Goal: Task Accomplishment & Management: Complete application form

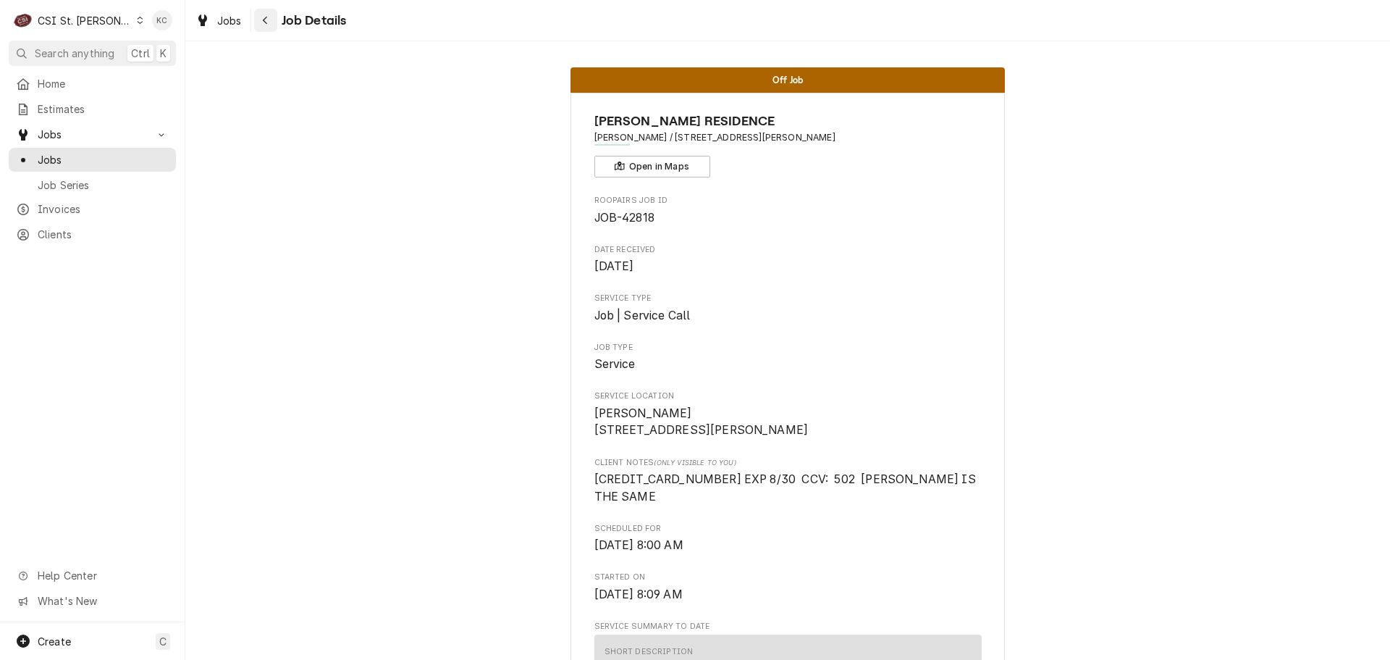
click at [270, 23] on div "Navigate back" at bounding box center [266, 20] width 14 height 14
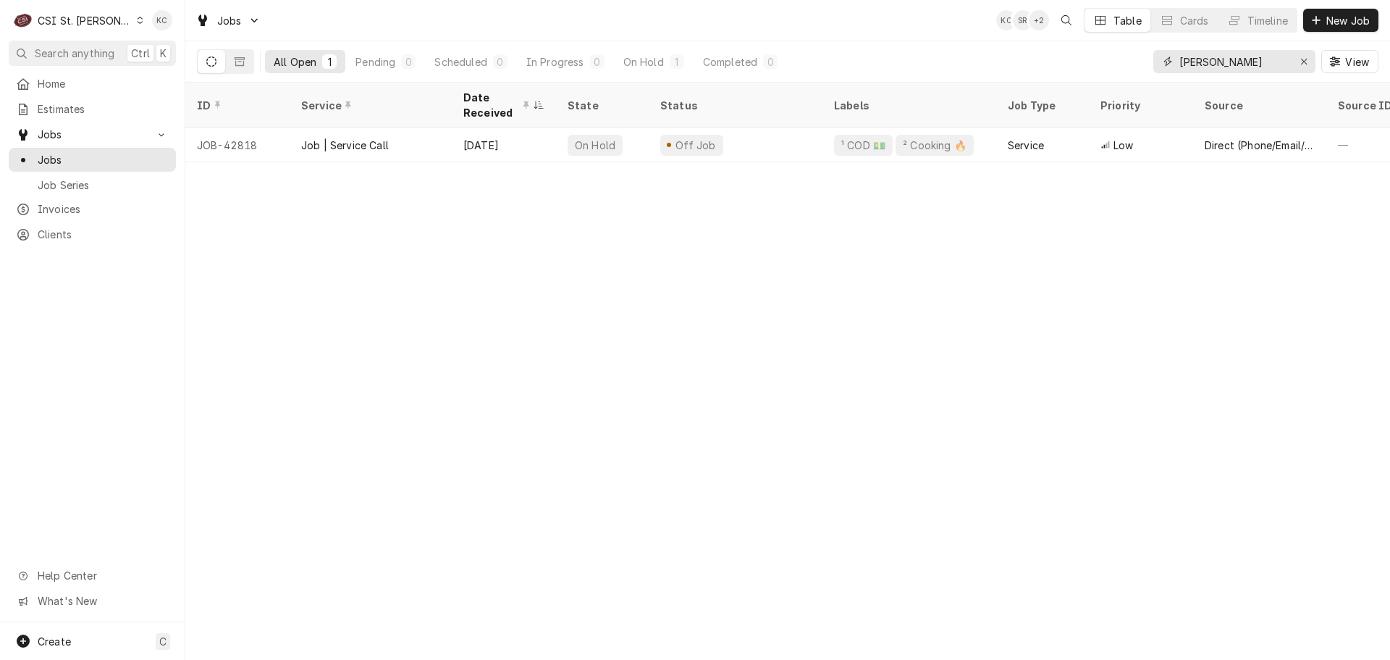
drag, startPoint x: 1254, startPoint y: 59, endPoint x: 1100, endPoint y: 69, distance: 154.5
click at [1100, 69] on div "All Open 1 Pending 0 Scheduled 0 In Progress 0 On Hold 1 Completed 0 pat carlin…" at bounding box center [788, 61] width 1182 height 41
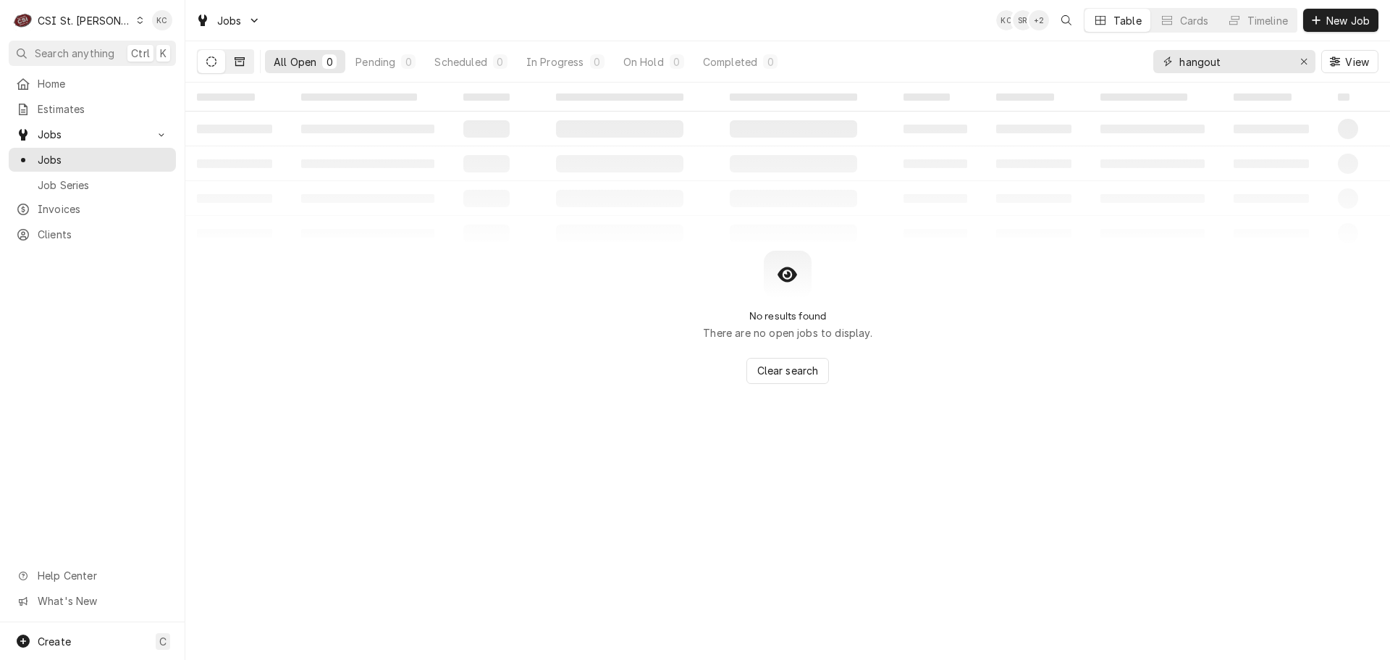
type input "hangout"
click at [236, 59] on icon "Dynamic Content Wrapper" at bounding box center [240, 61] width 10 height 9
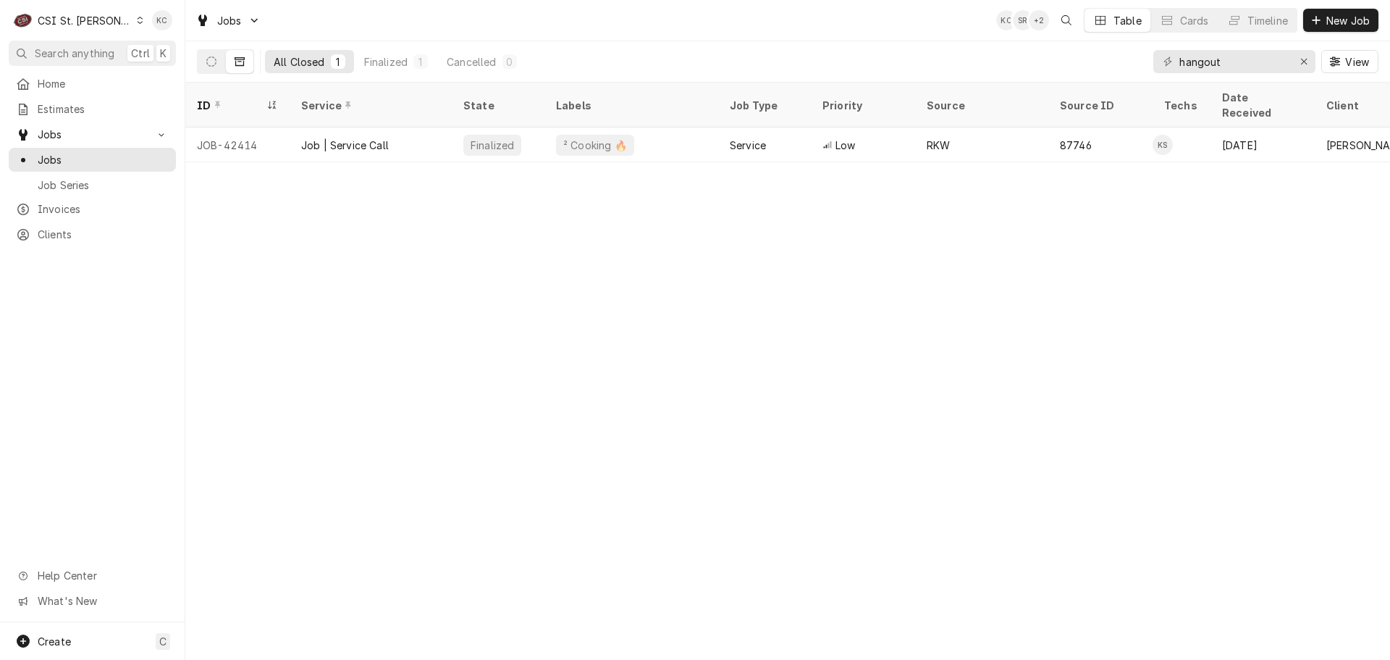
click at [1102, 433] on div "ID Service State Labels Job Type Priority Source Source ID Techs Date Received …" at bounding box center [787, 371] width 1205 height 577
click at [46, 51] on span "Search anything" at bounding box center [75, 53] width 80 height 15
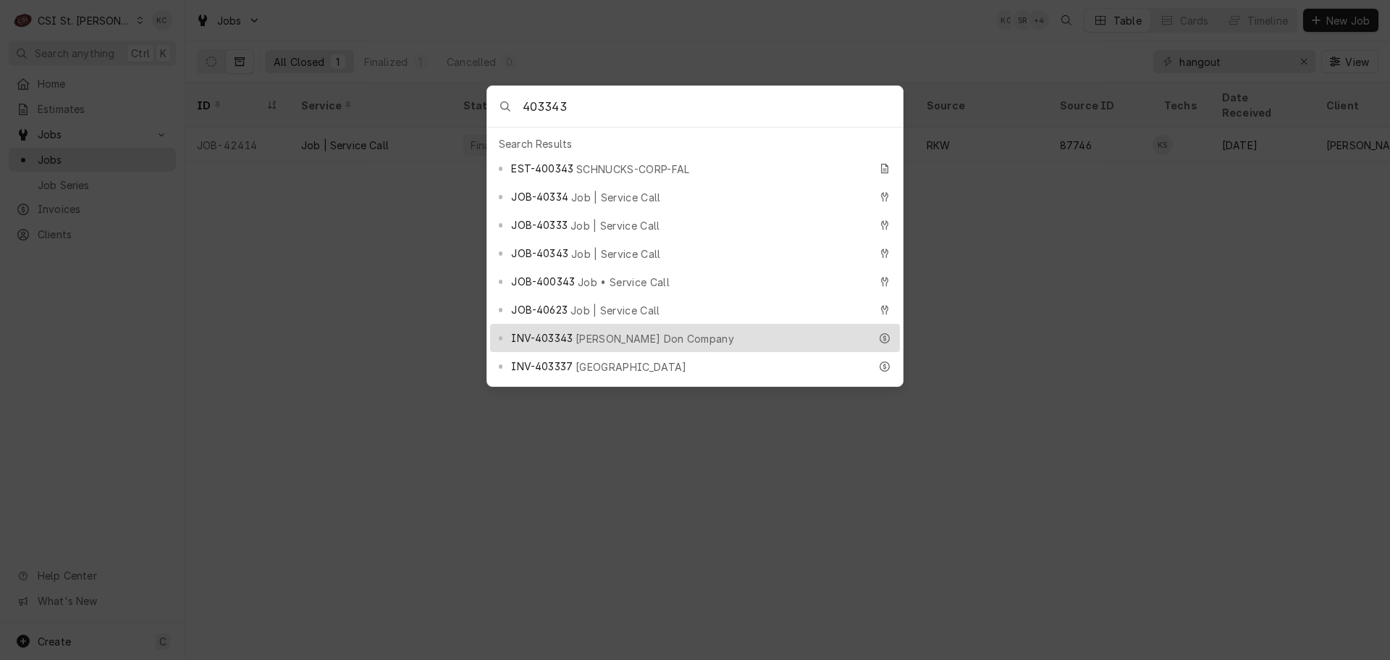
click at [648, 114] on input "403343" at bounding box center [713, 106] width 380 height 41
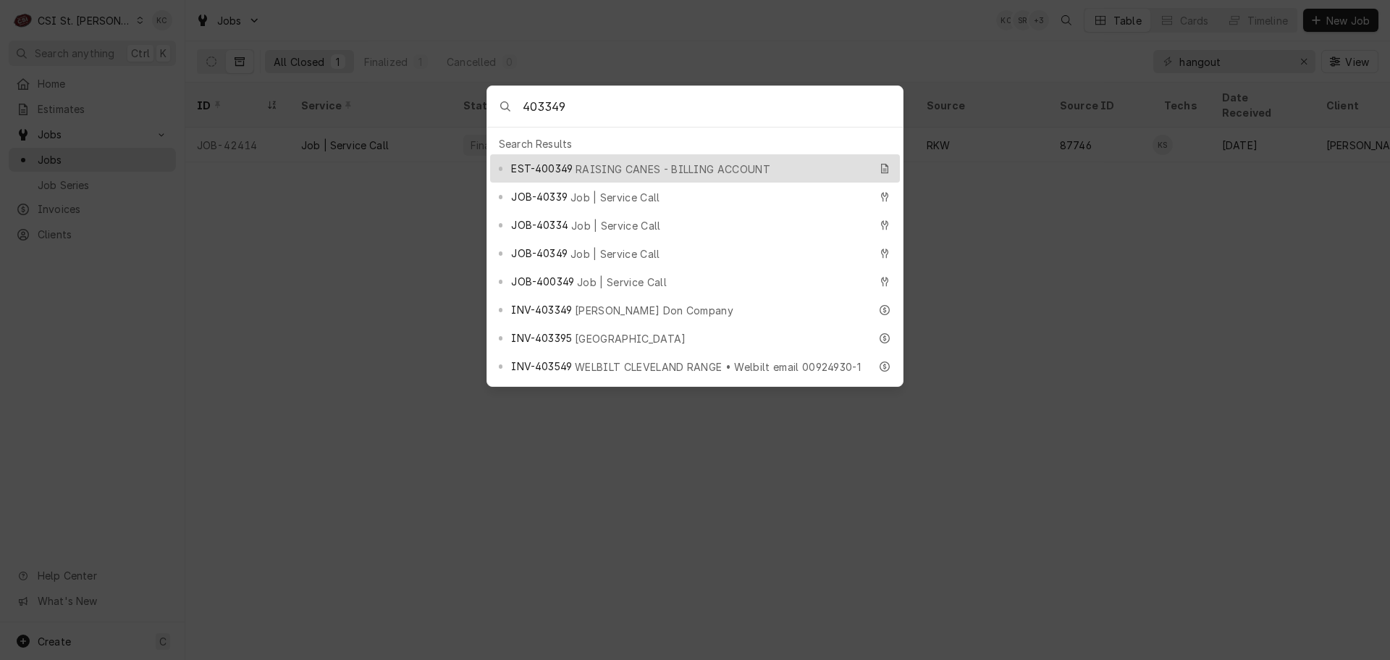
click at [634, 100] on input "403349" at bounding box center [713, 106] width 380 height 41
click at [687, 115] on input "403317" at bounding box center [713, 106] width 380 height 41
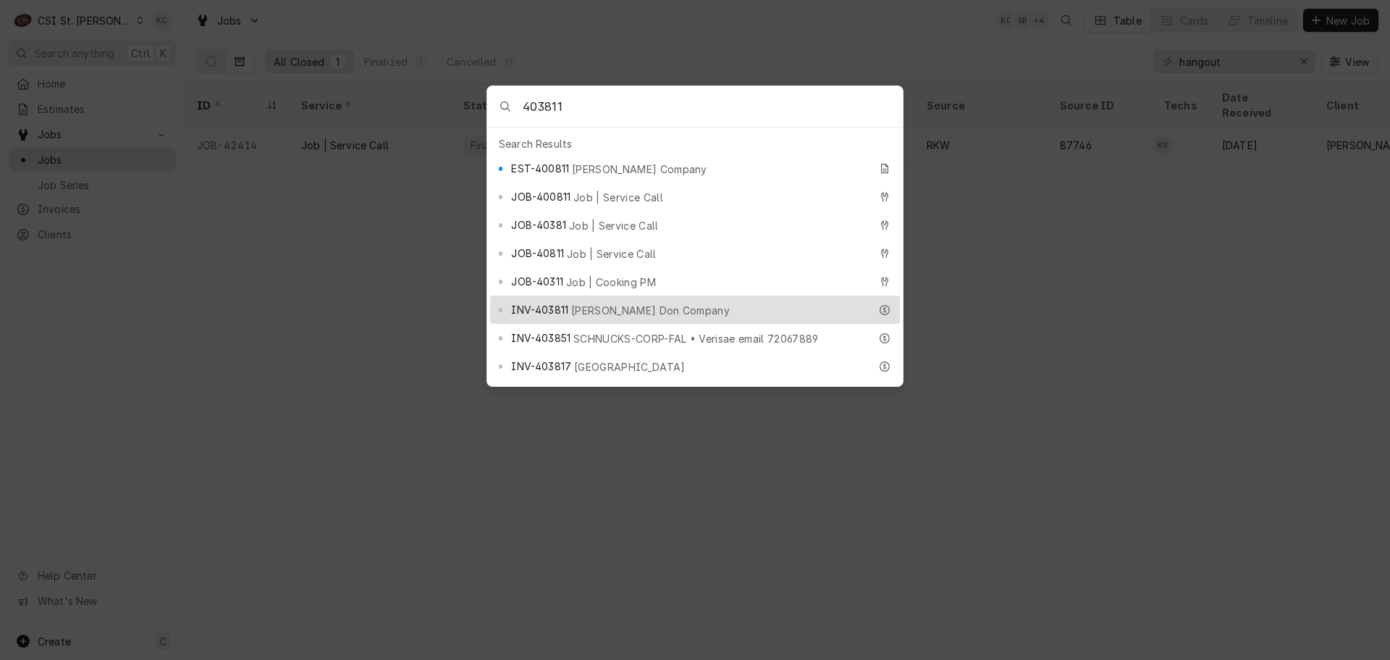
click at [668, 110] on input "403811" at bounding box center [713, 106] width 380 height 41
click at [646, 102] on input "403749" at bounding box center [713, 106] width 380 height 41
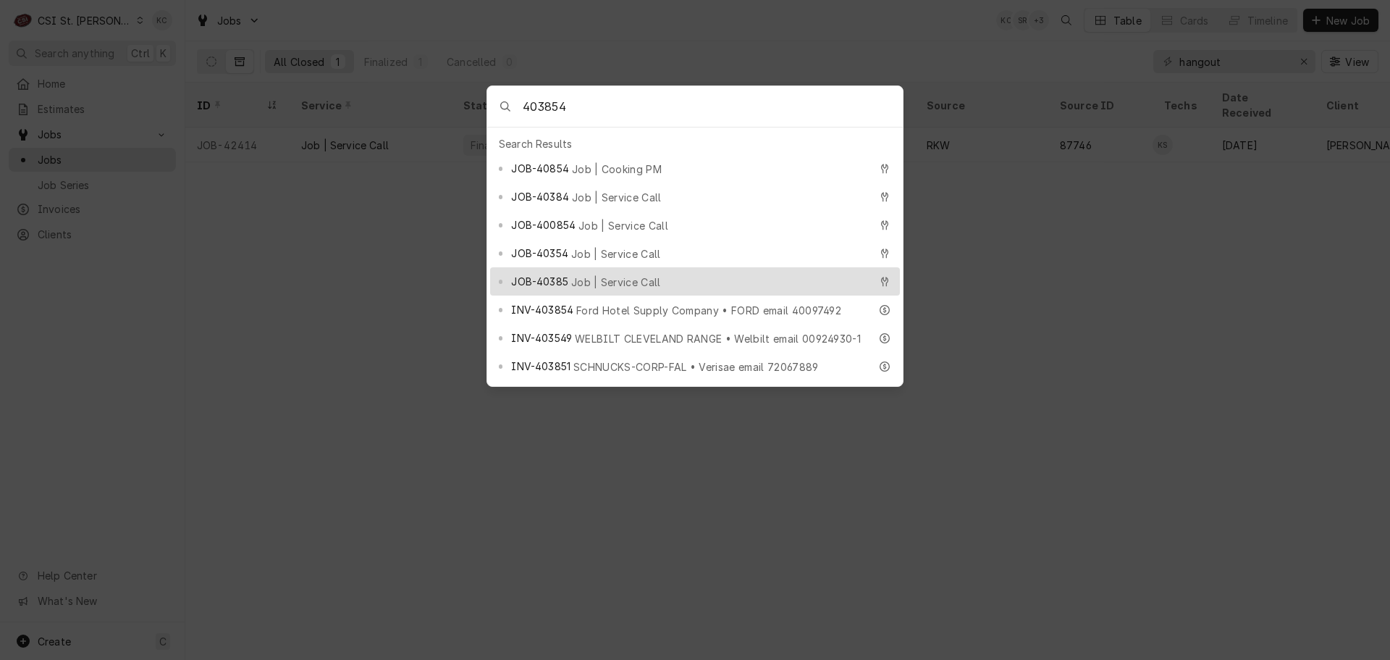
type input "403854"
drag, startPoint x: 1125, startPoint y: 323, endPoint x: 1162, endPoint y: 311, distance: 38.9
click at [1127, 323] on body "C CSI St. Louis KC Search anything Ctrl K Home Estimates Jobs Jobs Job Series I…" at bounding box center [695, 330] width 1390 height 660
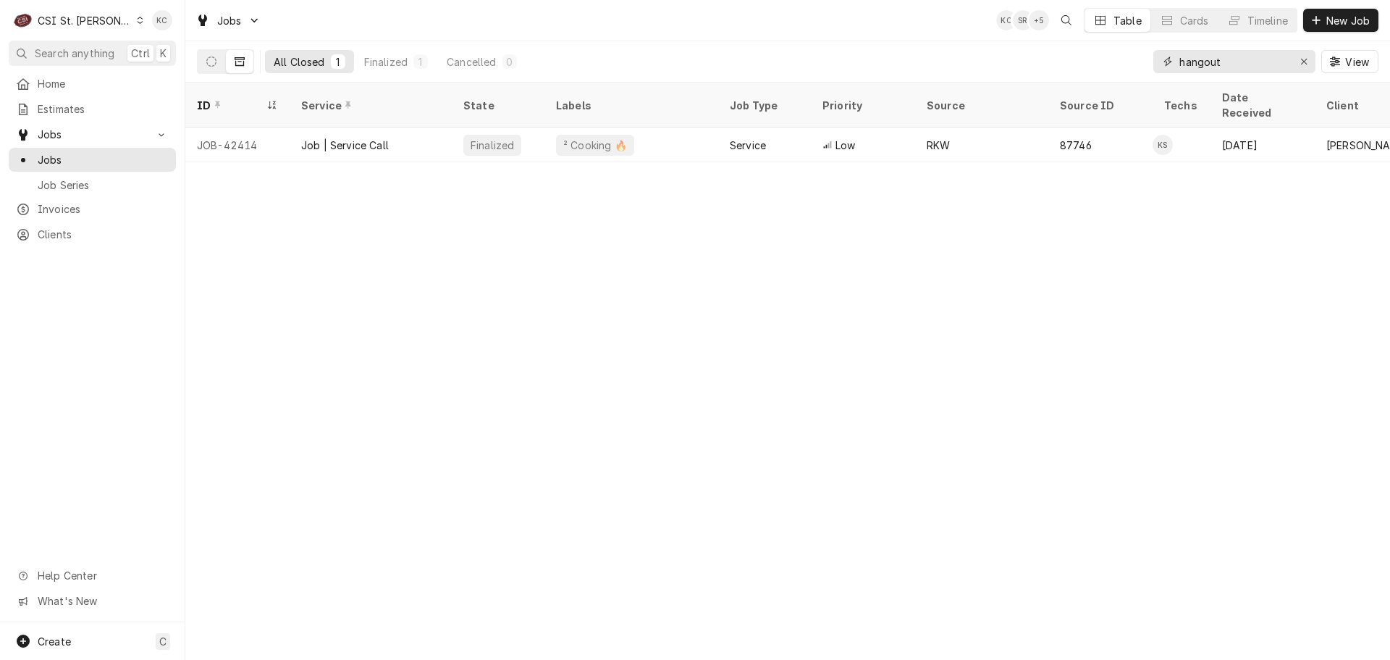
drag, startPoint x: 1239, startPoint y: 72, endPoint x: 1140, endPoint y: 61, distance: 99.1
click at [1140, 61] on div "All Closed 1 Finalized 1 Cancelled 0 hangout View" at bounding box center [788, 61] width 1182 height 41
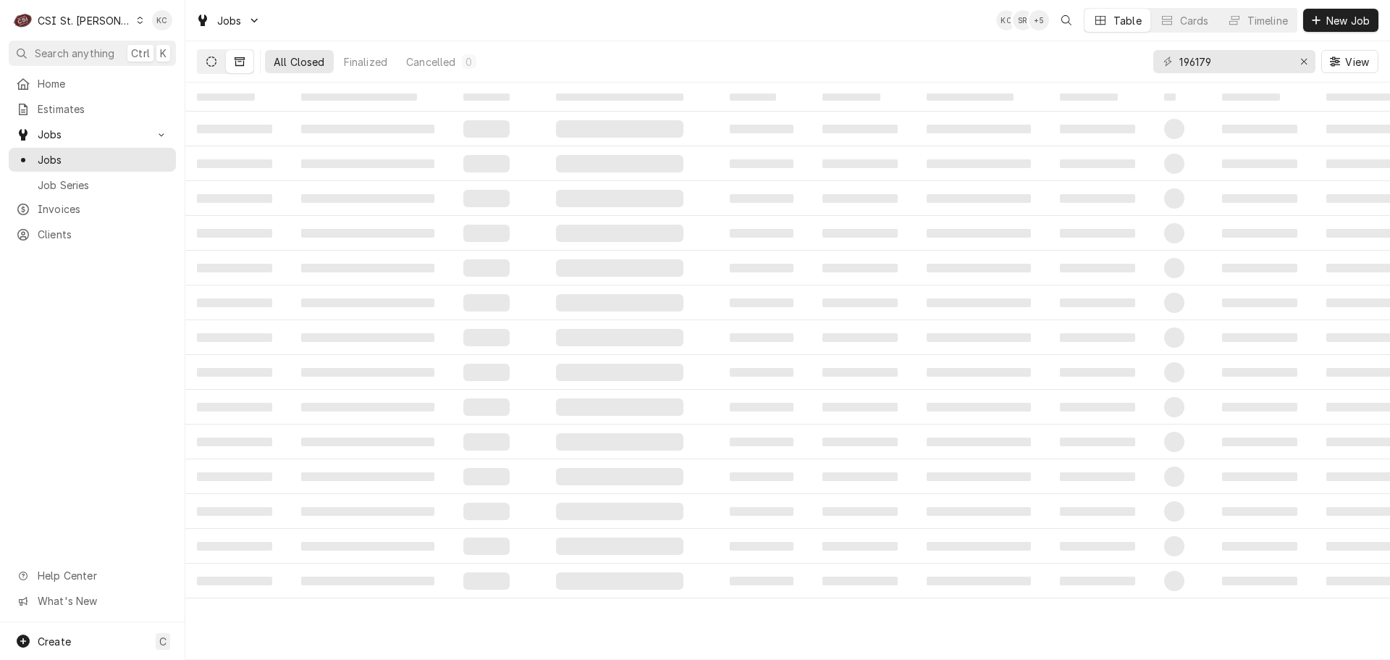
click at [203, 63] on button "Dynamic Content Wrapper" at bounding box center [212, 61] width 28 height 23
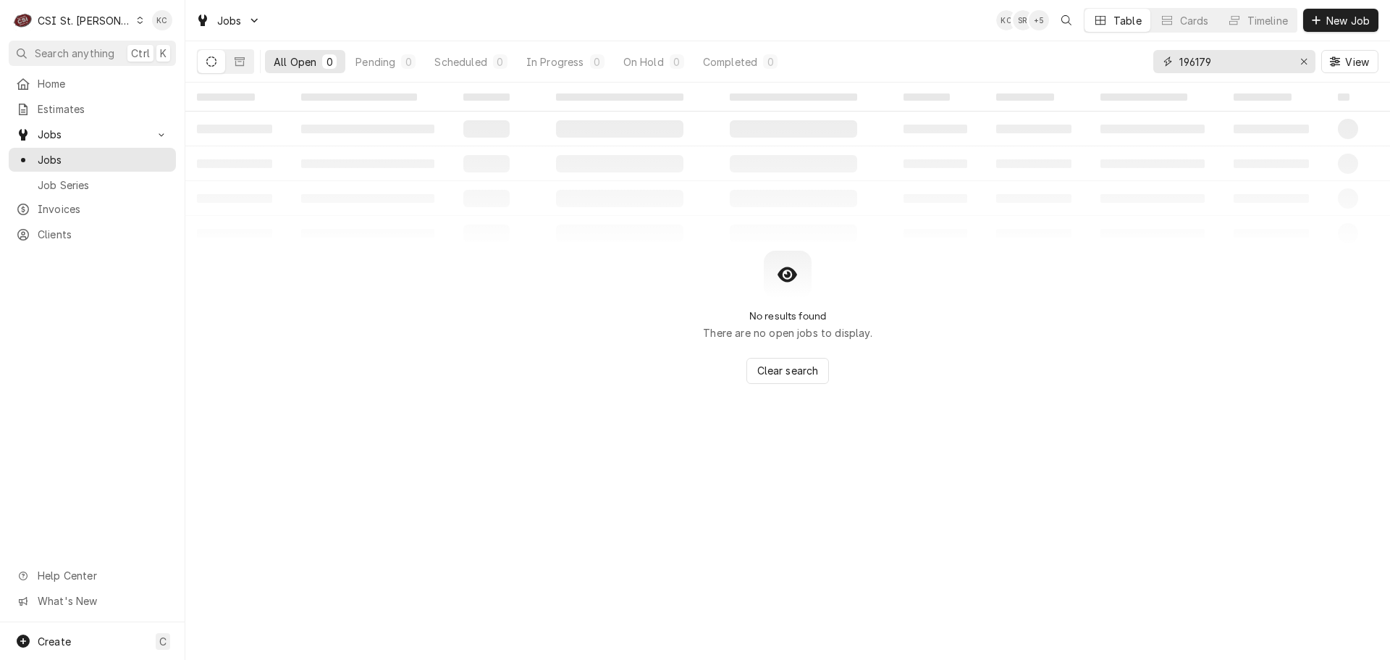
drag, startPoint x: 1272, startPoint y: 62, endPoint x: 1182, endPoint y: 78, distance: 90.6
click at [1182, 78] on div "196179 View" at bounding box center [1266, 61] width 225 height 41
type input "1"
drag, startPoint x: 1259, startPoint y: 59, endPoint x: 1092, endPoint y: 77, distance: 168.2
click at [1092, 77] on div "All Open 0 Pending 0 Scheduled 0 In Progress 0 On Hold 0 Completed 0 200 costco…" at bounding box center [788, 61] width 1182 height 41
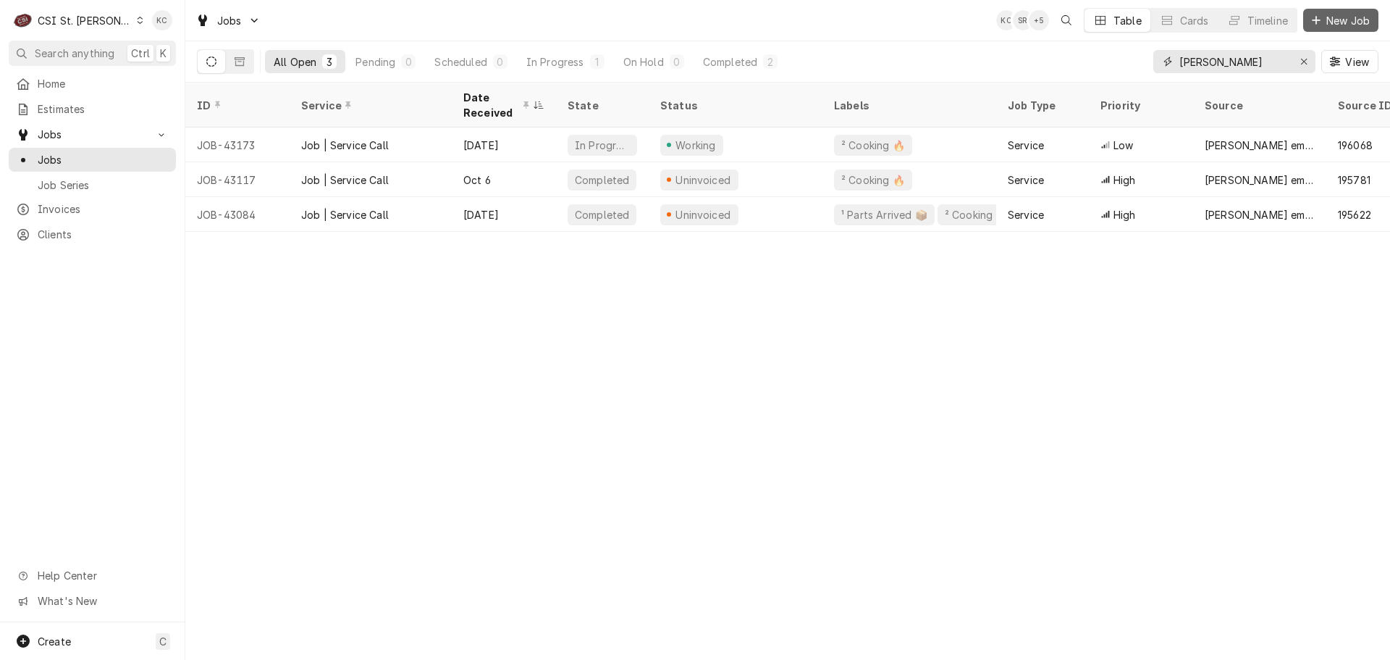
type input "hardt"
click at [1357, 17] on span "New Job" at bounding box center [1348, 20] width 49 height 15
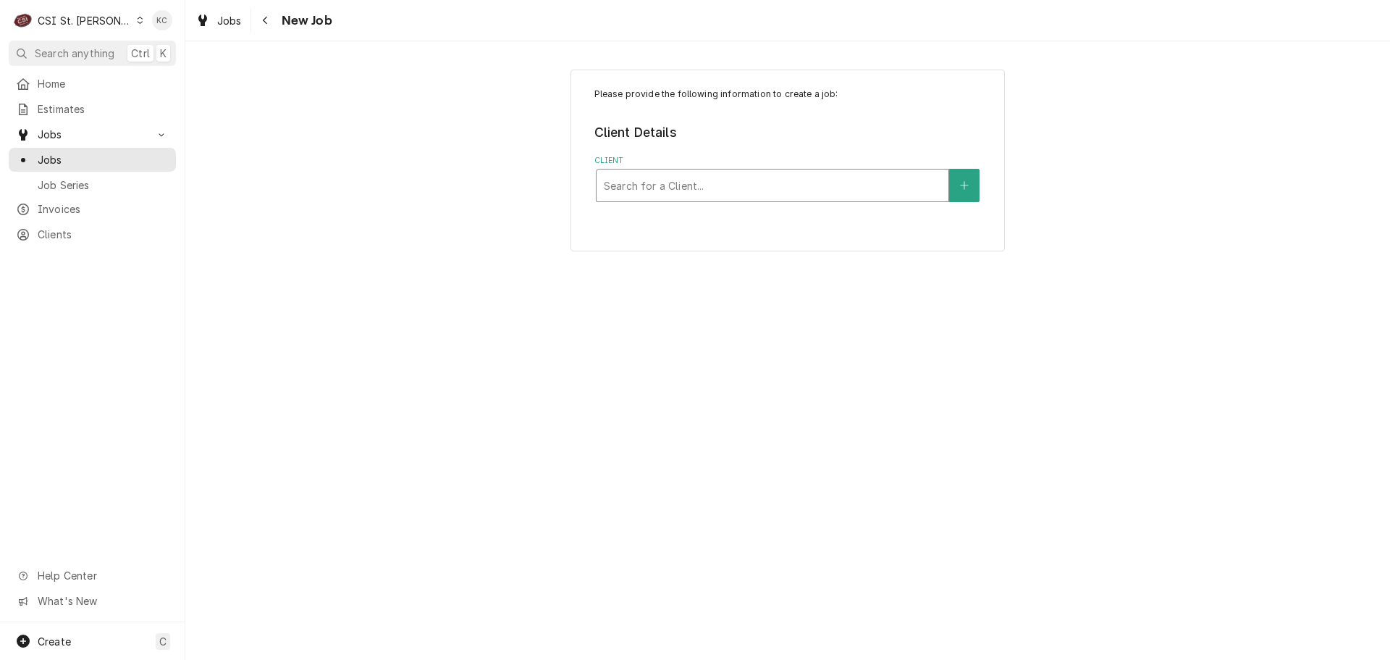
click at [760, 191] on div "Client" at bounding box center [772, 185] width 337 height 26
type input "[PERSON_NAME]"
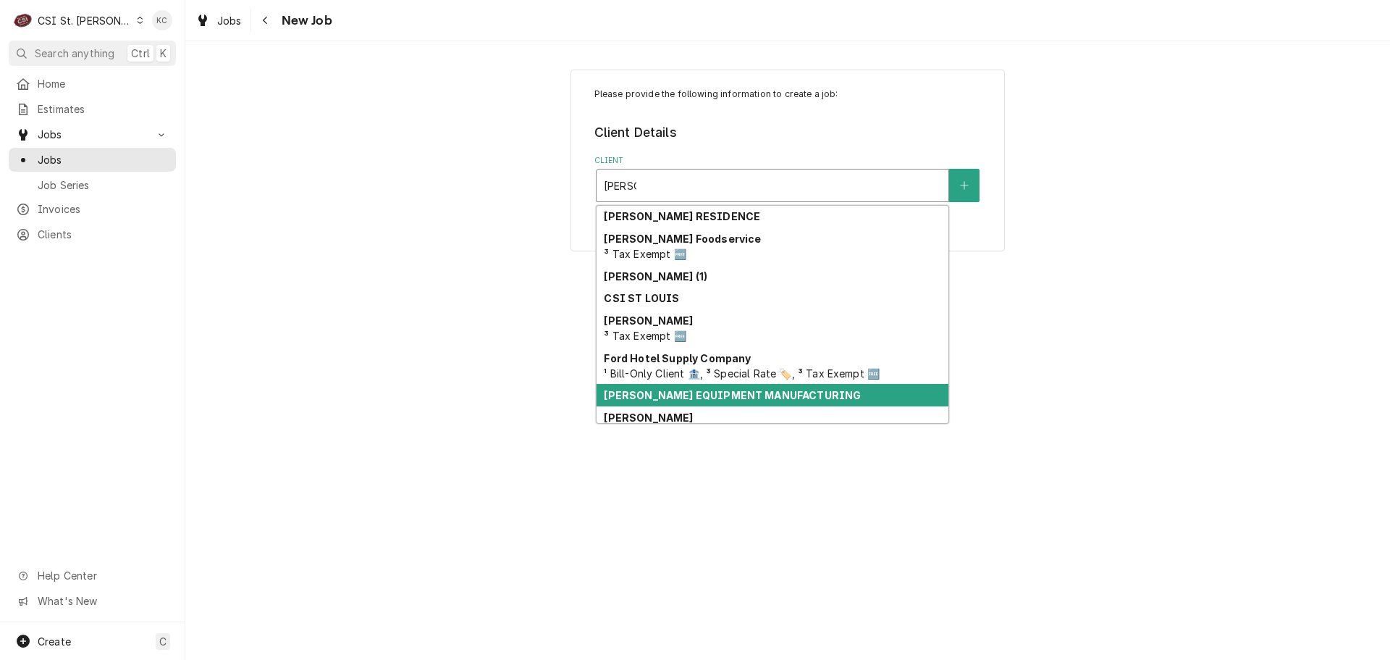
click at [760, 399] on strong "[PERSON_NAME] EQUIPMENT MANUFACTURING" at bounding box center [732, 395] width 257 height 12
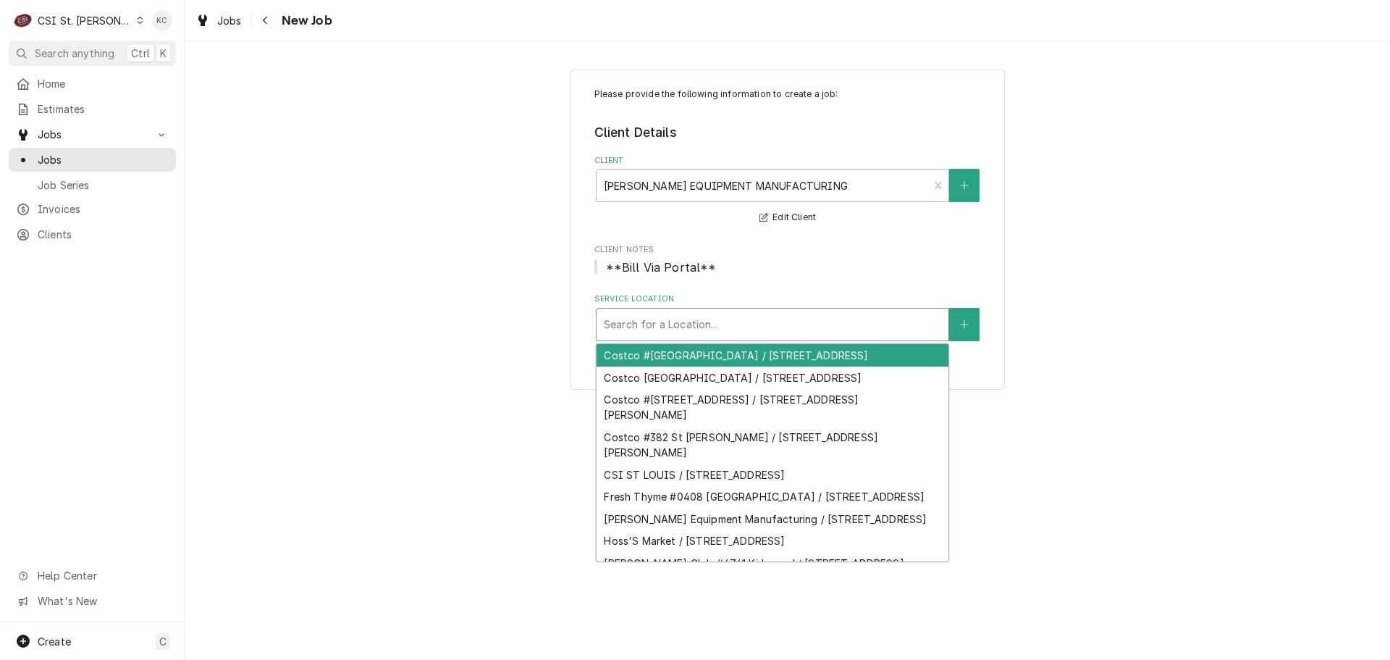
click at [710, 320] on div "Service Location" at bounding box center [772, 324] width 337 height 26
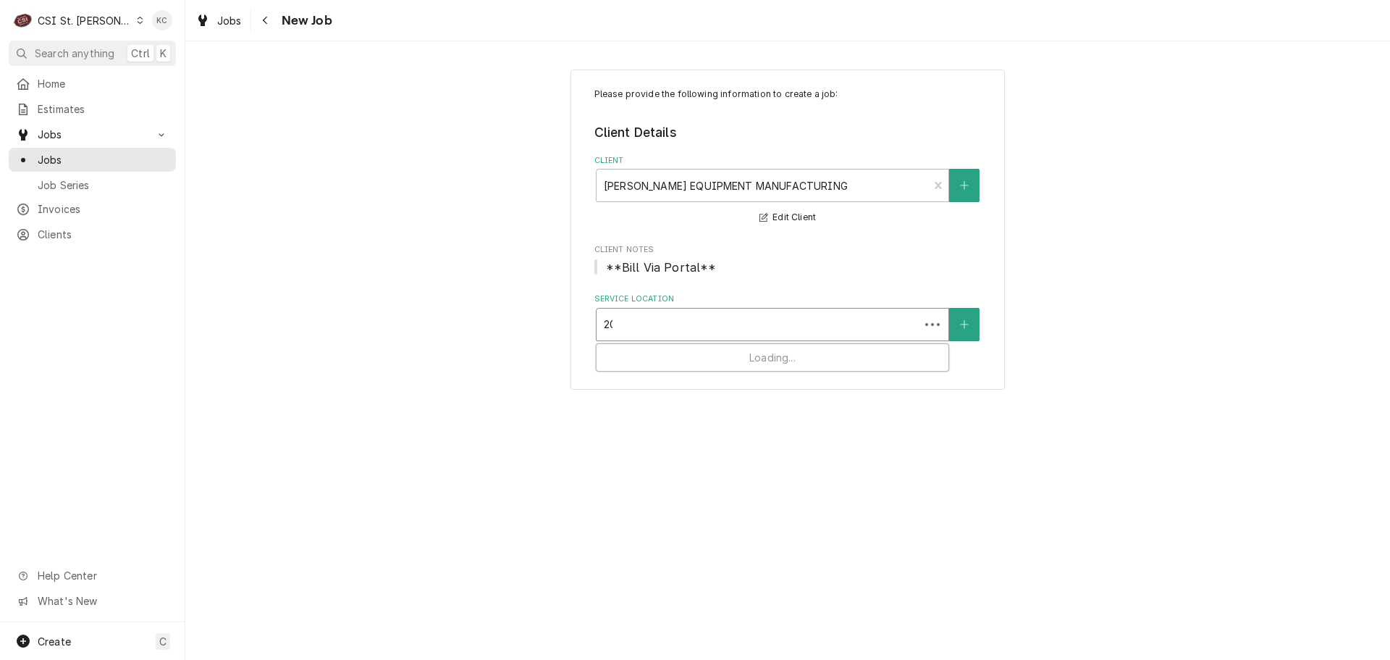
type input "200"
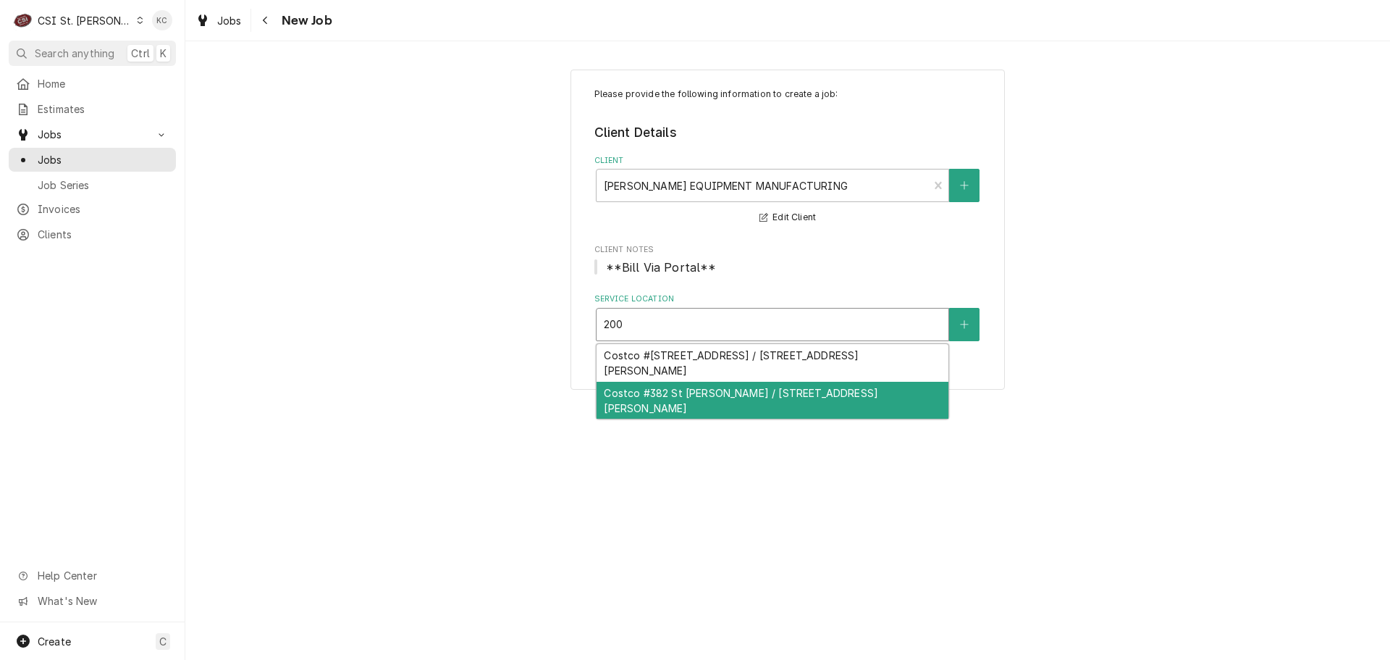
click at [737, 382] on div "Costco #382 St Peters / 200 Costco Way, St Peters, MO 63376" at bounding box center [773, 401] width 352 height 38
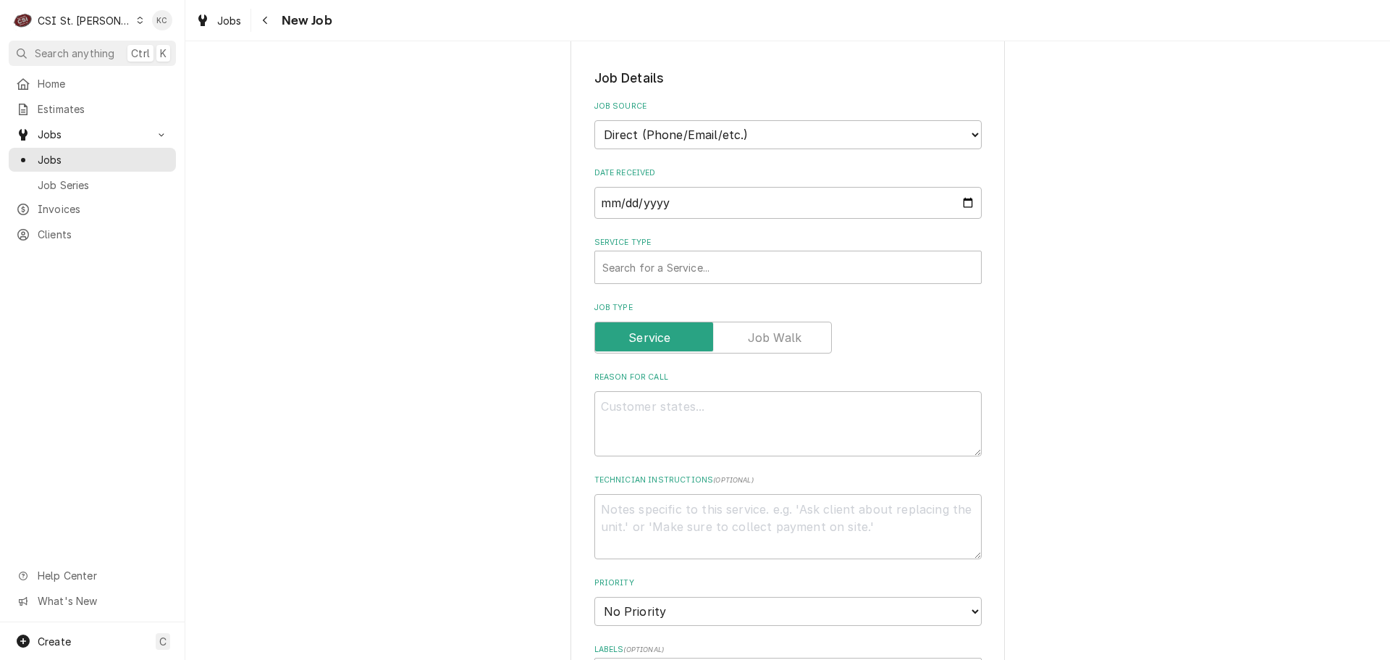
scroll to position [724, 0]
click at [665, 137] on select "Direct (Phone/Email/etc.) Service Channel Corrigo Ecotrak Other" at bounding box center [788, 133] width 387 height 29
select select "100"
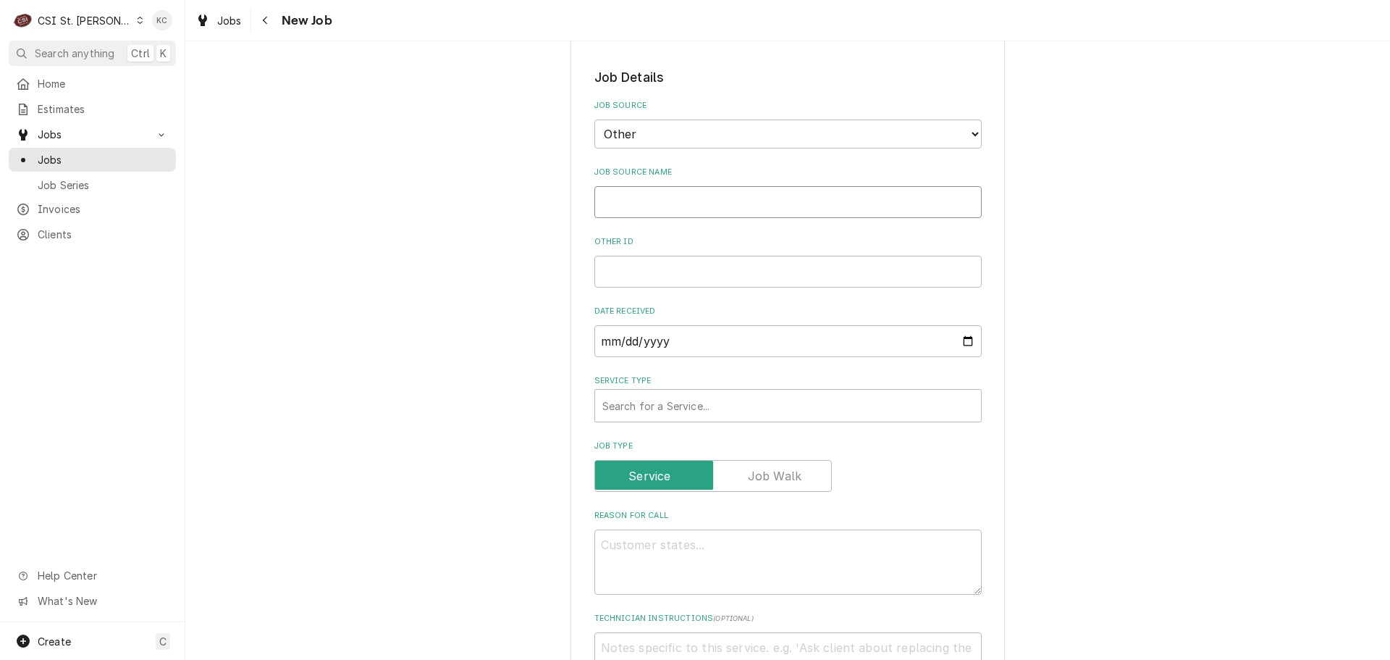
click at [655, 202] on input "Job Source Name" at bounding box center [788, 202] width 387 height 32
type textarea "x"
type input "H"
type textarea "x"
type input "Ha"
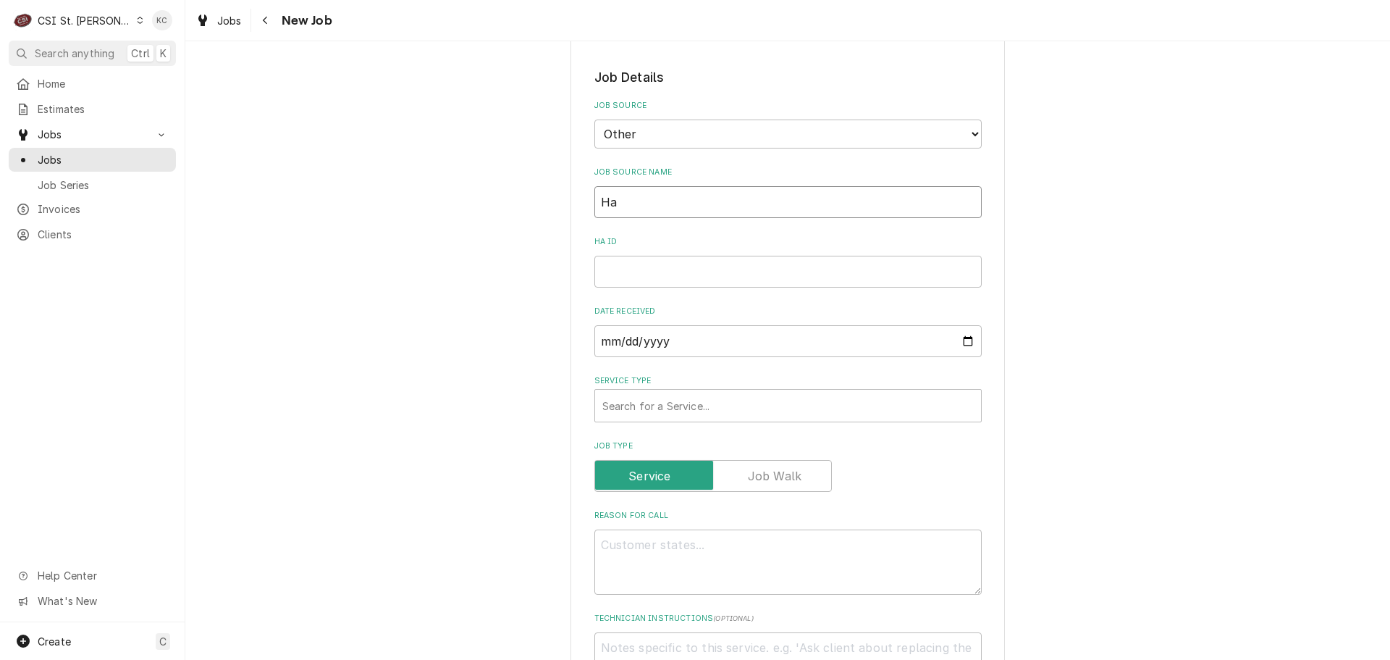
type textarea "x"
type input "Har"
type textarea "x"
type input "Hard"
type textarea "x"
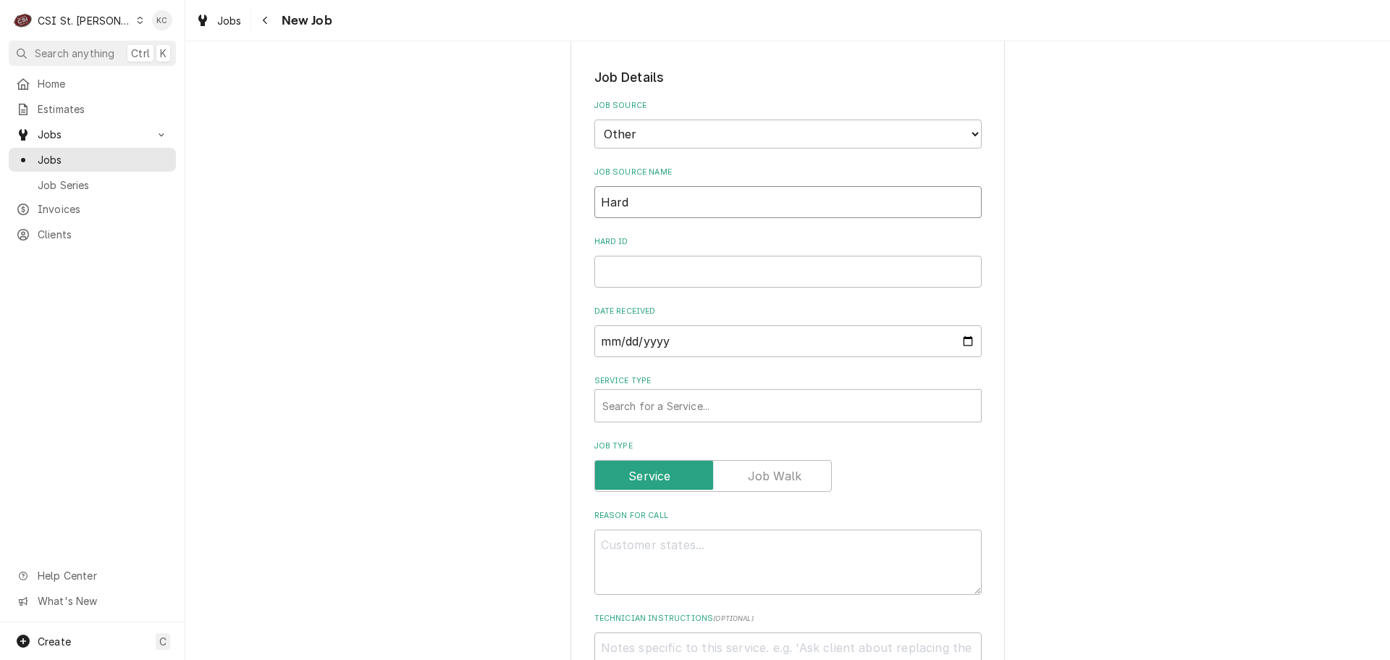
type input "Hardt"
type textarea "x"
type input "Hardt"
type textarea "x"
type input "Hardt em"
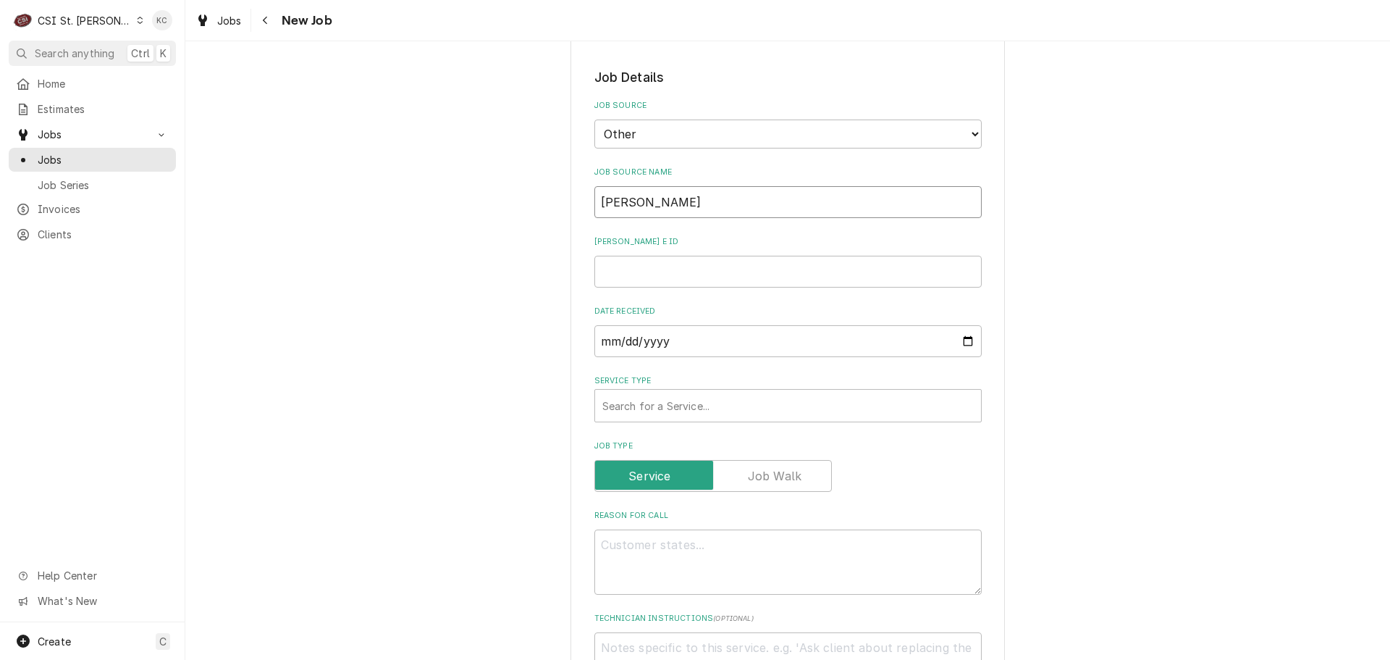
type textarea "x"
type input "Hardt em,"
type textarea "x"
type input "Hardt em,a"
type textarea "x"
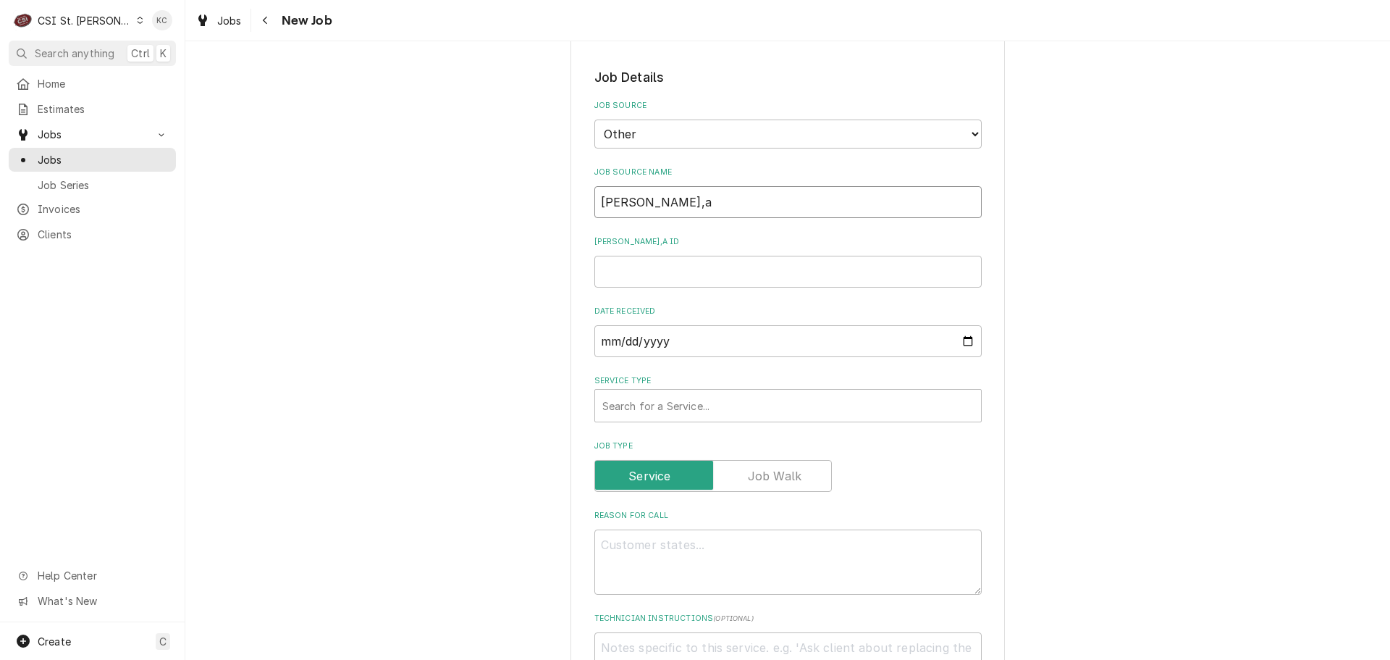
type input "Hardt em,"
type textarea "x"
type input "Hardt em"
type textarea "x"
type input "Hardt ema"
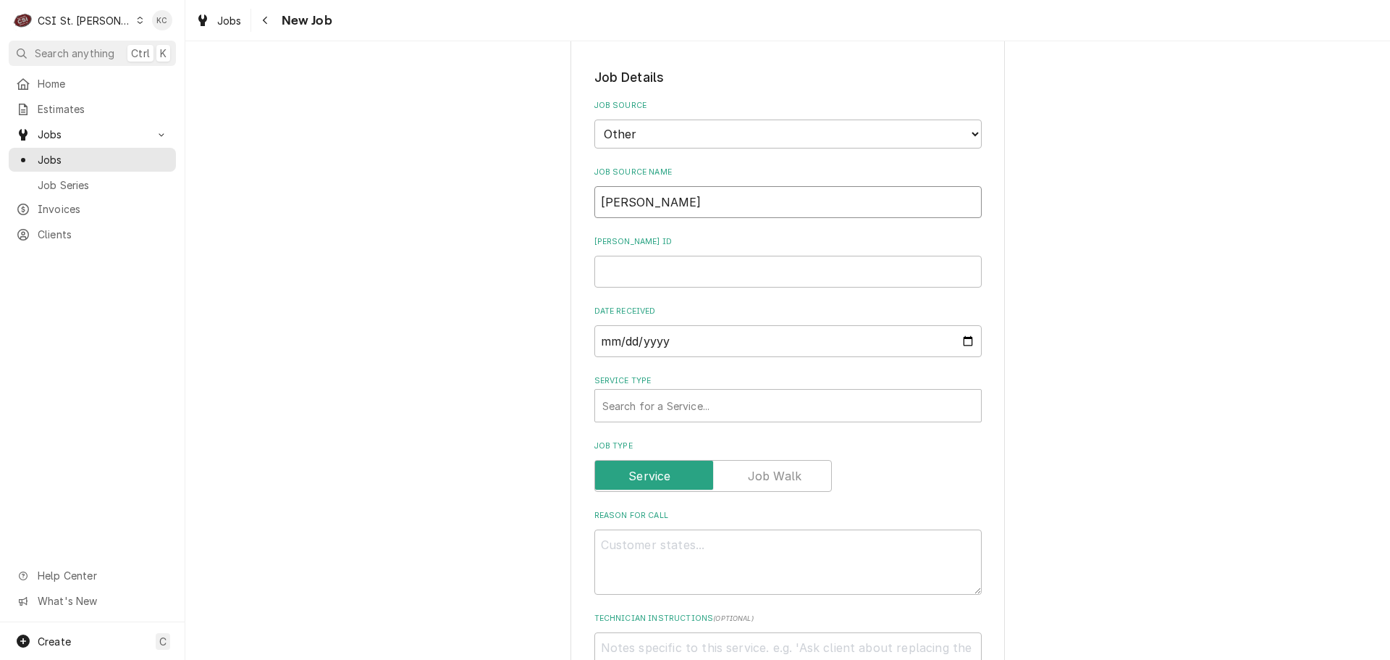
type textarea "x"
type input "Hardt emai"
type textarea "x"
type input "Hardt email"
type textarea "x"
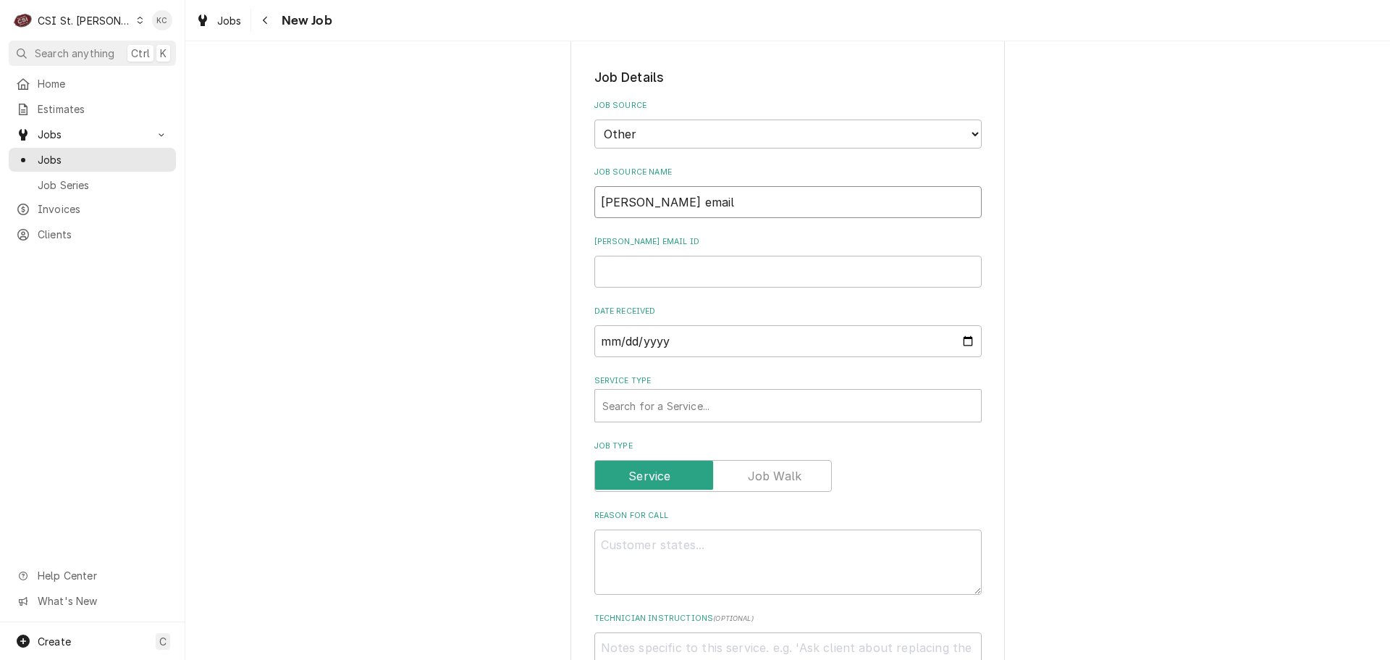
type input "Hardt email"
type textarea "x"
type input "1"
type textarea "x"
type input "19"
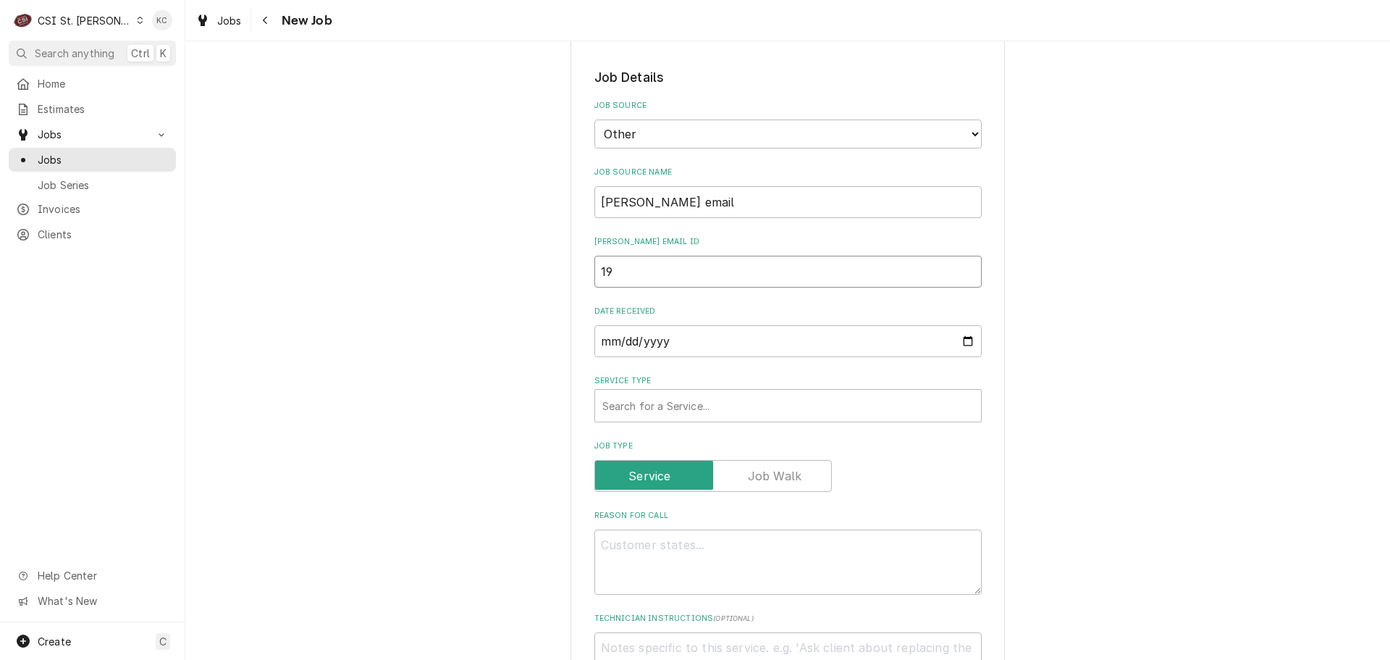
type textarea "x"
type input "196"
type textarea "x"
type input "1961"
type textarea "x"
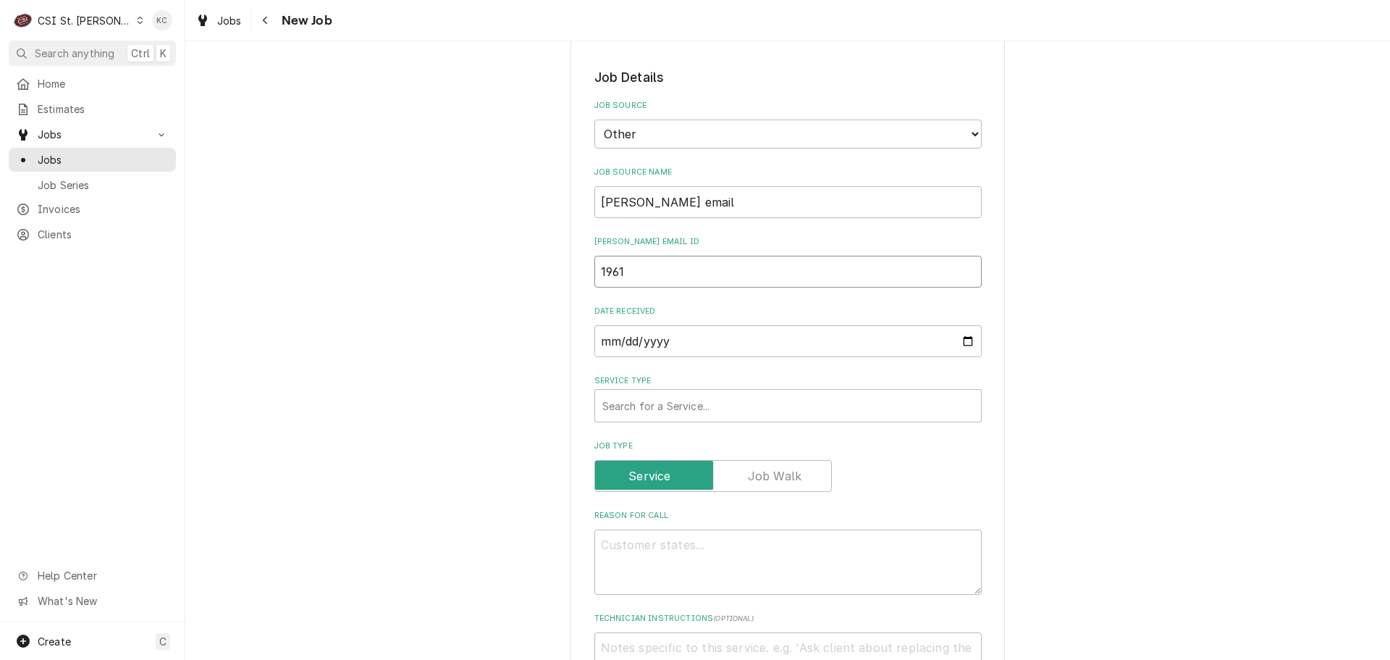
type input "19617"
type textarea "x"
type input "196179"
type textarea "x"
type input "196179"
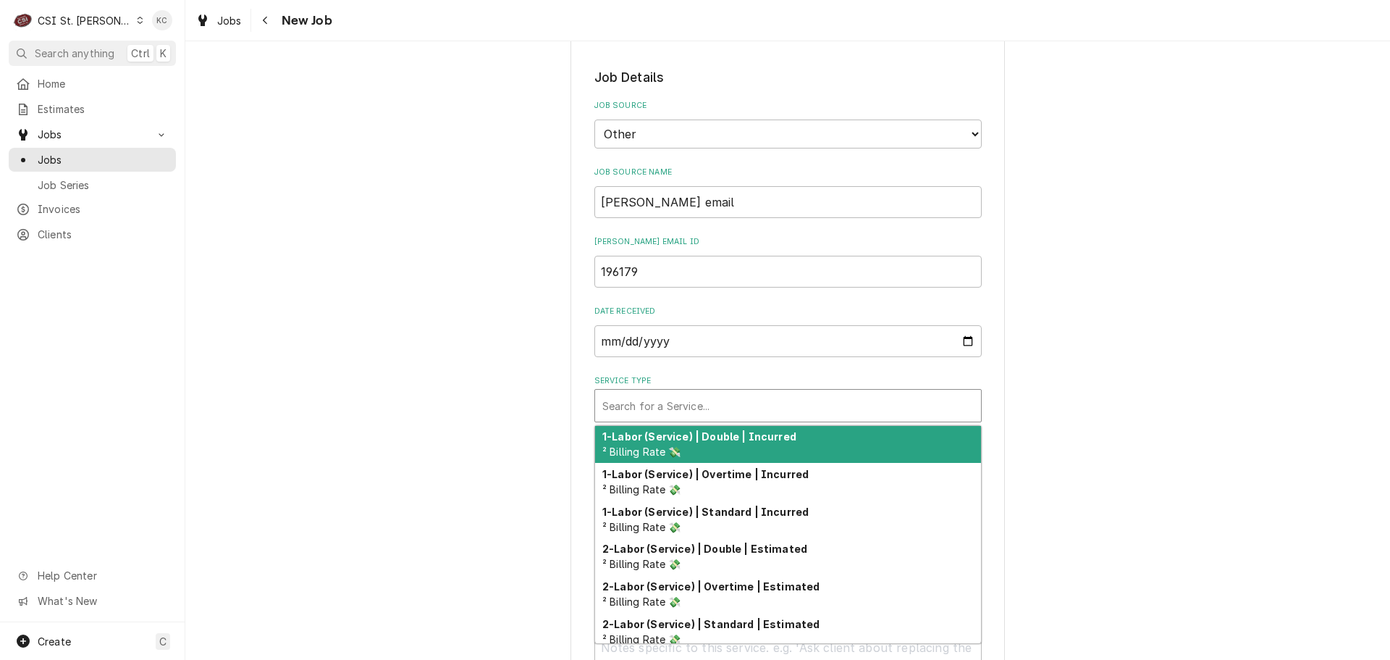
click at [645, 404] on div "Service Type" at bounding box center [787, 405] width 371 height 26
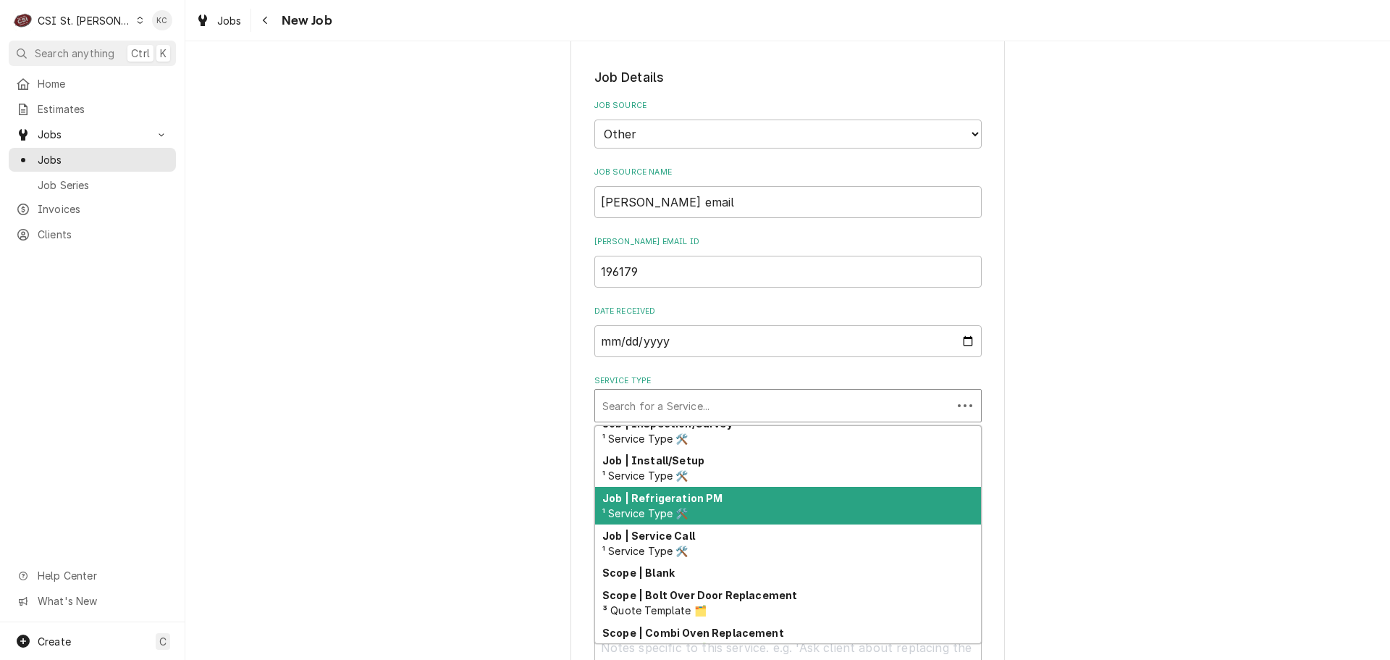
scroll to position [804, 0]
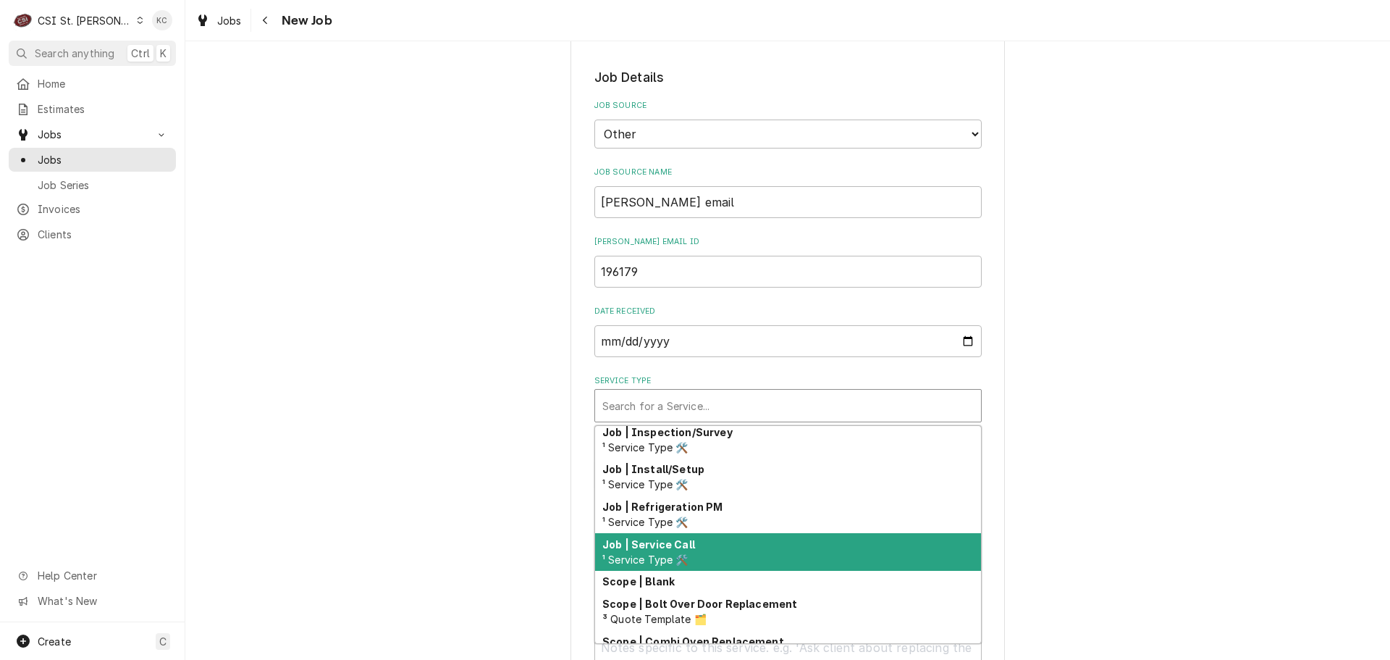
drag, startPoint x: 715, startPoint y: 547, endPoint x: 1029, endPoint y: 484, distance: 320.5
click at [718, 546] on div "Job | Service Call ¹ Service Type 🛠️" at bounding box center [788, 552] width 386 height 38
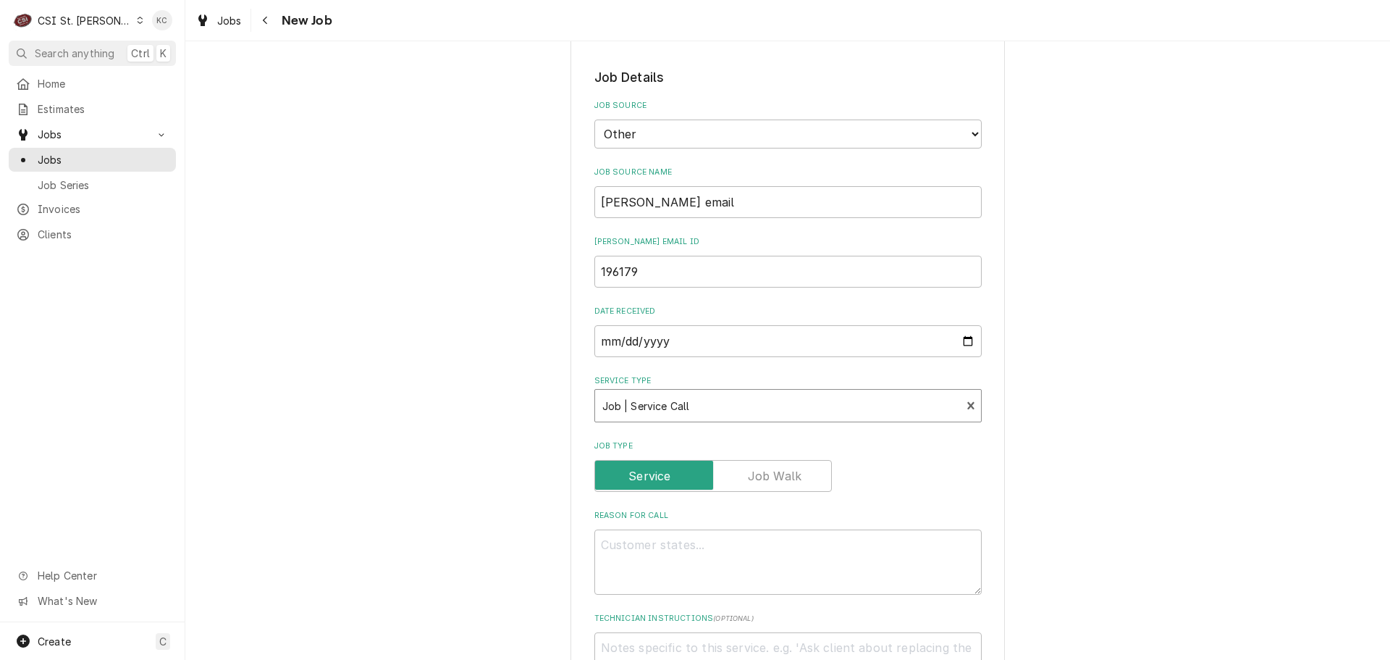
click at [1089, 477] on div "Please provide the following information to create a job: Client Details Client…" at bounding box center [787, 370] width 1205 height 2077
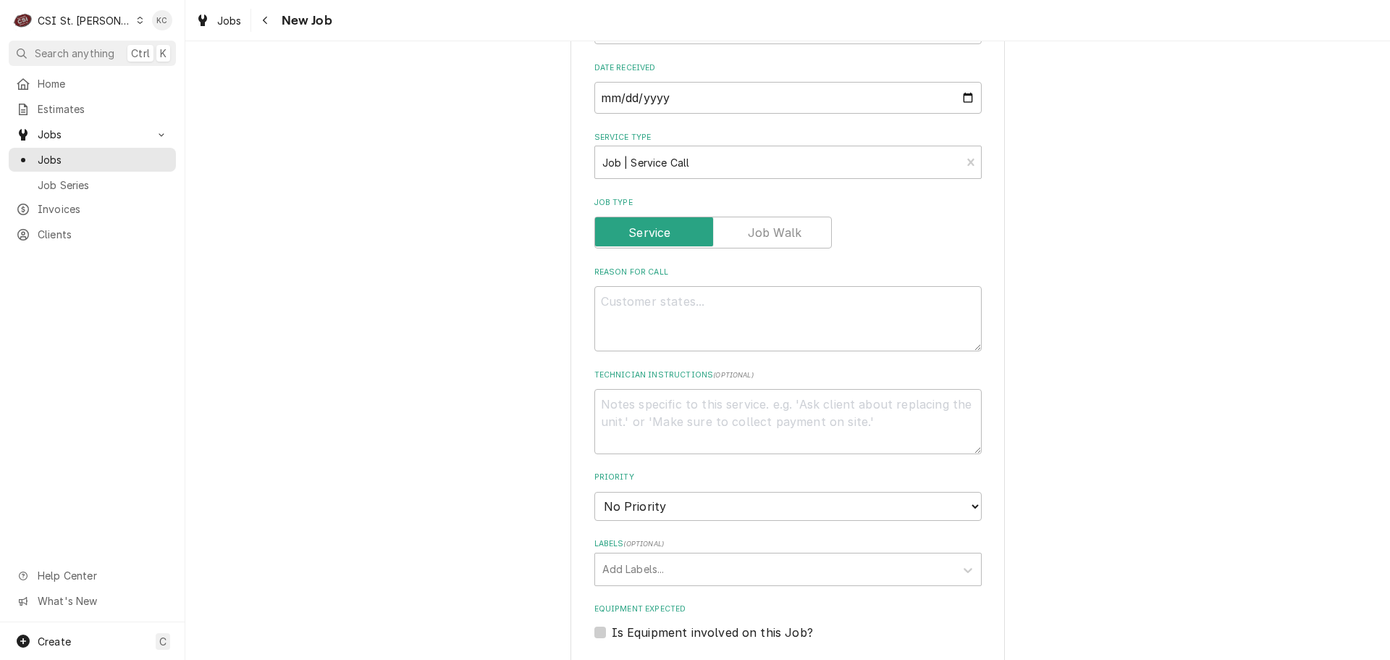
scroll to position [941, 0]
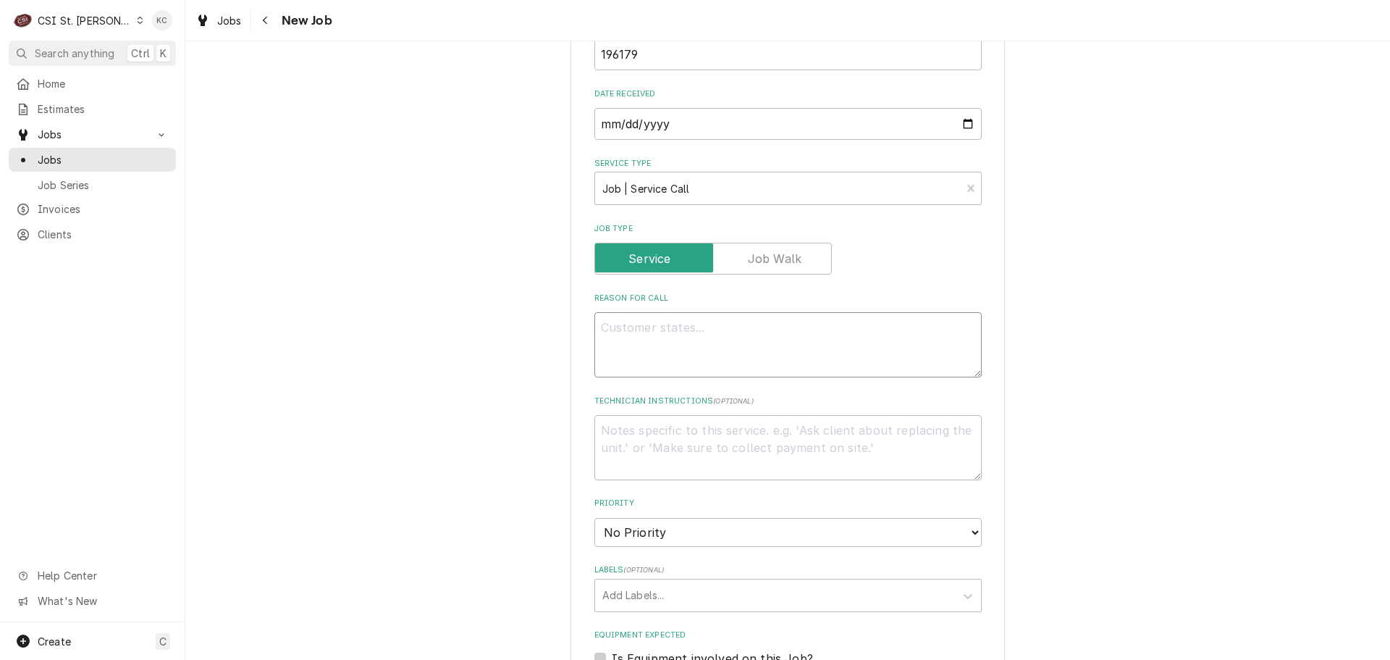
click at [652, 327] on textarea "Reason For Call" at bounding box center [788, 344] width 387 height 65
paste textarea "Model: I4500 - Rotisserie Serial: 191145H20227"
type textarea "x"
type textarea "Model: I4500 - Rotisserie Serial: 191145H20227"
click at [721, 346] on textarea "Model: I4500 - Rotisserie Serial: 191145H20227" at bounding box center [788, 344] width 387 height 65
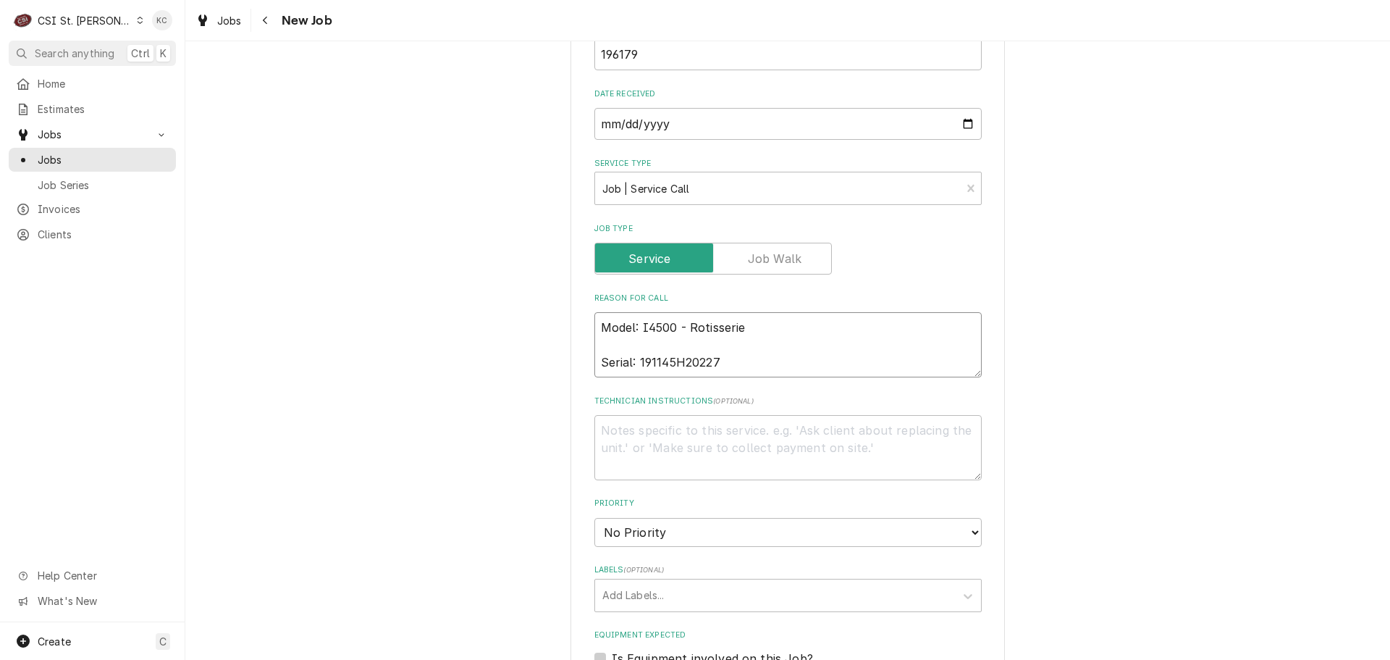
type textarea "x"
type textarea "Model: I4500 - Rotisserie Serial: 191145H20227"
click at [724, 339] on textarea "Model: I4500 - Rotisserie Serial: 191145H20227" at bounding box center [788, 344] width 387 height 65
type textarea "x"
type textarea "Model: I4500 - Rotisserie Serial: 191145H20227\"
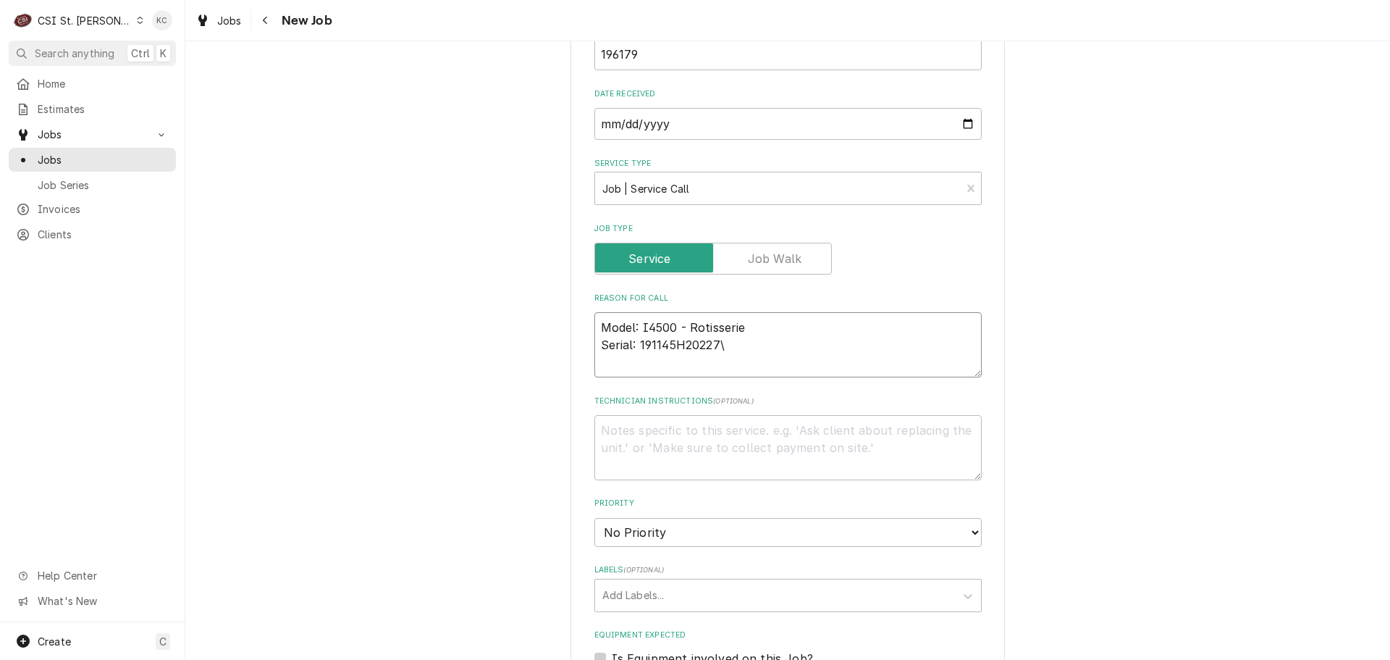
type textarea "x"
type textarea "Model: I4500 - Rotisserie Serial: 191145H20227"
type textarea "x"
type textarea "Model: I4500 - Rotisserie Serial: 191145H20227"
type textarea "x"
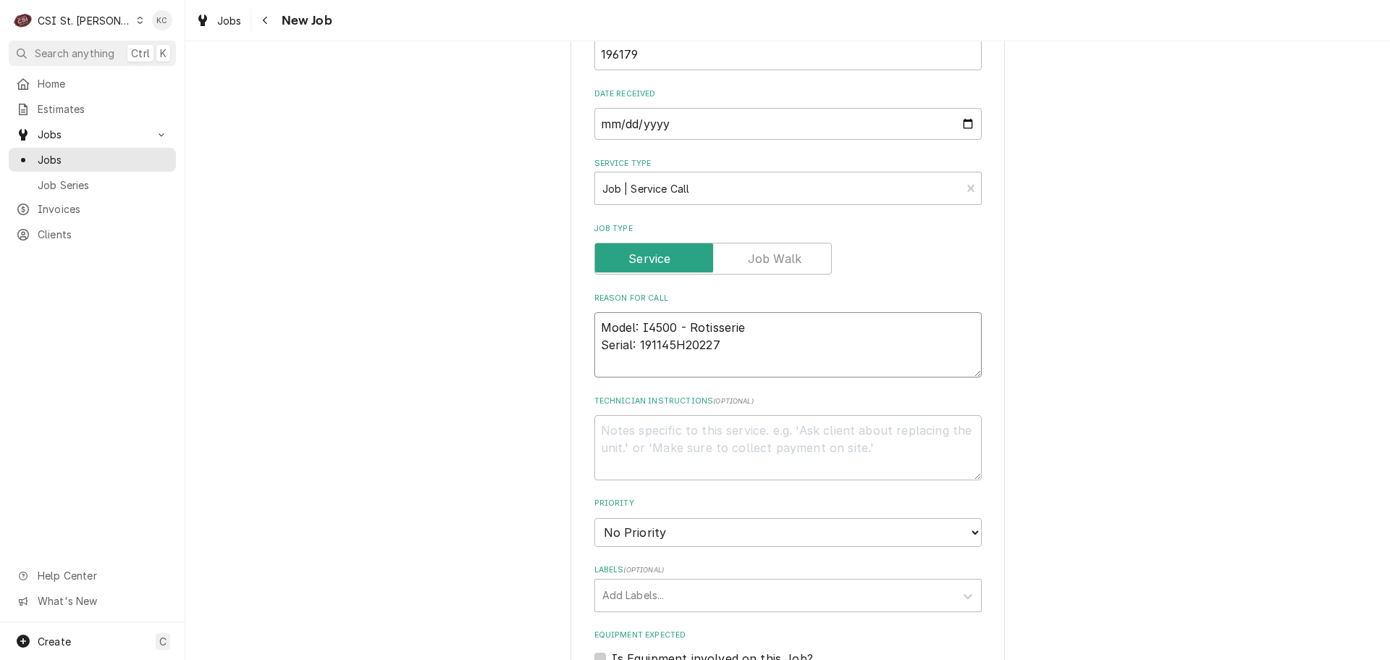
type textarea "Model: I4500 - Rotisserie Serial: 191145H20227"
type textarea "x"
type textarea "Model: I4500 - Rotisserie Serial: 191145H20227 C"
type textarea "x"
type textarea "Model: I4500 - Rotisserie Serial: 191145H20227 Cy"
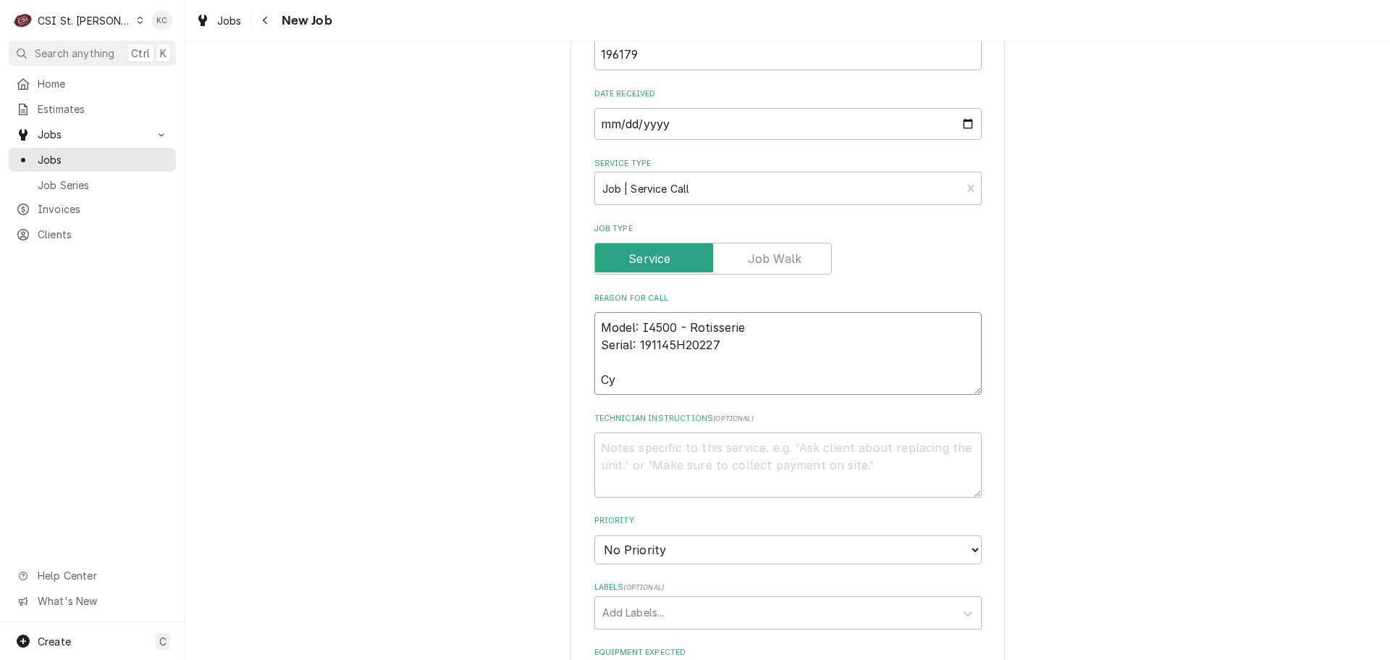
type textarea "x"
type textarea "Model: I4500 - Rotisserie Serial: 191145H20227 C"
type textarea "x"
type textarea "Model: I4500 - Rotisserie Serial: 191145H20227"
type textarea "x"
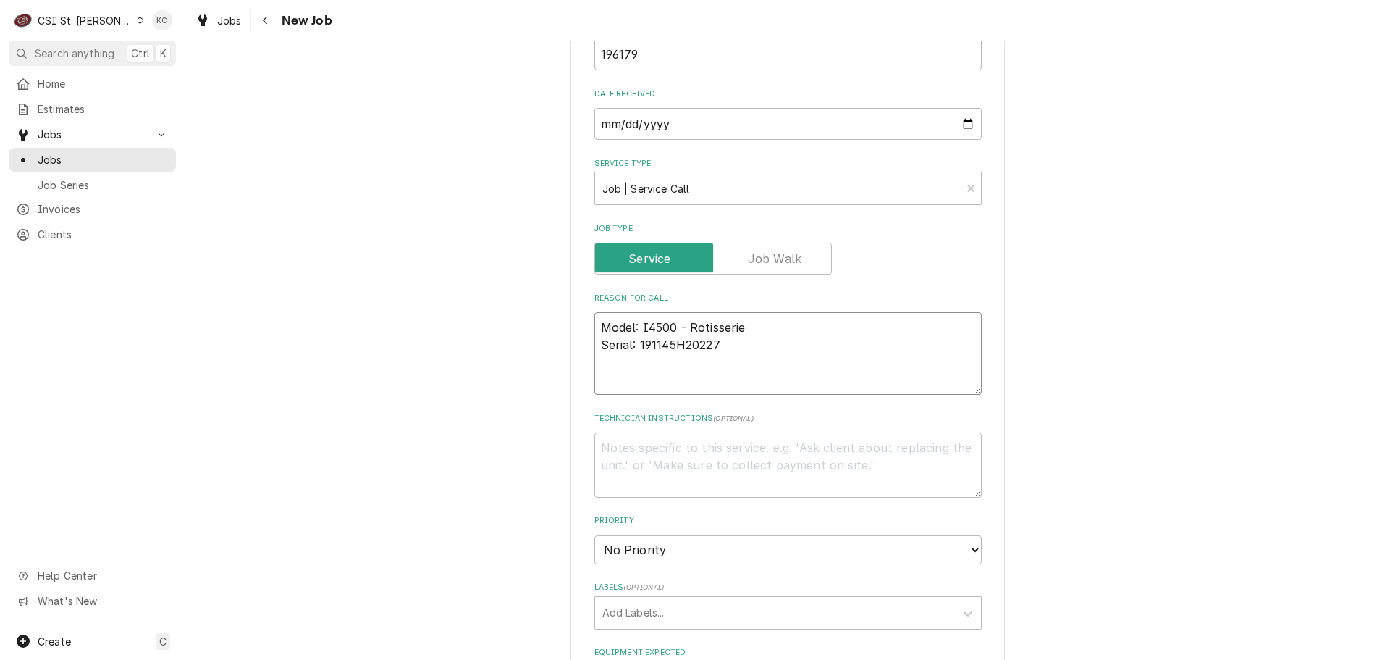
type textarea "Model: I4500 - Rotisserie Serial: 191145H20227 S"
type textarea "x"
type textarea "Model: I4500 - Rotisserie Serial: 191145H20227 Sy"
type textarea "x"
type textarea "Model: I4500 - Rotisserie Serial: 191145H20227 Sym"
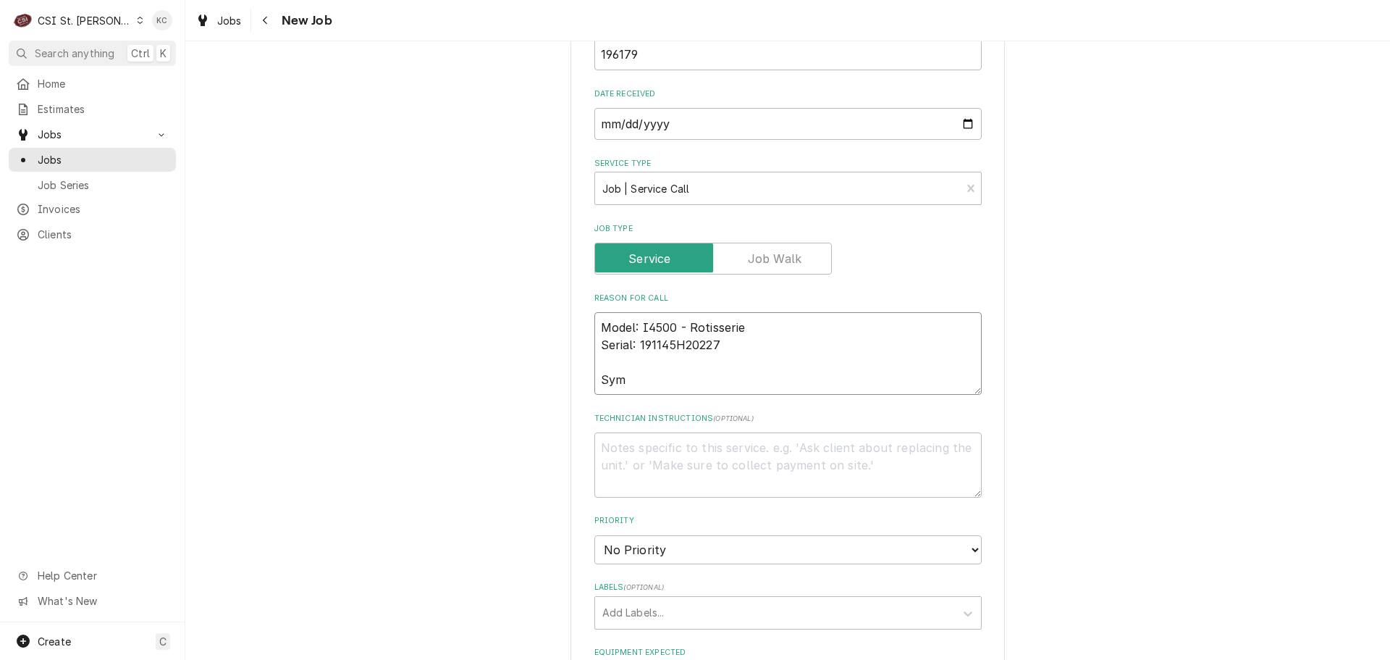
type textarea "x"
type textarea "Model: I4500 - Rotisserie Serial: 191145H20227 Symp"
type textarea "x"
type textarea "Model: I4500 - Rotisserie Serial: 191145H20227 Sympt"
type textarea "x"
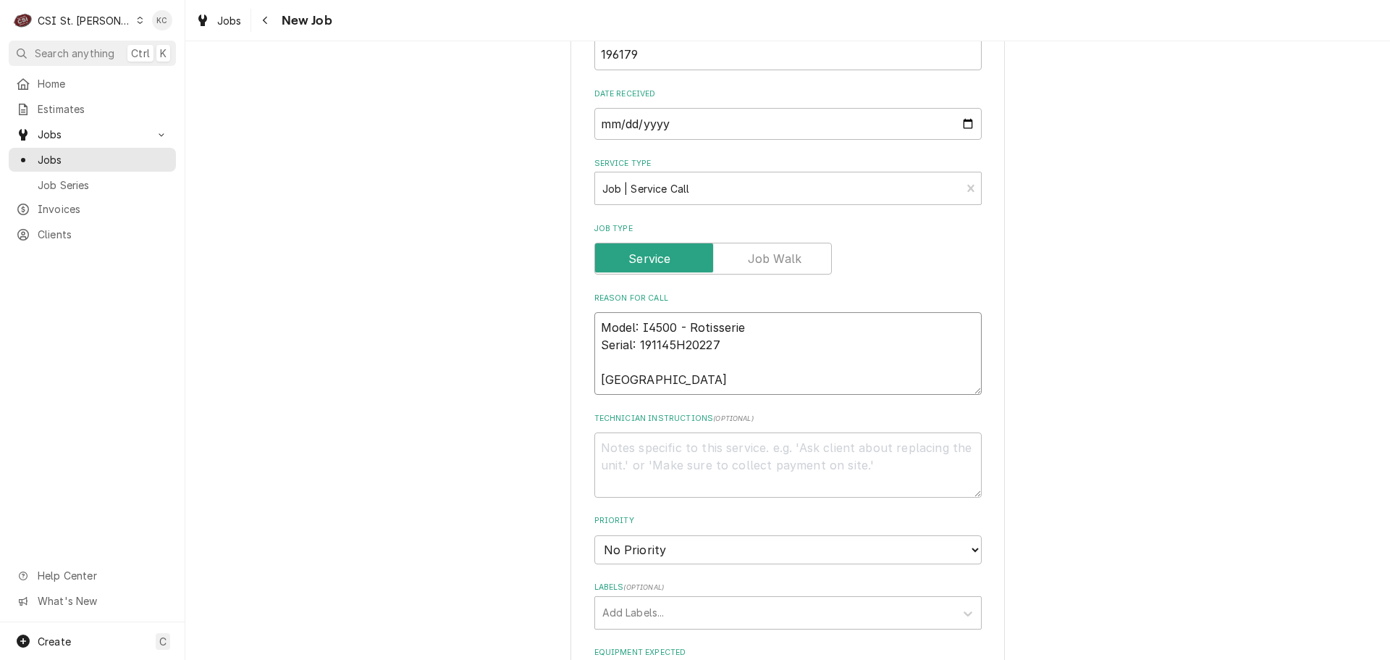
type textarea "Model: I4500 - Rotisserie Serial: 191145H20227 Sympto"
type textarea "x"
type textarea "Model: I4500 - Rotisserie Serial: 191145H20227 Symptom"
type textarea "x"
type textarea "Model: I4500 - Rotisserie Serial: 191145H20227 Symptom"
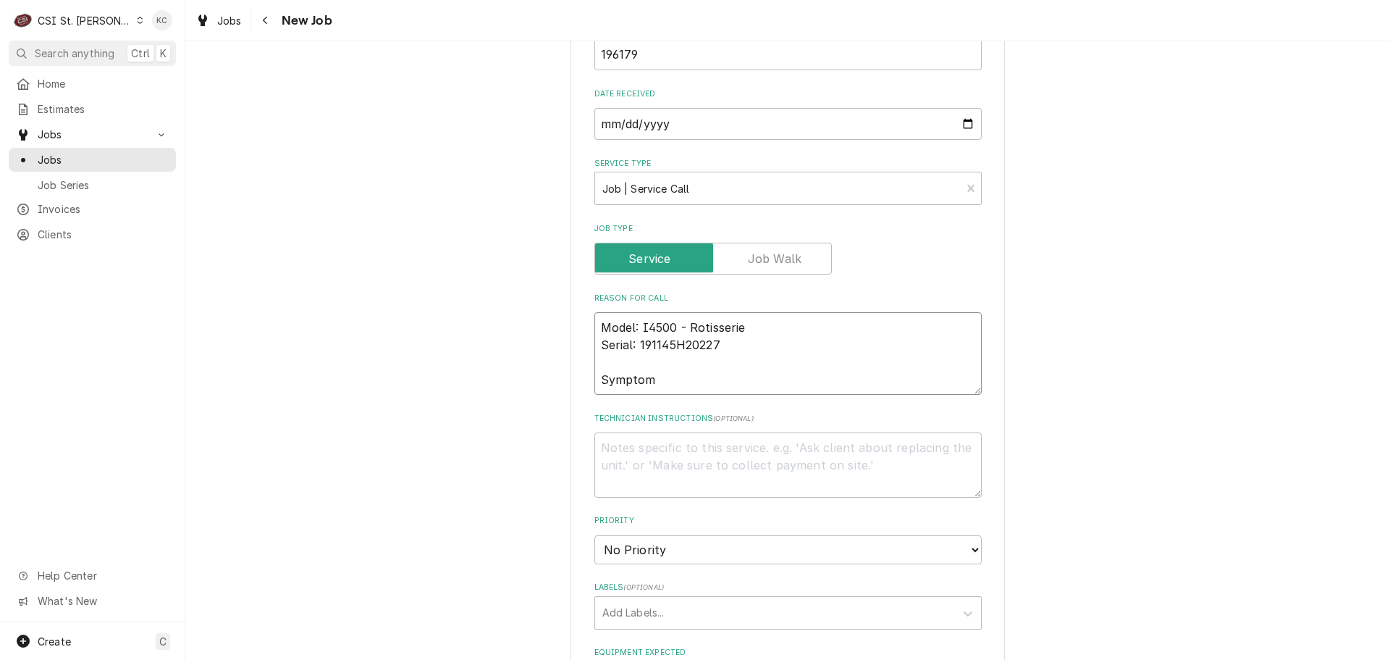
type textarea "x"
type textarea "Model: I4500 - Rotisserie Serial: 191145H20227 Symptom C"
type textarea "x"
type textarea "Model: I4500 - Rotisserie Serial: 191145H20227 Symptom Co"
type textarea "x"
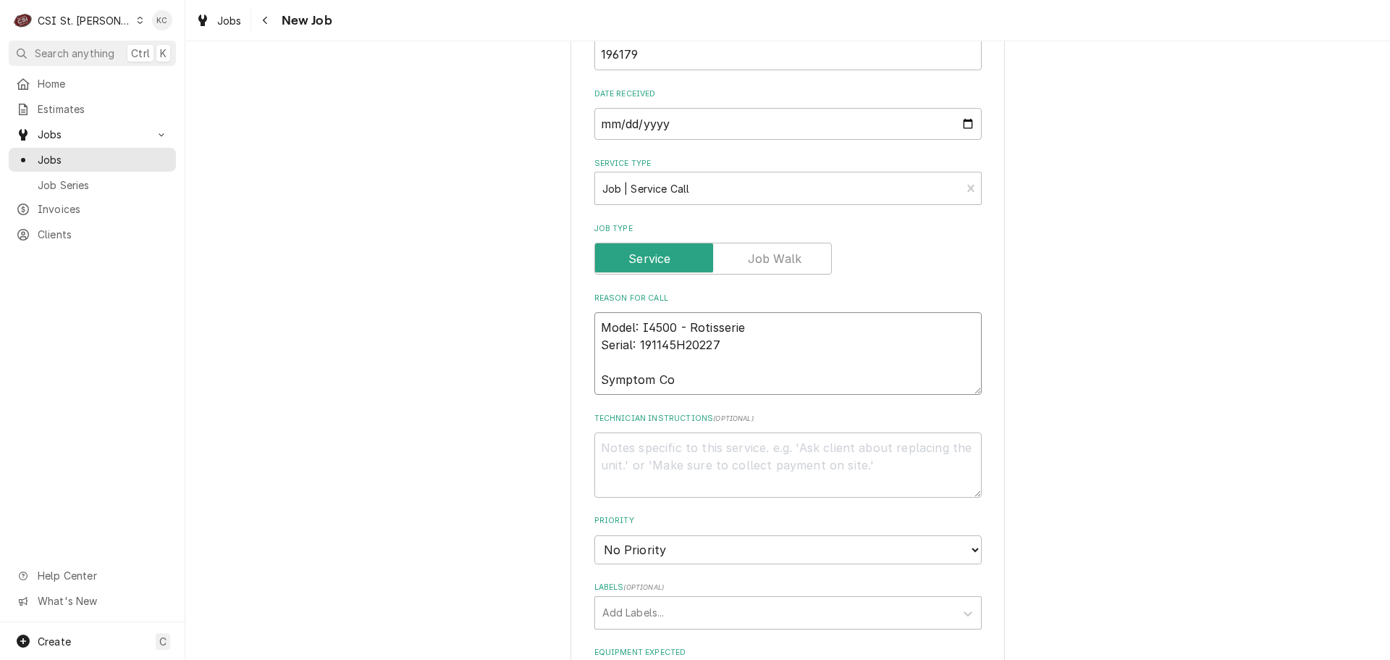
type textarea "Model: I4500 - Rotisserie Serial: 191145H20227 Symptom Cod"
type textarea "x"
type textarea "Model: I4500 - Rotisserie Serial: 191145H20227 Symptom Code"
type textarea "x"
type textarea "Model: I4500 - Rotisserie Serial: 191145H20227 Symptom Codes"
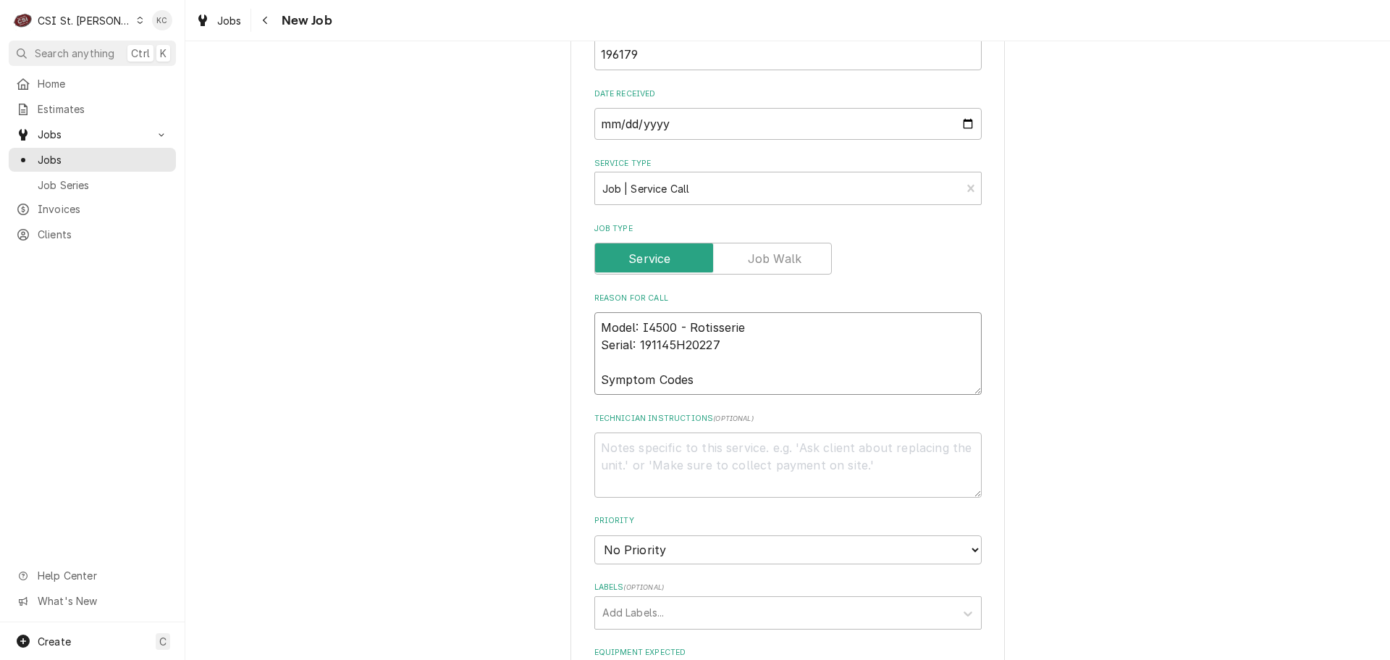
type textarea "x"
type textarea "Model: I4500 - Rotisserie Serial: 191145H20227 Symptom Codes"
type textarea "x"
type textarea "Model: I4500 - Rotisserie Serial: 191145H20227 Symptom Codes 3"
type textarea "x"
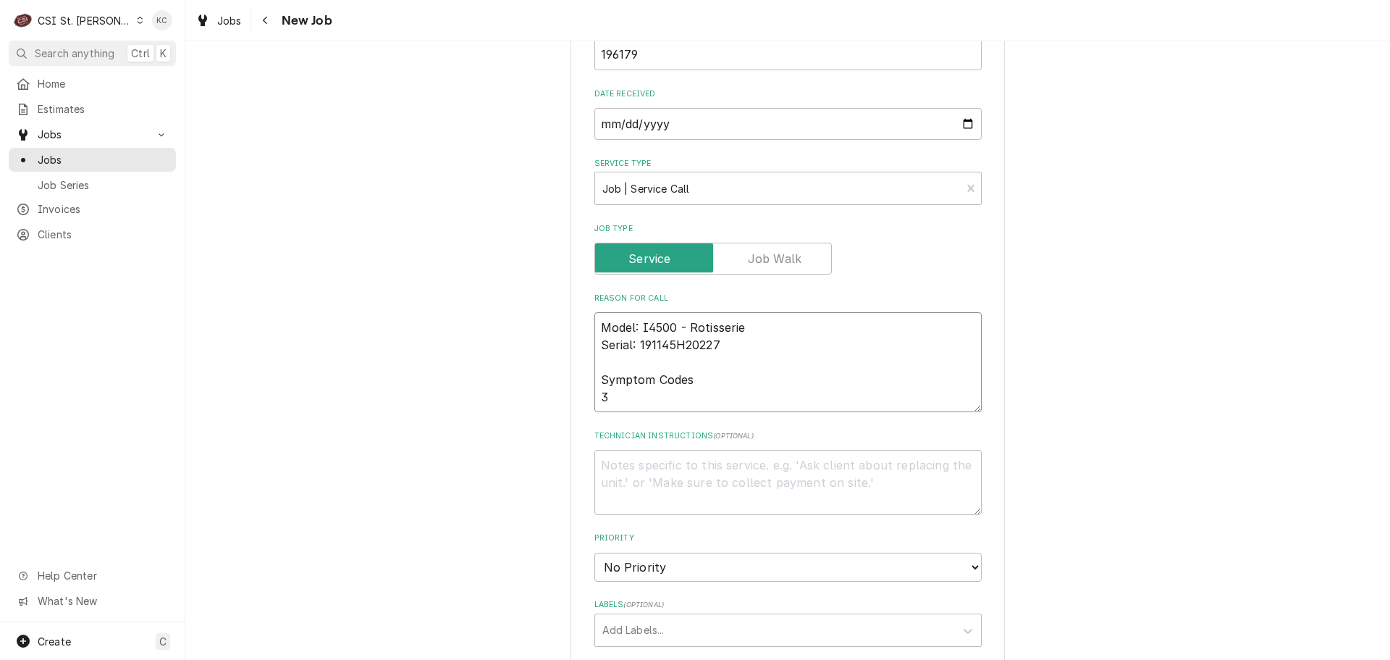
type textarea "Model: I4500 - Rotisserie Serial: 191145H20227 Symptom Codes 36"
type textarea "x"
type textarea "Model: I4500 - Rotisserie Serial: 191145H20227 Symptom Codes 362"
type textarea "x"
type textarea "Model: I4500 - Rotisserie Serial: 191145H20227 Symptom Codes 3621"
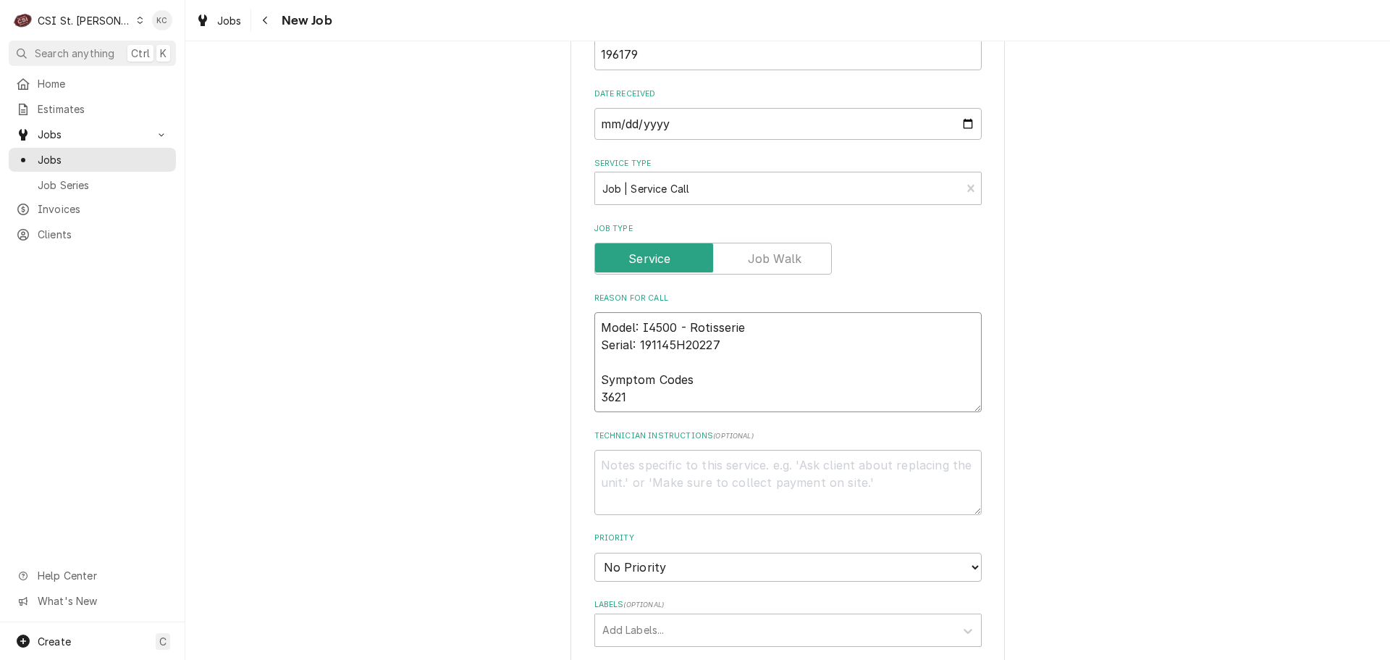
type textarea "x"
type textarea "Model: I4500 - Rotisserie Serial: 191145H20227 Symptom Codes 3621"
type textarea "x"
type textarea "Model: I4500 - Rotisserie Serial: 191145H20227 Symptom Codes 3621 -"
type textarea "x"
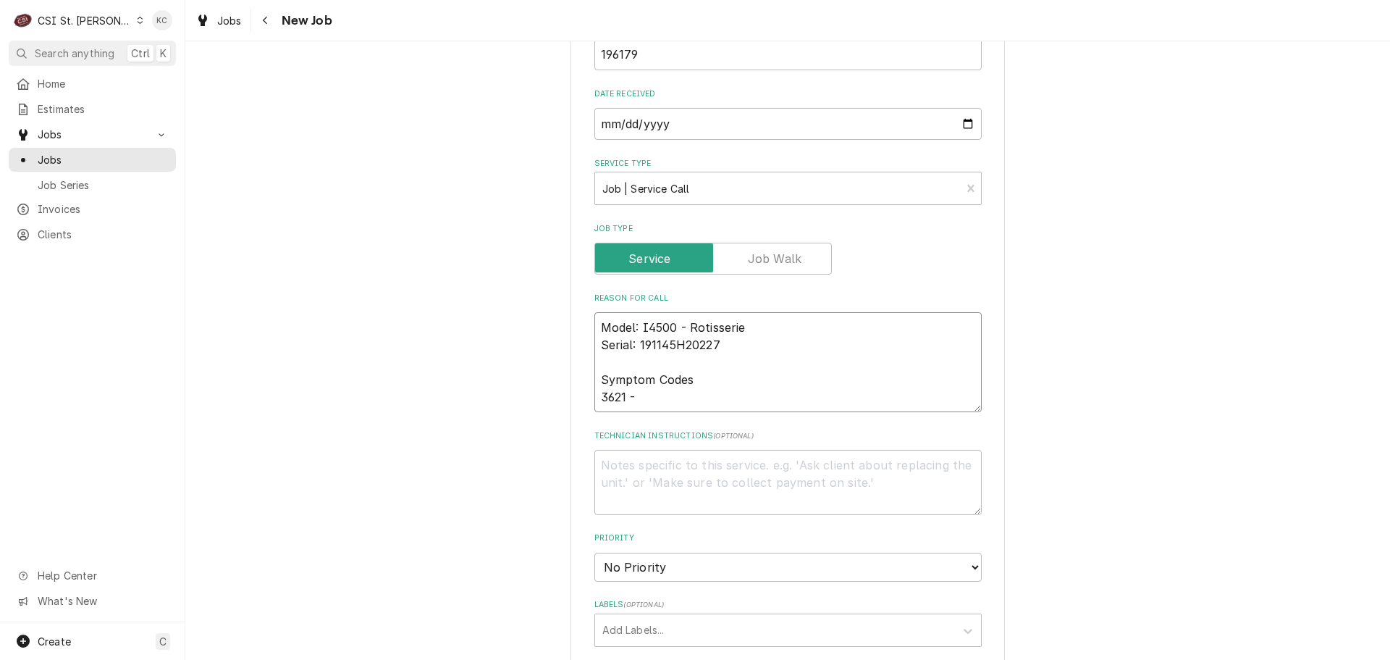
type textarea "Model: I4500 - Rotisserie Serial: 191145H20227 Symptom Codes 3621 -"
type textarea "x"
type textarea "Model: I4500 - Rotisserie Serial: 191145H20227 Symptom Codes 3621 -"
click at [685, 397] on textarea "Model: I4500 - Rotisserie Serial: 191145H20227 Symptom Codes 3621 -" at bounding box center [788, 362] width 387 height 100
paste textarea "Unit is experiencing LONG cook times but product COLOR IS GOOD after reaching t…"
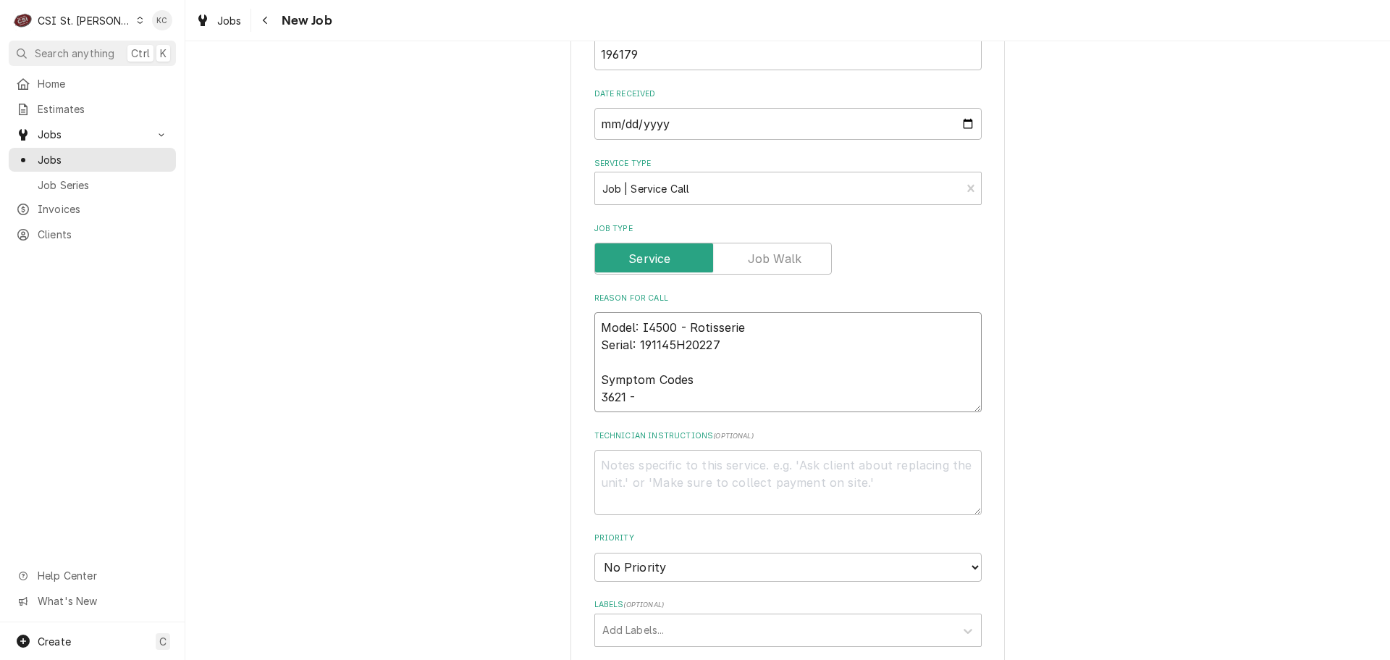
type textarea "x"
type textarea "Model: I4500 - Rotisserie Serial: 191145H20227 Symptom Codes 3621 - Unit is exp…"
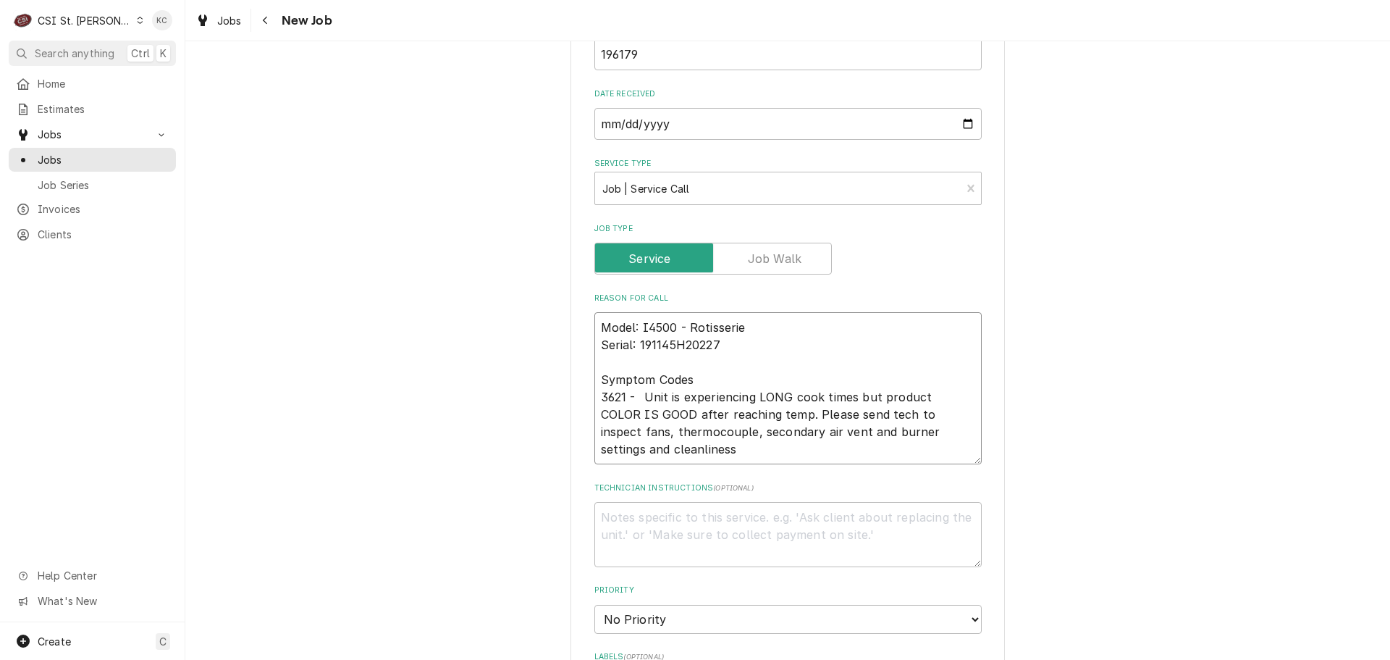
type textarea "x"
type textarea "Model: I4500 - Rotisserie Serial: 191145H20227 Symptom Codes 3621 - Unit is exp…"
type textarea "x"
type textarea "Model: I4500 - Rotisserie Serial: 191145H20227 Symptom Codes 3621 - Unit is exp…"
type textarea "x"
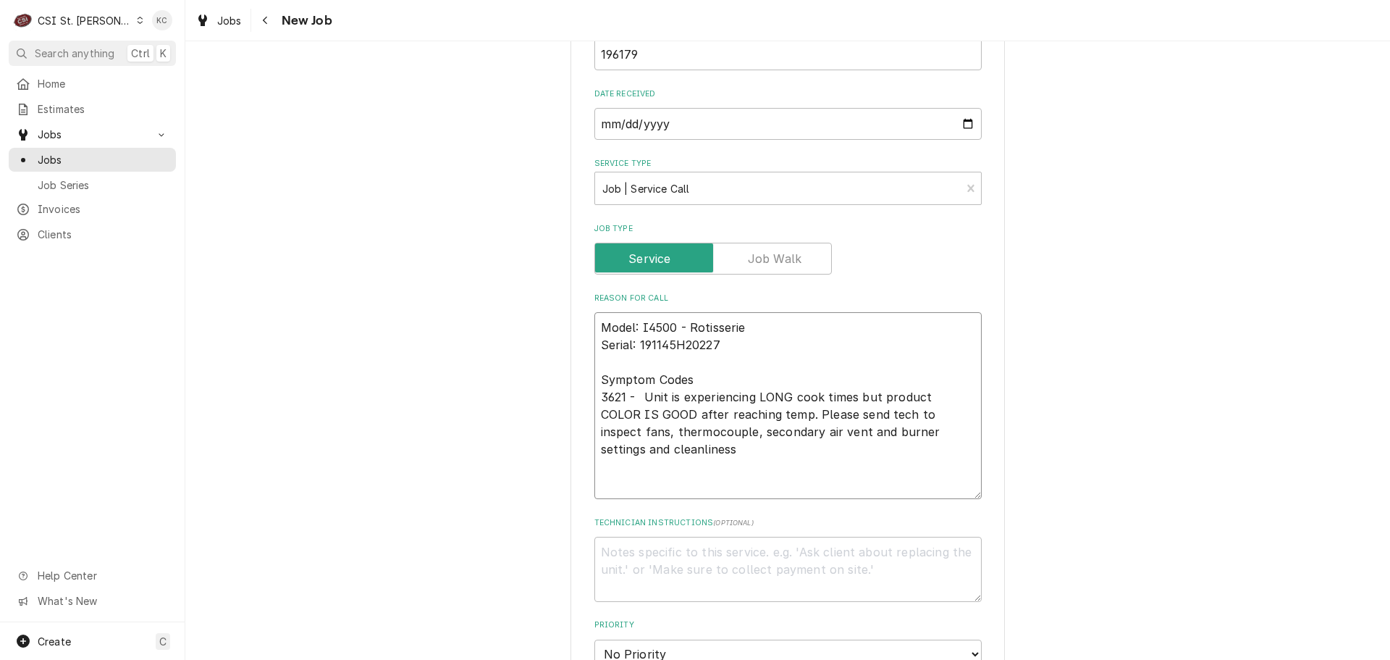
type textarea "Model: I4500 - Rotisserie Serial: 191145H20227 Symptom Codes 3621 - Unit is exp…"
type textarea "x"
type textarea "Model: I4500 - Rotisserie Serial: 191145H20227 Symptom Codes 3621 - Unit is exp…"
type textarea "x"
type textarea "Model: I4500 - Rotisserie Serial: 191145H20227 Symptom Codes 3621 - Unit is exp…"
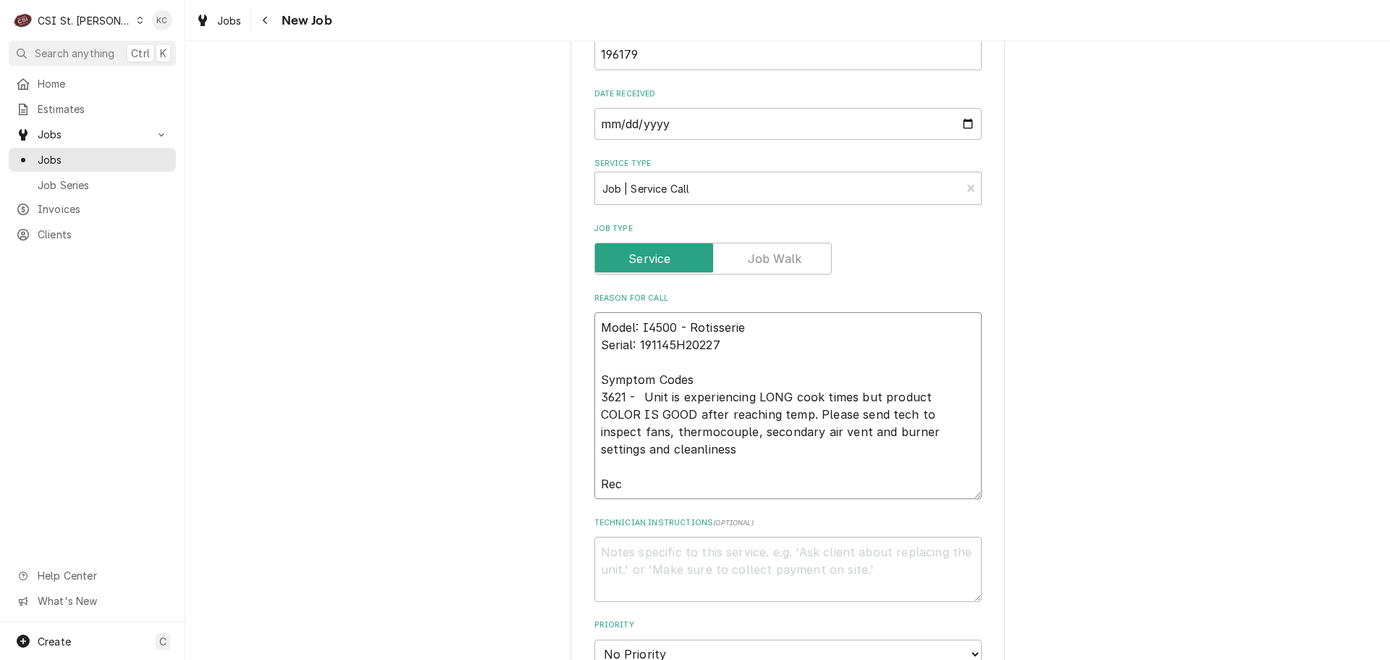
type textarea "x"
type textarea "Model: I4500 - Rotisserie Serial: 191145H20227 Symptom Codes 3621 - Unit is exp…"
type textarea "x"
type textarea "Model: I4500 - Rotisserie Serial: 191145H20227 Symptom Codes 3621 - Unit is exp…"
type textarea "x"
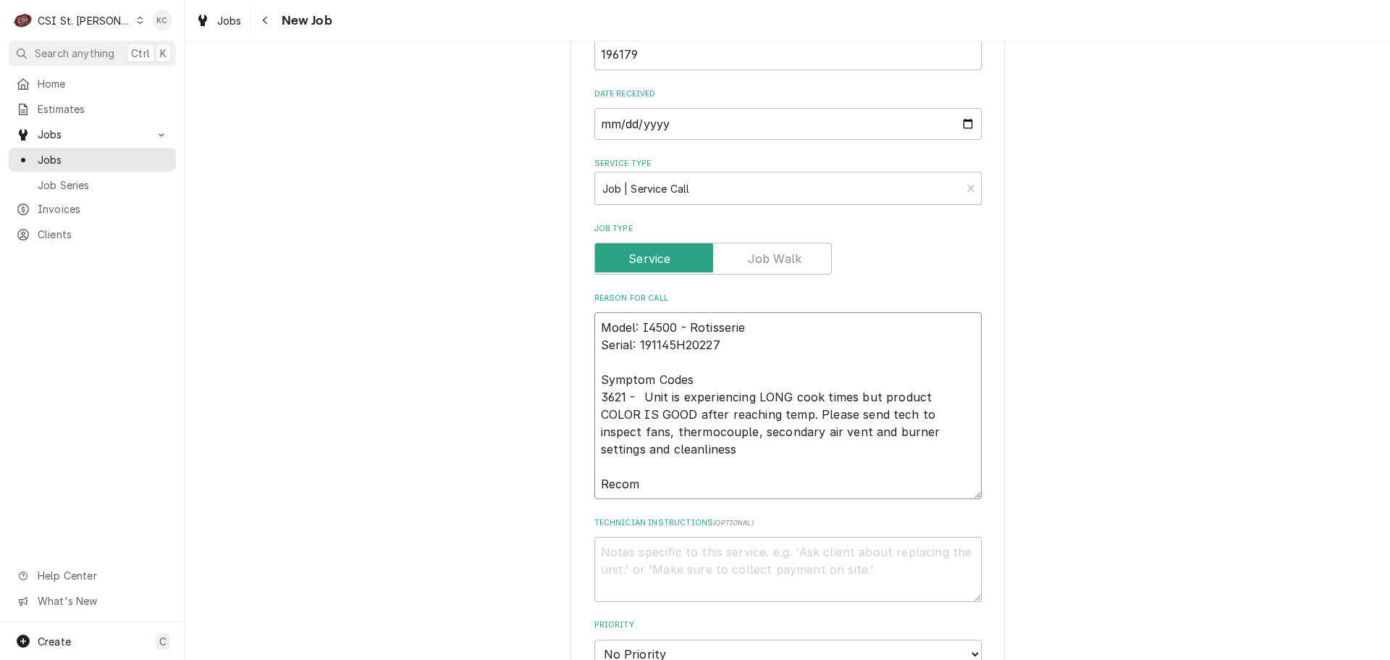
type textarea "Model: I4500 - Rotisserie Serial: 191145H20227 Symptom Codes 3621 - Unit is exp…"
type textarea "x"
type textarea "Model: I4500 - Rotisserie Serial: 191145H20227 Symptom Codes 3621 - Unit is exp…"
type textarea "x"
type textarea "Model: I4500 - Rotisserie Serial: 191145H20227 Symptom Codes 3621 - Unit is exp…"
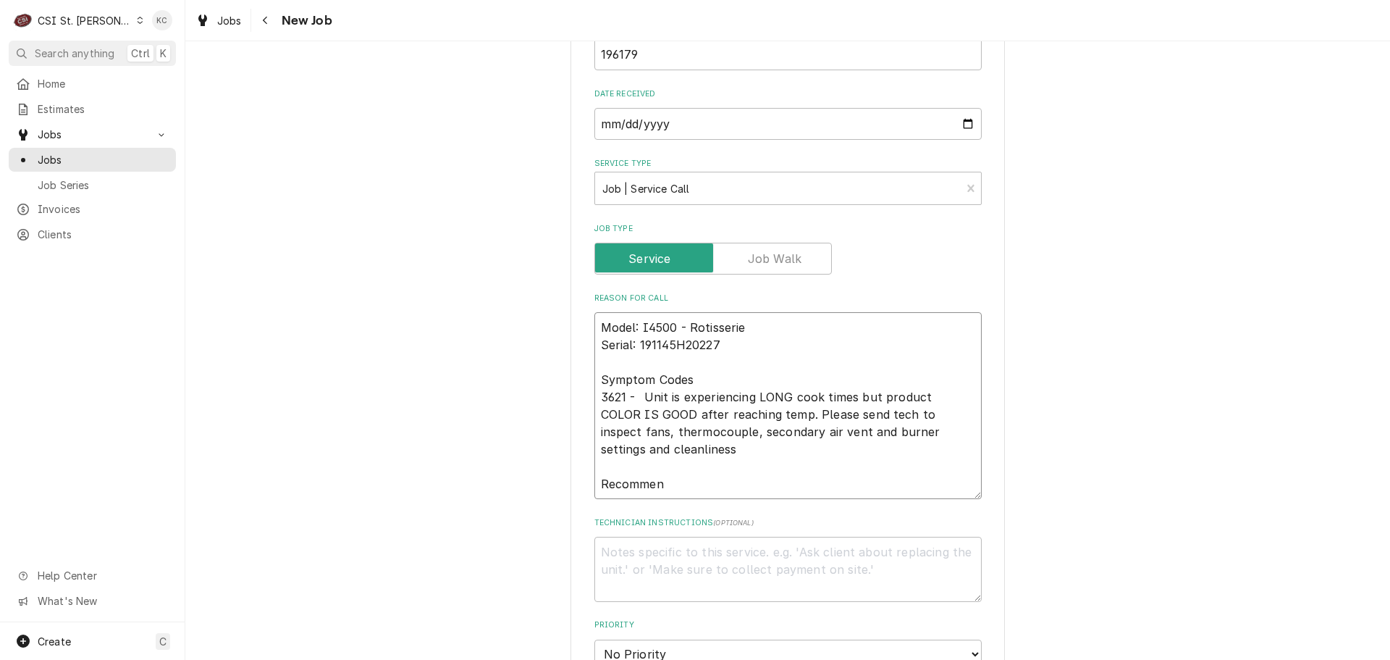
type textarea "x"
type textarea "Model: I4500 - Rotisserie Serial: 191145H20227 Symptom Codes 3621 - Unit is exp…"
type textarea "x"
type textarea "Model: I4500 - Rotisserie Serial: 191145H20227 Symptom Codes 3621 - Unit is exp…"
type textarea "x"
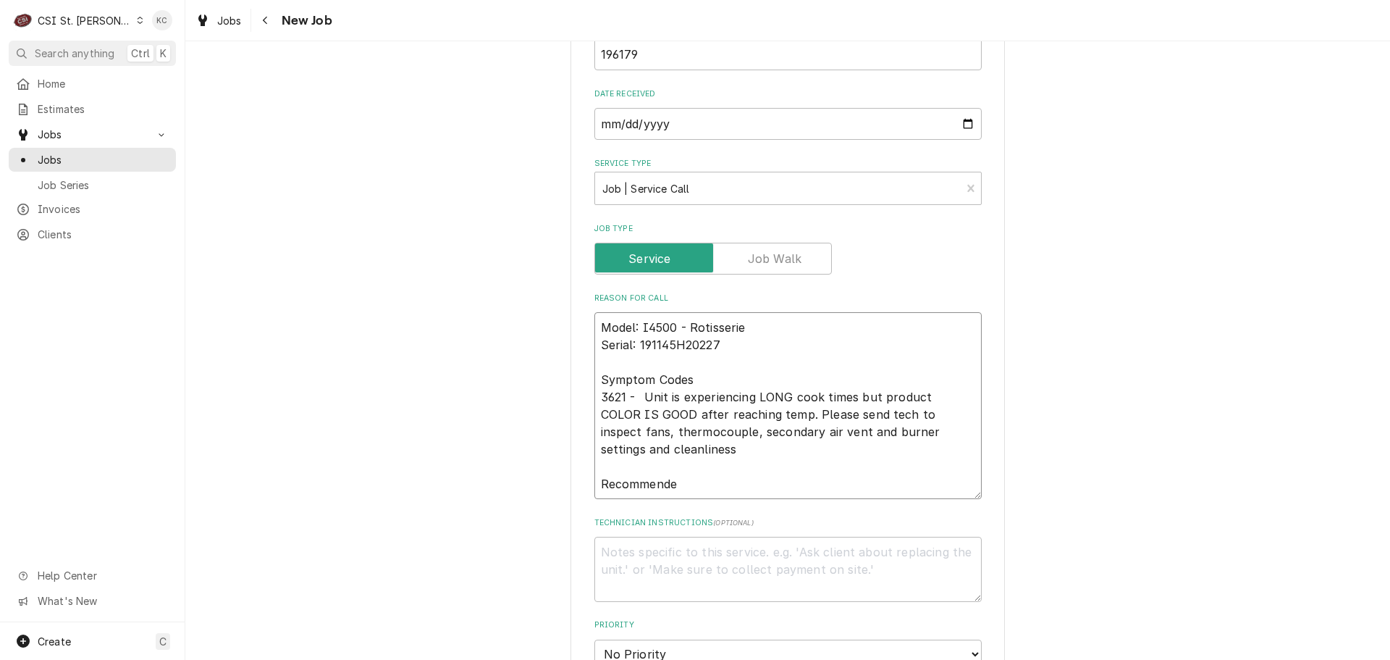
type textarea "Model: I4500 - Rotisserie Serial: 191145H20227 Symptom Codes 3621 - Unit is exp…"
type textarea "x"
type textarea "Model: I4500 - Rotisserie Serial: 191145H20227 Symptom Codes 3621 - Unit is exp…"
type textarea "x"
type textarea "Model: I4500 - Rotisserie Serial: 191145H20227 Symptom Codes 3621 - Unit is exp…"
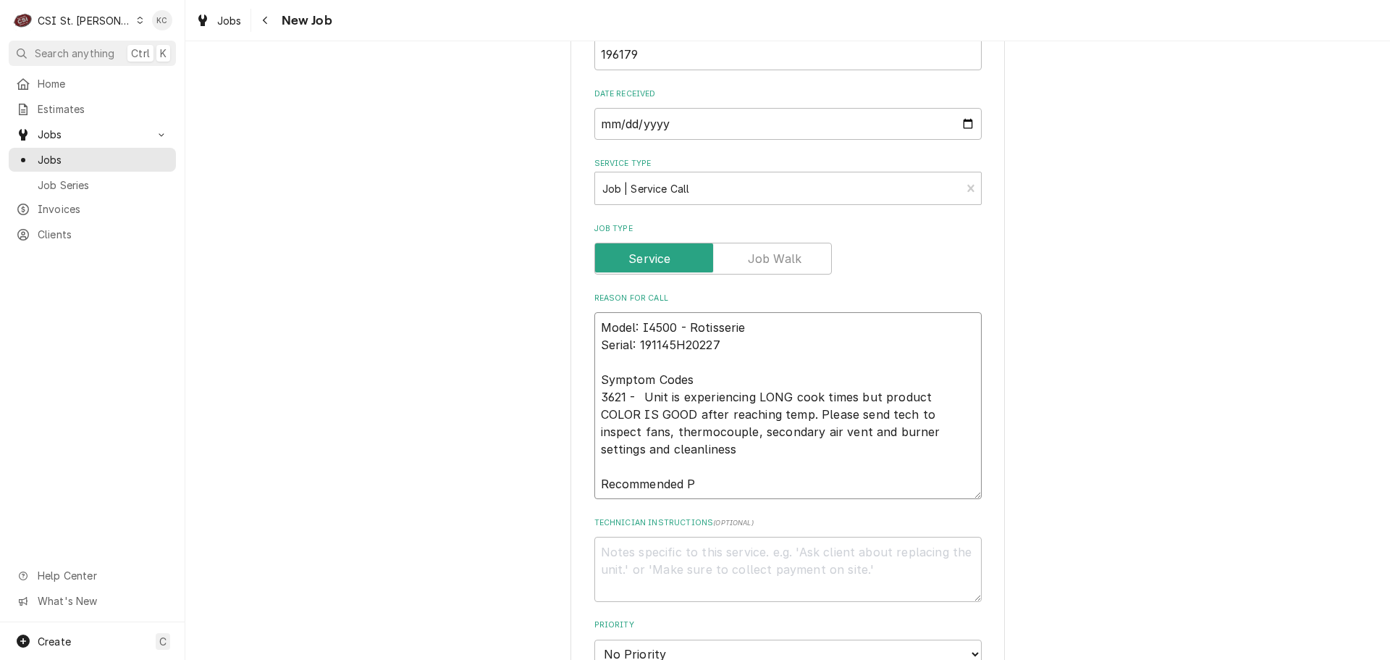
type textarea "x"
type textarea "Model: I4500 - Rotisserie Serial: 191145H20227 Symptom Codes 3621 - Unit is exp…"
type textarea "x"
type textarea "Model: I4500 - Rotisserie Serial: 191145H20227 Symptom Codes 3621 - Unit is exp…"
type textarea "x"
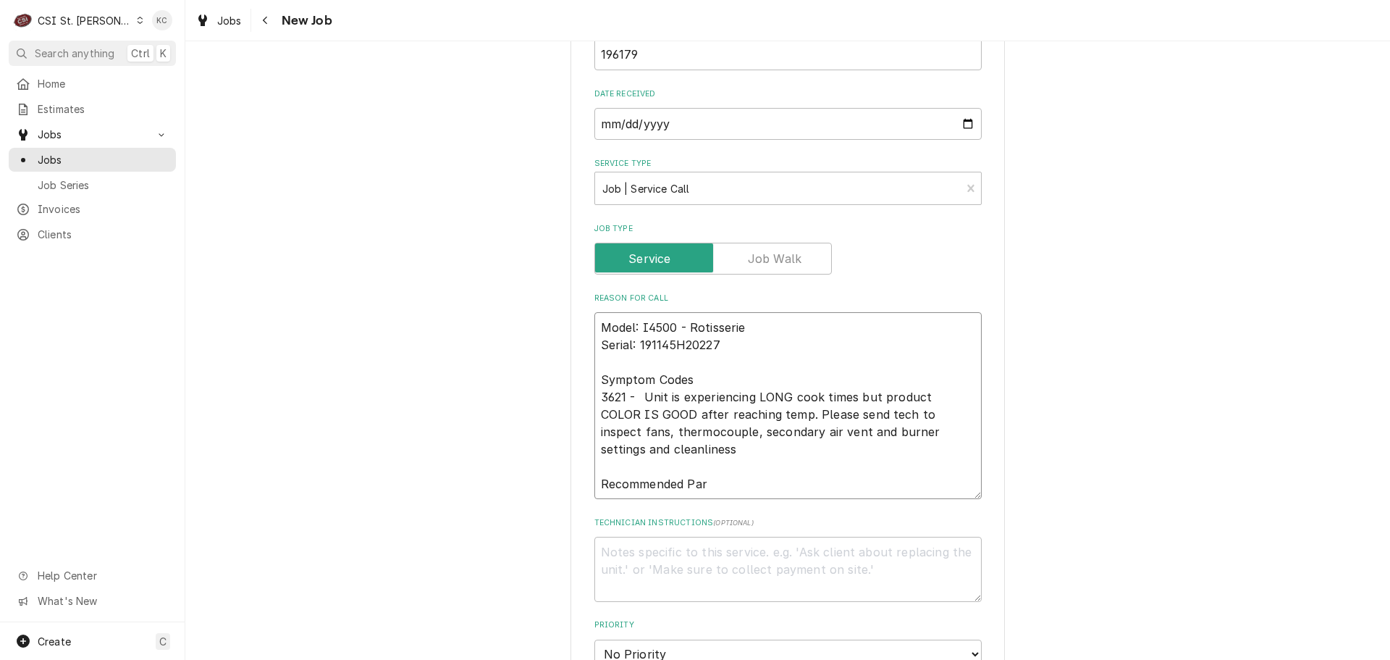
type textarea "Model: I4500 - Rotisserie Serial: 191145H20227 Symptom Codes 3621 - Unit is exp…"
type textarea "x"
type textarea "Model: I4500 - Rotisserie Serial: 191145H20227 Symptom Codes 3621 - Unit is exp…"
type textarea "x"
type textarea "Model: I4500 - Rotisserie Serial: 191145H20227 Symptom Codes 3621 - Unit is exp…"
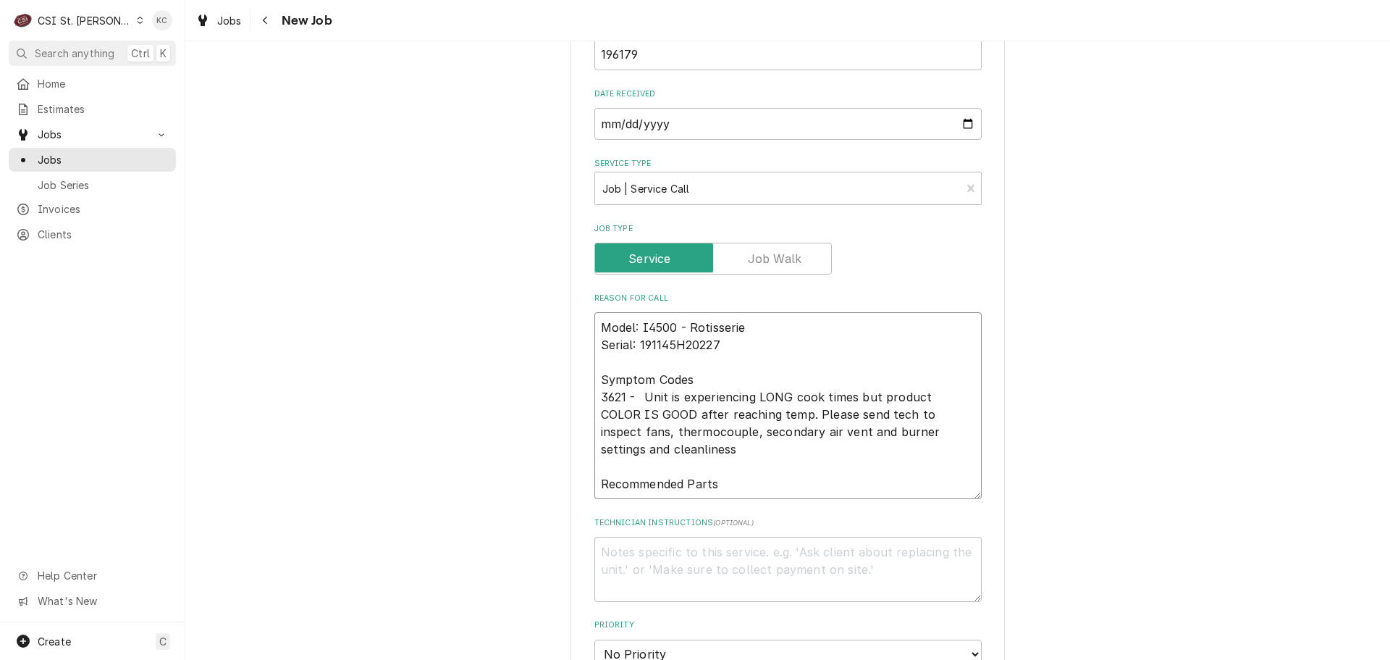
type textarea "x"
type textarea "Model: I4500 - Rotisserie Serial: 191145H20227 Symptom Codes 3621 - Unit is exp…"
type textarea "x"
type textarea "Model: I4500 - Rotisserie Serial: 191145H20227 Symptom Codes 3621 - Unit is exp…"
type textarea "x"
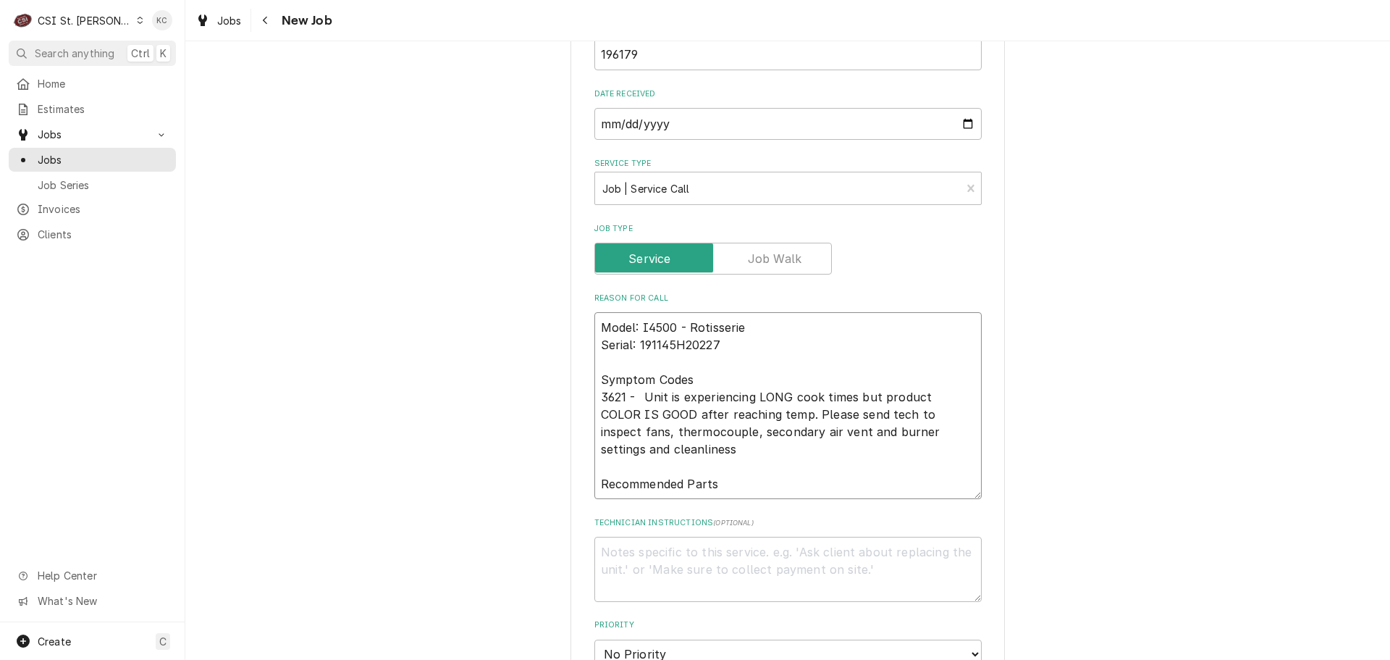
type textarea "Model: I4500 - Rotisserie Serial: 191145H20227 Symptom Codes 3621 - Unit is exp…"
type textarea "x"
type textarea "Model: I4500 - Rotisserie Serial: 191145H20227 Symptom Codes 3621 - Unit is exp…"
click at [753, 487] on textarea "Model: I4500 - Rotisserie Serial: 191145H20227 Symptom Codes 3621 - Unit is exp…" at bounding box center [788, 405] width 387 height 187
type textarea "x"
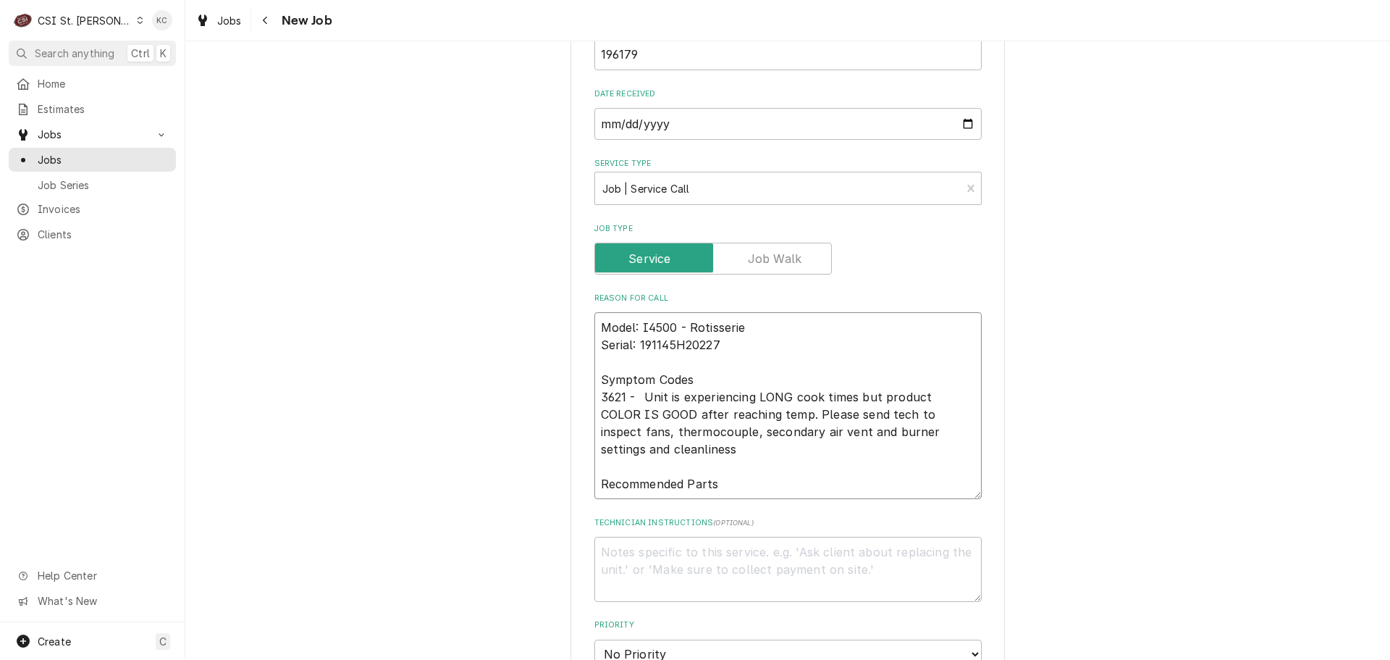
type textarea "Model: I4500 - Rotisserie Serial: 191145H20227 Symptom Codes 3621 - Unit is exp…"
paste textarea "7410 99-16860"
type textarea "x"
type textarea "Model: I4500 - Rotisserie Serial: 191145H20227 Symptom Codes 3621 - Unit is exp…"
type textarea "x"
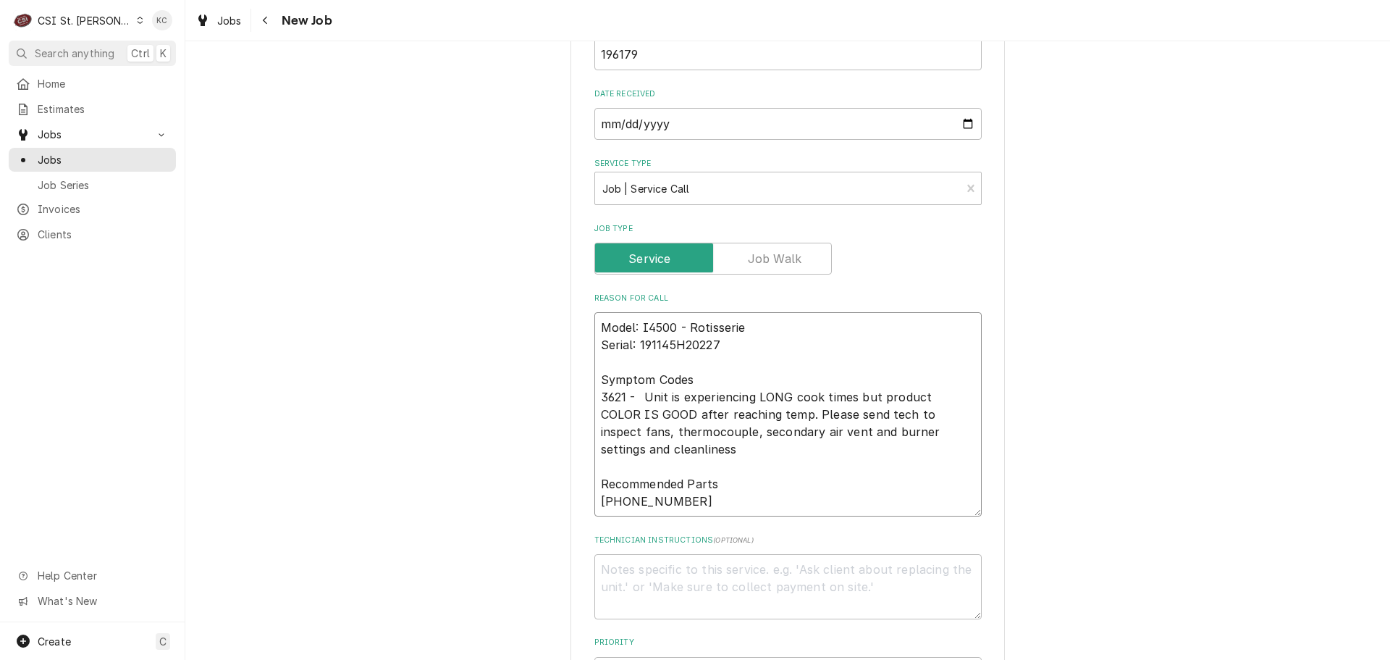
type textarea "Model: I4500 - Rotisserie Serial: 191145H20227 Symptom Codes 3621 - Unit is exp…"
type textarea "x"
type textarea "Model: I4500 - Rotisserie Serial: 191145H20227 Symptom Codes 3621 - Unit is exp…"
type textarea "x"
type textarea "Model: I4500 - Rotisserie Serial: 191145H20227 Symptom Codes 3621 - Unit is exp…"
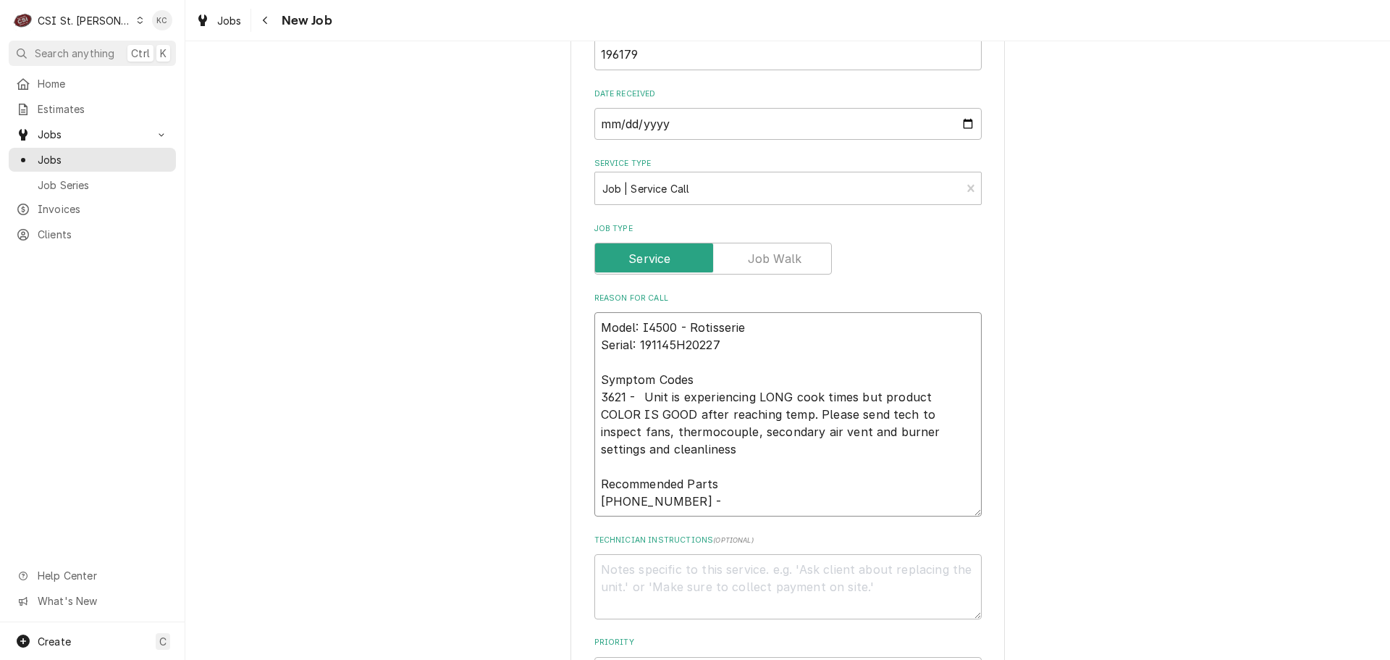
type textarea "x"
type textarea "Model: I4500 - Rotisserie Serial: 191145H20227 Symptom Codes 3621 - Unit is exp…"
click at [697, 502] on textarea "Model: I4500 - Rotisserie Serial: 191145H20227 Symptom Codes 3621 - Unit is exp…" at bounding box center [788, 414] width 387 height 204
paste textarea "FAN TUBEAXIAL 18W 115V 119X119X38mm * (COOLING FAN) THERMOCOUPLE TYPE K 6" MI S…"
type textarea "x"
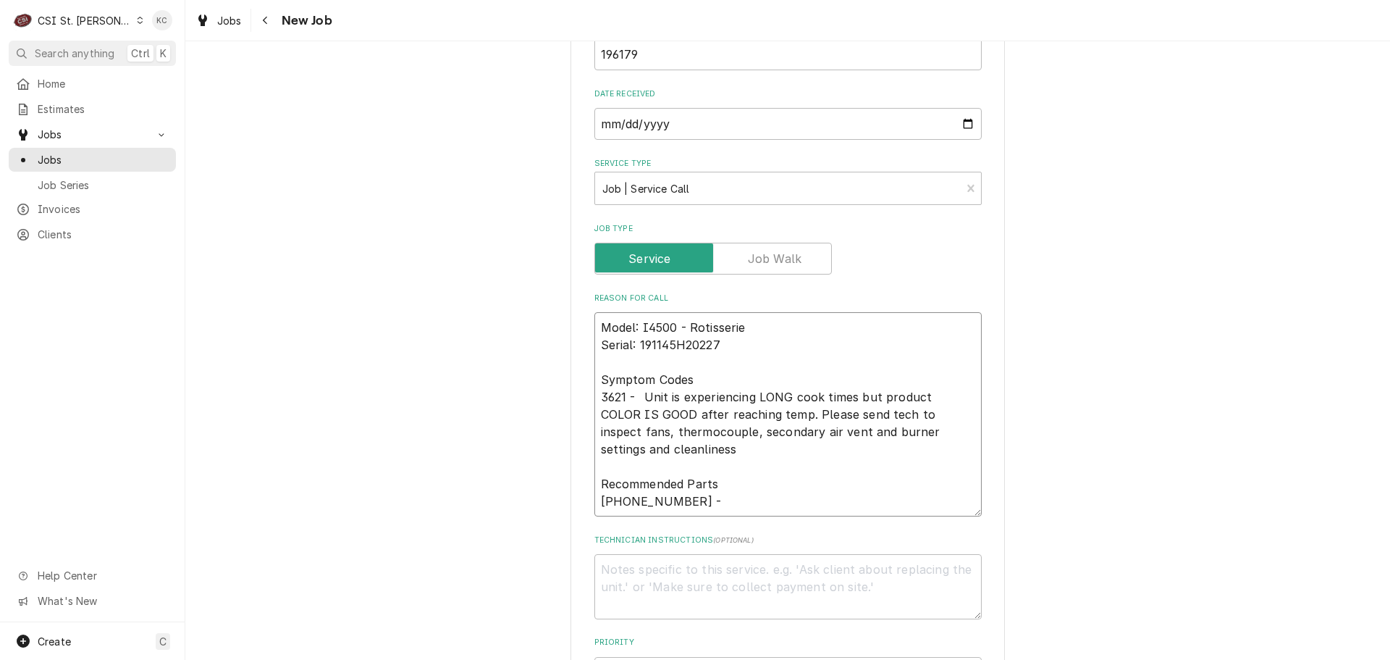
type textarea "Model: I4500 - Rotisserie Serial: 191145H20227 Symptom Codes 3621 - Unit is exp…"
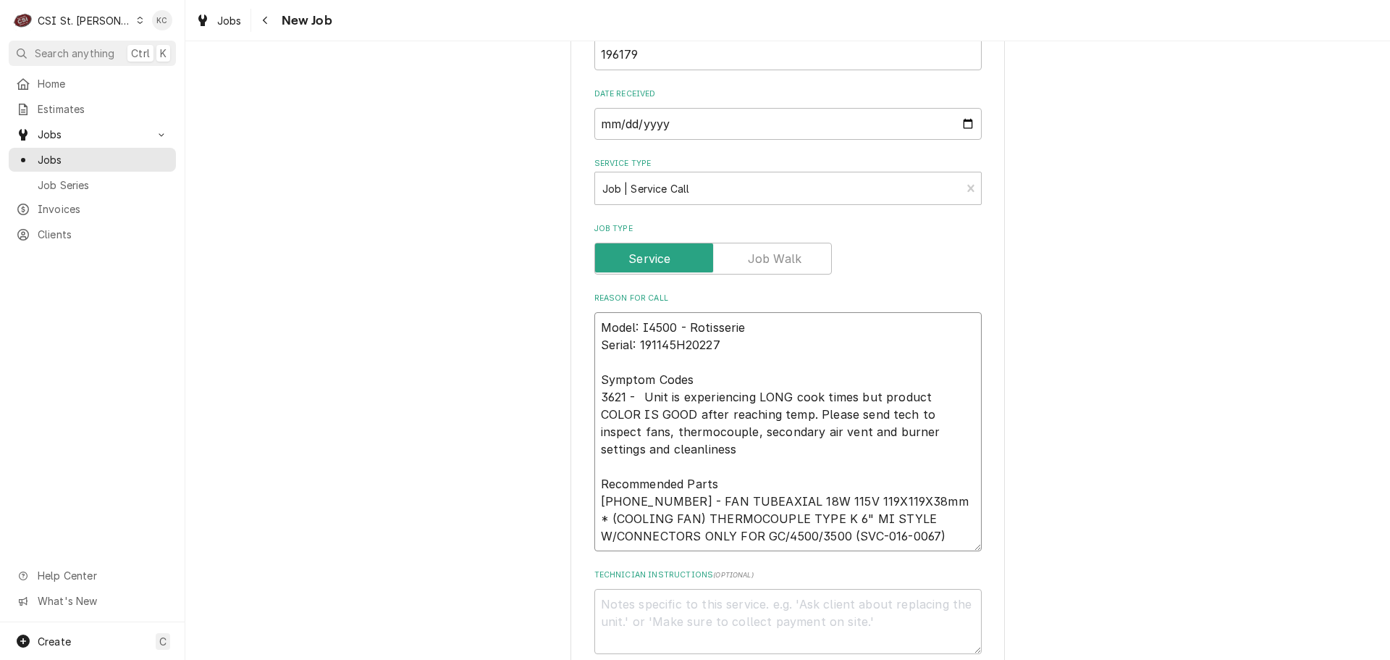
type textarea "x"
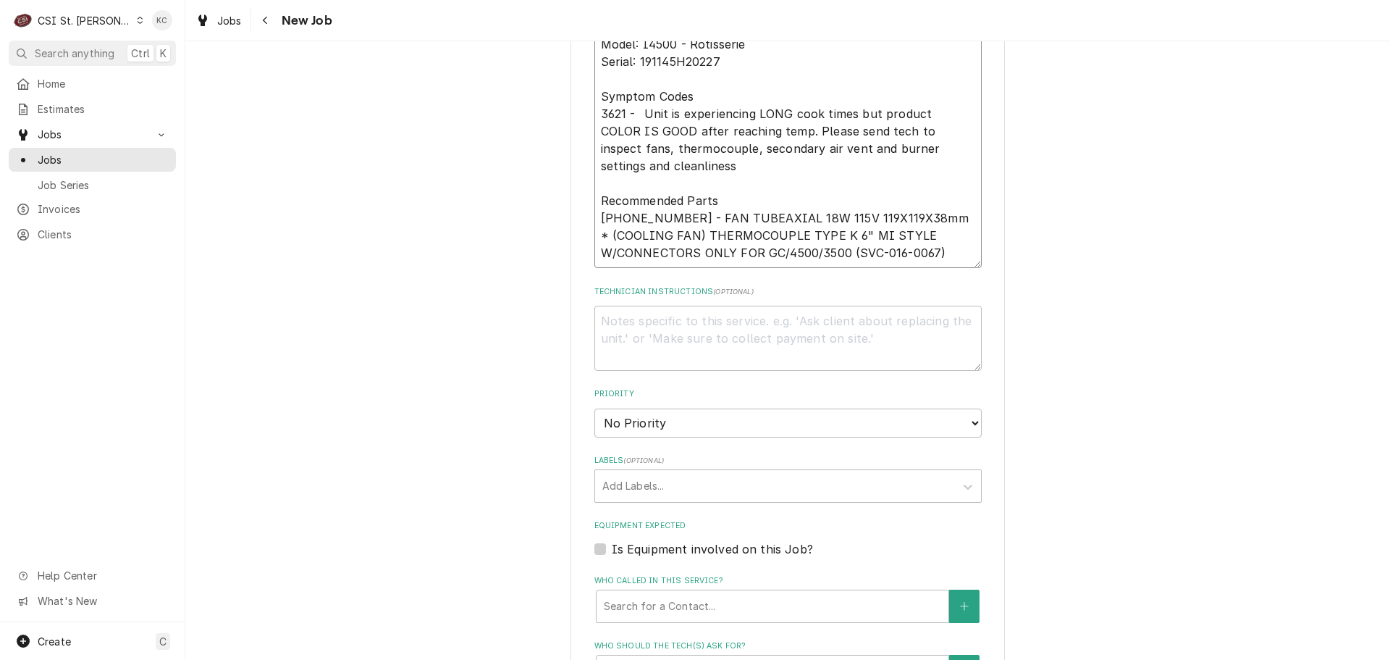
scroll to position [1231, 0]
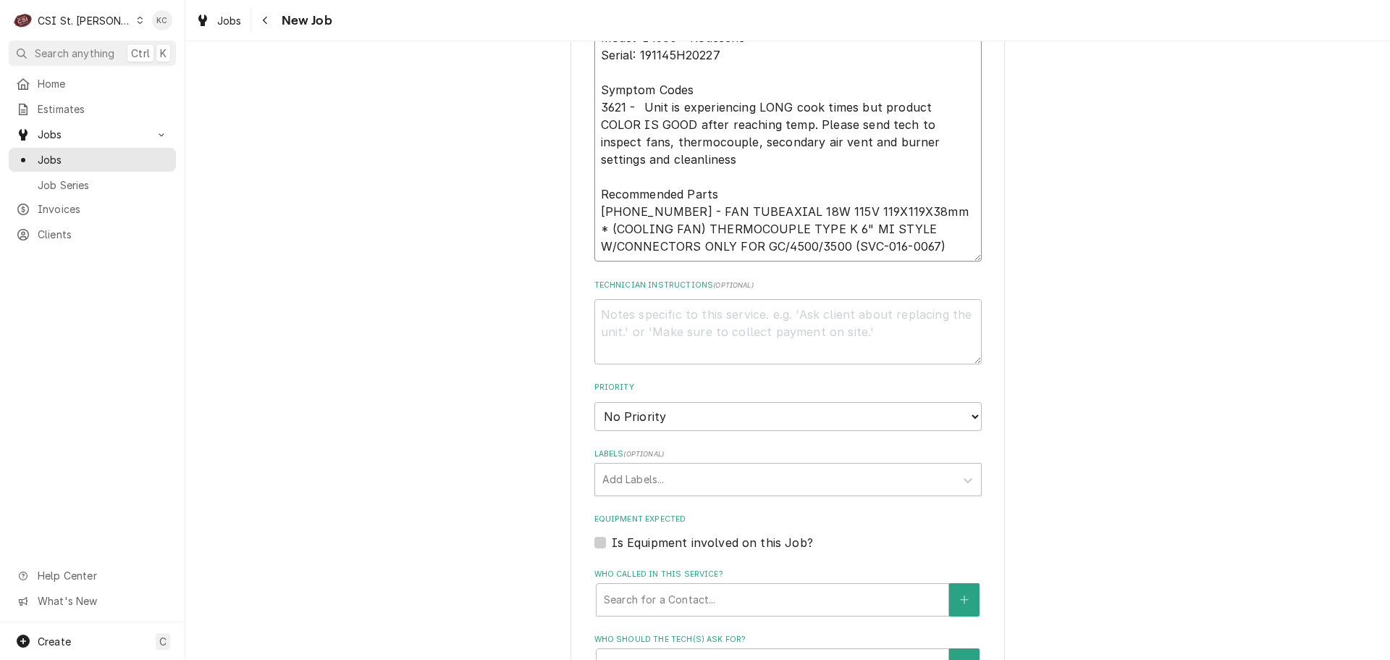
type textarea "Model: I4500 - Rotisserie Serial: 191145H20227 Symptom Codes 3621 - Unit is exp…"
click at [661, 324] on textarea "Technician Instructions ( optional )" at bounding box center [788, 331] width 387 height 65
click at [720, 327] on textarea "Technician Instructions ( optional )" at bounding box center [788, 331] width 387 height 65
paste textarea "Aston (DeliManager) Caller Phone (314) 686-2950"
type textarea "x"
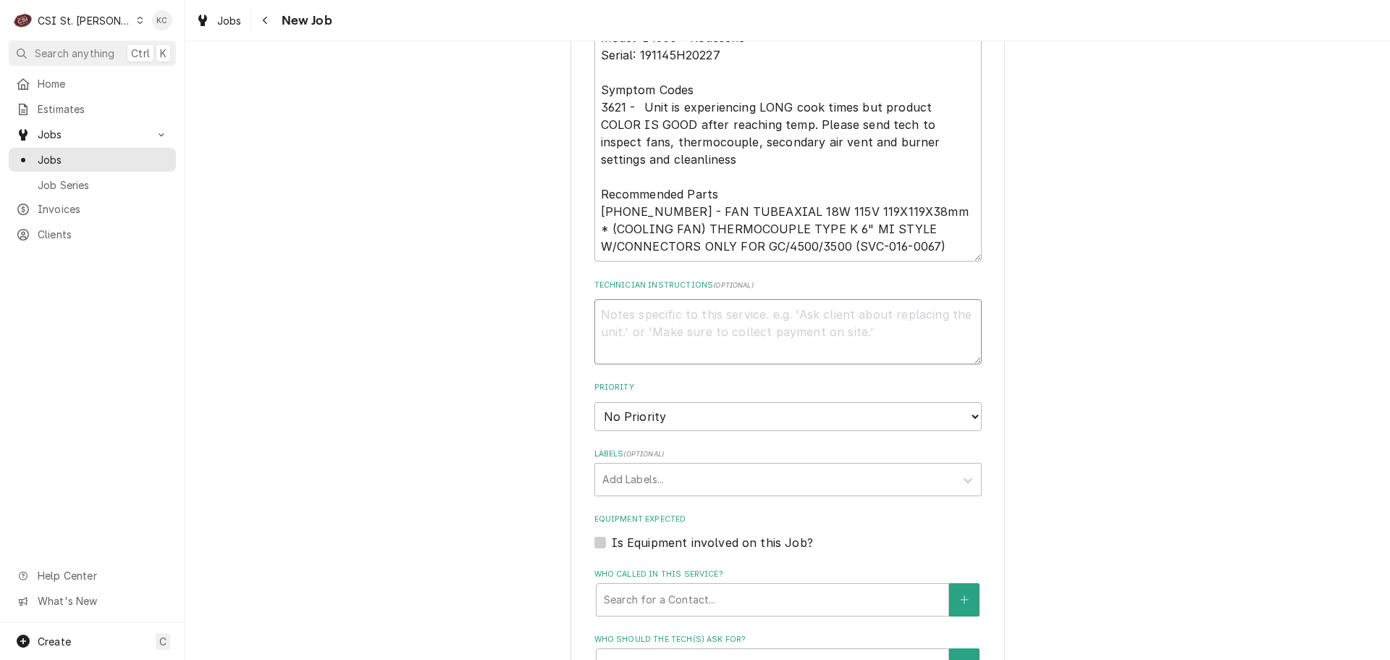
type textarea "Aston (DeliManager) Caller Phone (314) 686-2950"
click at [702, 337] on textarea "Aston (DeliManager) Caller Phone (314) 686-2950" at bounding box center [788, 331] width 387 height 65
type textarea "x"
type textarea "Aston (DeliManager) Caller Phone (314) 686-2950"
type textarea "x"
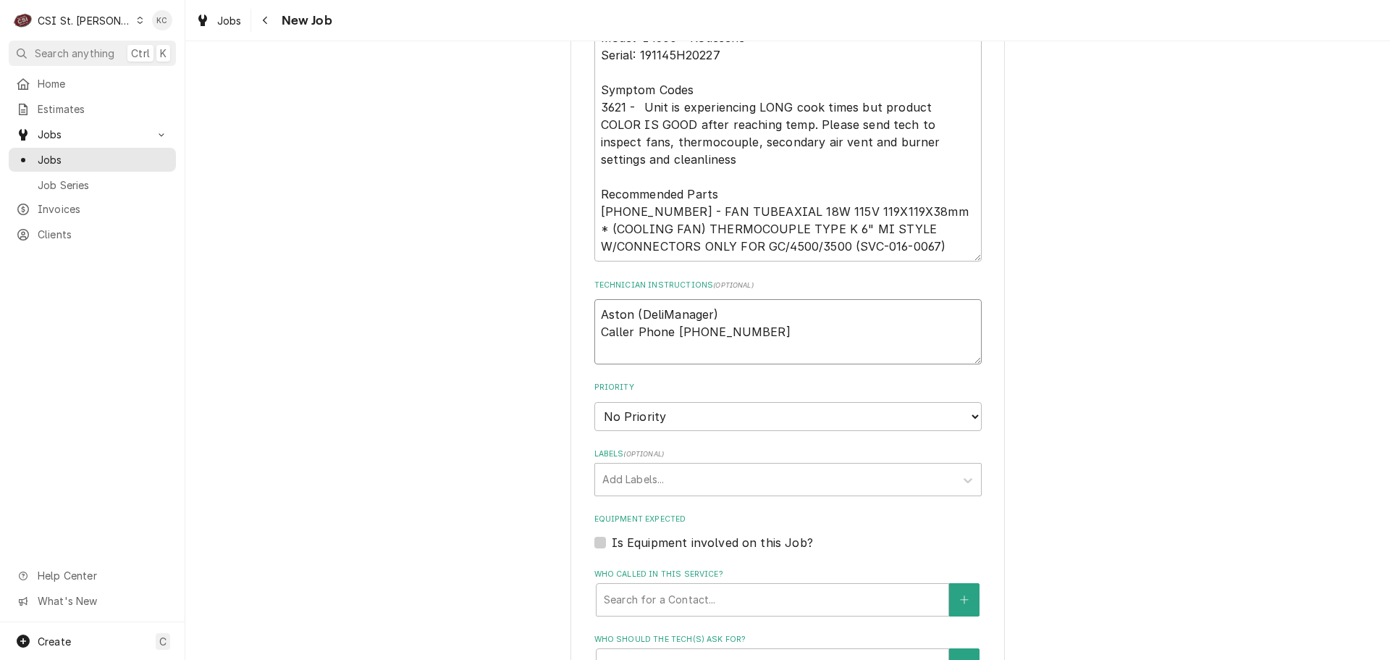
type textarea "Aston (DeliManager Caller Phone (314) 686-2950"
click at [599, 331] on textarea "Aston (DeliManager Caller Phone (314) 686-2950" at bounding box center [788, 331] width 387 height 65
type textarea "x"
type textarea "Aston (DeliManagerCaller Phone (314) 686-2950"
type textarea "x"
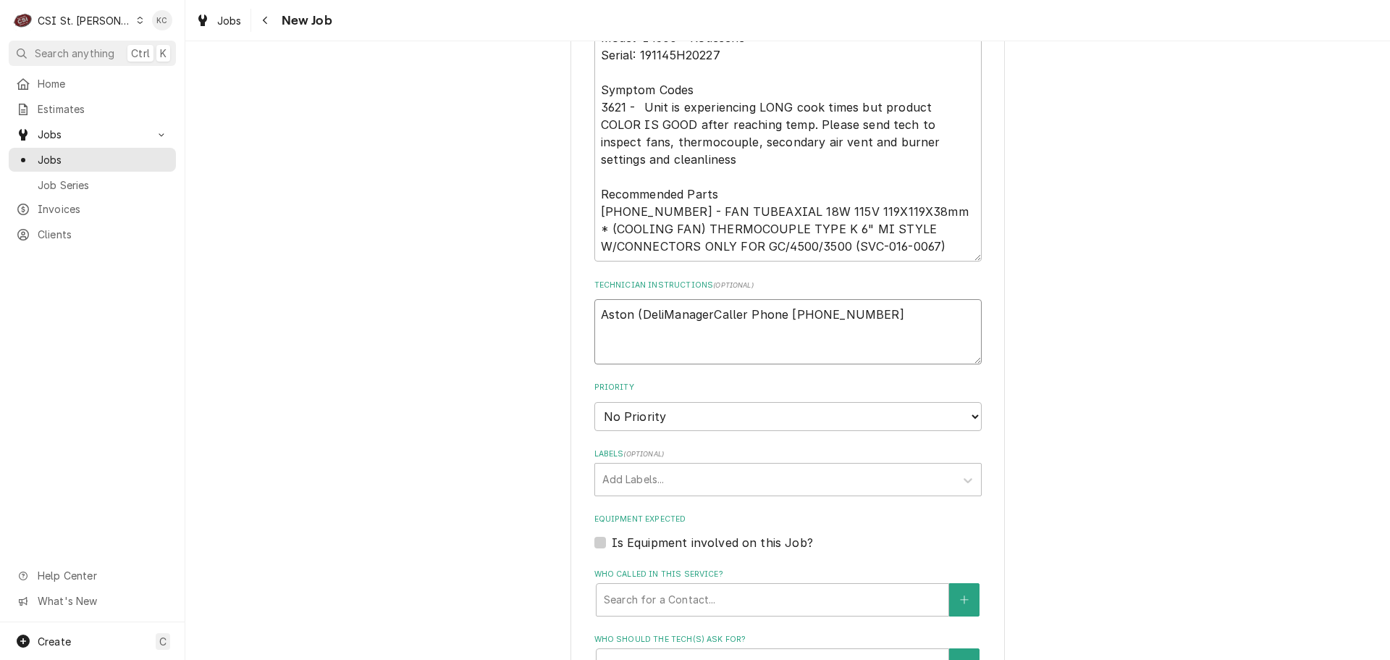
type textarea "Aston (DeliManager Caller Phone (314) 686-2950"
type textarea "x"
type textarea "Aston (DeliManager -Caller Phone (314) 686-2950"
type textarea "x"
type textarea "Aston (DeliManager - Caller Phone (314) 686-2950"
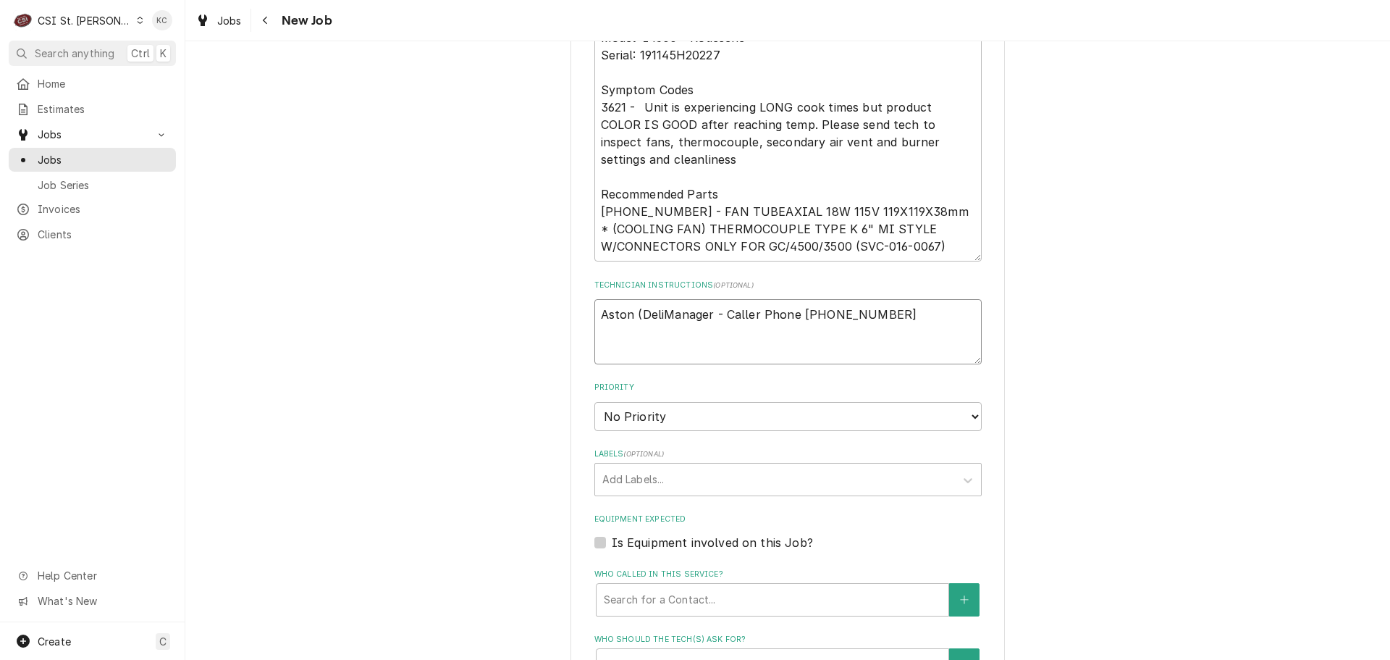
click at [637, 313] on textarea "Aston (DeliManager - Caller Phone (314) 686-2950" at bounding box center [788, 331] width 387 height 65
type textarea "x"
type textarea "Aston DeliManager - Caller Phone (314) 686-2950"
type textarea "x"
type textarea "Aston -DeliManager - Caller Phone (314) 686-2950"
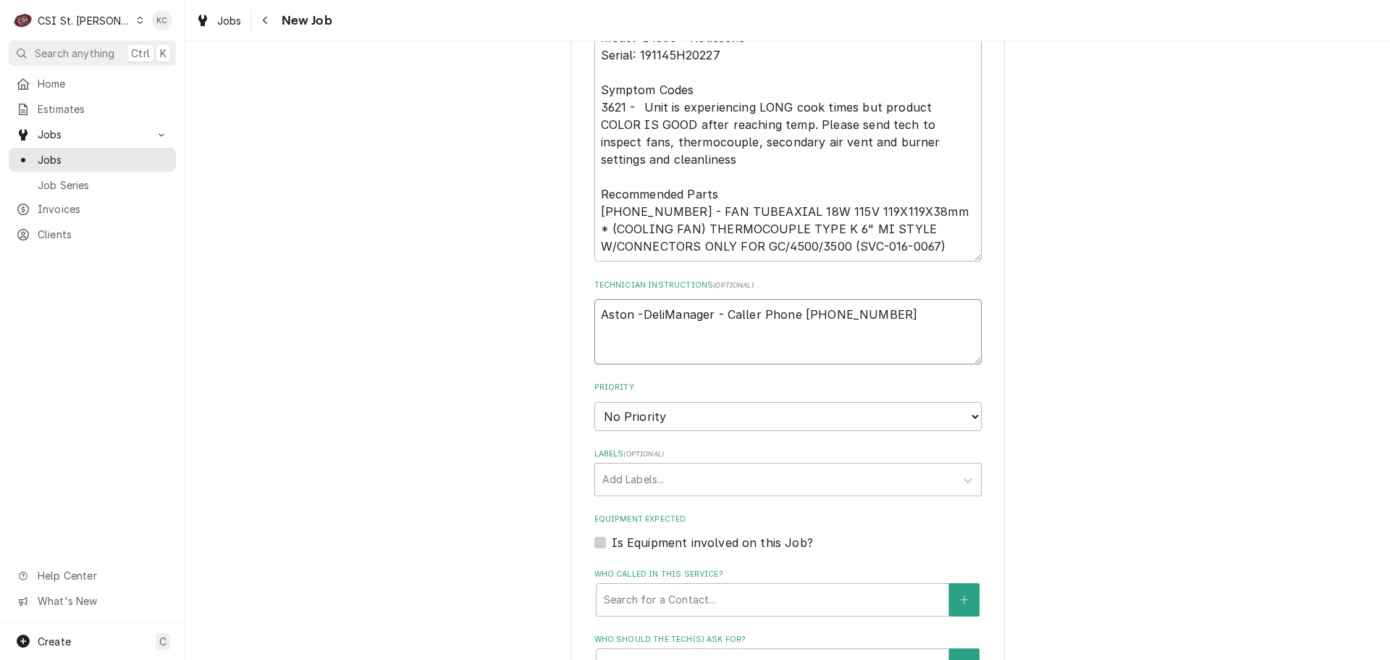
type textarea "x"
type textarea "Aston - DeliManager - Caller Phone (314) 686-2950"
click at [660, 316] on textarea "Aston - DeliManager - Caller Phone (314) 686-2950" at bounding box center [788, 331] width 387 height 65
type textarea "x"
click at [598, 308] on textarea "Aston - Deli Manager - Caller Phone (314) 686-2950" at bounding box center [788, 331] width 387 height 65
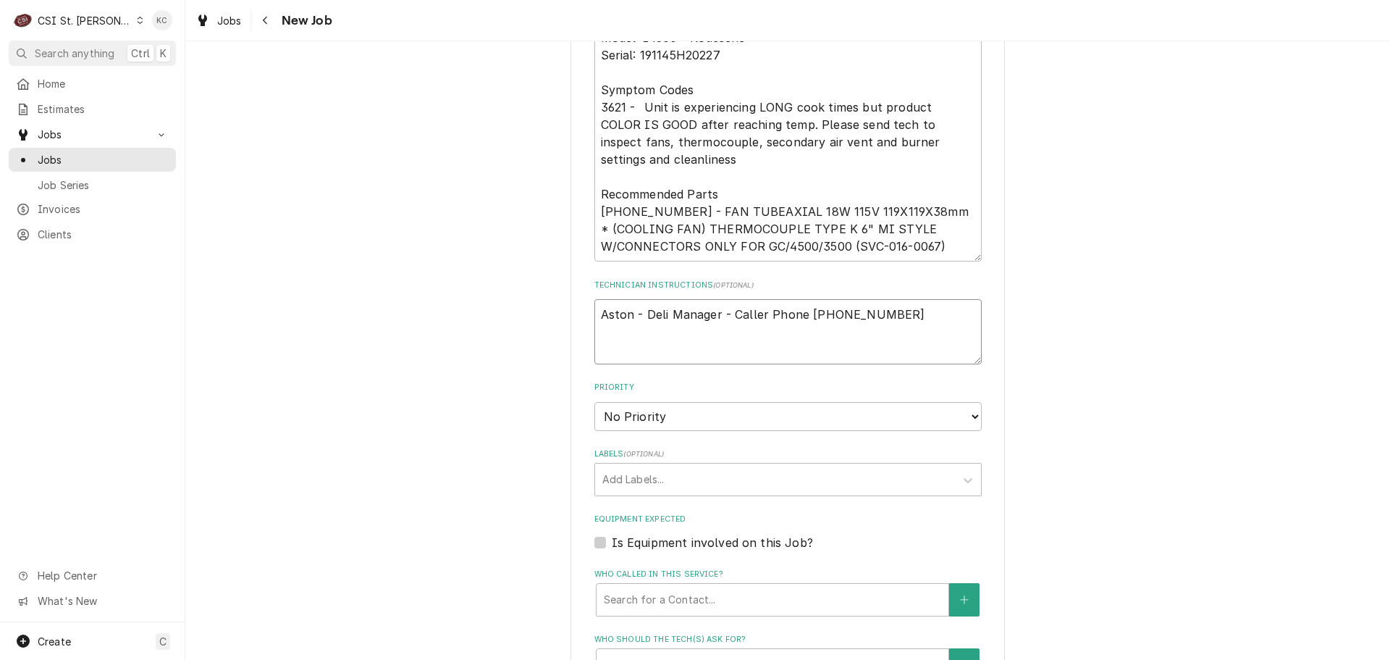
paste textarea "Urgency: Down Overtime: YES"
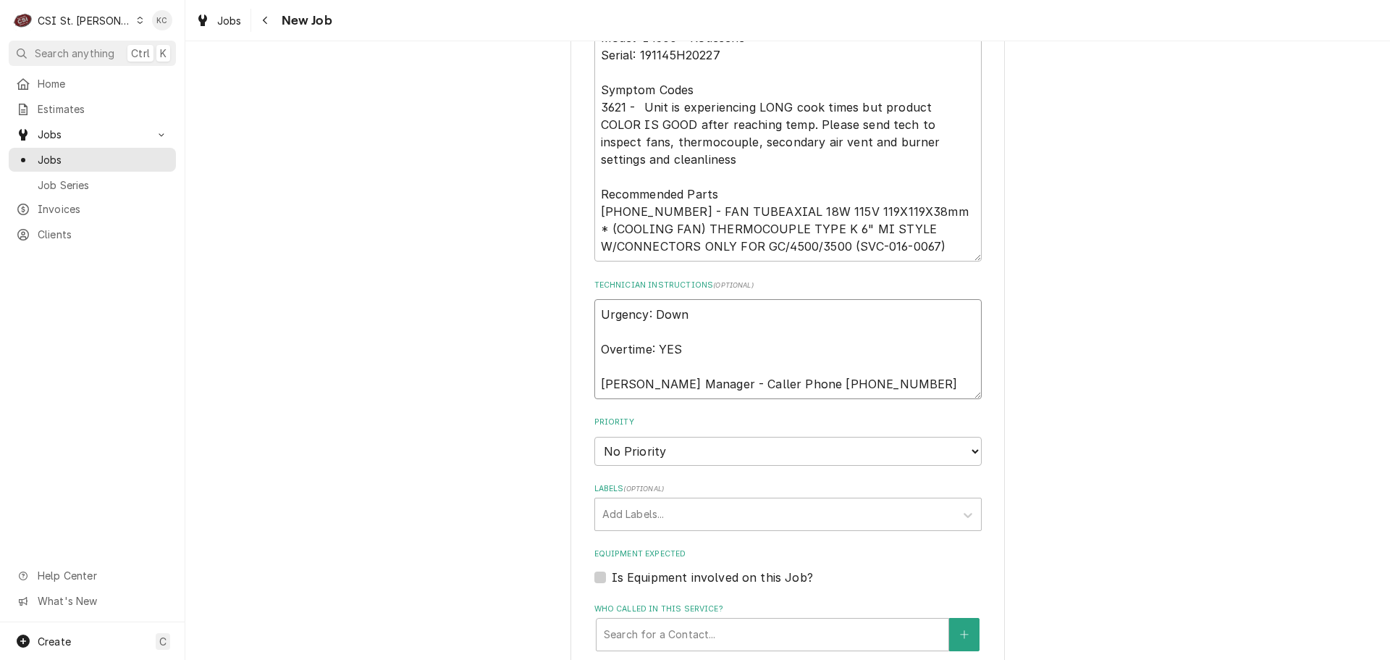
click at [681, 339] on textarea "Urgency: Down Overtime: YES Aston - Deli Manager - Caller Phone (314) 686-2950" at bounding box center [788, 349] width 387 height 100
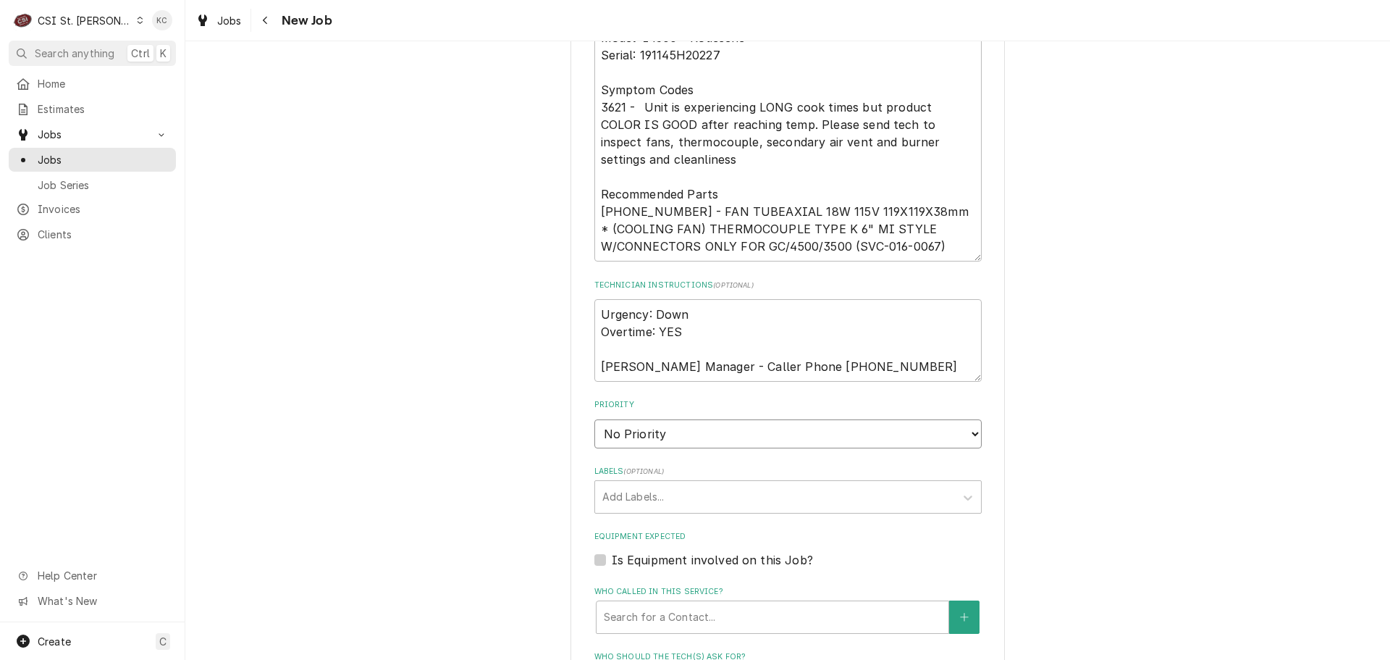
click at [681, 436] on select "No Priority Urgent High Medium Low" at bounding box center [788, 433] width 387 height 29
click at [595, 419] on select "No Priority Urgent High Medium Low" at bounding box center [788, 433] width 387 height 29
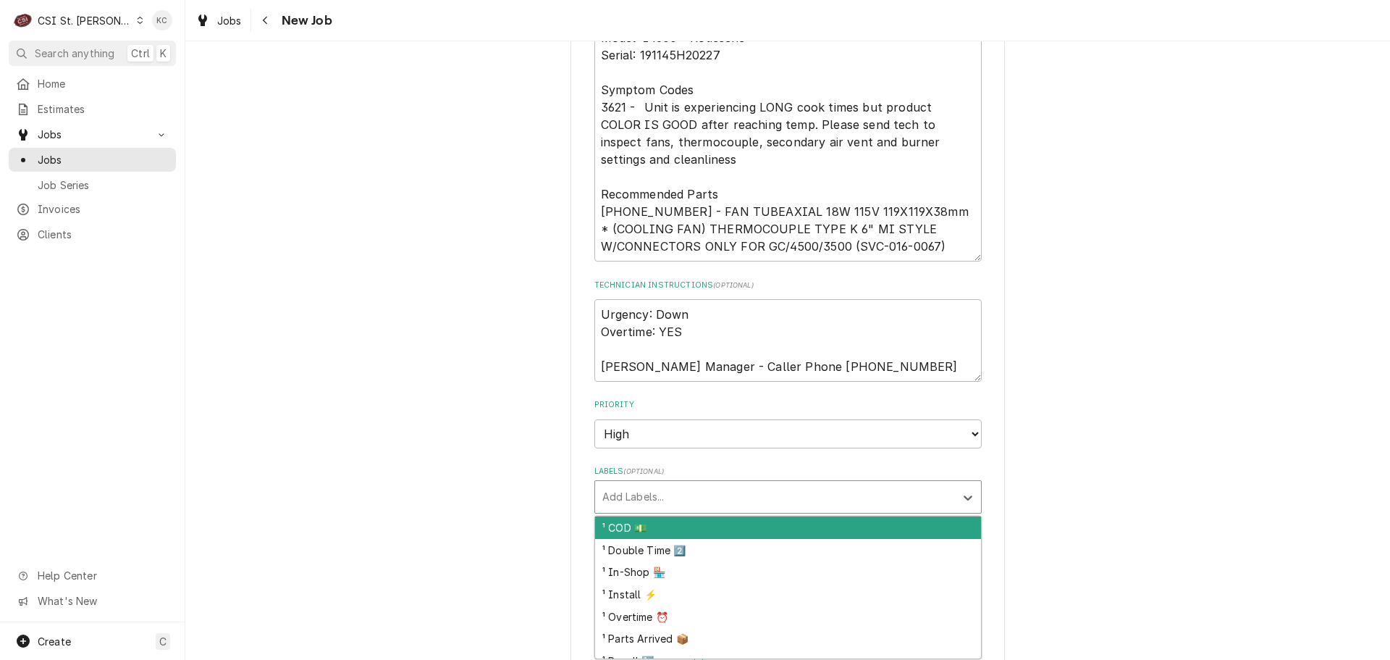
click at [679, 495] on div "Labels" at bounding box center [774, 497] width 345 height 26
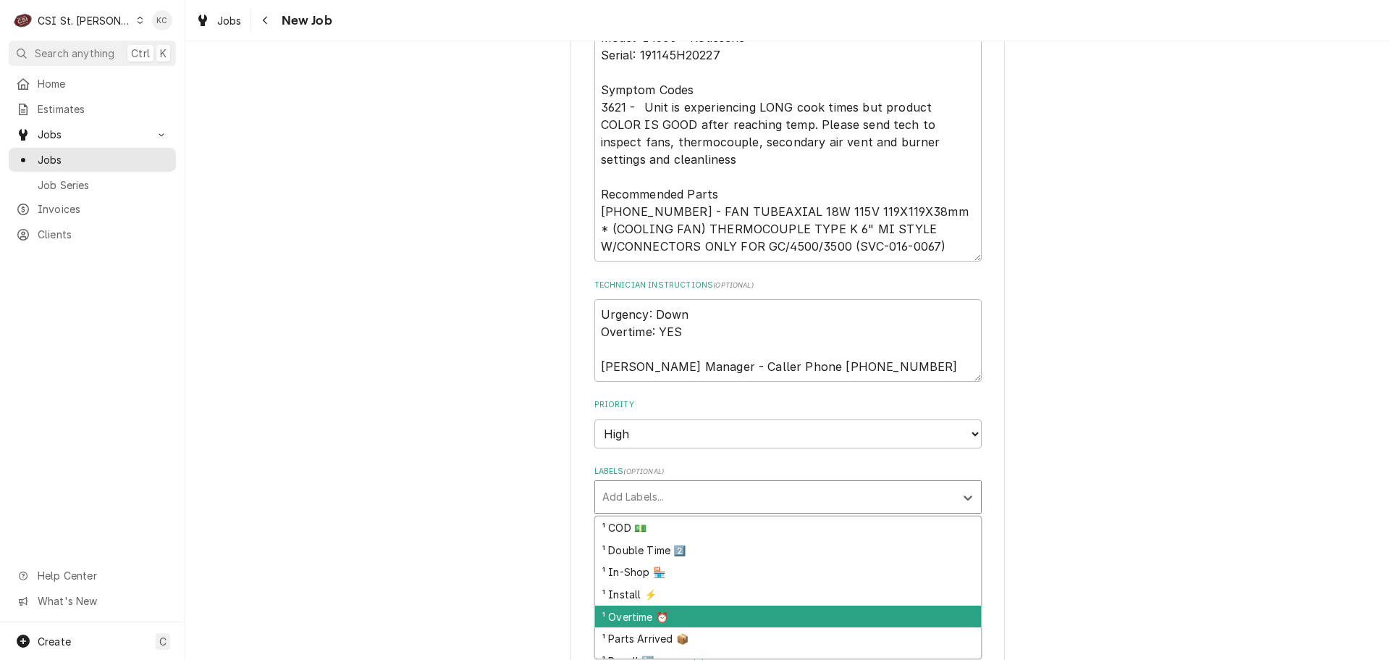
click at [733, 612] on div "¹ Overtime ⏰" at bounding box center [788, 616] width 386 height 22
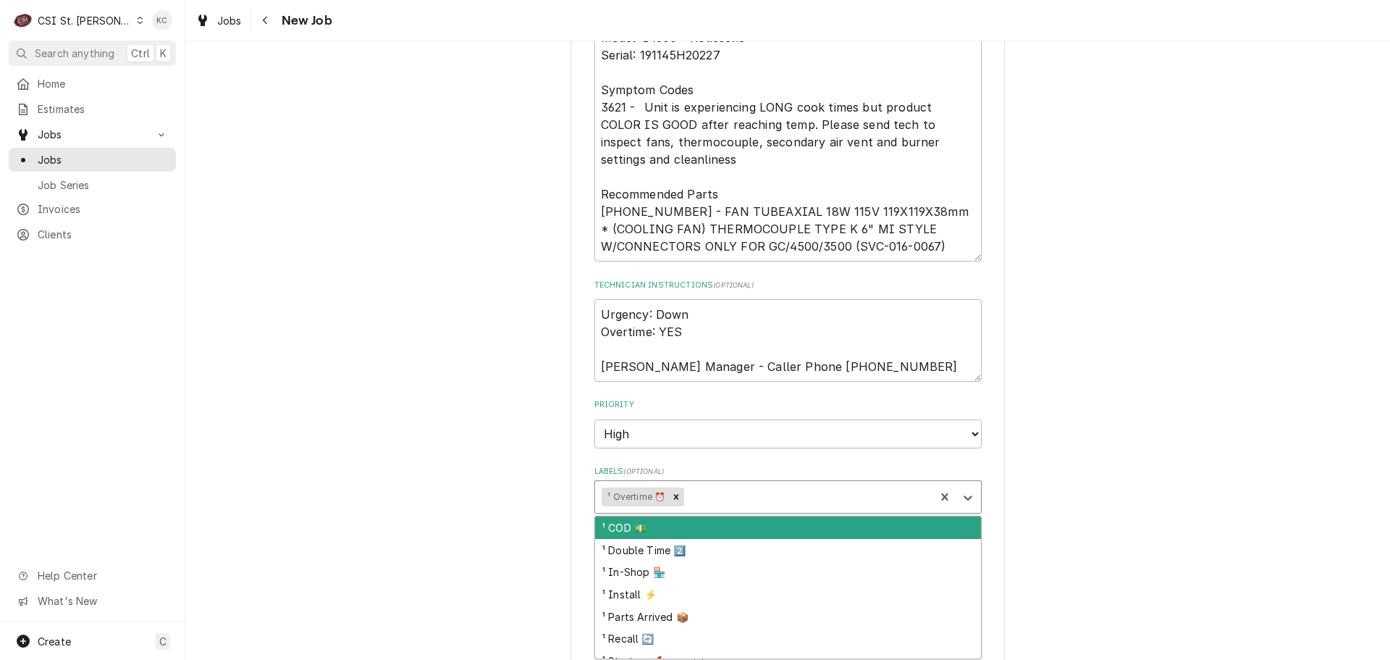
click at [764, 492] on div "Labels" at bounding box center [807, 497] width 241 height 26
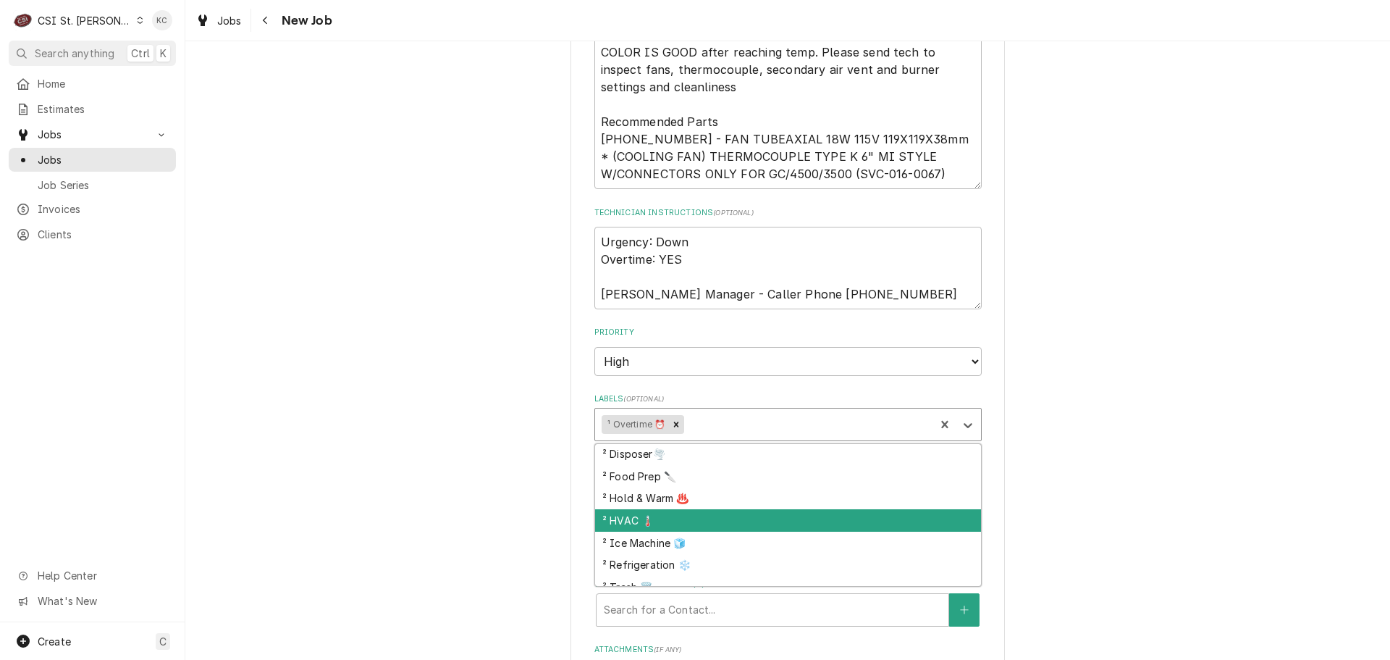
scroll to position [217, 0]
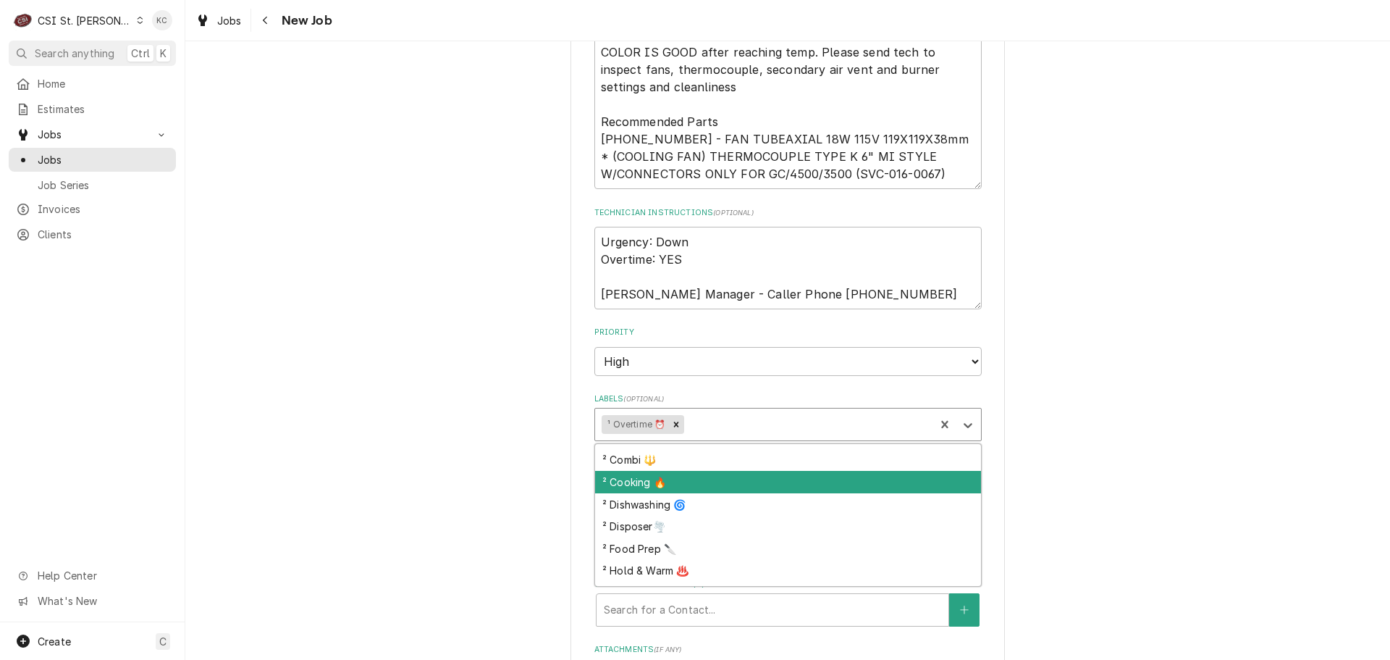
click at [775, 490] on div "² Cooking 🔥" at bounding box center [788, 482] width 386 height 22
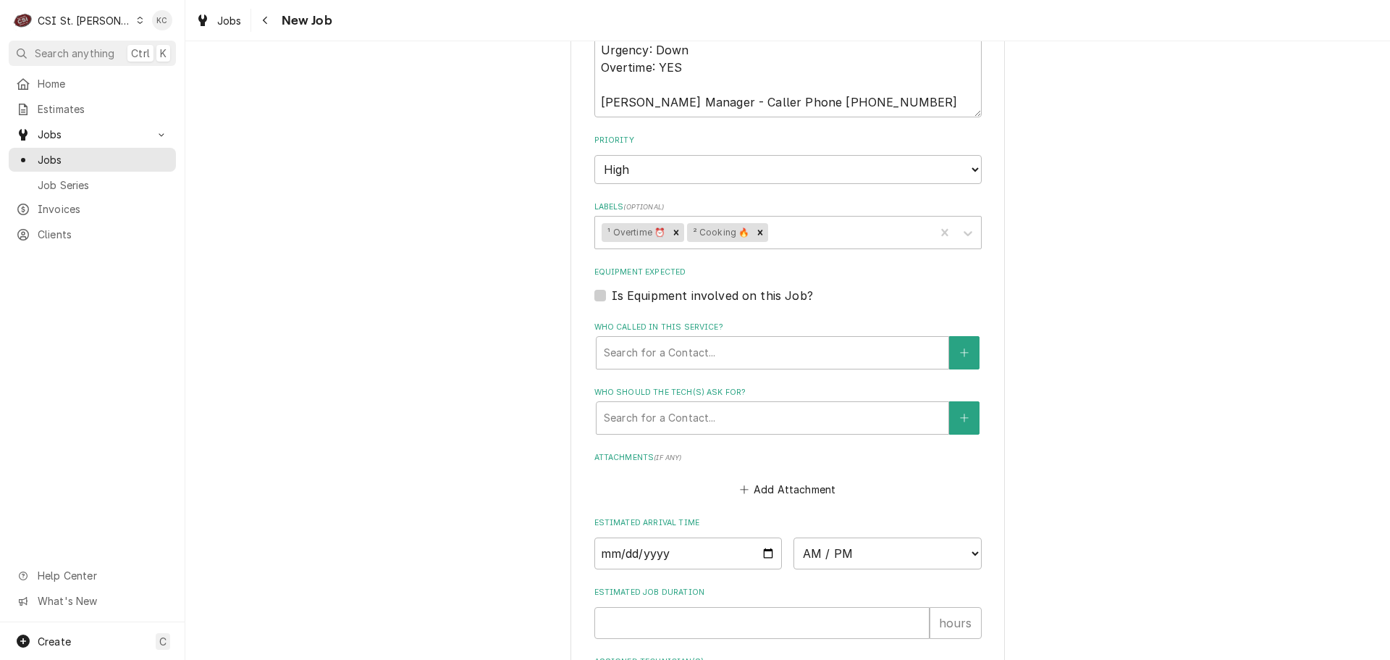
scroll to position [1521, 0]
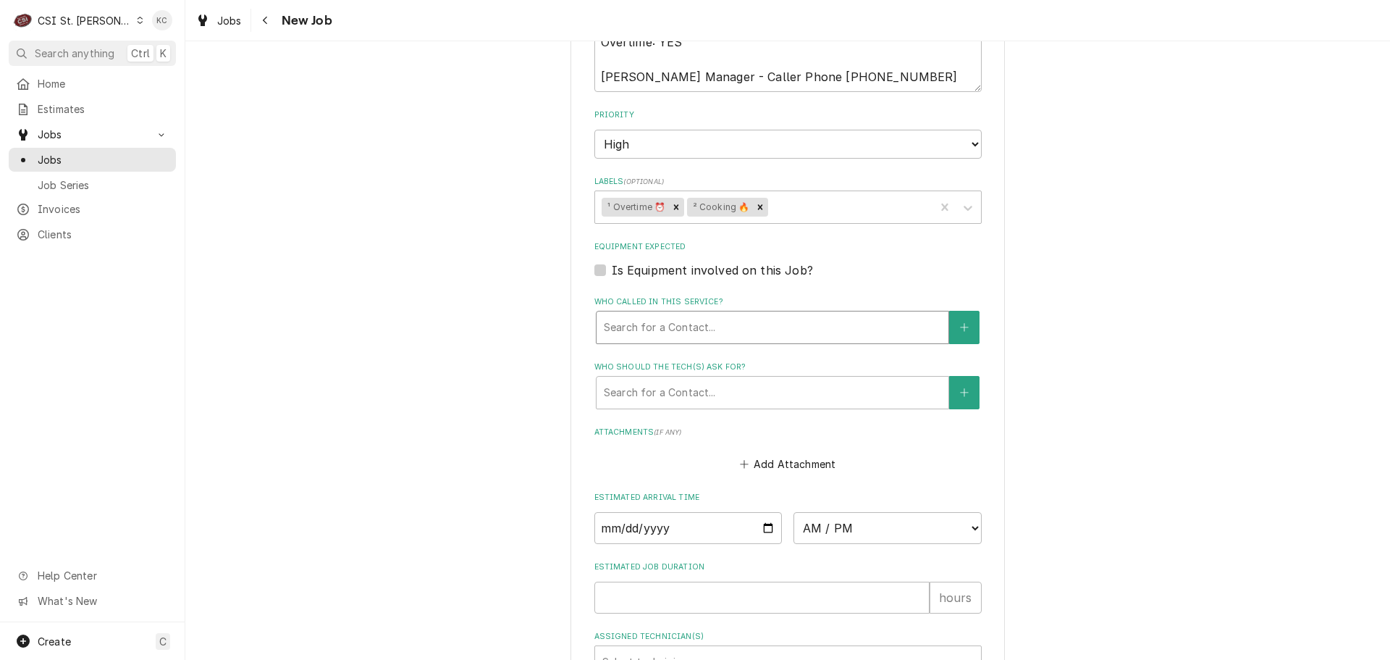
click at [657, 336] on div "Who called in this service?" at bounding box center [772, 327] width 337 height 26
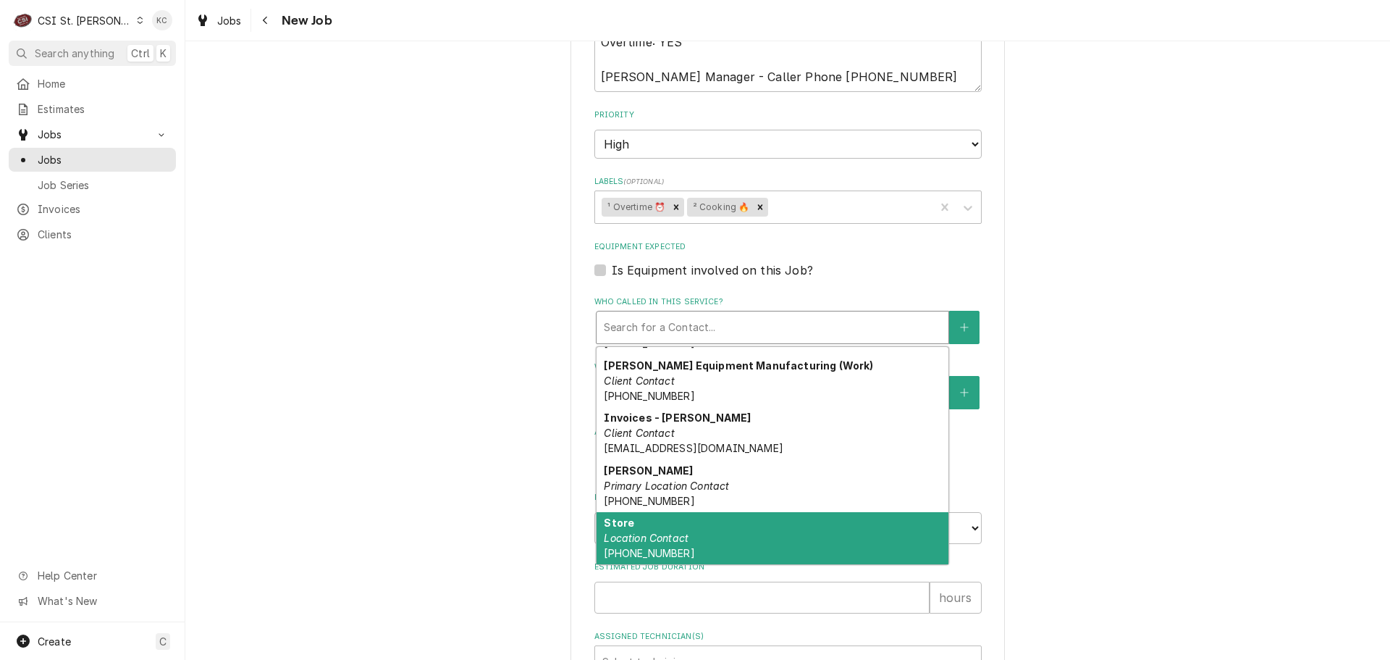
scroll to position [0, 0]
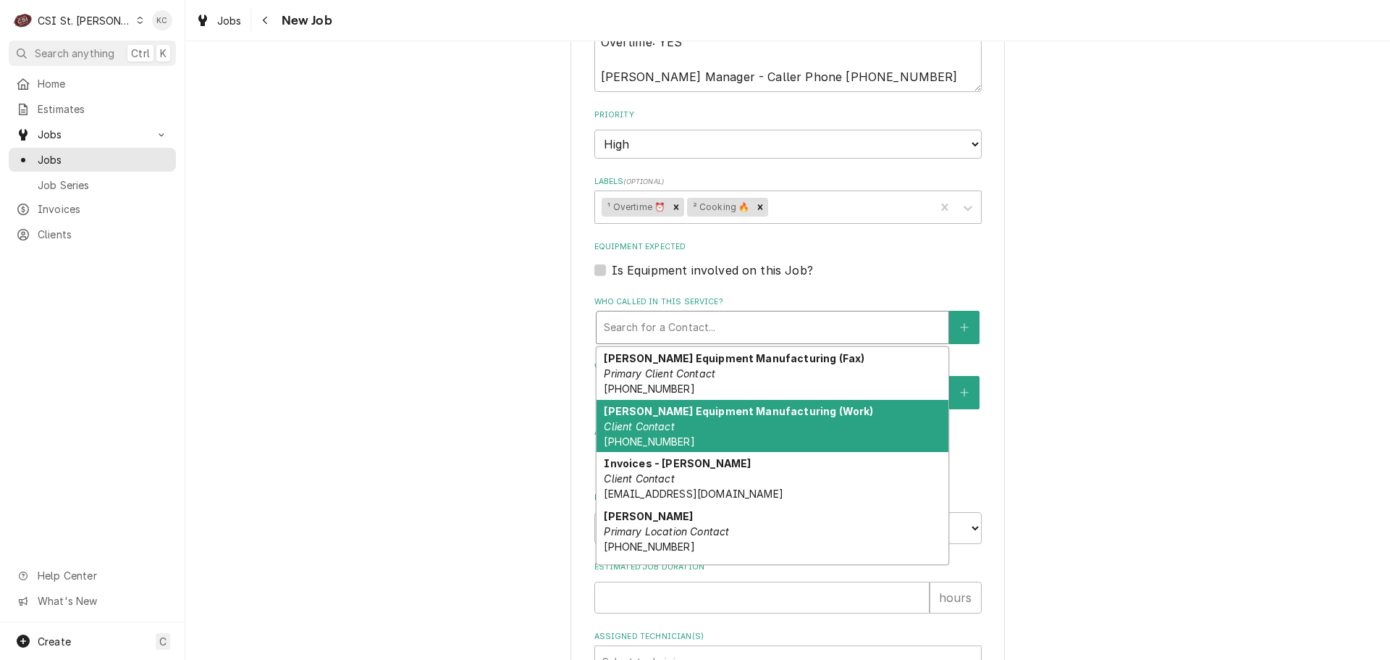
click at [710, 419] on div "Hardt Equipment Manufacturing (Work) Client Contact (888) 848-4408" at bounding box center [773, 426] width 352 height 53
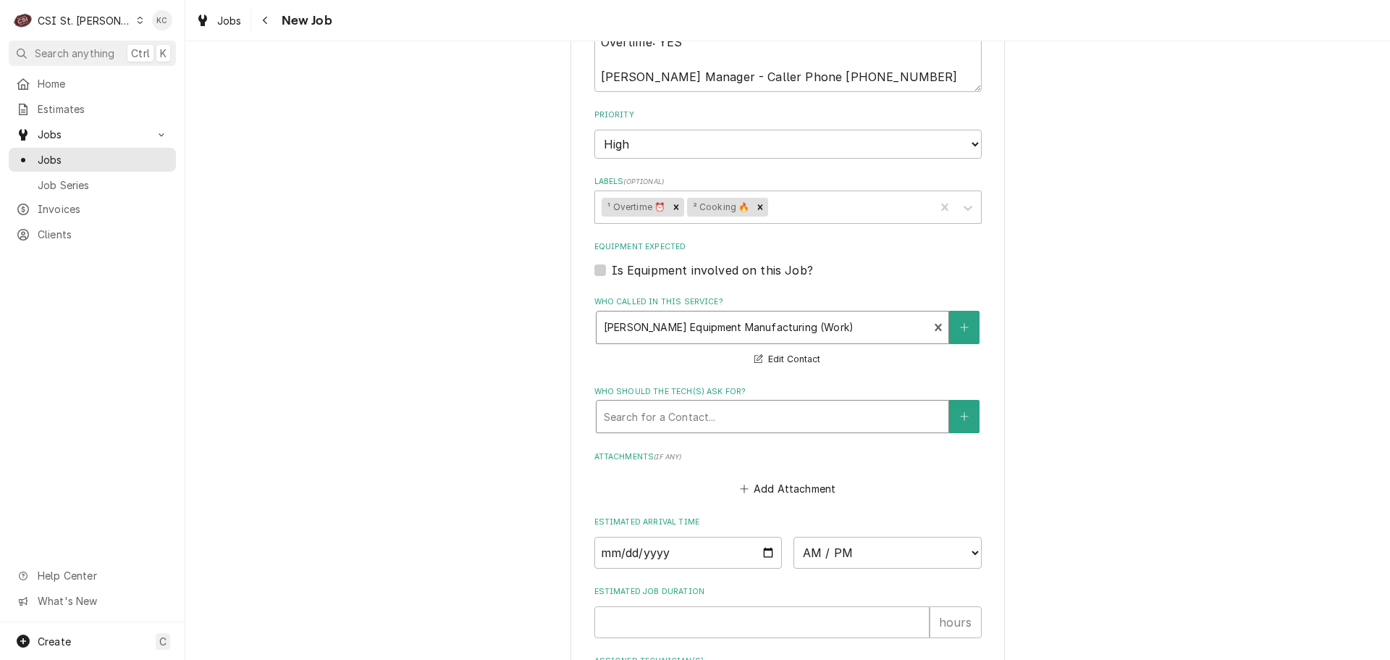
click at [711, 420] on div "Who should the tech(s) ask for?" at bounding box center [772, 416] width 337 height 26
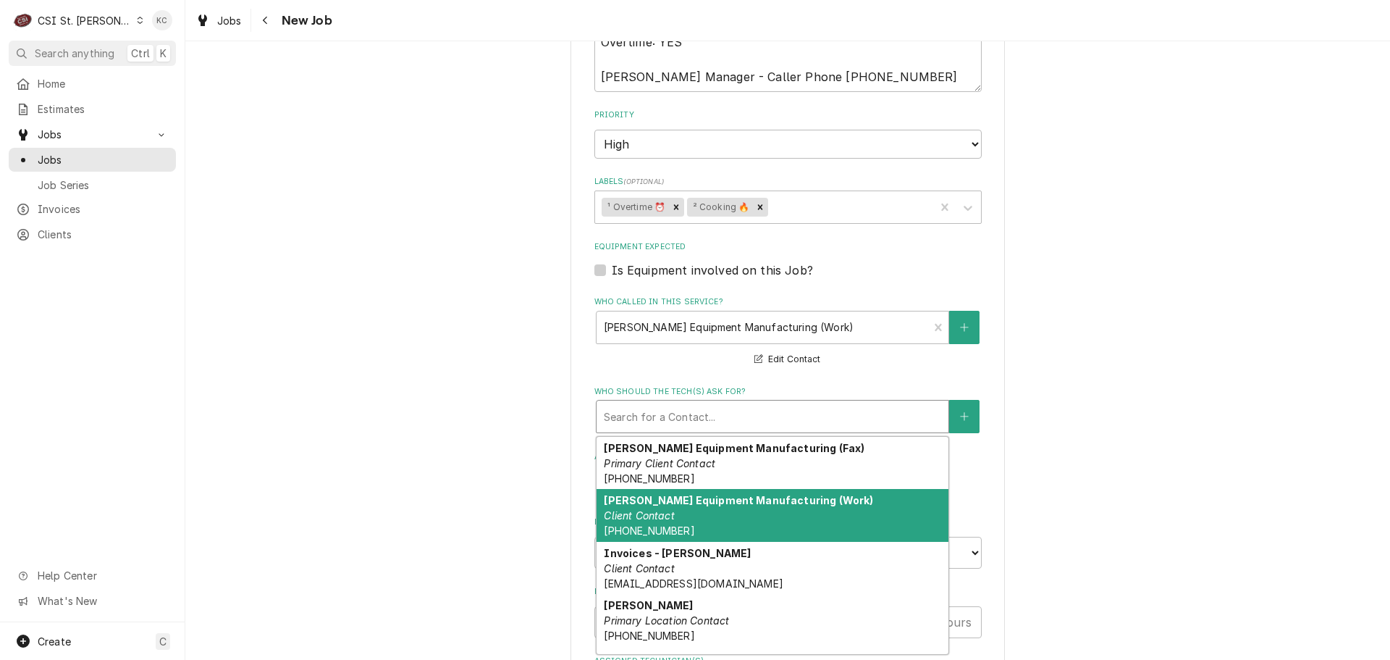
scroll to position [46, 0]
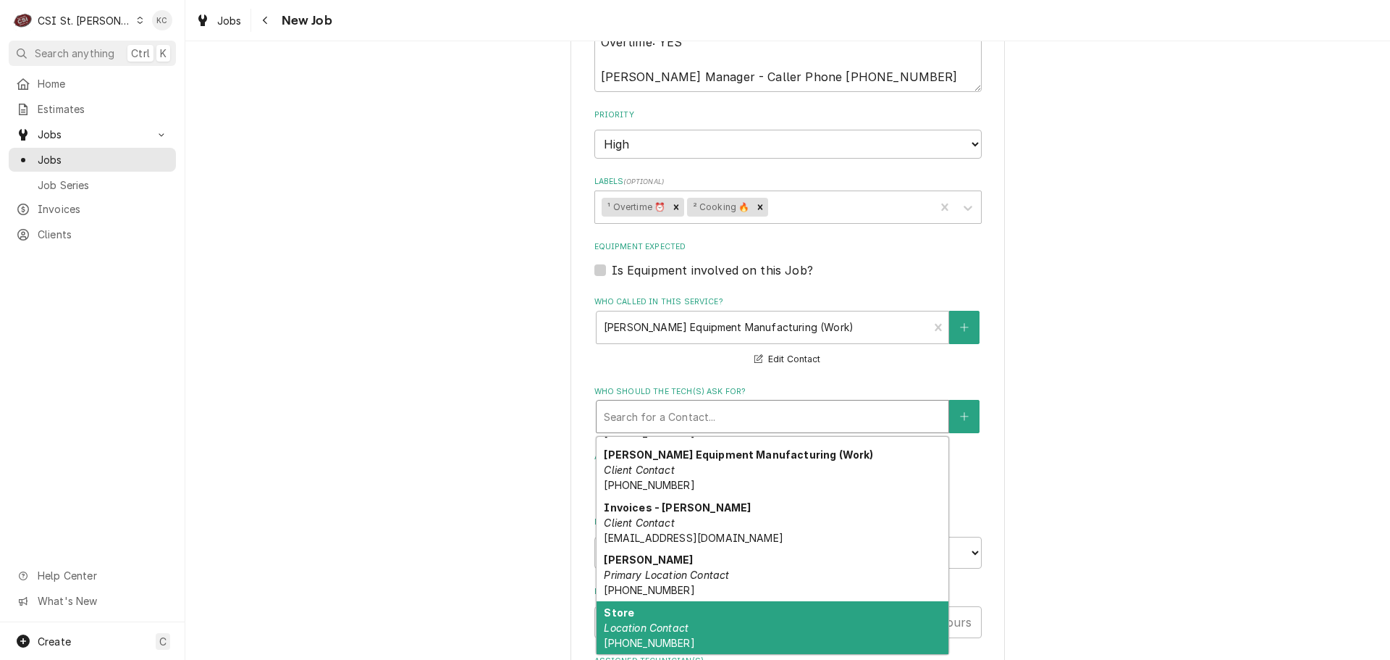
click at [718, 634] on div "Store Location Contact (636) 970-4011" at bounding box center [773, 627] width 352 height 53
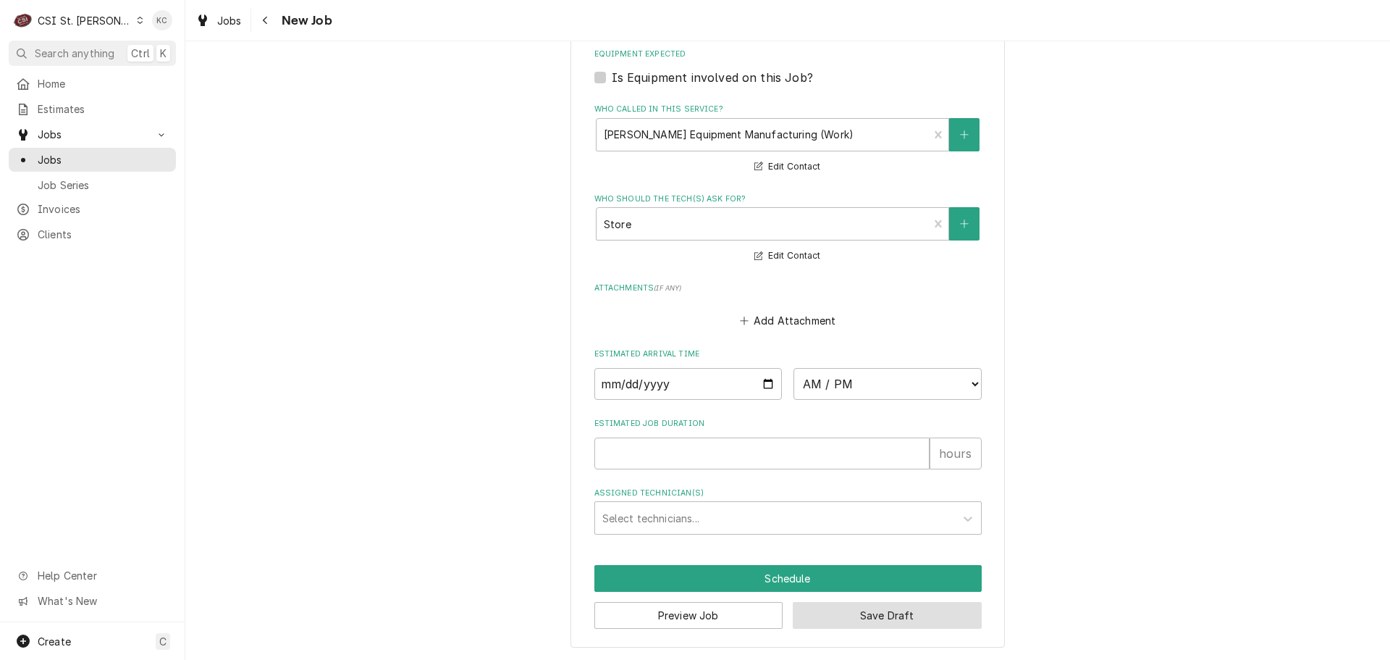
click at [918, 614] on button "Save Draft" at bounding box center [887, 615] width 189 height 27
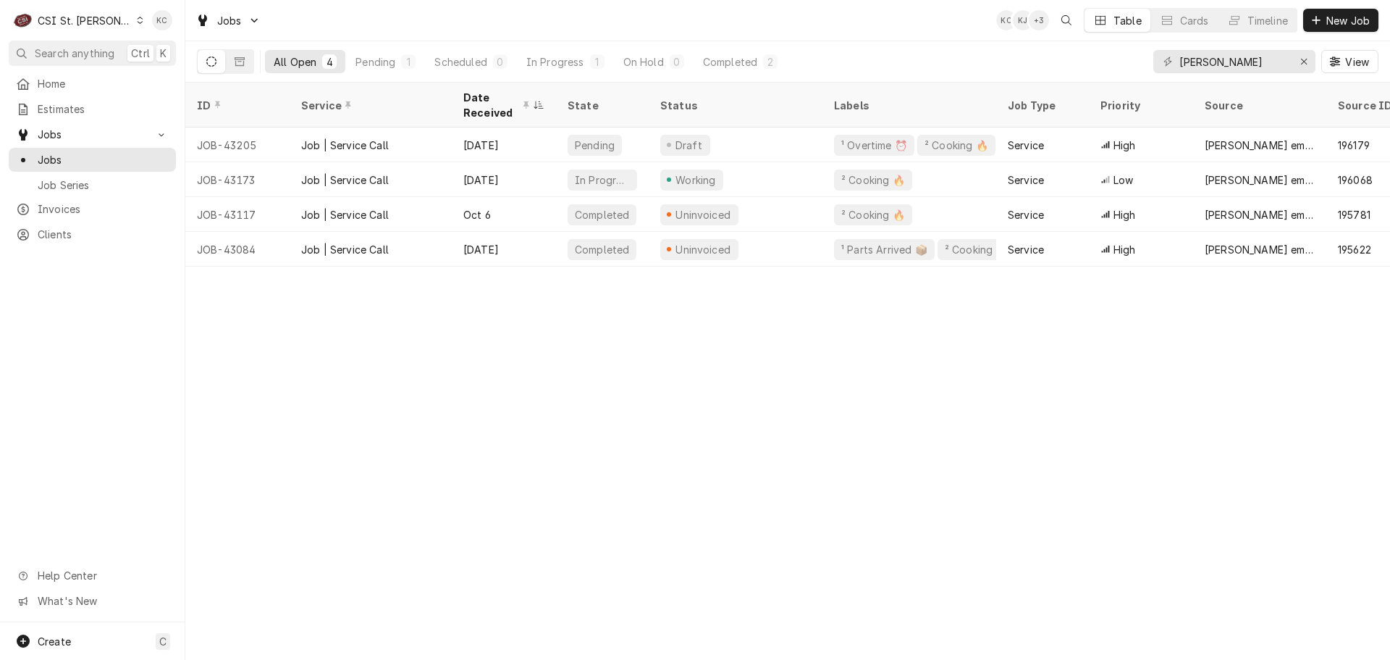
click at [1028, 537] on div "ID Service Date Received State Status Labels Job Type Priority Source Source ID…" at bounding box center [787, 371] width 1205 height 577
click at [1059, 495] on div "ID Service Date Received State Status Labels Job Type Priority Source Source ID…" at bounding box center [787, 371] width 1205 height 577
drag, startPoint x: 708, startPoint y: 611, endPoint x: 841, endPoint y: 647, distance: 138.1
click at [710, 611] on div "ID Service Date Received State Status Labels Job Type Priority Source Source ID…" at bounding box center [787, 371] width 1205 height 577
drag, startPoint x: 1230, startPoint y: 64, endPoint x: 1135, endPoint y: 70, distance: 94.3
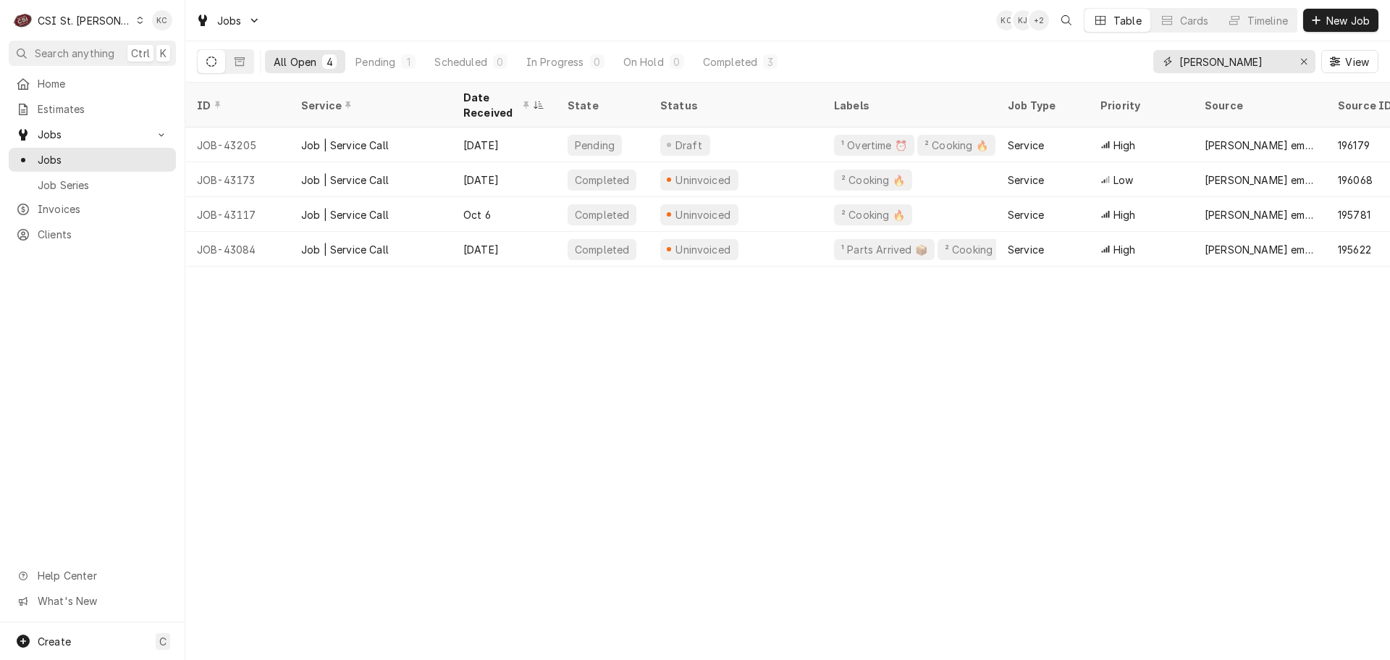
click at [1135, 70] on div "All Open 4 Pending 1 Scheduled 0 In Progress 0 On Hold 0 Completed 3 hardt View" at bounding box center [788, 61] width 1182 height 41
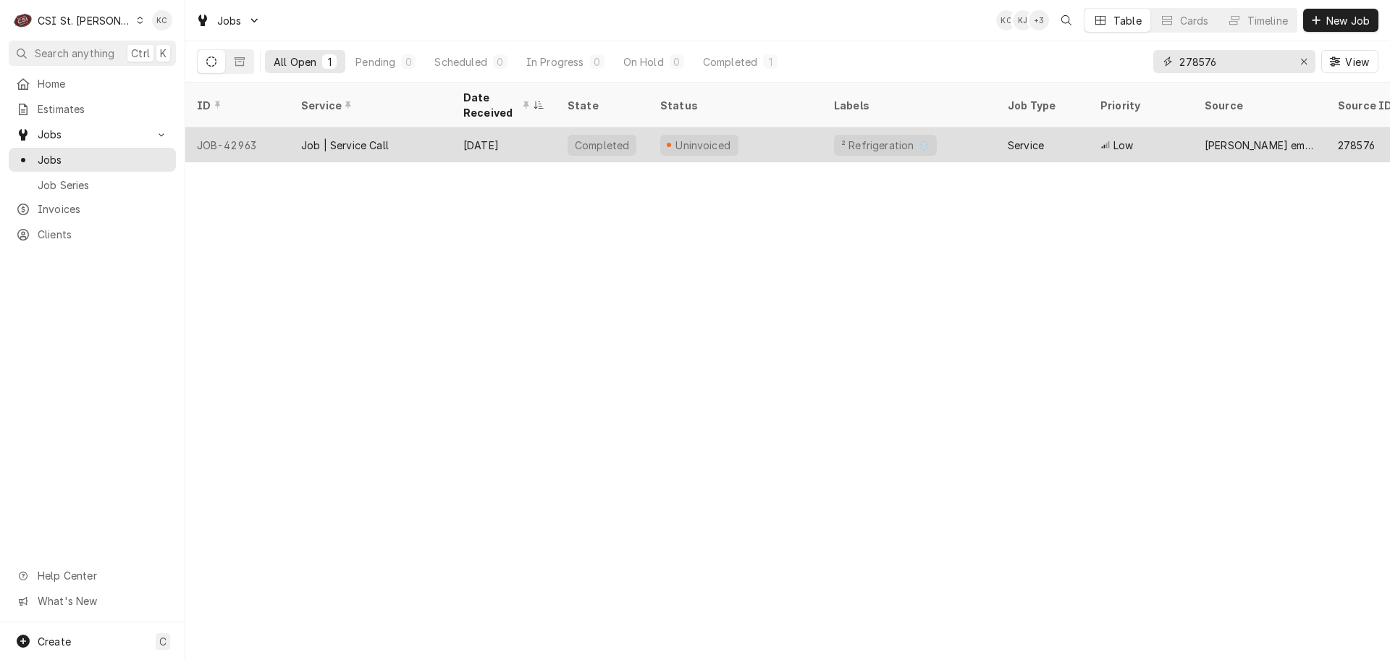
type input "278576"
click at [748, 137] on div "Uninvoiced" at bounding box center [736, 144] width 174 height 35
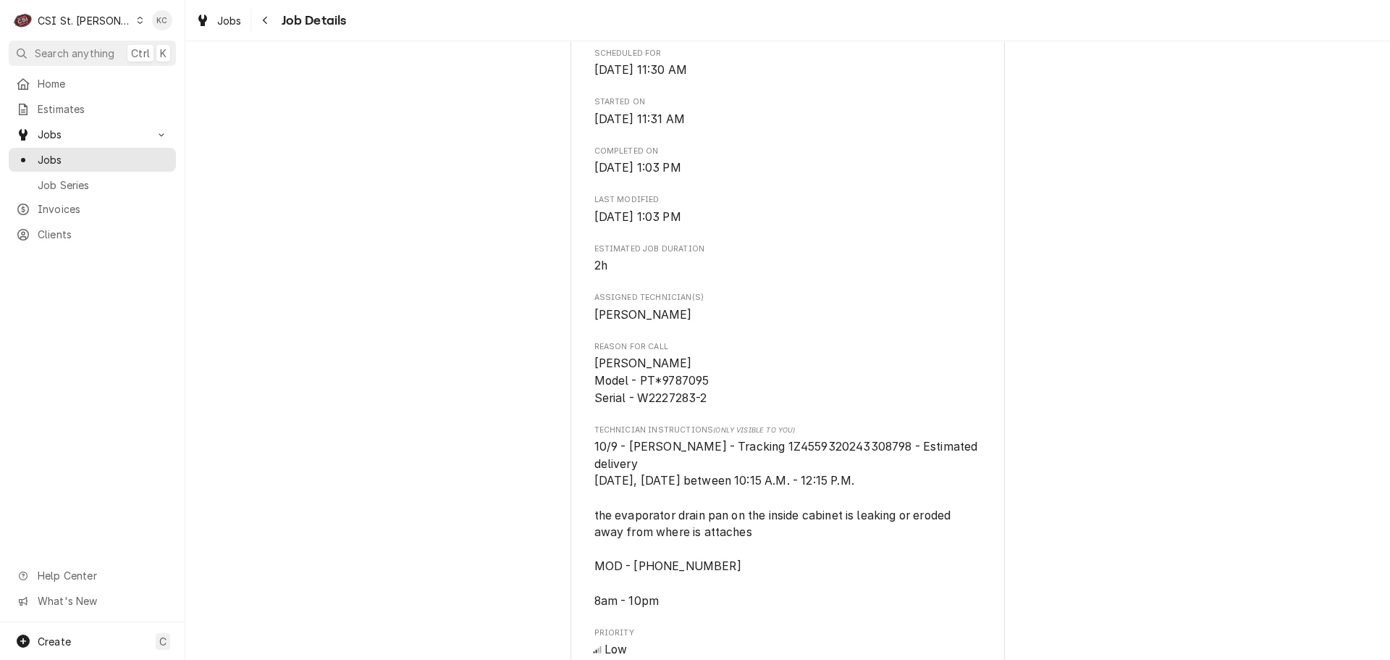
scroll to position [579, 0]
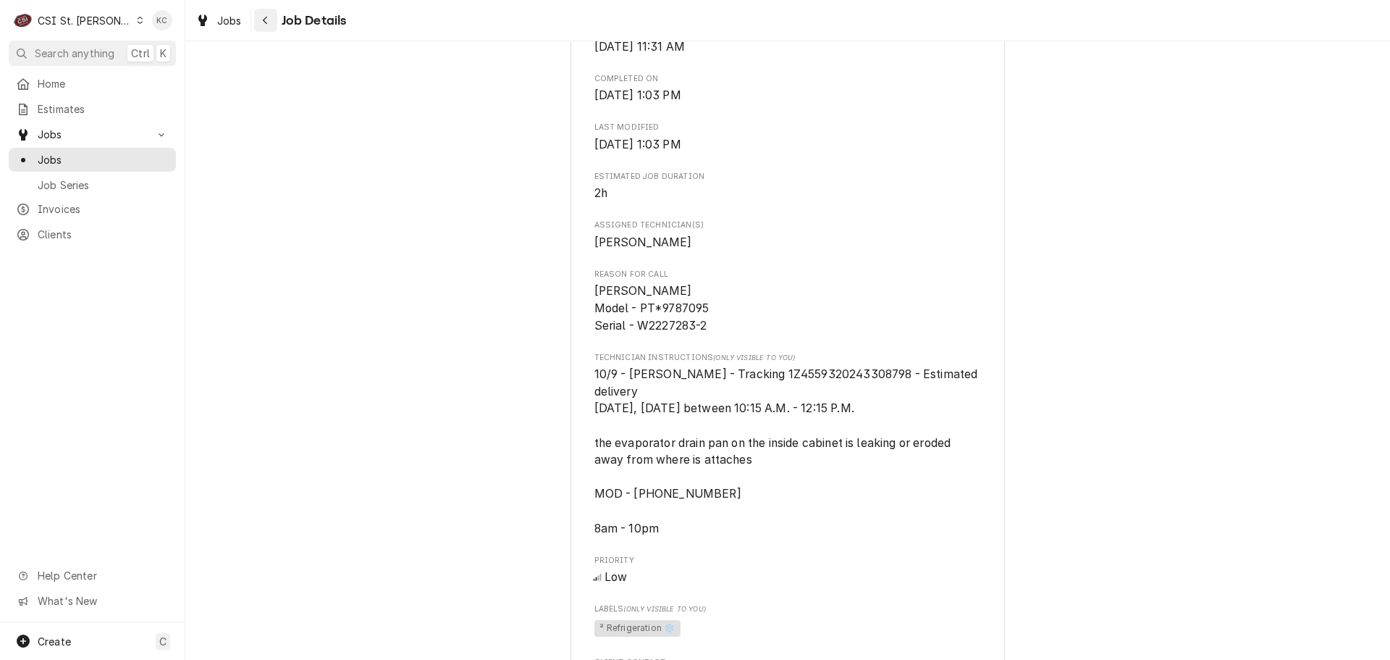
click at [267, 20] on icon "Navigate back" at bounding box center [265, 20] width 7 height 10
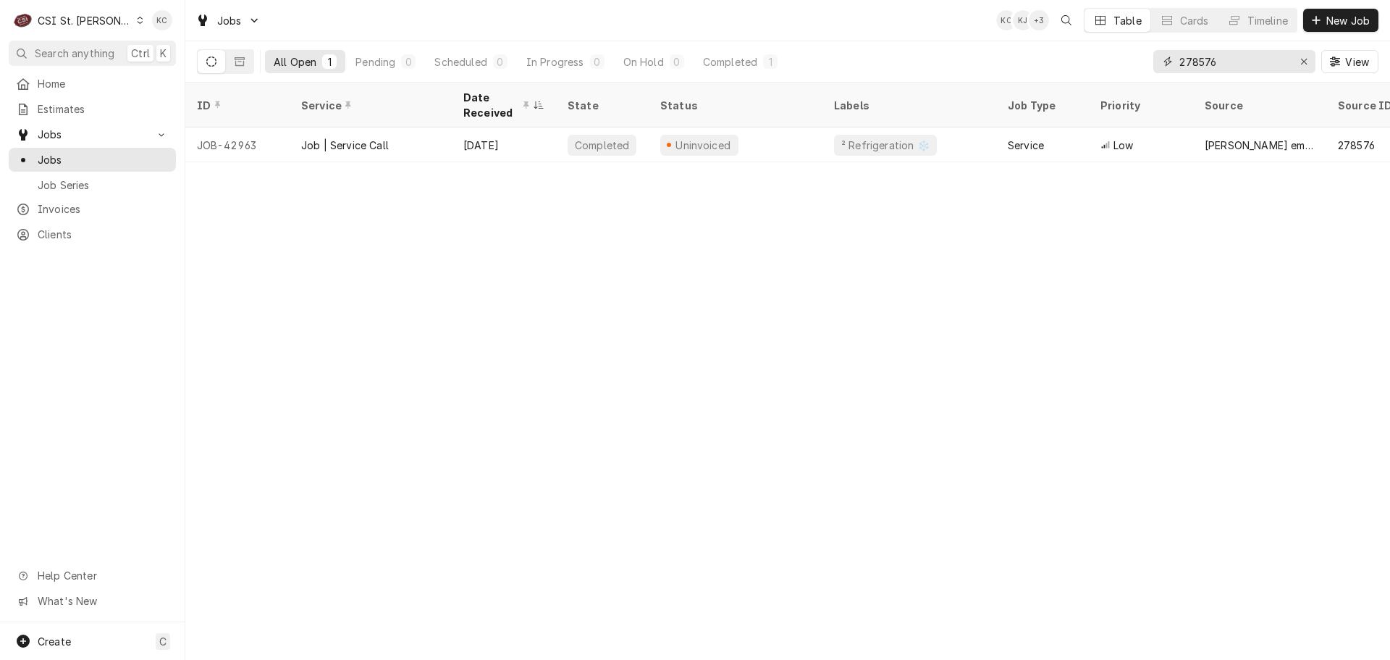
drag, startPoint x: 1229, startPoint y: 67, endPoint x: 1105, endPoint y: 67, distance: 123.8
click at [1105, 67] on div "All Open 1 Pending 0 Scheduled 0 In Progress 0 On Hold 0 Completed 1 278576 View" at bounding box center [788, 61] width 1182 height 41
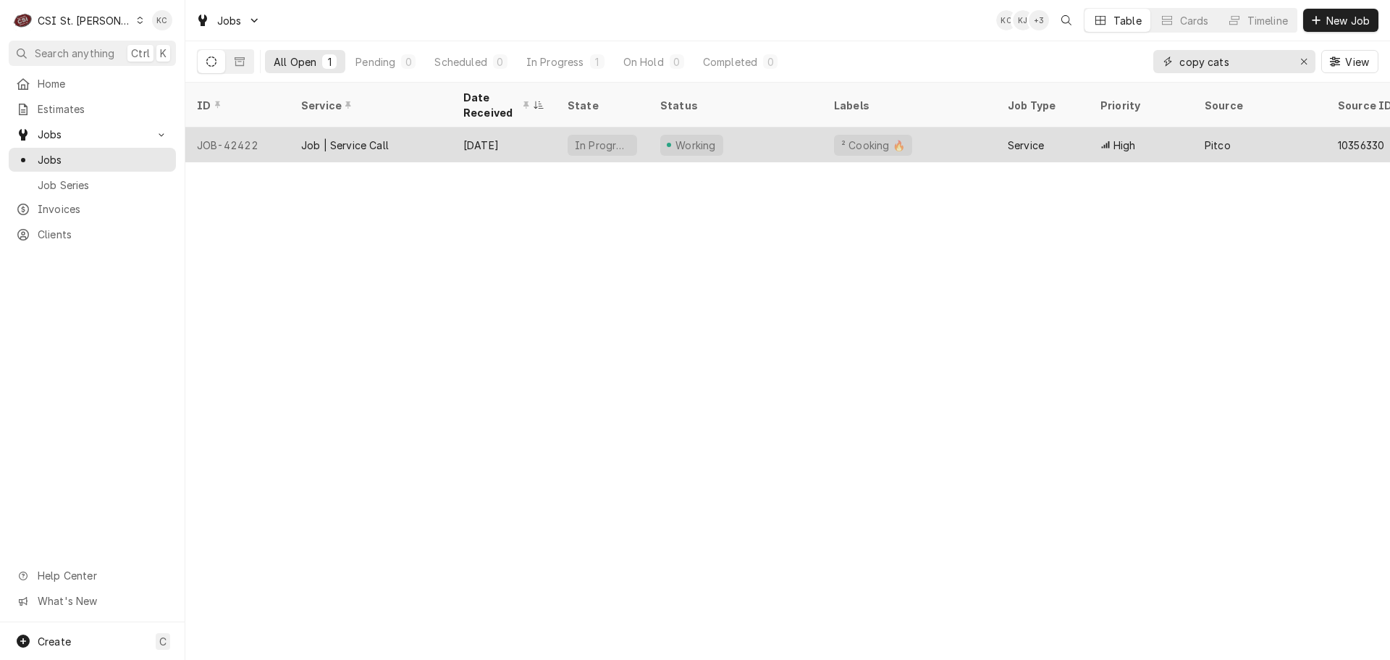
type input "copy cats"
click at [496, 138] on div "[DATE]" at bounding box center [504, 144] width 104 height 35
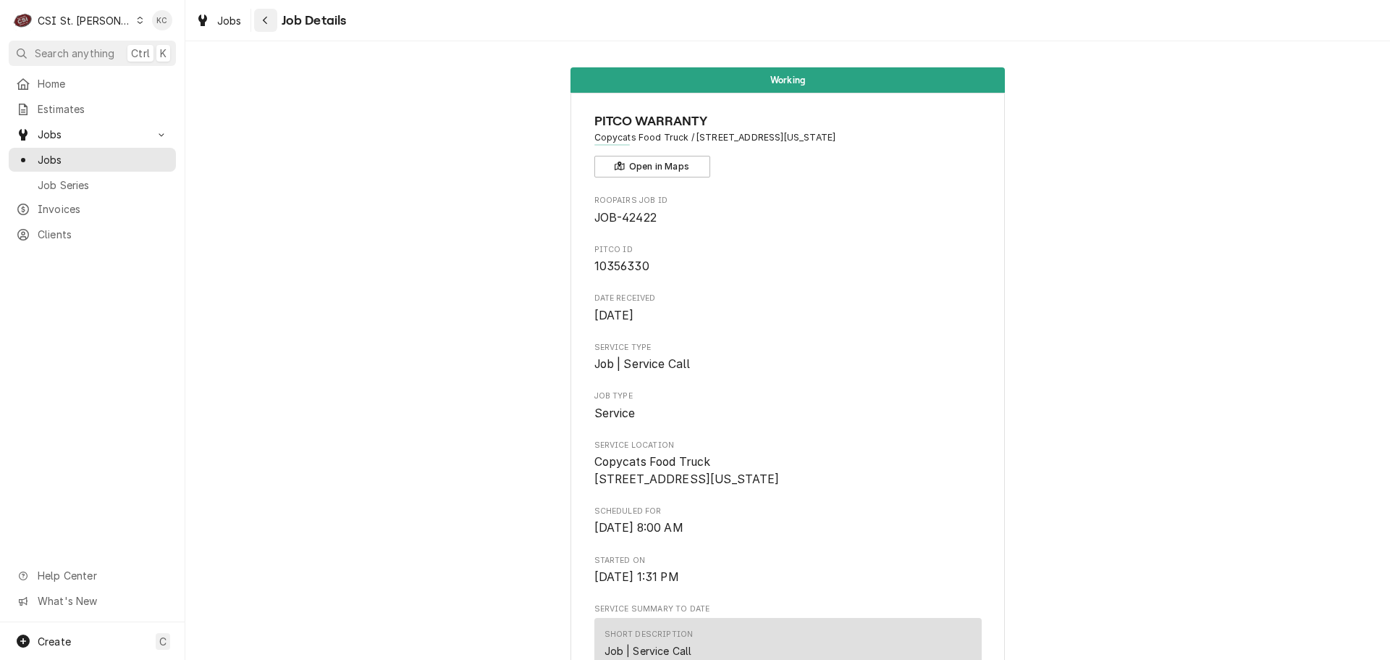
click at [269, 20] on div "Navigate back" at bounding box center [266, 20] width 14 height 14
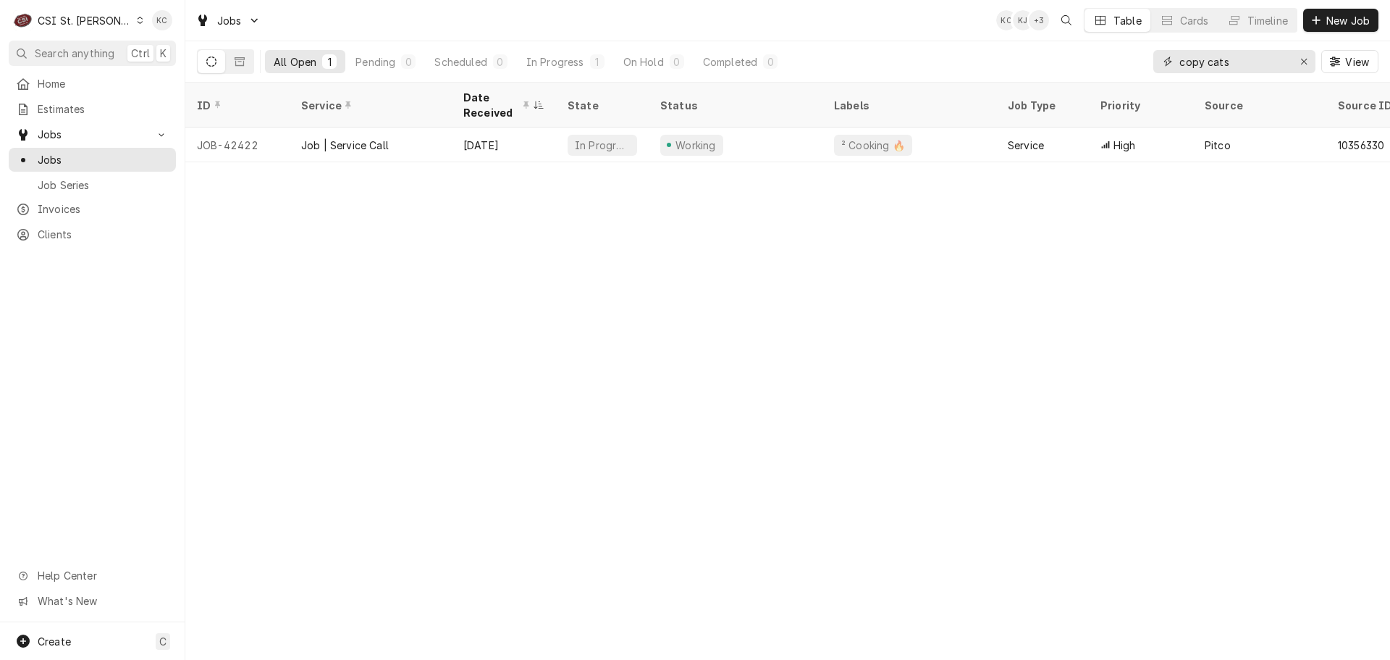
drag, startPoint x: 1255, startPoint y: 68, endPoint x: 1122, endPoint y: 67, distance: 133.2
click at [1122, 67] on div "All Open 1 Pending 0 Scheduled 0 In Progress 1 On Hold 0 Completed 0 copy cats …" at bounding box center [788, 61] width 1182 height 41
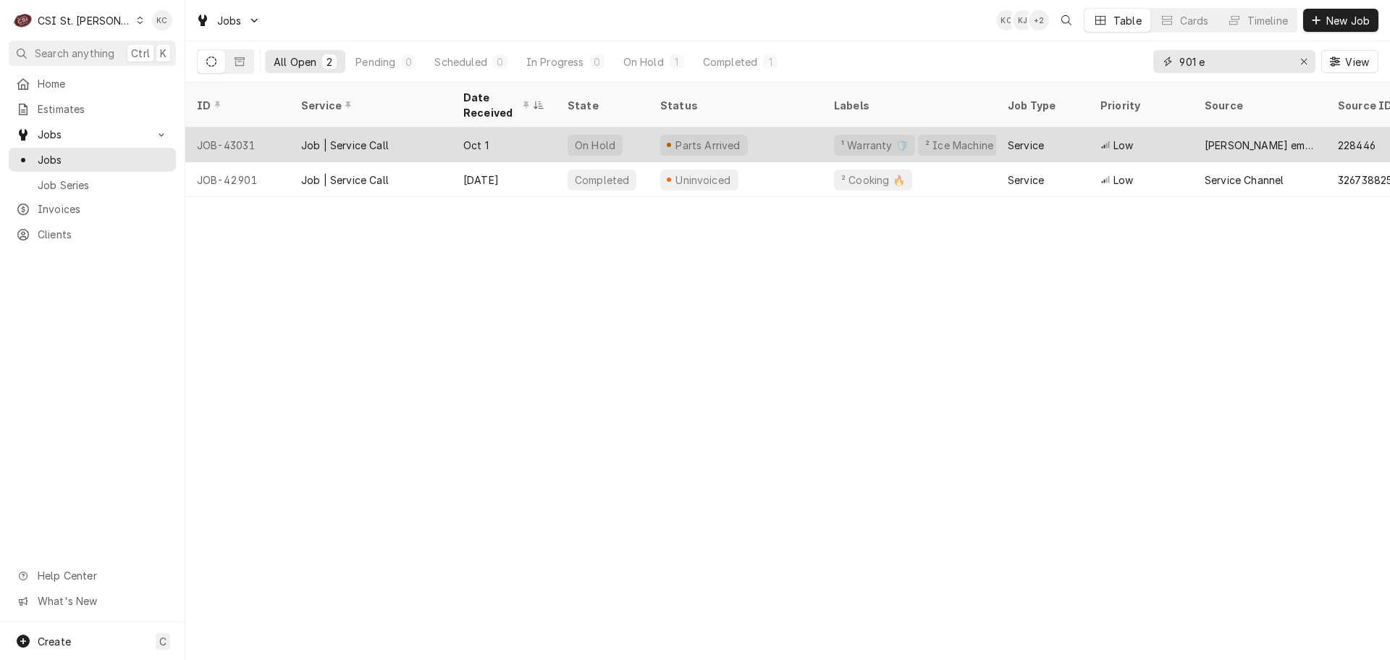
type input "901 e"
click at [402, 141] on div "Job | Service Call" at bounding box center [371, 144] width 162 height 35
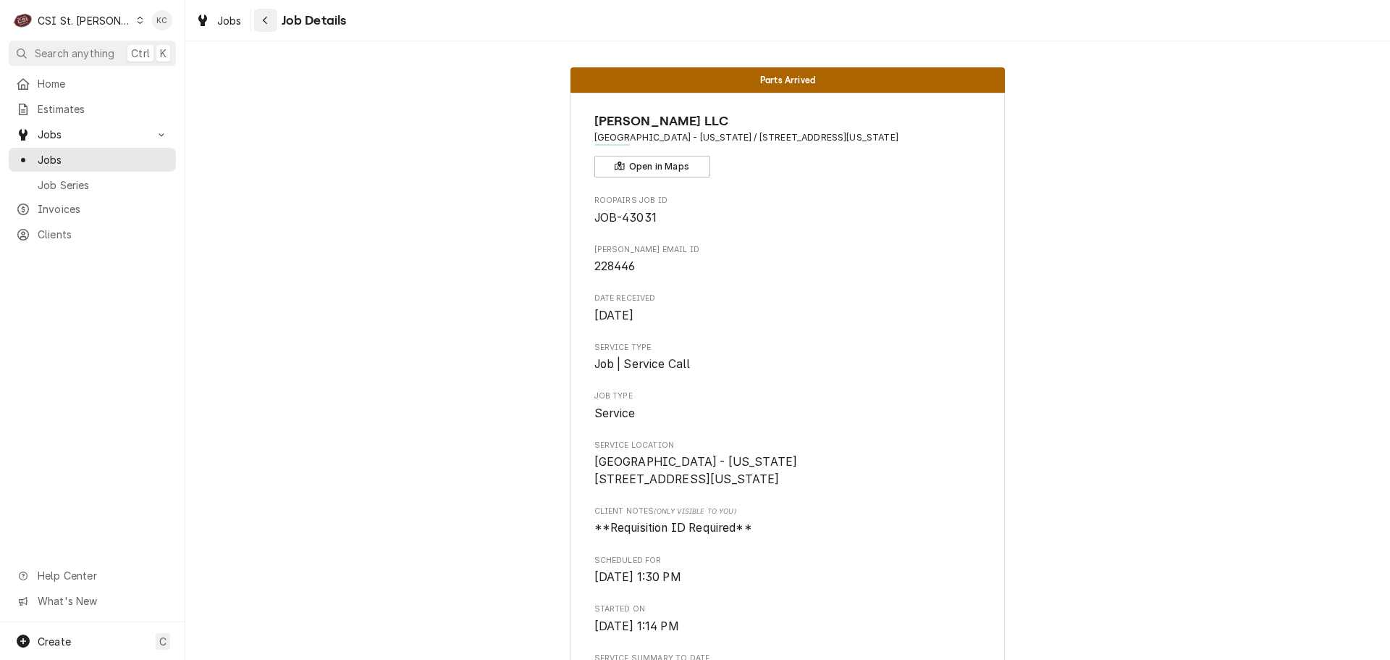
click at [268, 21] on icon "Navigate back" at bounding box center [265, 20] width 7 height 10
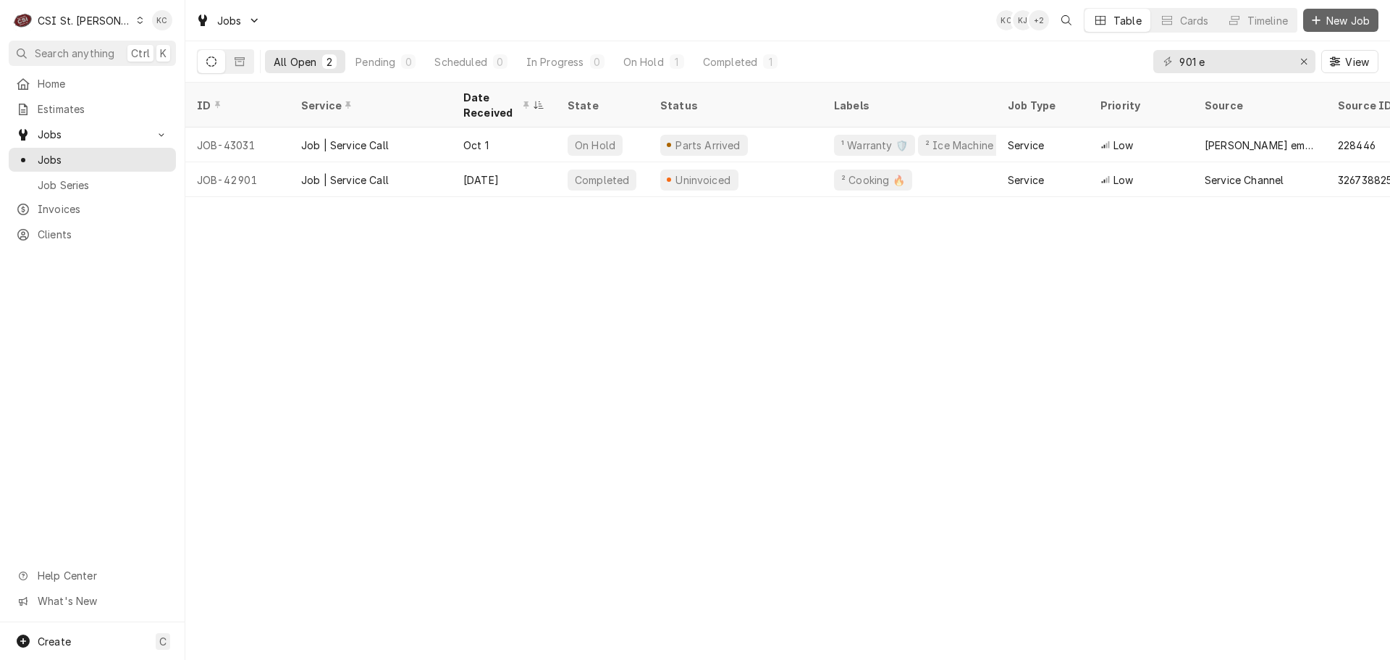
click at [1325, 28] on button "New Job" at bounding box center [1340, 20] width 75 height 23
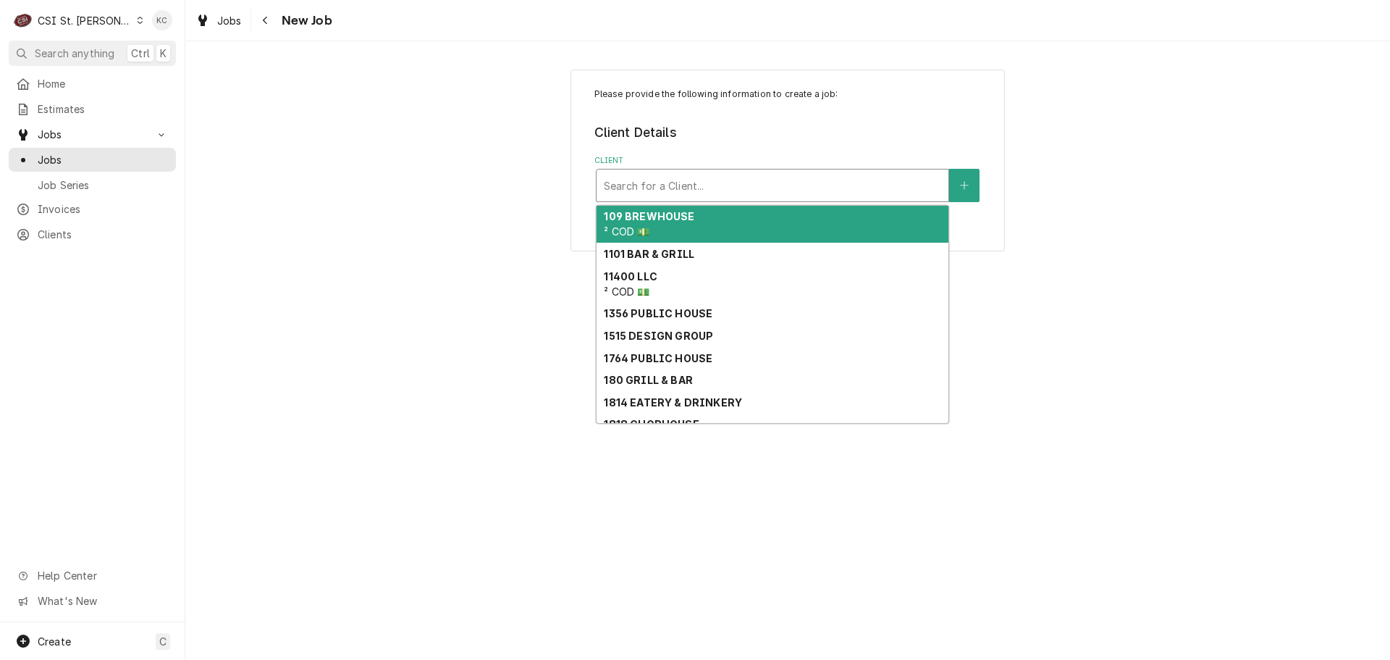
click at [655, 191] on div "Client" at bounding box center [772, 185] width 337 height 26
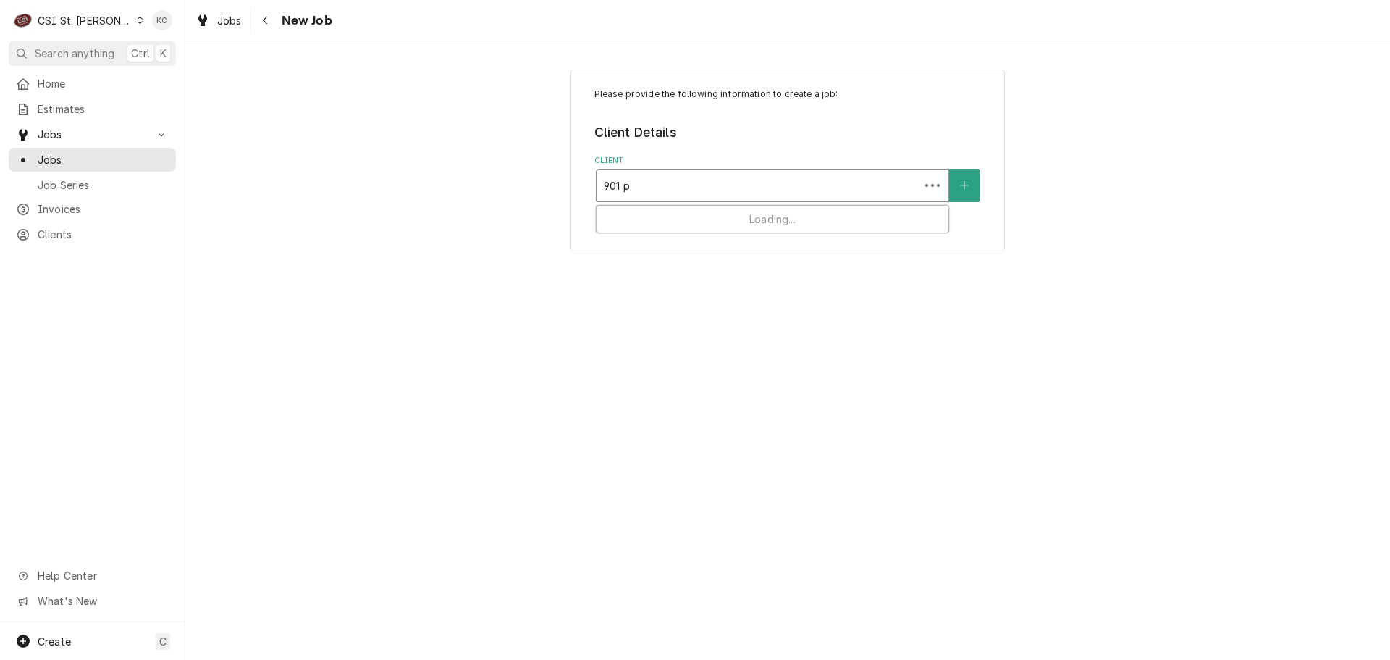
type input "901 pa"
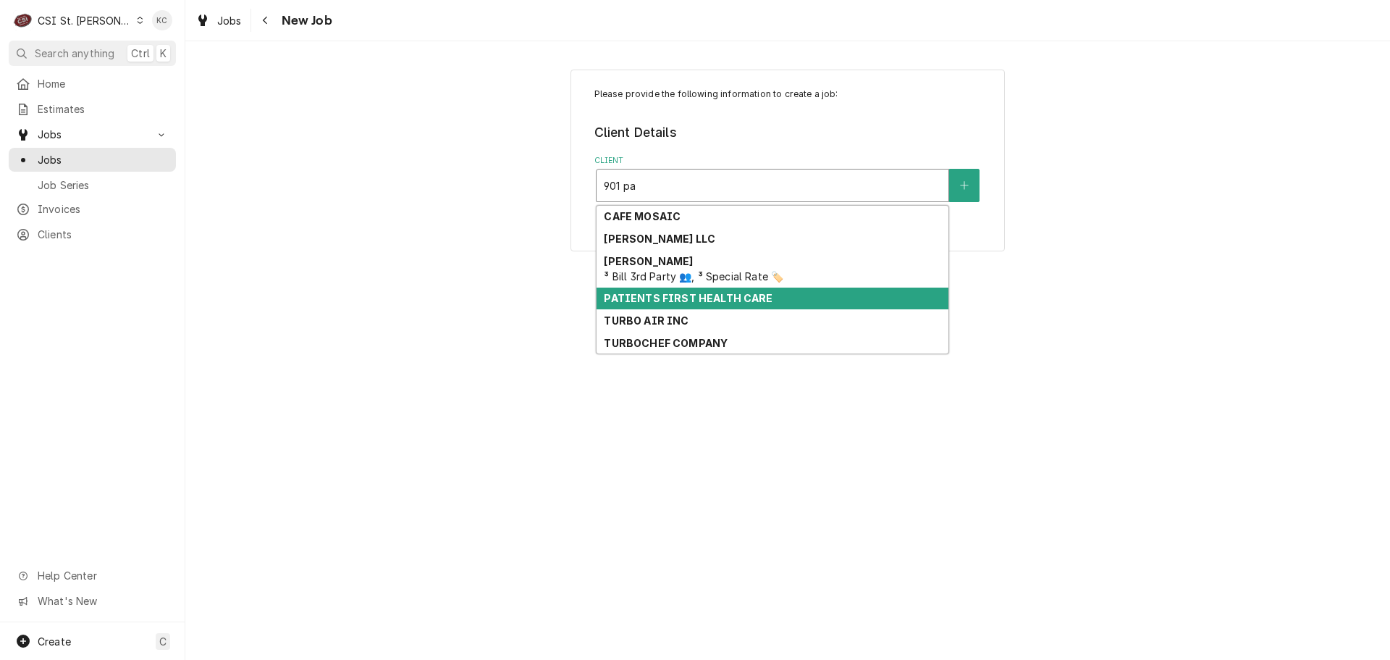
click at [671, 295] on strong "PATIENTS FIRST HEALTH CARE" at bounding box center [688, 298] width 169 height 12
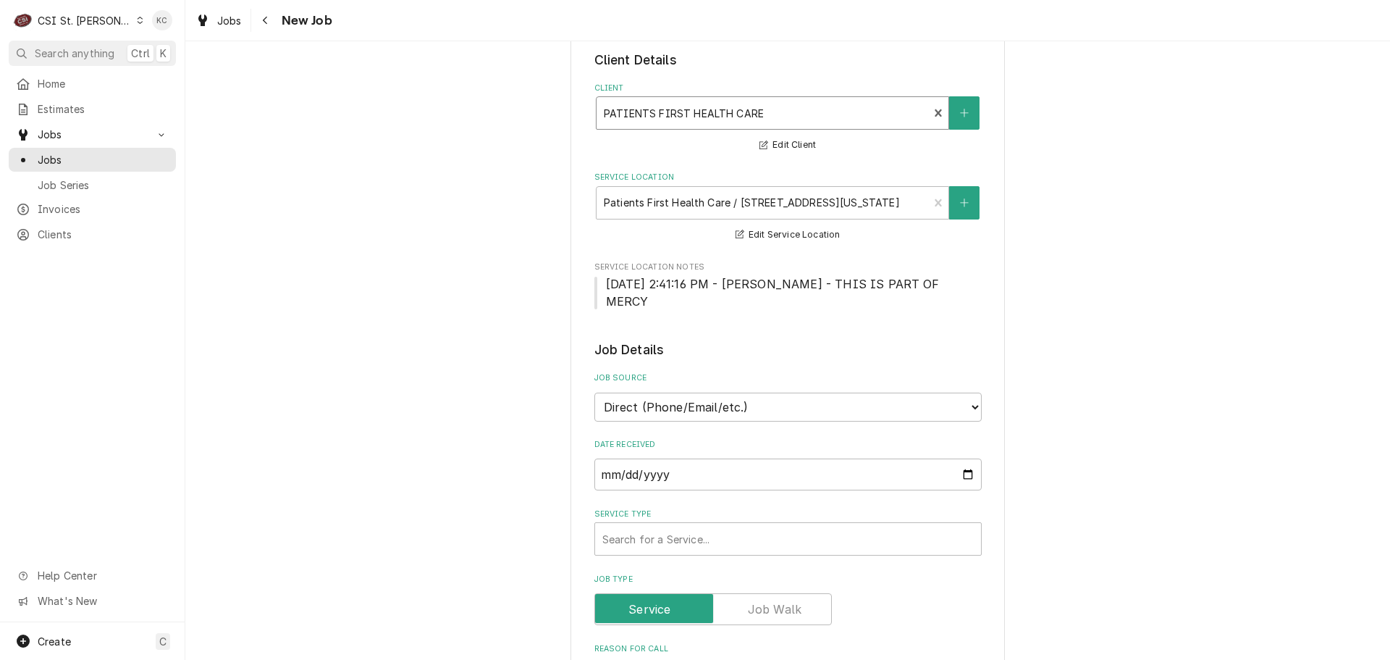
scroll to position [145, 0]
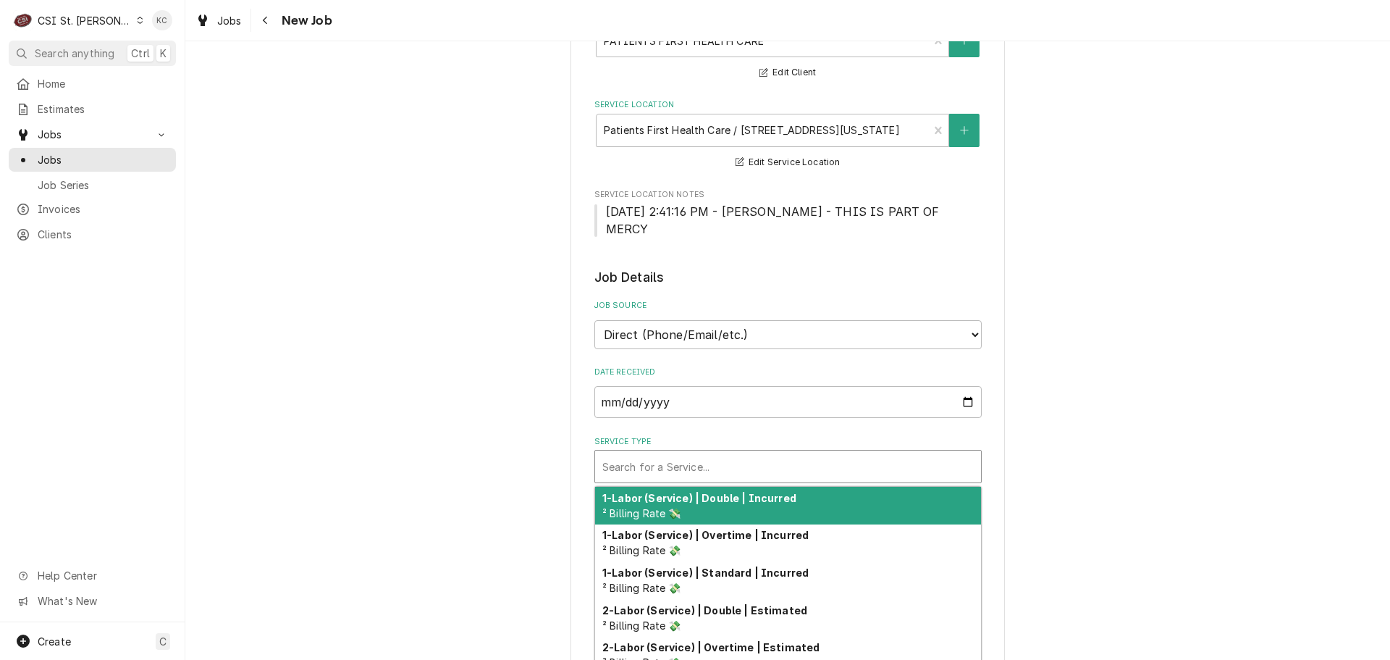
click at [746, 453] on div "Service Type" at bounding box center [787, 466] width 371 height 26
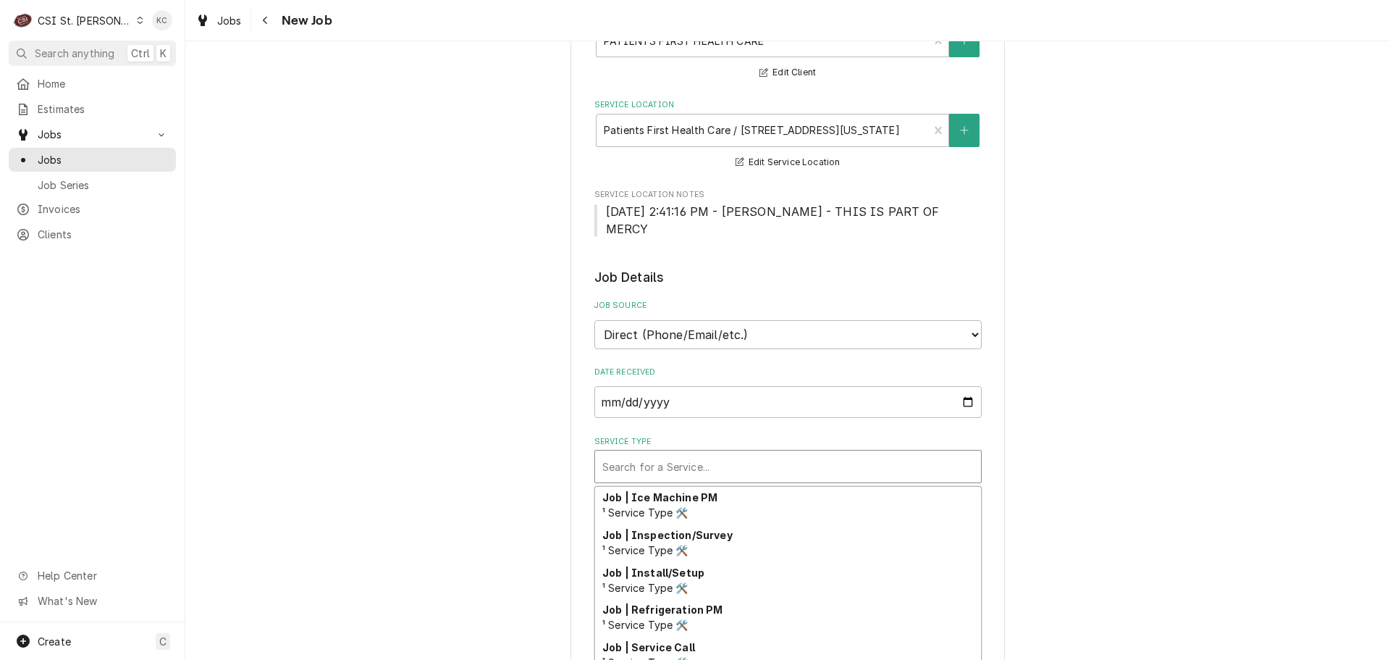
scroll to position [857, 0]
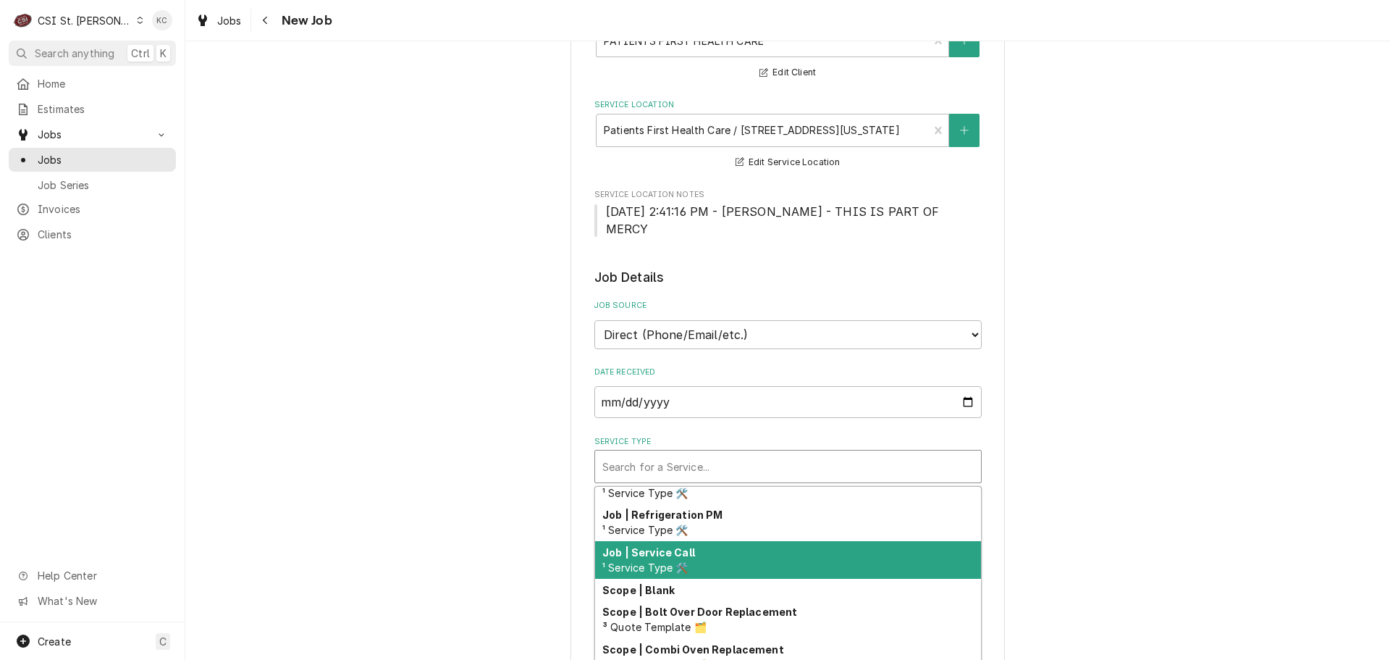
click at [647, 561] on span "¹ Service Type 🛠️" at bounding box center [645, 567] width 86 height 12
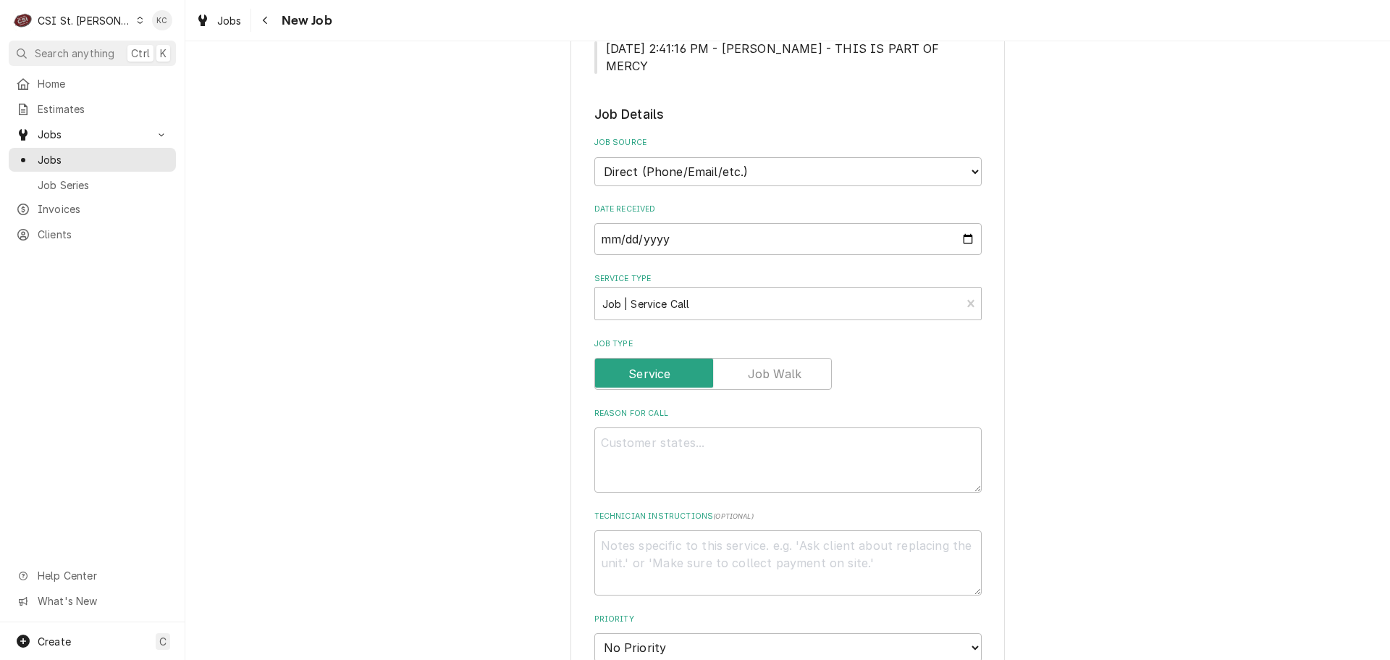
scroll to position [362, 0]
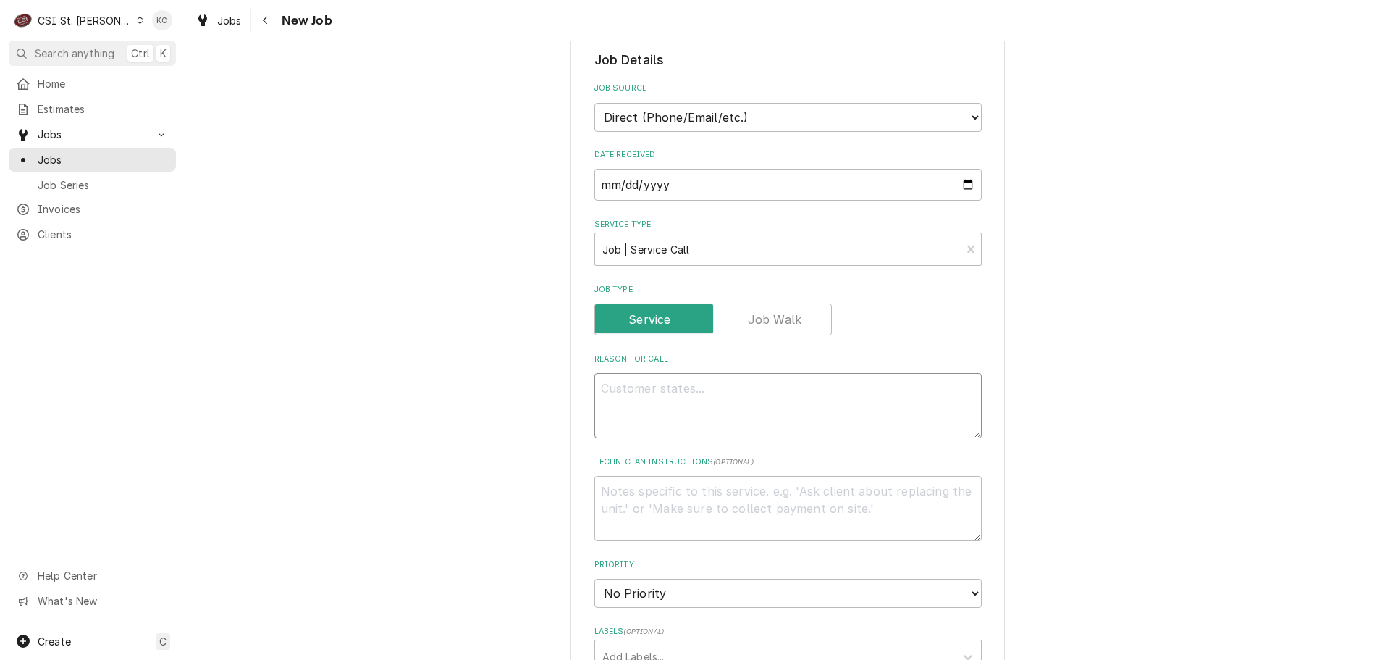
click at [655, 403] on textarea "Reason For Call" at bounding box center [788, 405] width 387 height 65
type textarea "x"
type textarea "F"
type textarea "x"
type textarea "Fo"
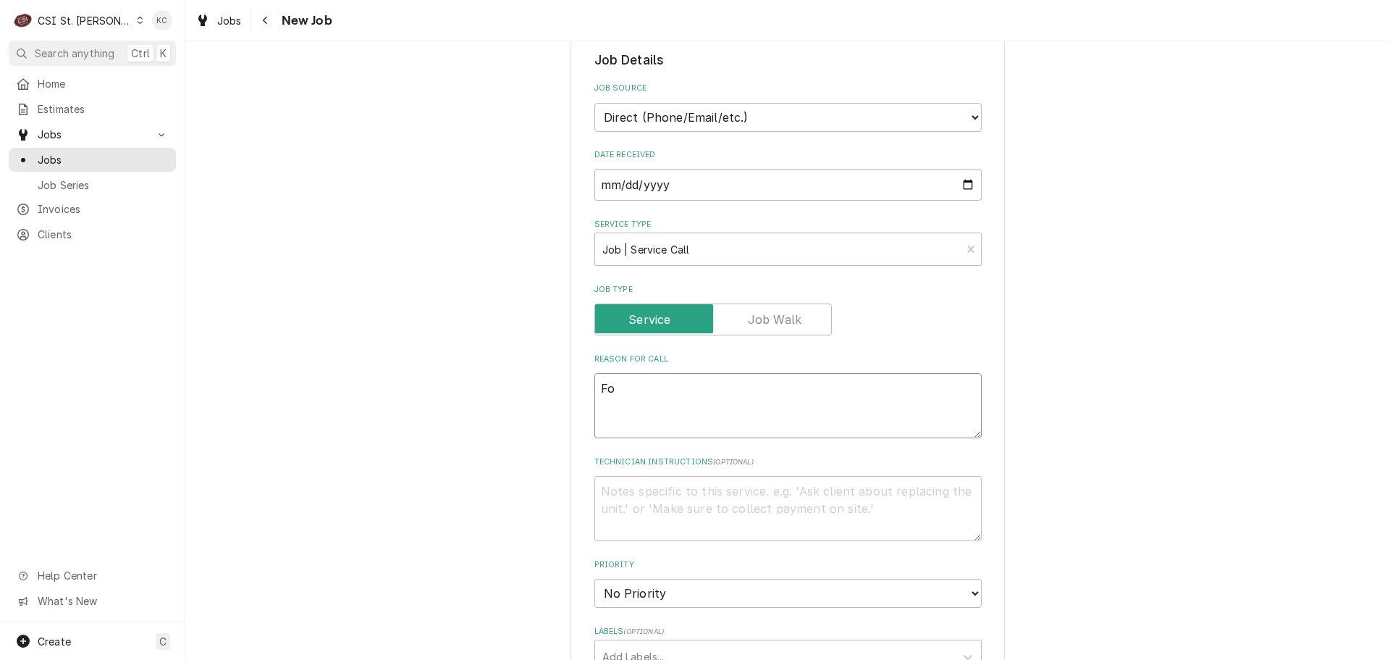
type textarea "x"
type textarea "Fol"
type textarea "x"
type textarea "Foll"
type textarea "x"
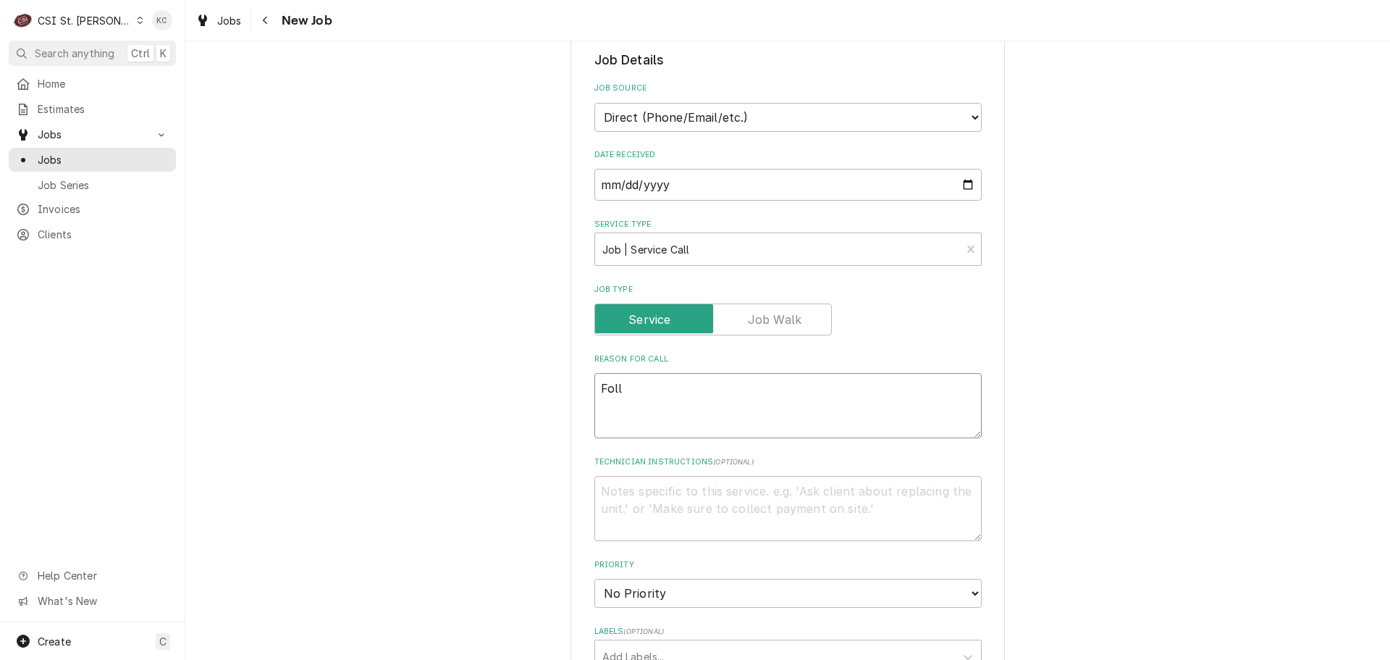
type textarea "Folle"
type textarea "x"
type textarea "Follet"
type textarea "x"
type textarea "[PERSON_NAME]"
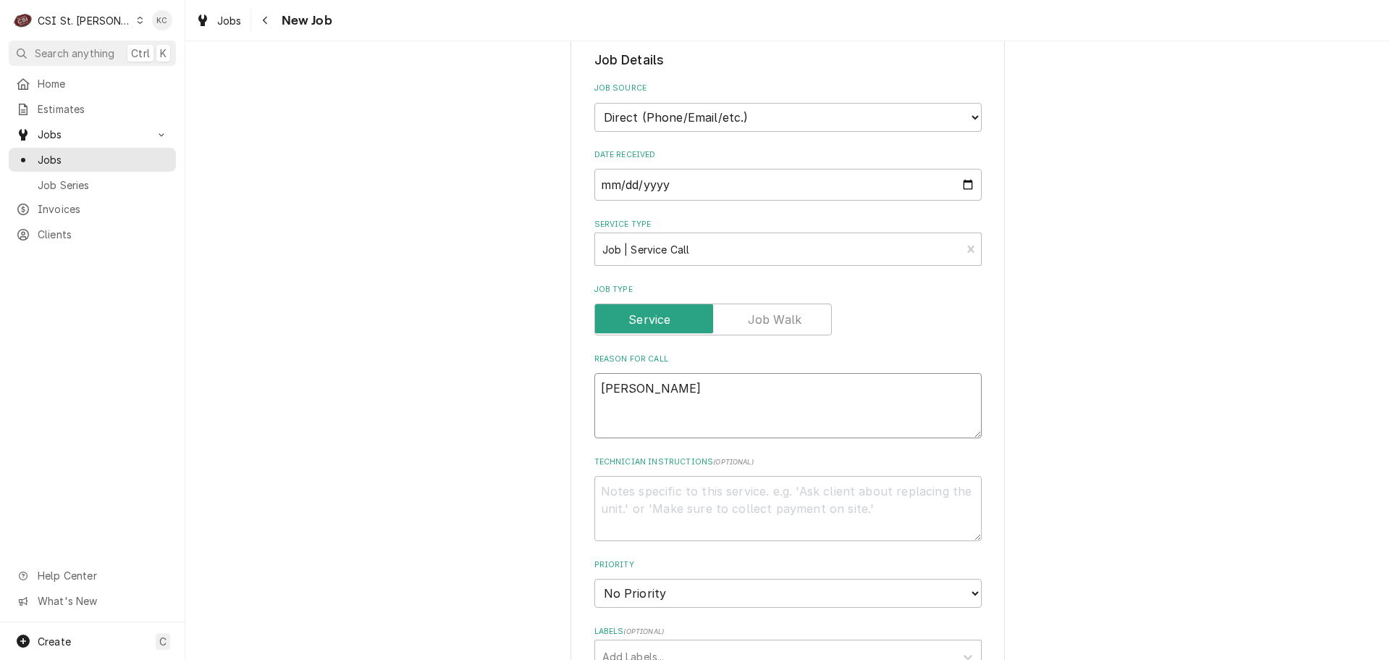
type textarea "x"
type textarea "[PERSON_NAME]"
type textarea "x"
type textarea "[PERSON_NAME] r"
type textarea "x"
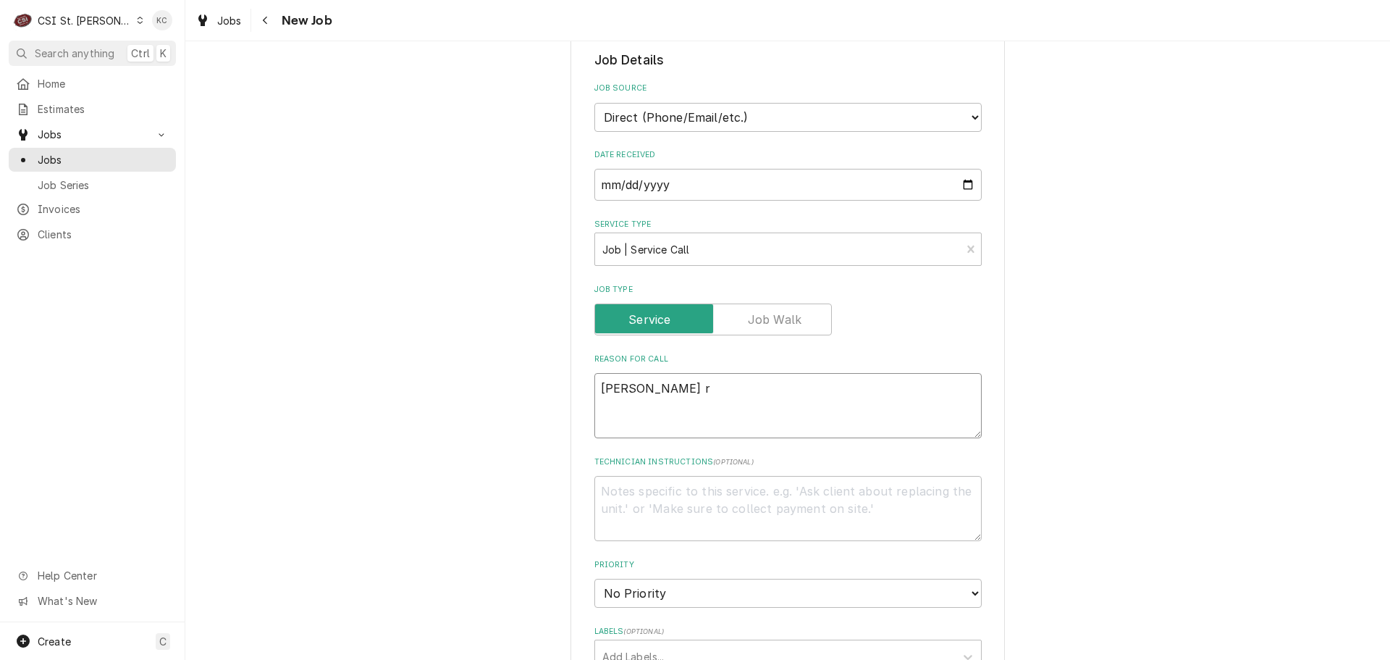
type textarea "[PERSON_NAME] re"
type textarea "x"
type textarea "[PERSON_NAME] ref"
type textarea "x"
type textarea "[PERSON_NAME] refr"
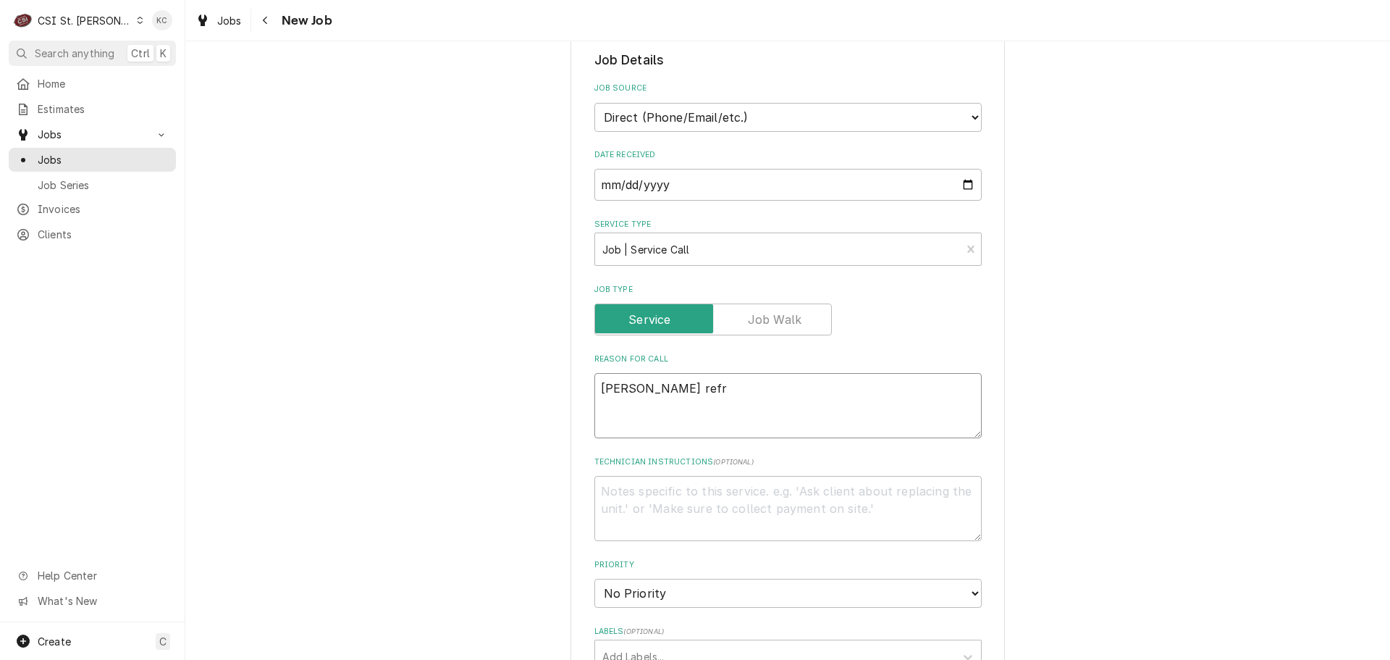
type textarea "x"
type textarea "[PERSON_NAME] refri"
type textarea "x"
type textarea "[PERSON_NAME] refrig"
type textarea "x"
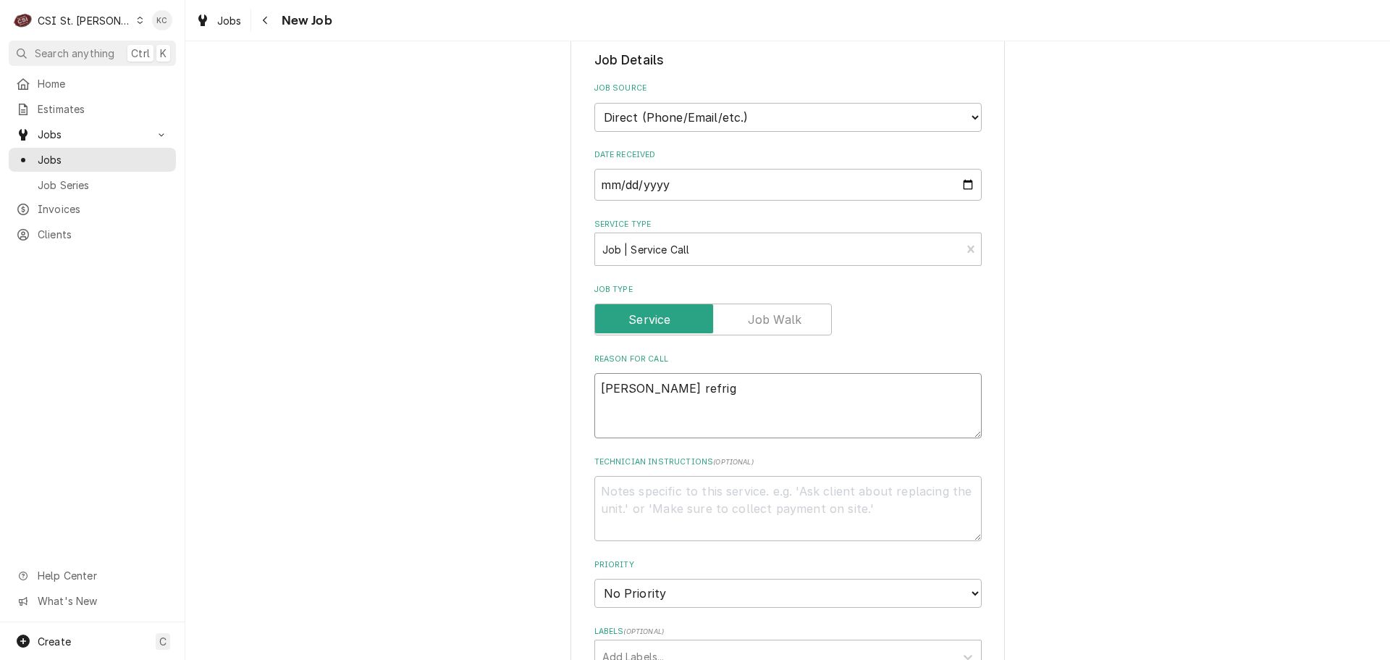
type textarea "[PERSON_NAME] refrige"
type textarea "x"
type textarea "[PERSON_NAME] refriger"
type textarea "x"
type textarea "[PERSON_NAME]"
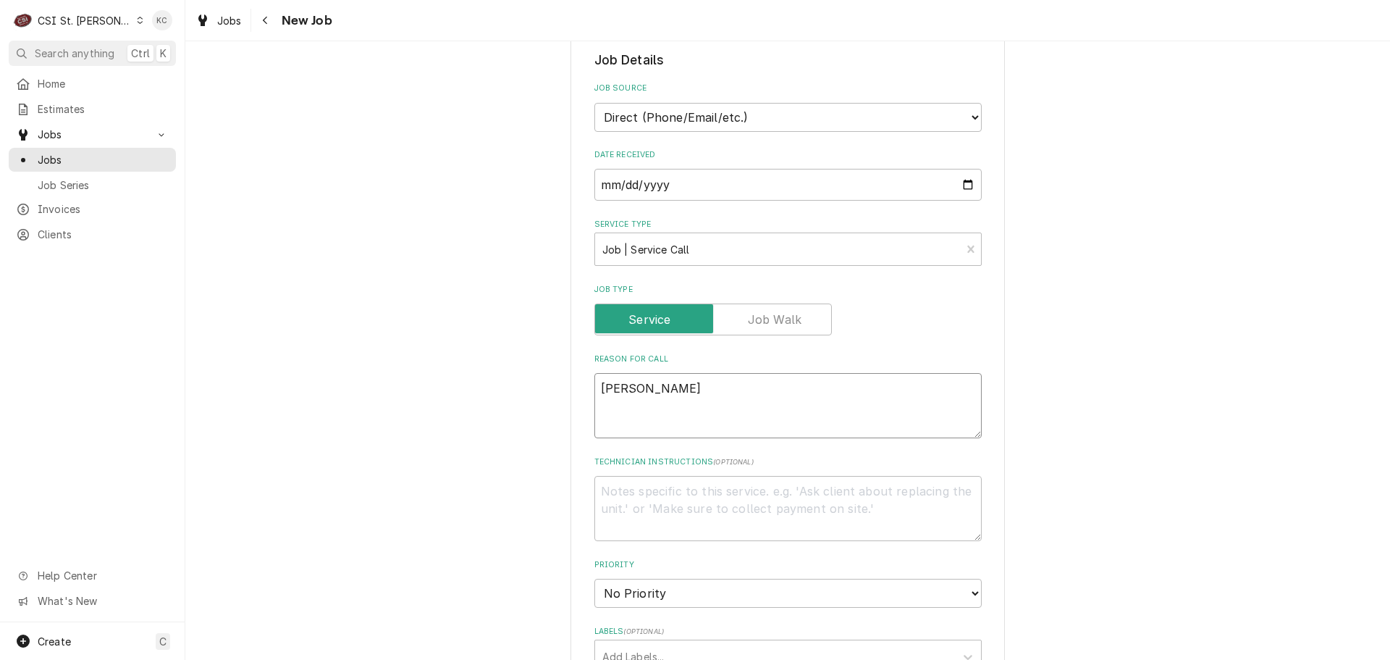
type textarea "x"
type textarea "[PERSON_NAME] refrigerat"
type textarea "x"
type textarea "[PERSON_NAME] refrigerato"
type textarea "x"
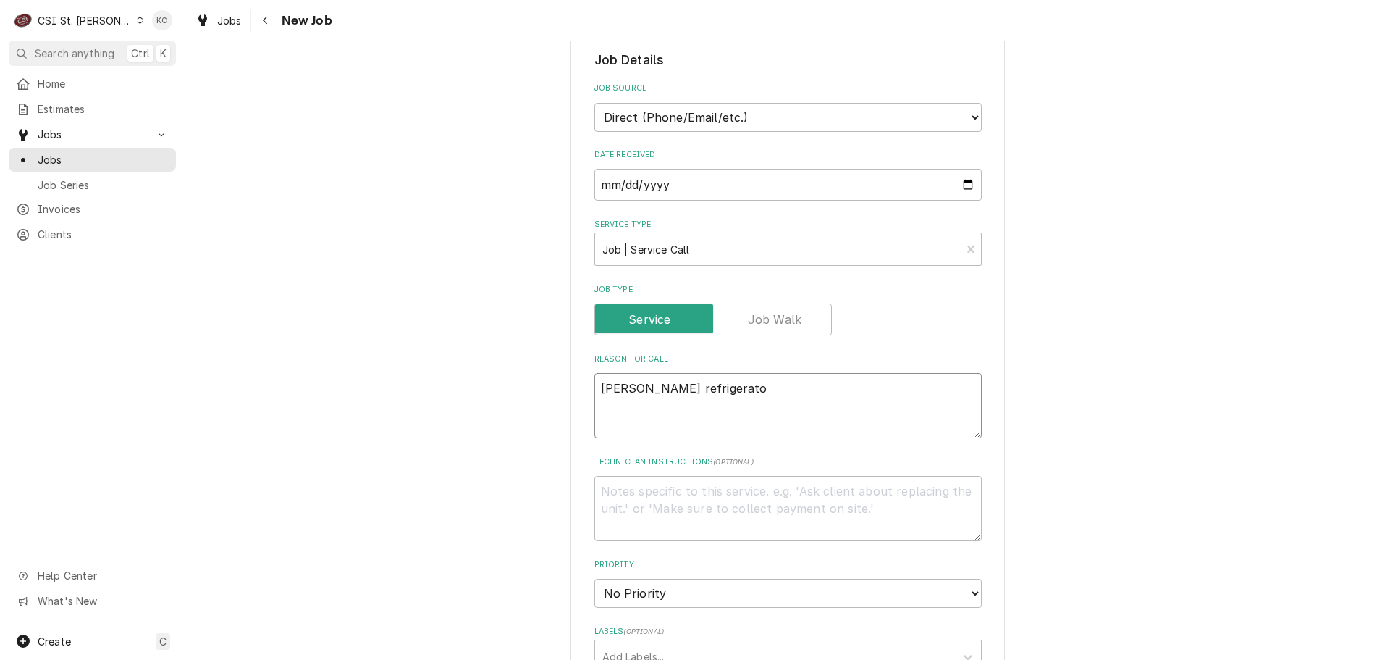
type textarea "[PERSON_NAME] refrigerator"
type textarea "x"
type textarea "[PERSON_NAME] refrigerator"
type textarea "x"
type textarea "[PERSON_NAME] refrigerator n"
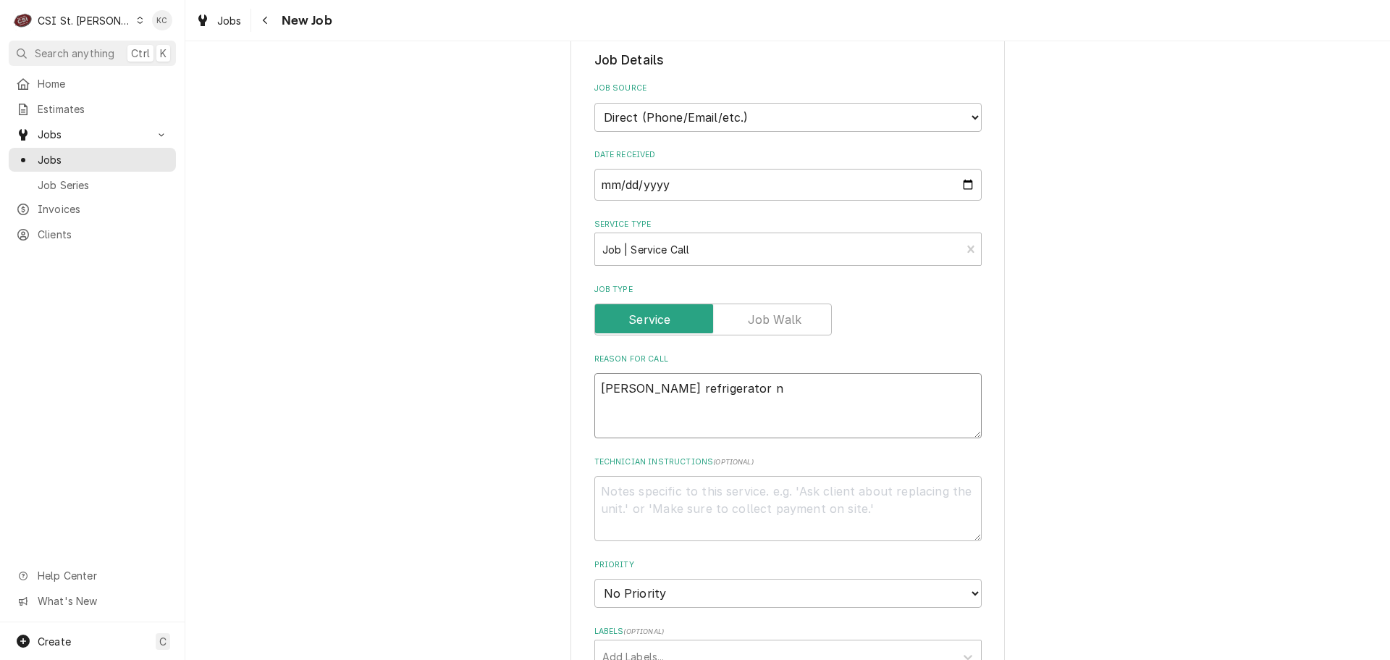
type textarea "x"
type textarea "[PERSON_NAME] refrigerator no"
type textarea "x"
type textarea "[PERSON_NAME] refrigerator not"
type textarea "x"
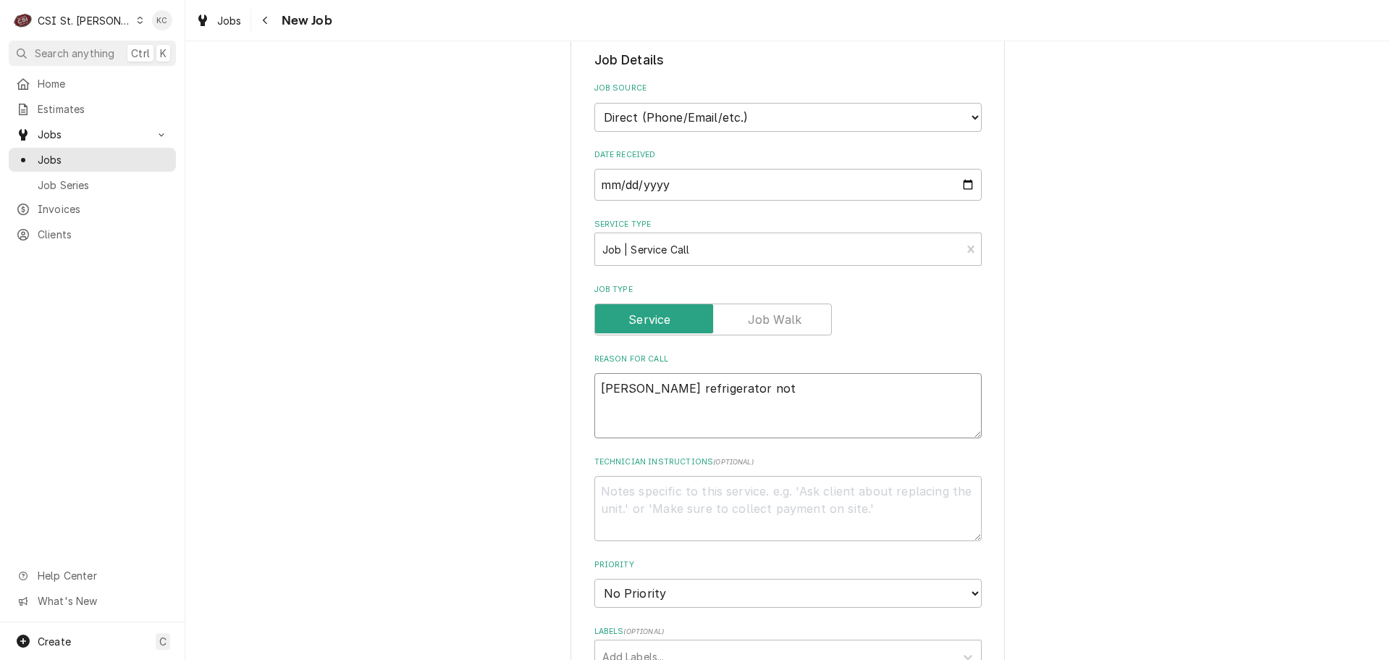
type textarea "[PERSON_NAME] refrigerator [PERSON_NAME]"
type textarea "x"
type textarea "[PERSON_NAME] refrigerator not"
type textarea "x"
type textarea "[PERSON_NAME] refrigerator not"
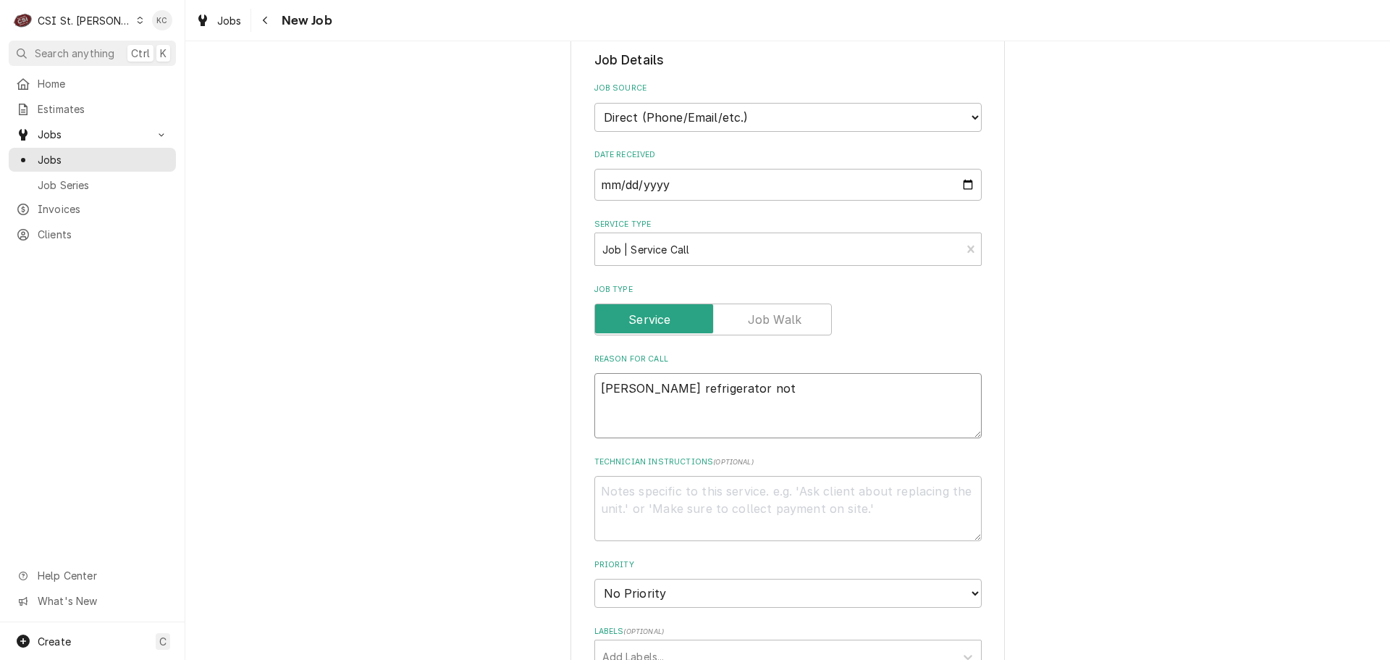
type textarea "x"
type textarea "[PERSON_NAME] refrigerator not t"
type textarea "x"
type textarea "[PERSON_NAME] refrigerator not tm"
type textarea "x"
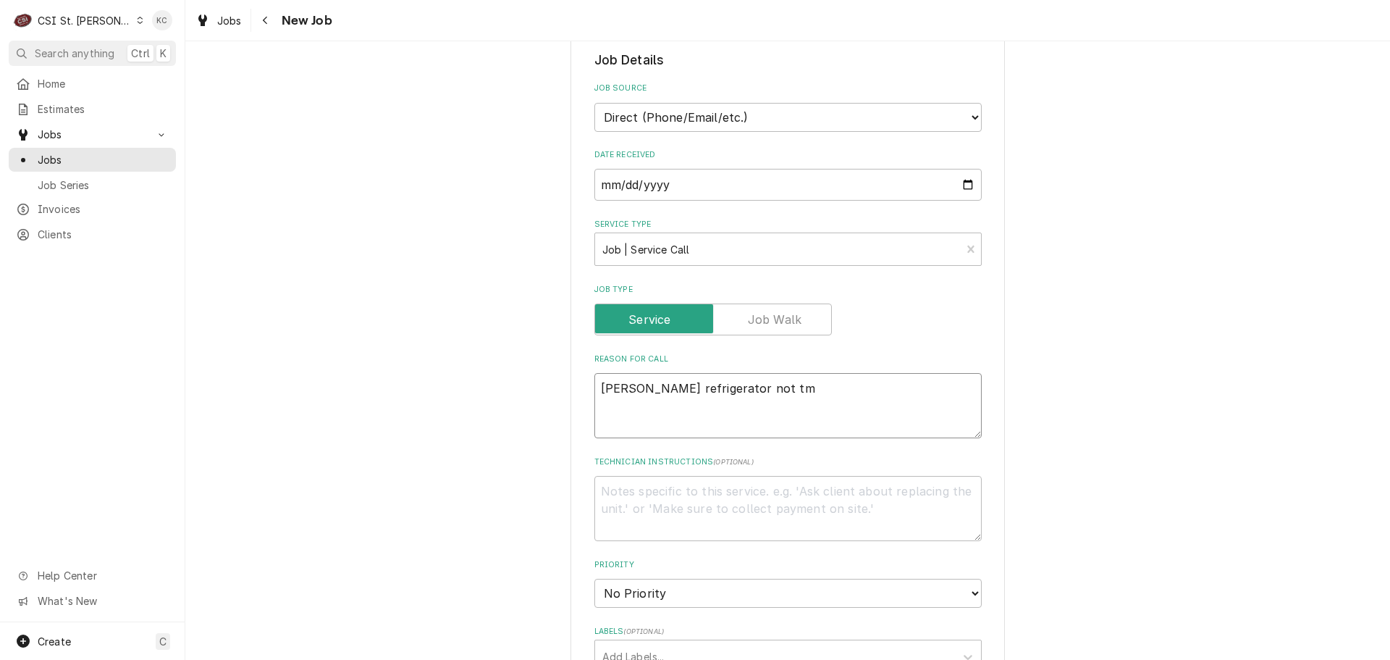
type textarea "[PERSON_NAME] refrigerator not tme"
type textarea "x"
type textarea "[PERSON_NAME] refrigerator not tmep"
type textarea "x"
type textarea "[PERSON_NAME] refrigerator not tme"
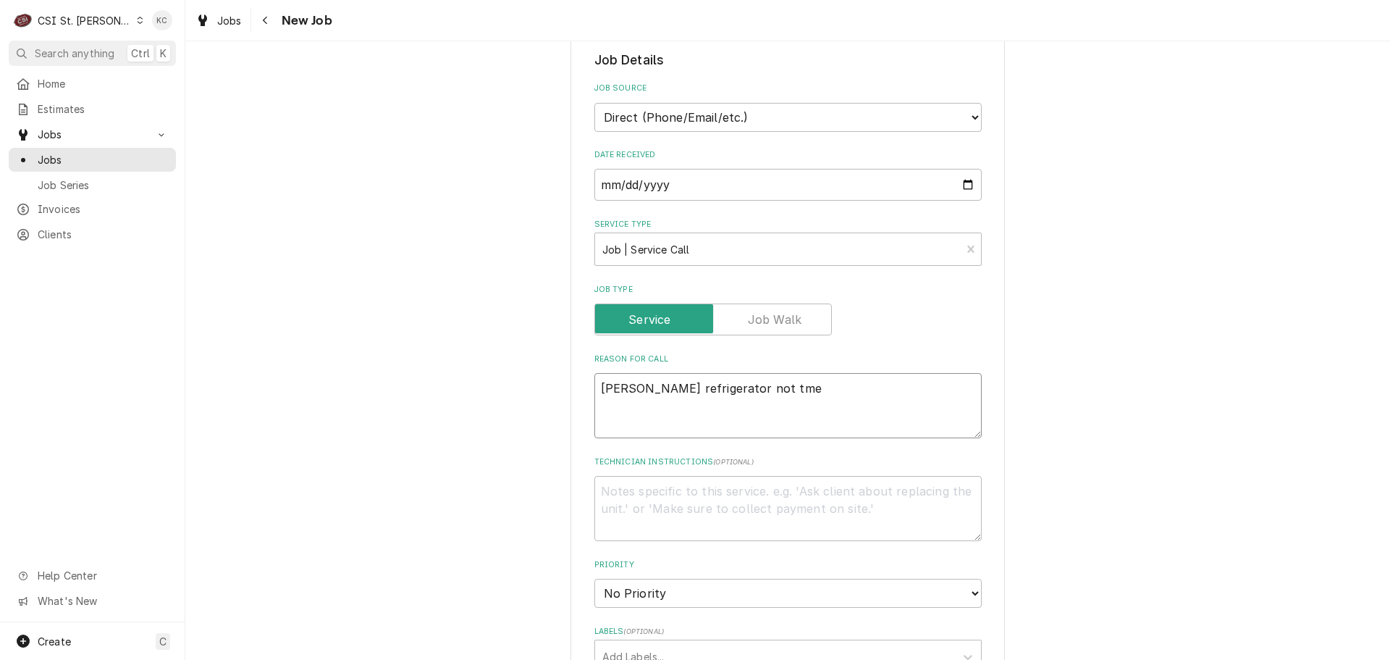
type textarea "x"
type textarea "[PERSON_NAME] refrigerator not tm"
type textarea "x"
type textarea "[PERSON_NAME] refrigerator not t"
type textarea "x"
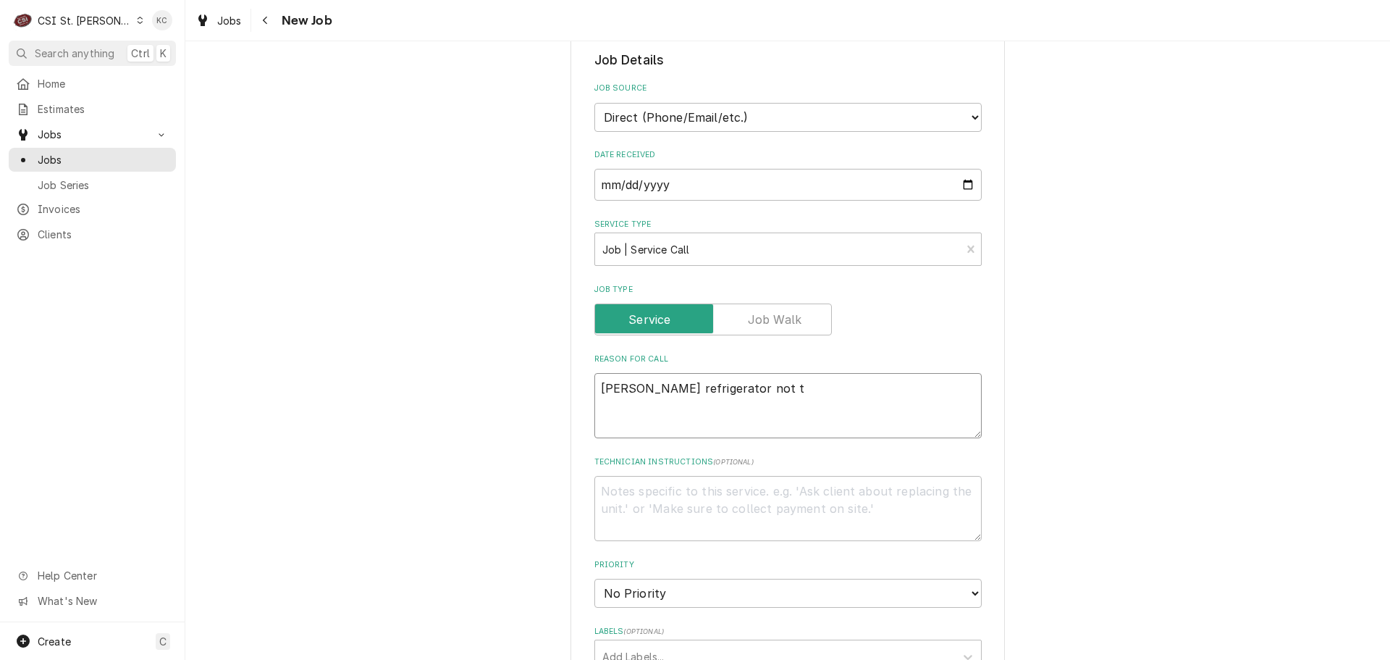
type textarea "[PERSON_NAME] refrigerator not te"
type textarea "x"
type textarea "[PERSON_NAME] refrigerator not tem"
type textarea "x"
type textarea "[PERSON_NAME] refrigerator not temp"
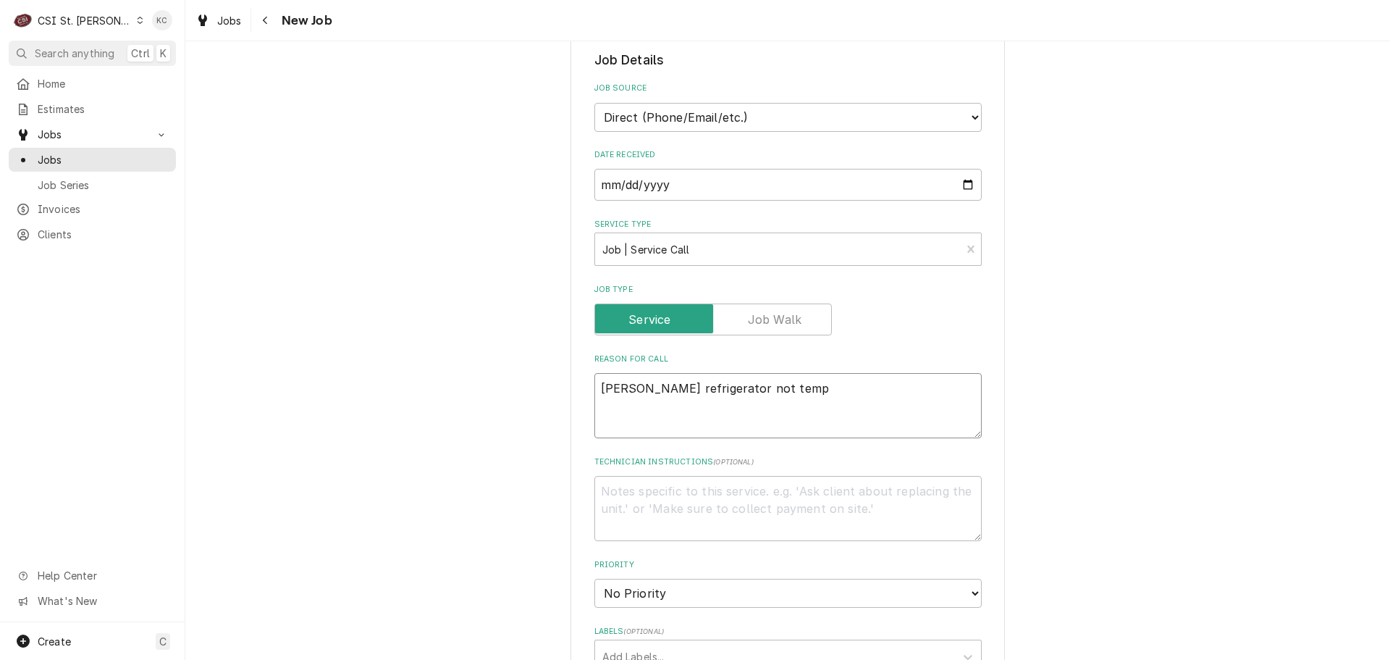
type textarea "x"
type textarea "[PERSON_NAME] refrigerator not tempi"
type textarea "x"
type textarea "[PERSON_NAME] refrigerator not tempin"
type textarea "x"
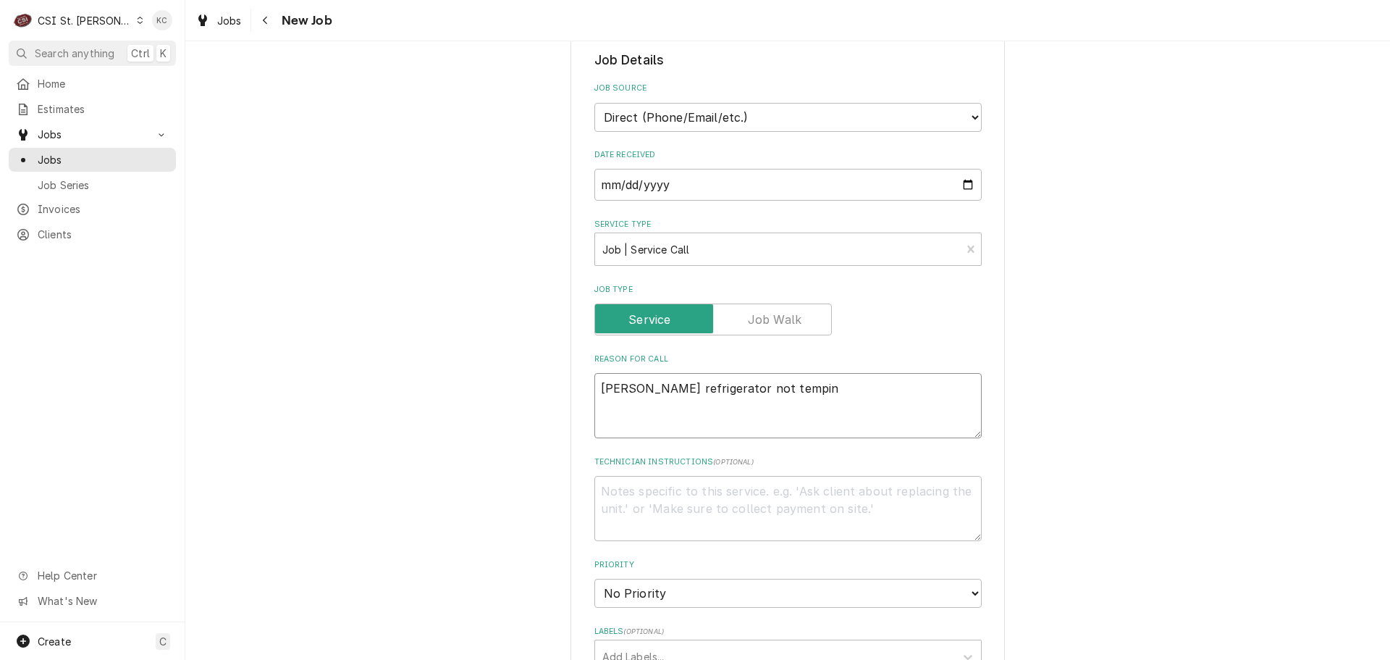
type textarea "[PERSON_NAME] refrigerator not temping"
type textarea "x"
type textarea "[PERSON_NAME] refrigerator not temping"
type textarea "x"
type textarea "[PERSON_NAME] refrigerator not temping -"
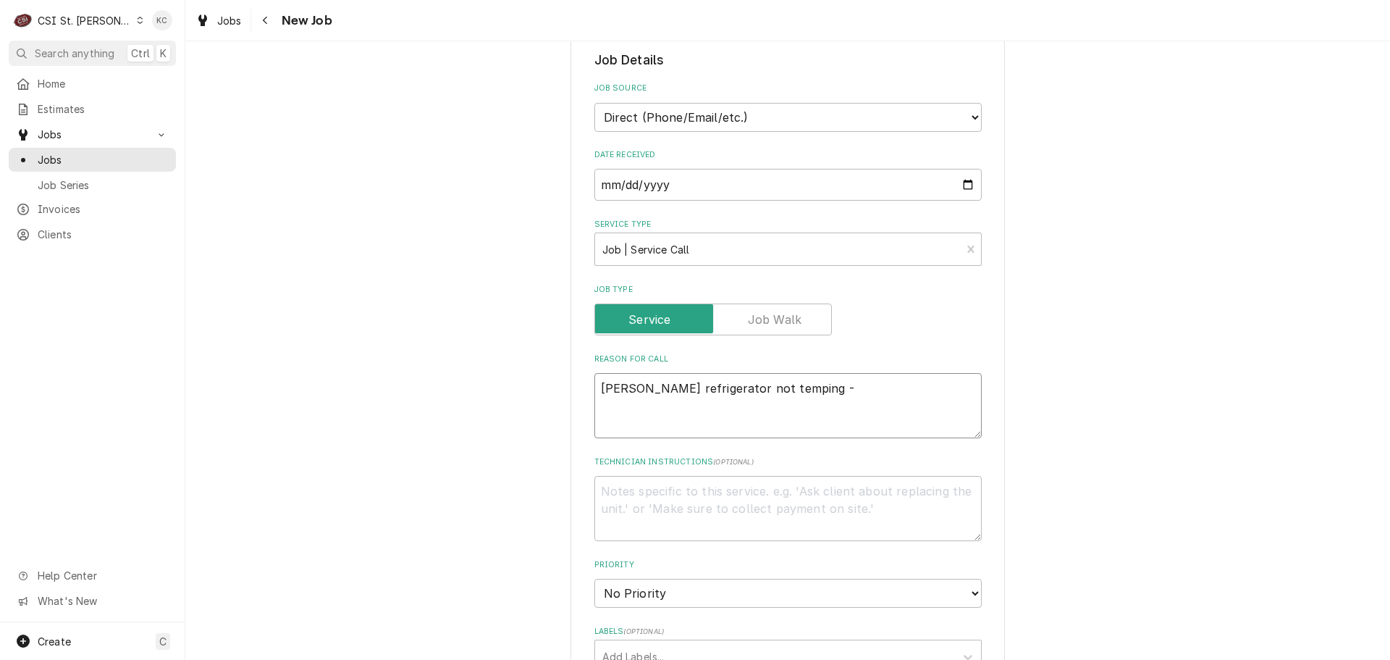
type textarea "x"
type textarea "[PERSON_NAME] refrigerator not temping -"
type textarea "x"
type textarea "[PERSON_NAME] refrigerator not temping - p"
type textarea "x"
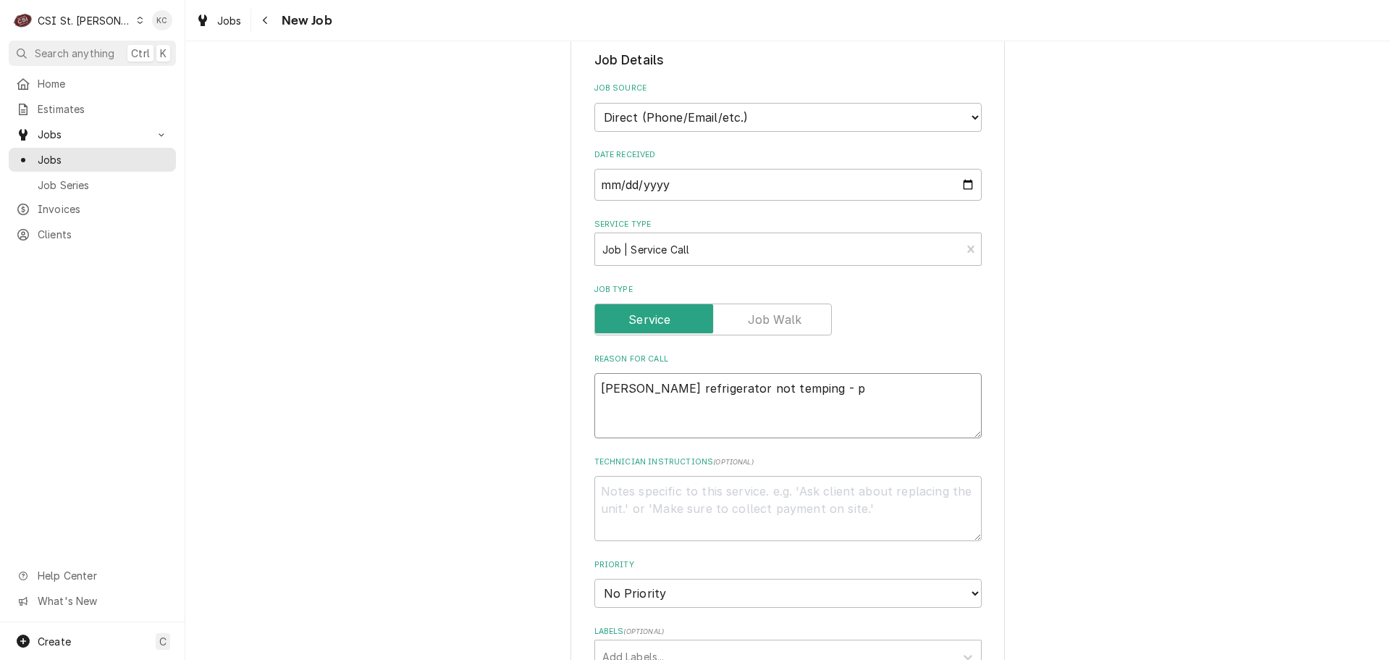
type textarea "[PERSON_NAME] refrigerator not temping - po"
type textarea "x"
type textarea "[PERSON_NAME] refrigerator not temping - pos"
type textarea "x"
type textarea "[PERSON_NAME] refrigerator not temping - poss"
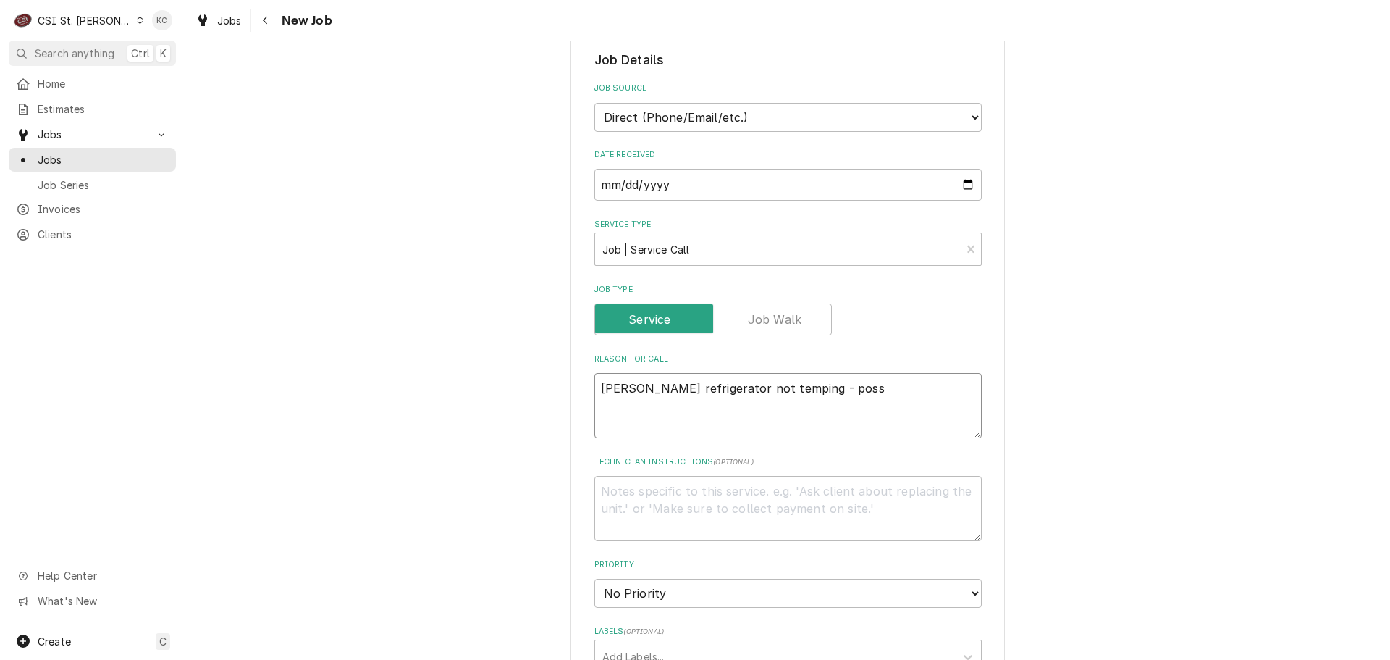
type textarea "x"
type textarea "[PERSON_NAME] refrigerator not temping - possi"
type textarea "x"
type textarea "[PERSON_NAME] refrigerator not temping - possib"
type textarea "x"
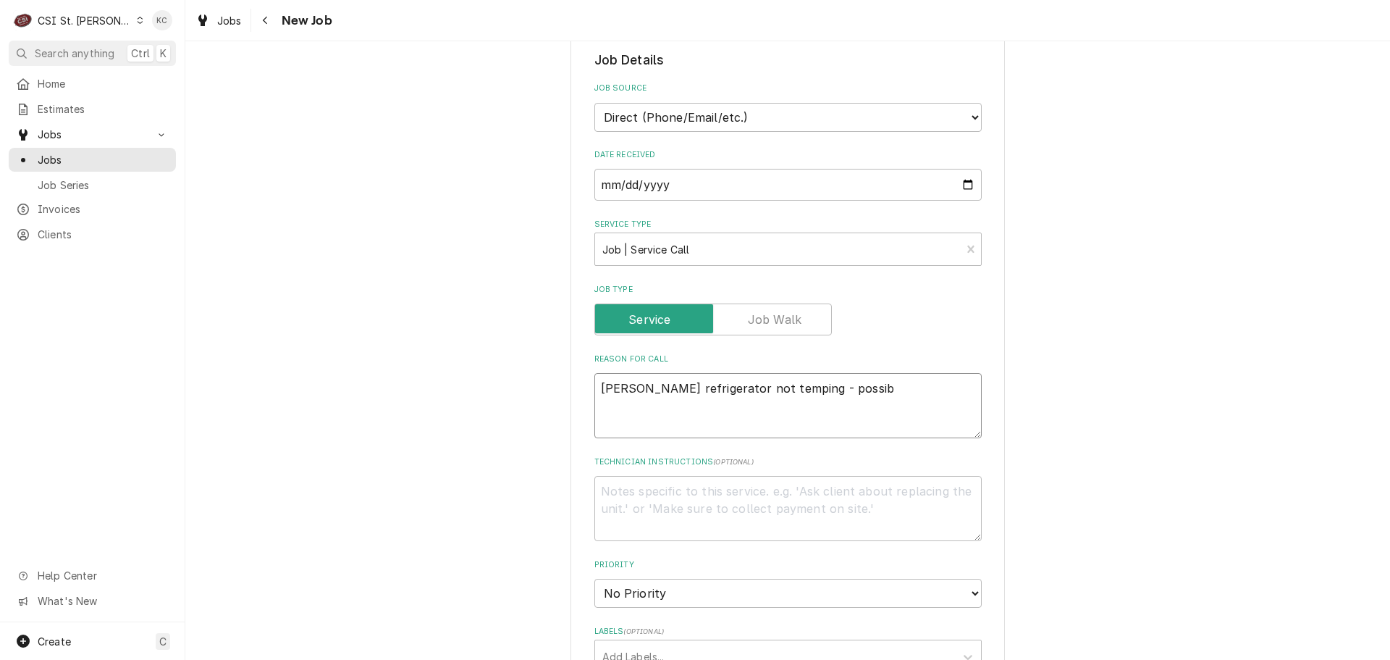
type textarea "[PERSON_NAME] refrigerator not temping - possibl"
type textarea "x"
type textarea "[PERSON_NAME] refrigerator not temping - possibly"
type textarea "x"
type textarea "[PERSON_NAME] refrigerator not temping - possibly"
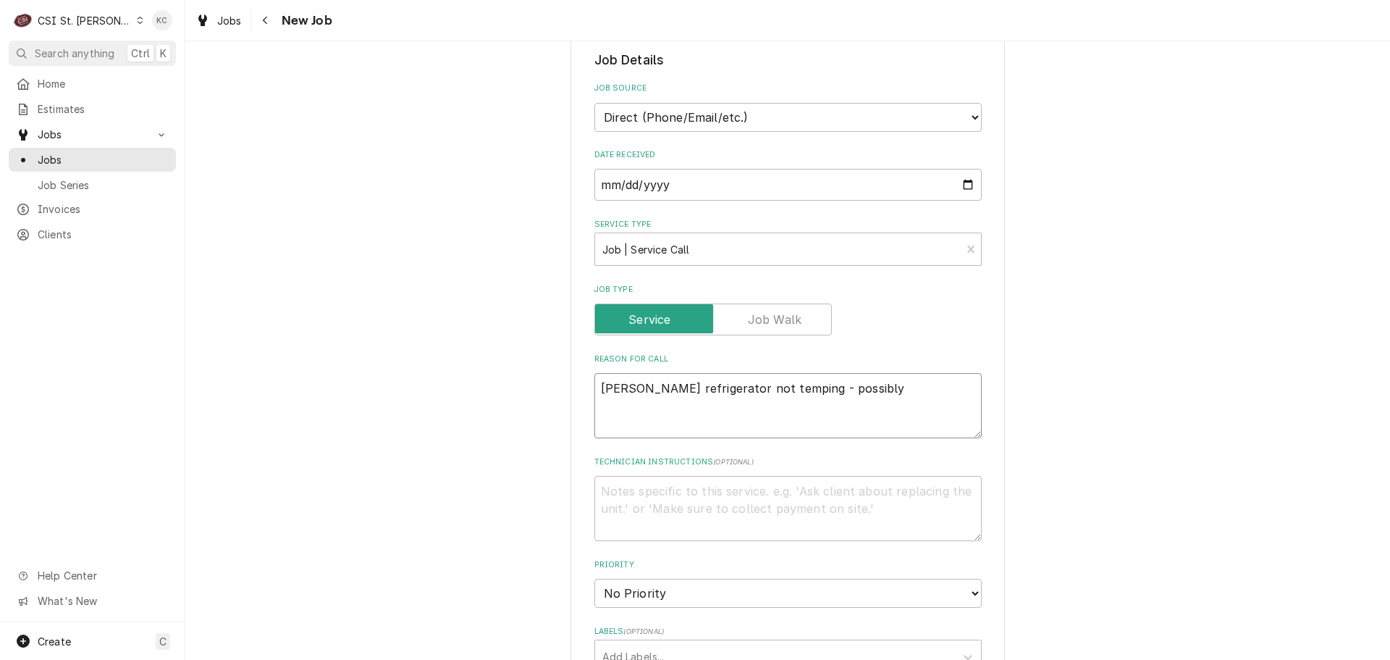
type textarea "x"
type textarea "[PERSON_NAME] refrigerator not temping - possibly c"
type textarea "x"
type textarea "[PERSON_NAME] refrigerator not temping - possibly co"
type textarea "x"
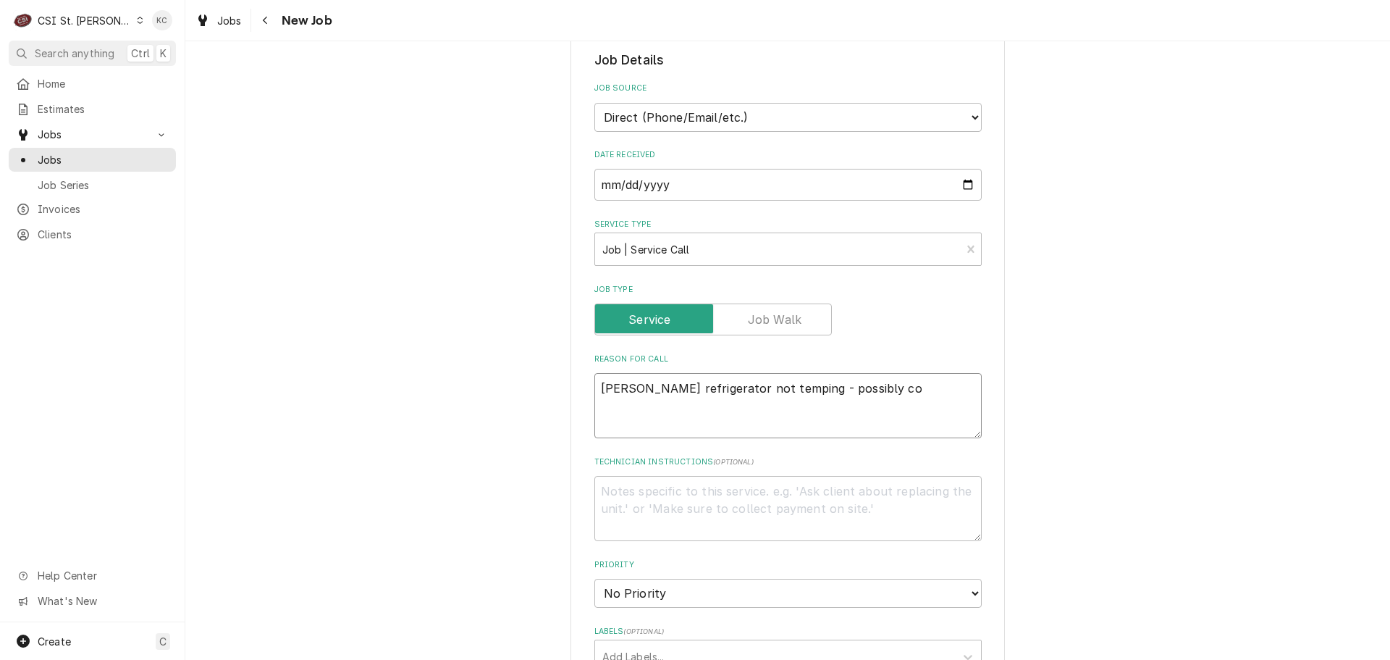
type textarea "[PERSON_NAME] refrigerator not temping - possibly com"
type textarea "x"
type textarea "[PERSON_NAME] refrigerator not temping - possibly comp"
type textarea "x"
type textarea "[PERSON_NAME] refrigerator not temping - possibly compr"
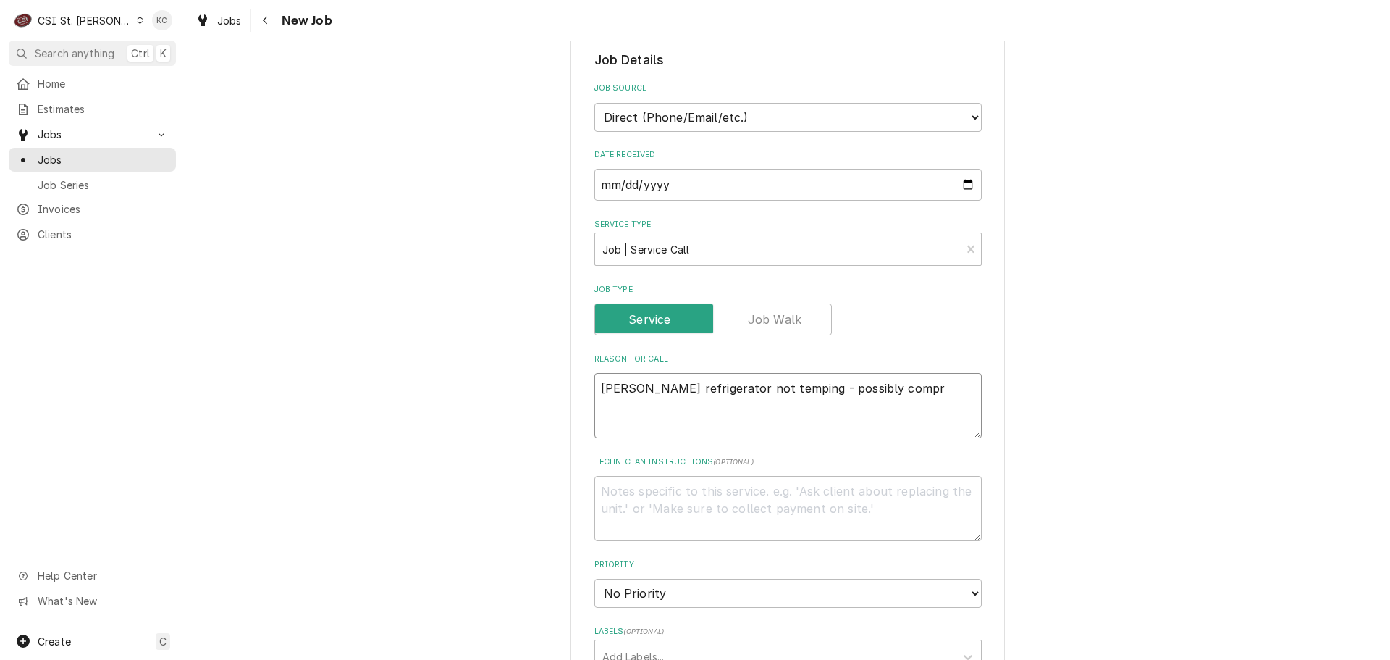
type textarea "x"
type textarea "[PERSON_NAME] refrigerator not temping - possibly comprte"
type textarea "x"
type textarea "[PERSON_NAME] refrigerator not temping - possibly comprt"
type textarea "x"
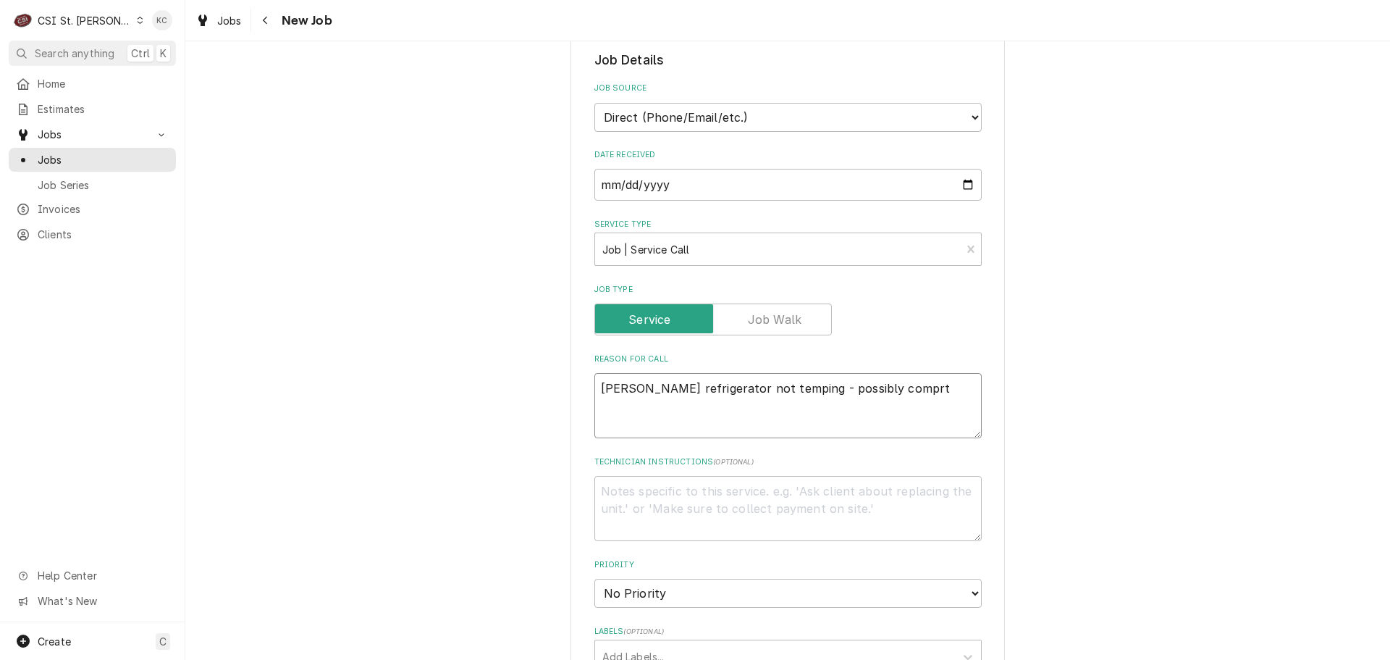
type textarea "[PERSON_NAME] refrigerator not temping - possibly compr"
type textarea "x"
type textarea "[PERSON_NAME] refrigerator not temping - possibly compre"
type textarea "x"
type textarea "[PERSON_NAME] refrigerator not temping - possibly compres"
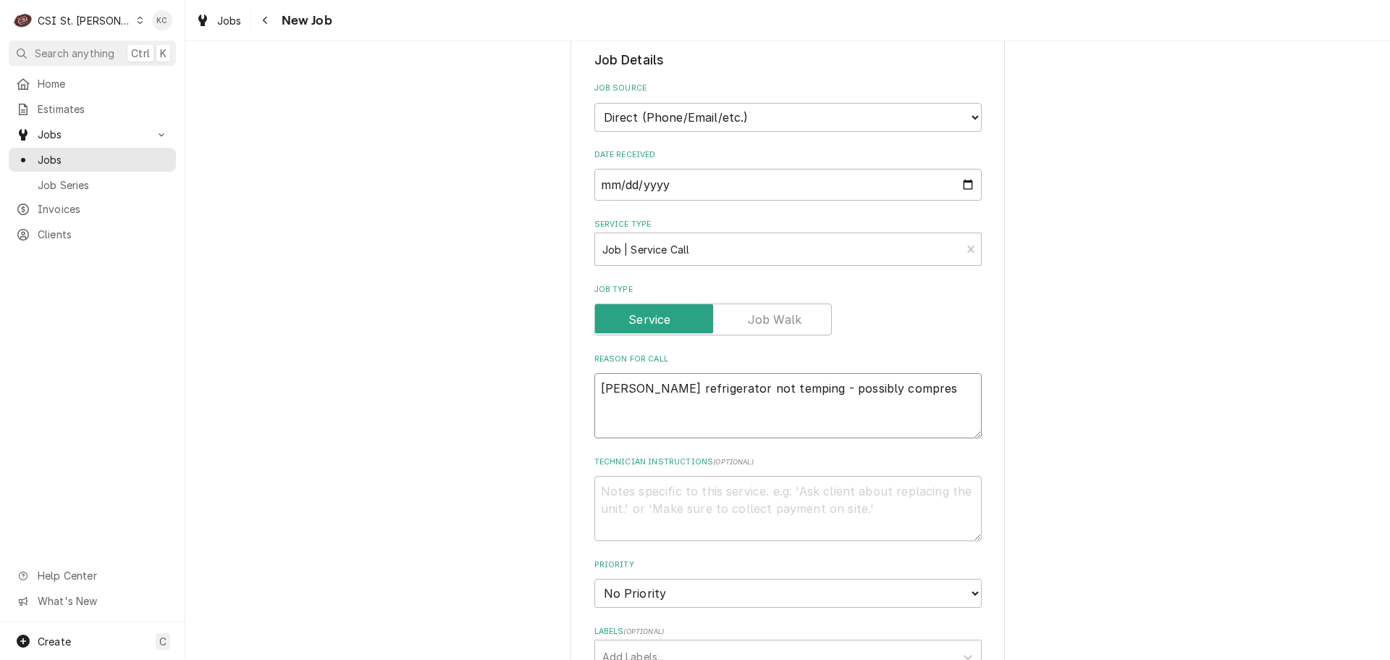
type textarea "x"
type textarea "[PERSON_NAME] refrigerator not temping - possibly compress"
type textarea "x"
type textarea "[PERSON_NAME] refrigerator not temping - possibly compresso"
type textarea "x"
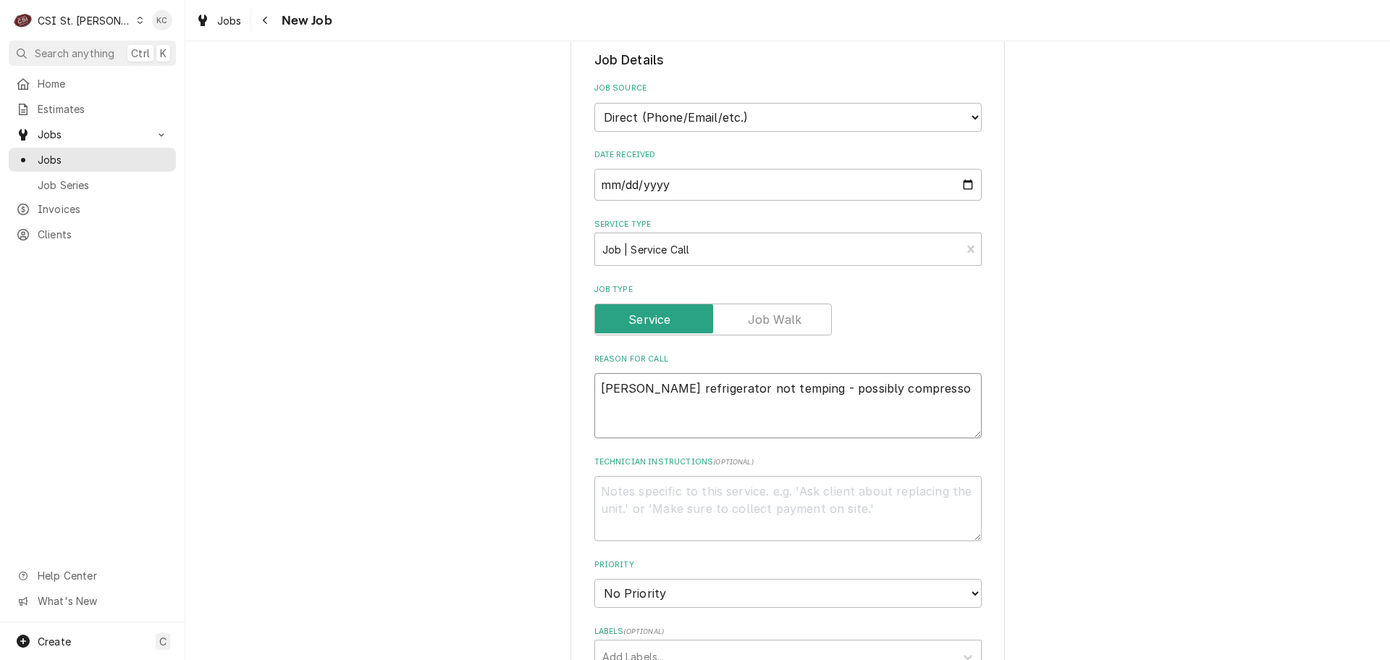
type textarea "[PERSON_NAME] refrigerator not temping - possibly compressor"
type textarea "x"
type textarea "[PERSON_NAME] refrigerator not temping - possibly compressor r"
type textarea "x"
type textarea "[PERSON_NAME] refrigerator not temping - possibly compressor re"
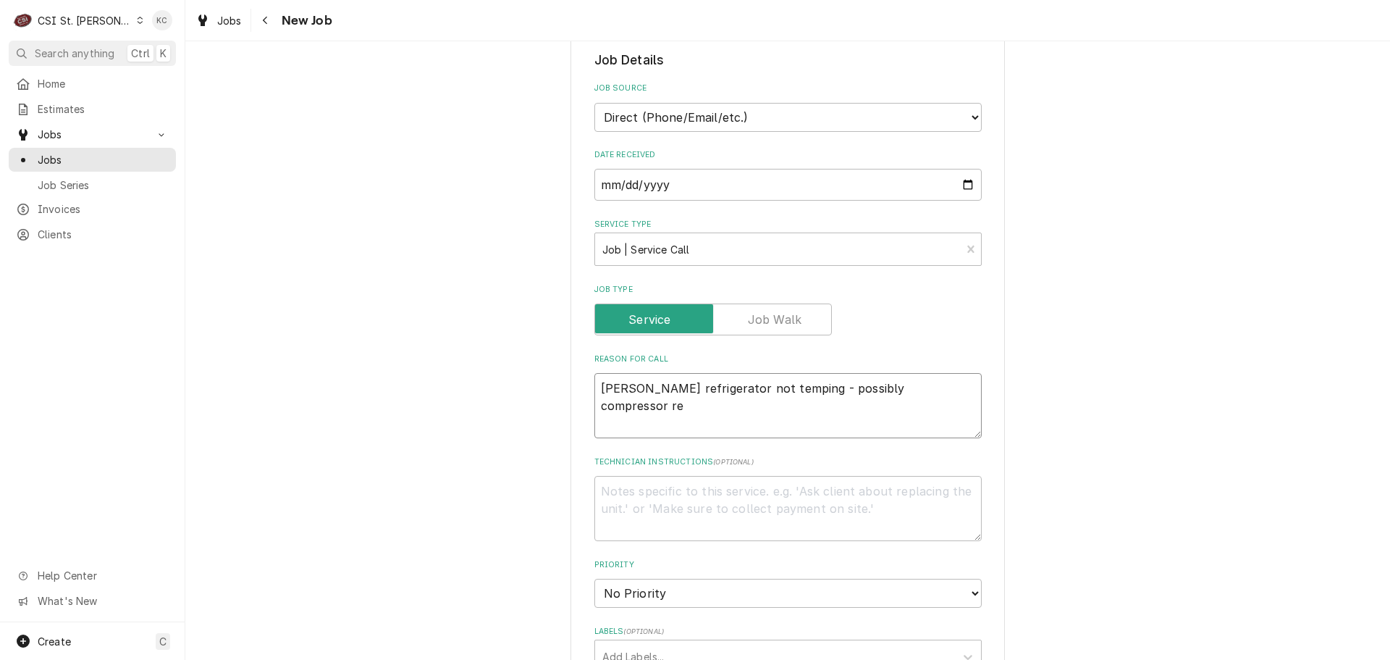
type textarea "x"
type textarea "[PERSON_NAME] refrigerator not temping - possibly compressor rel"
type textarea "x"
type textarea "[PERSON_NAME] refrigerator not temping - possibly compressor [MEDICAL_DATA]"
type textarea "x"
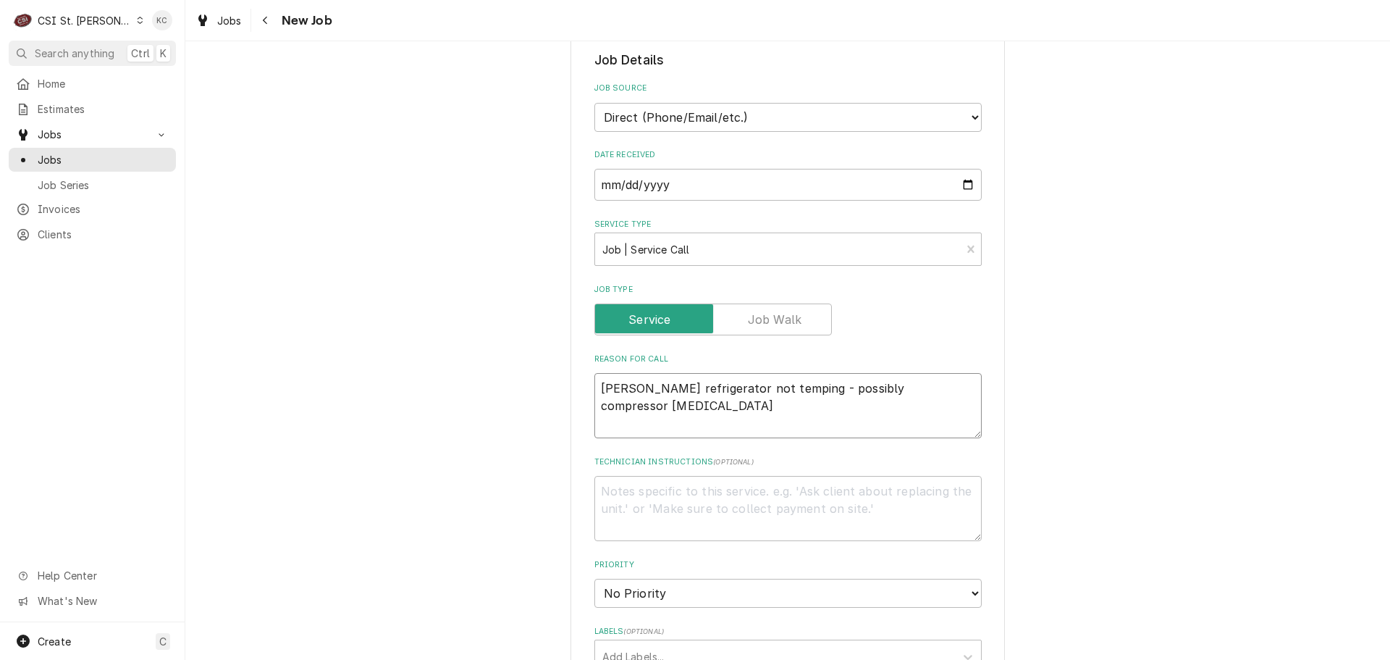
type textarea "[PERSON_NAME] refrigerator not temping - possibly compressor relay"
type textarea "x"
type textarea "[PERSON_NAME] refrigerator not temping - possibly compressor relay"
type textarea "x"
type textarea "M"
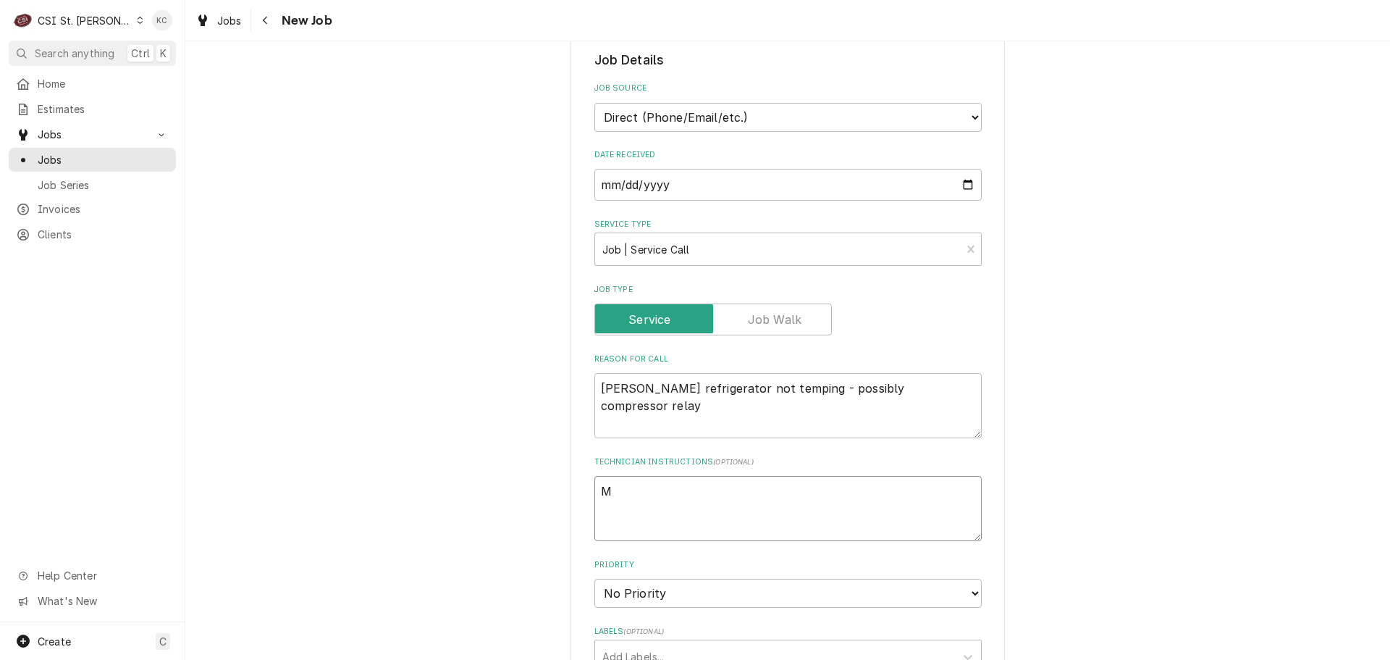
type textarea "x"
type textarea "Me"
type textarea "x"
type textarea "[PERSON_NAME]"
type textarea "x"
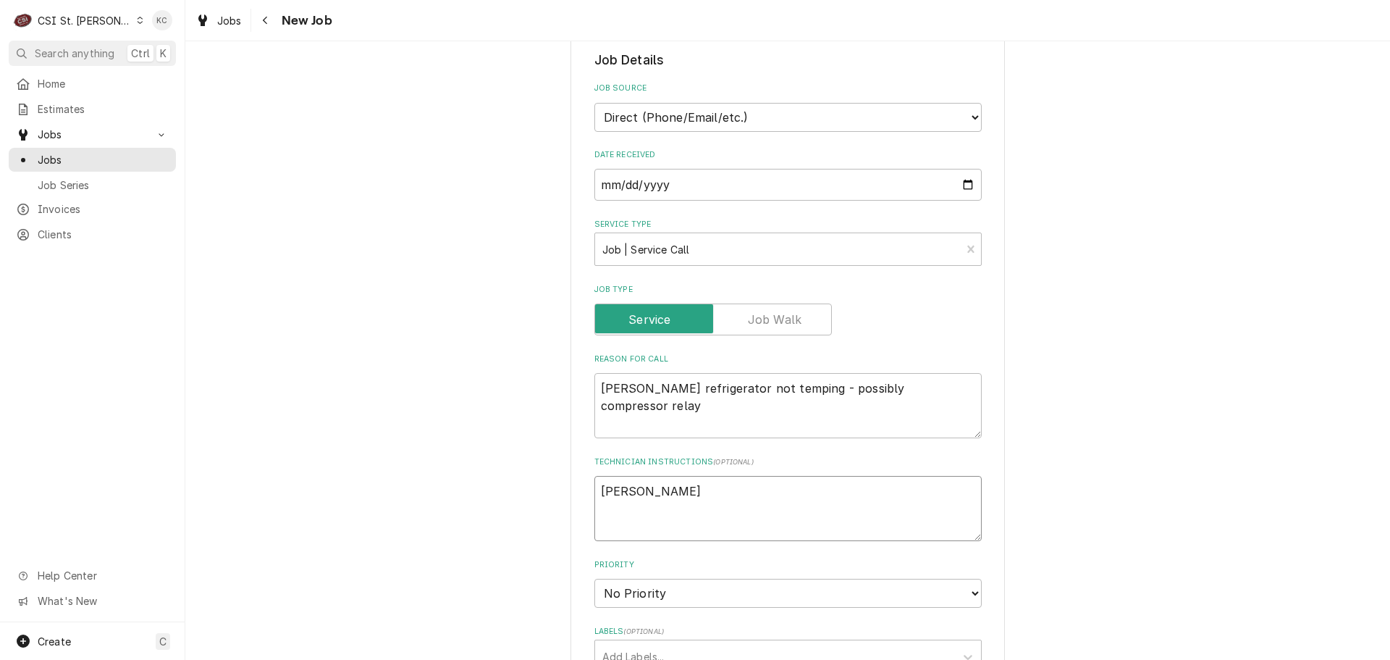
type textarea "[PERSON_NAME]"
type textarea "x"
type textarea "[PERSON_NAME] -"
type textarea "x"
type textarea "[PERSON_NAME] -"
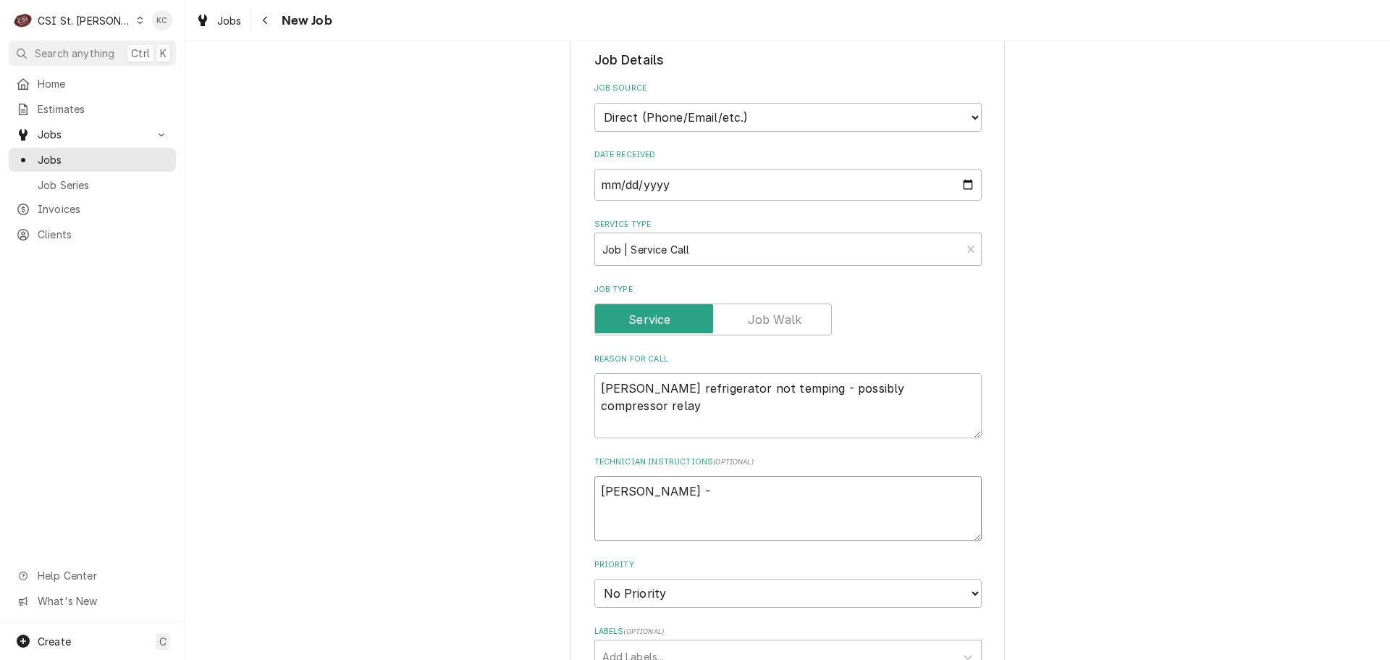
type textarea "x"
type textarea "[PERSON_NAME] - 6"
type textarea "x"
type textarea "[PERSON_NAME] - 63"
type textarea "x"
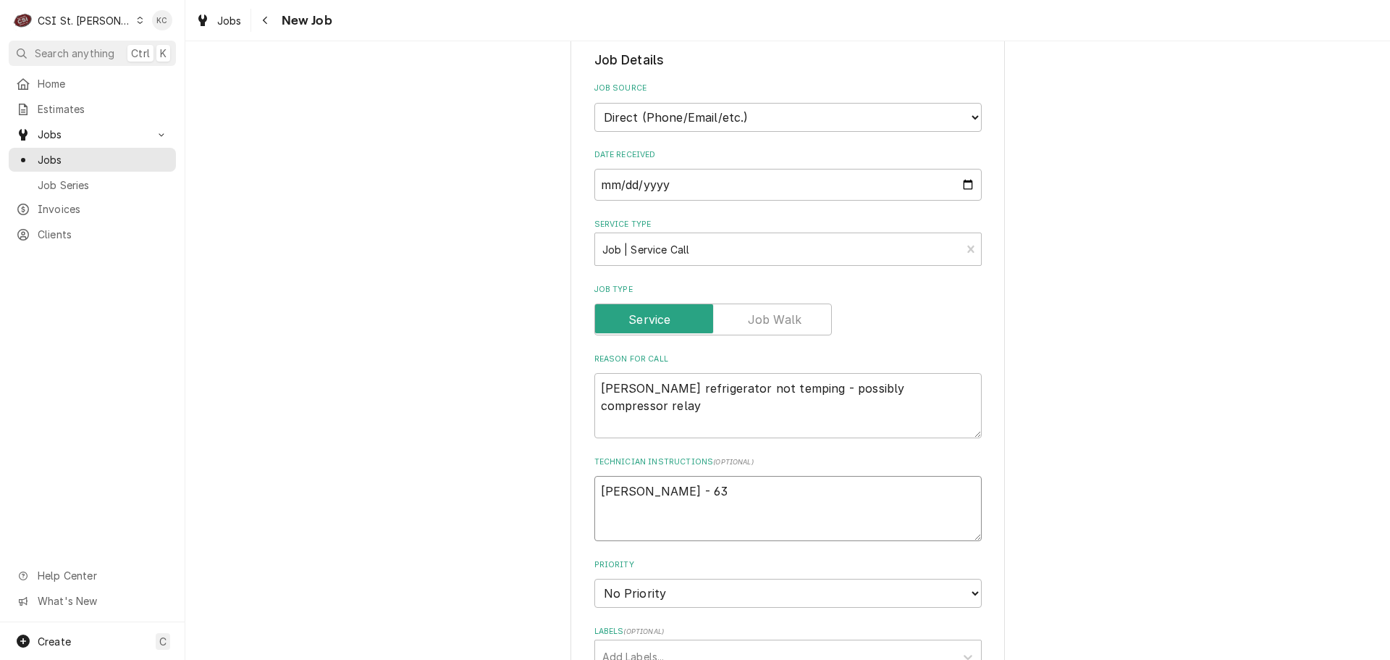
type textarea "[PERSON_NAME] - 636"
type textarea "x"
type textarea "[PERSON_NAME] - 636"
type textarea "x"
type textarea "[PERSON_NAME] - 636 2"
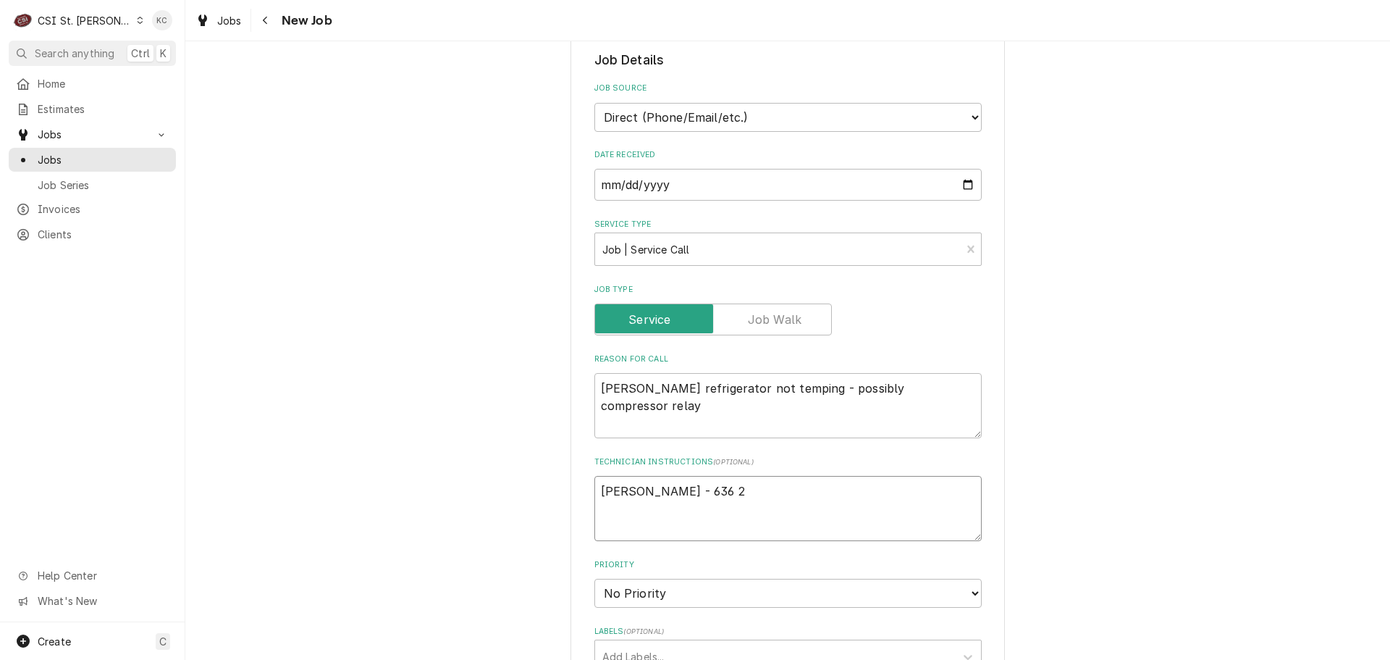
type textarea "x"
type textarea "[PERSON_NAME] - 636 26"
type textarea "x"
type textarea "[PERSON_NAME] - 636 266"
type textarea "x"
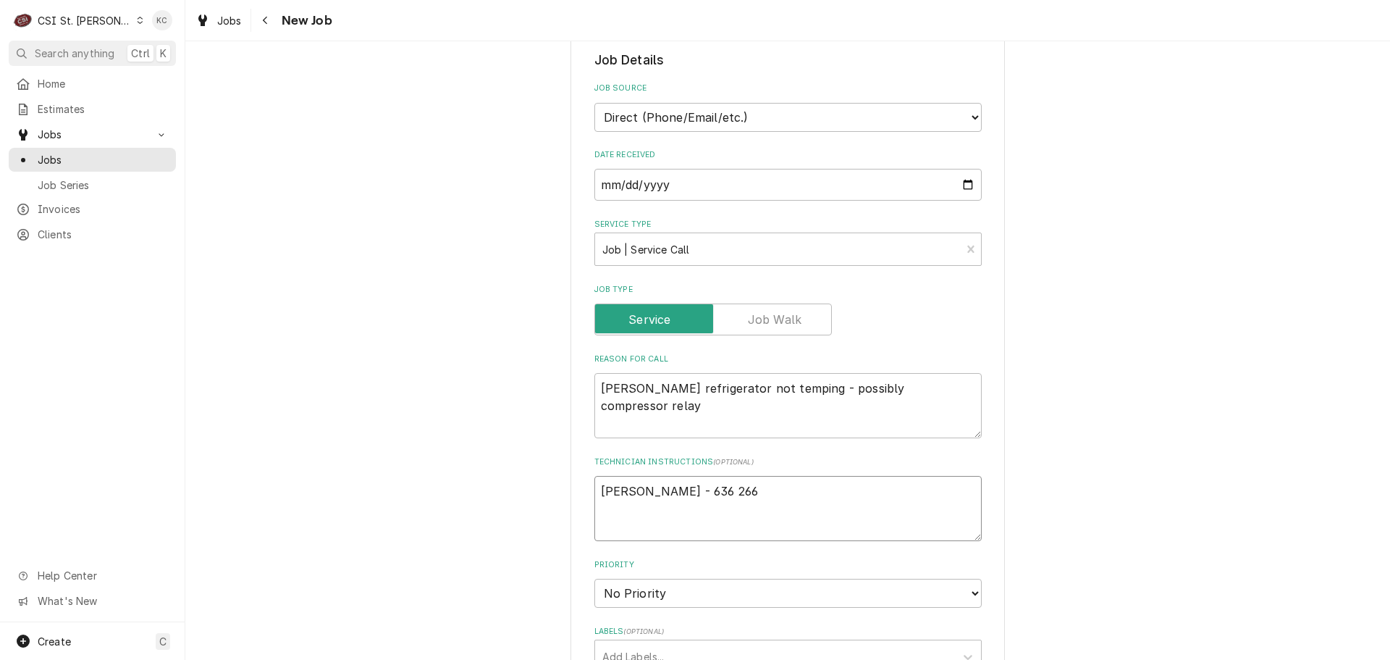
type textarea "[PERSON_NAME] - 636 266-"
type textarea "x"
type textarea "[PERSON_NAME] - 636 266-7"
type textarea "x"
type textarea "[PERSON_NAME] - 636 266-71"
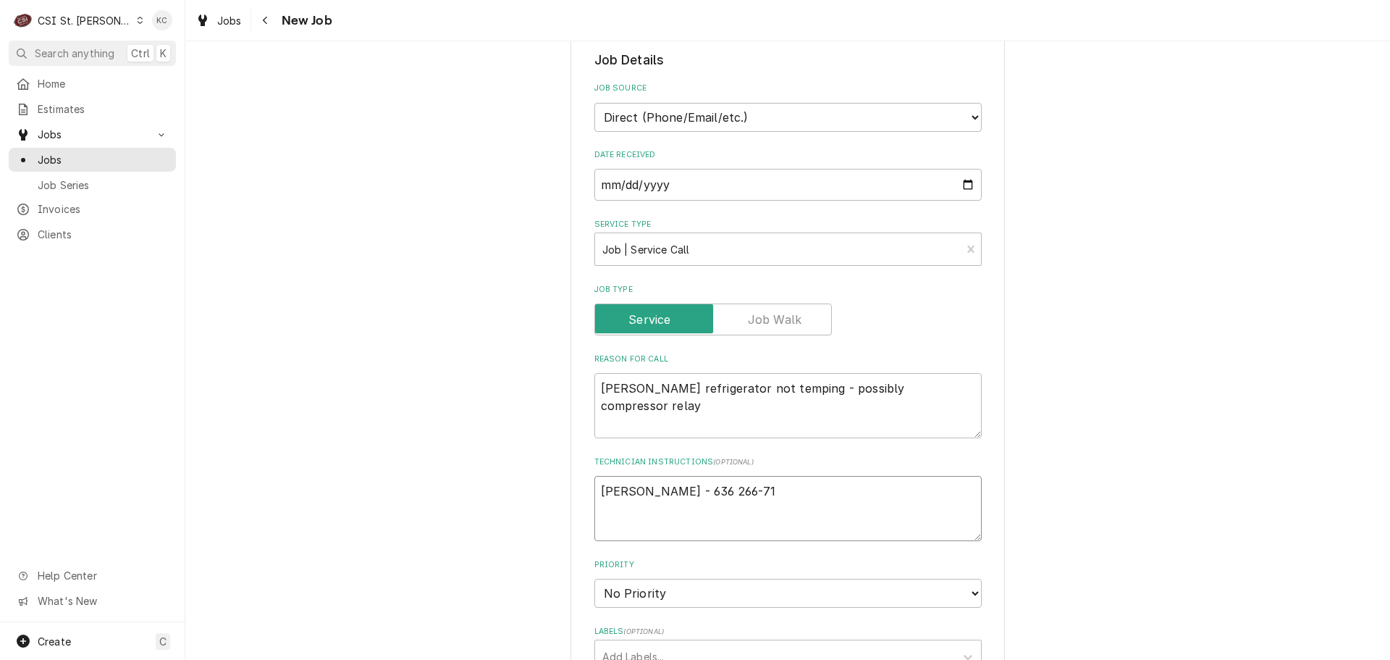
type textarea "x"
type textarea "[PERSON_NAME] - 636 266-7"
type textarea "x"
type textarea "[PERSON_NAME] - 636 266-70"
type textarea "x"
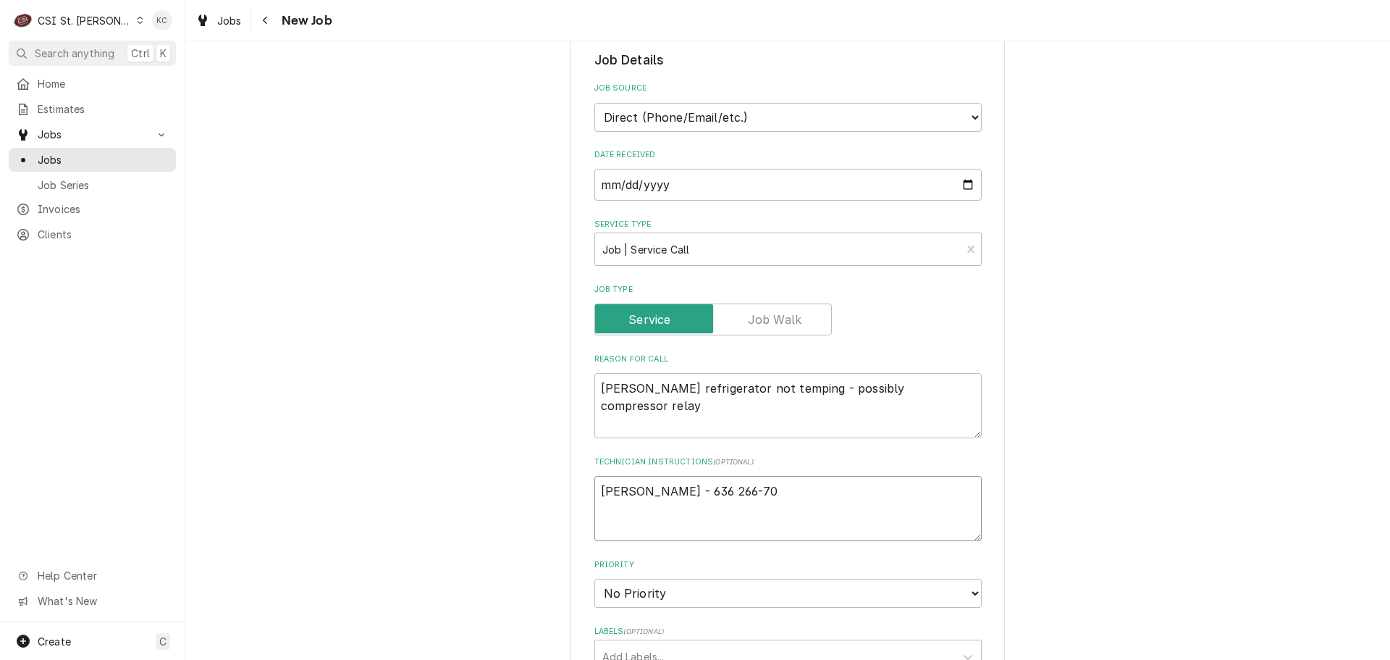
type textarea "[PERSON_NAME] - [PHONE_NUMBER]"
type textarea "x"
type textarea "[PERSON_NAME] - [PHONE_NUMBER]"
type textarea "x"
type textarea "[PERSON_NAME] - [PHONE_NUMBER]"
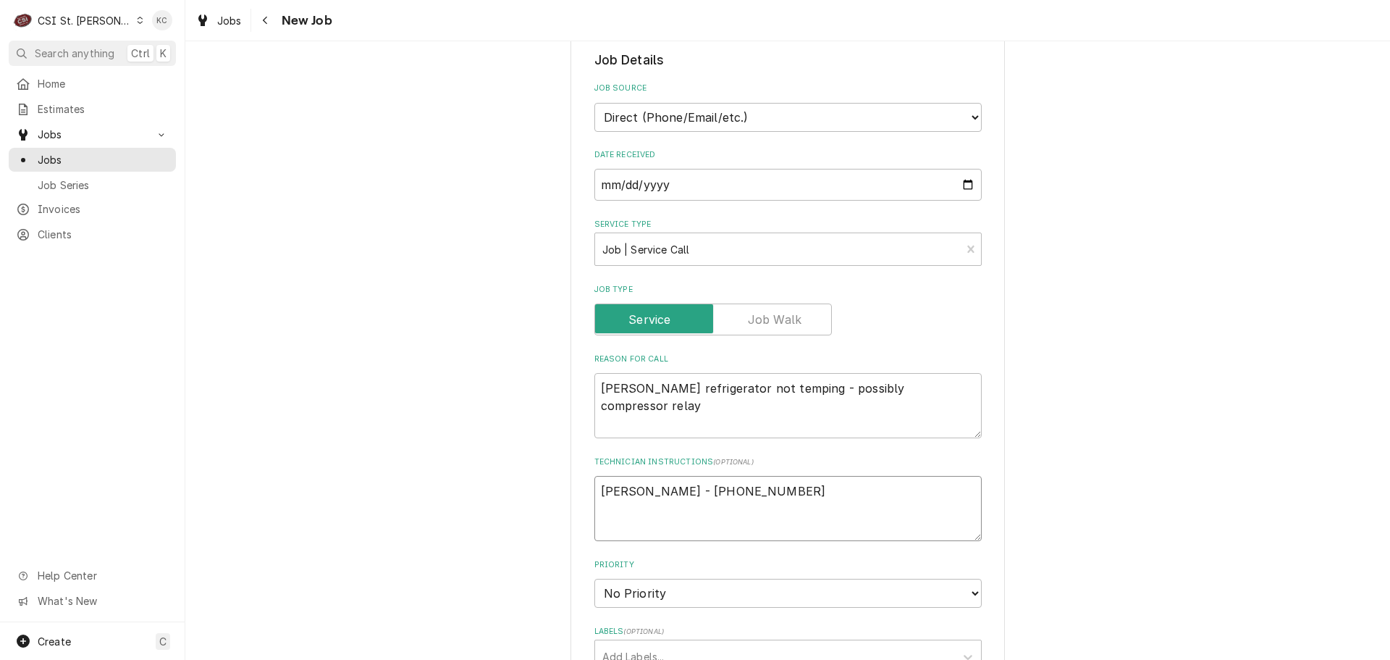
type textarea "x"
type textarea "[PERSON_NAME] - [PHONE_NUMBER]"
type textarea "x"
type textarea "[PERSON_NAME] - [PHONE_NUMBER] 8"
type textarea "x"
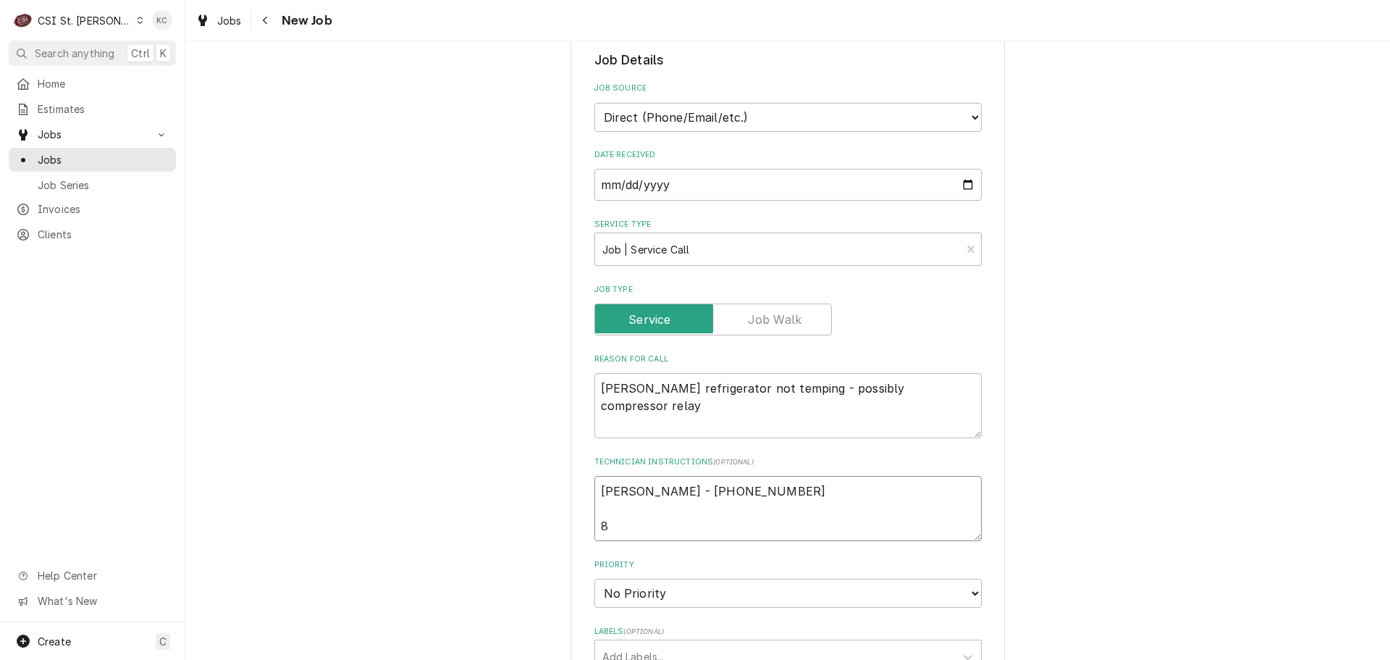
type textarea "[PERSON_NAME] - [PHONE_NUMBER] 83"
type textarea "x"
type textarea "[PERSON_NAME] - [PHONE_NUMBER] 830"
type textarea "x"
type textarea "[PERSON_NAME] - [PHONE_NUMBER] 830a"
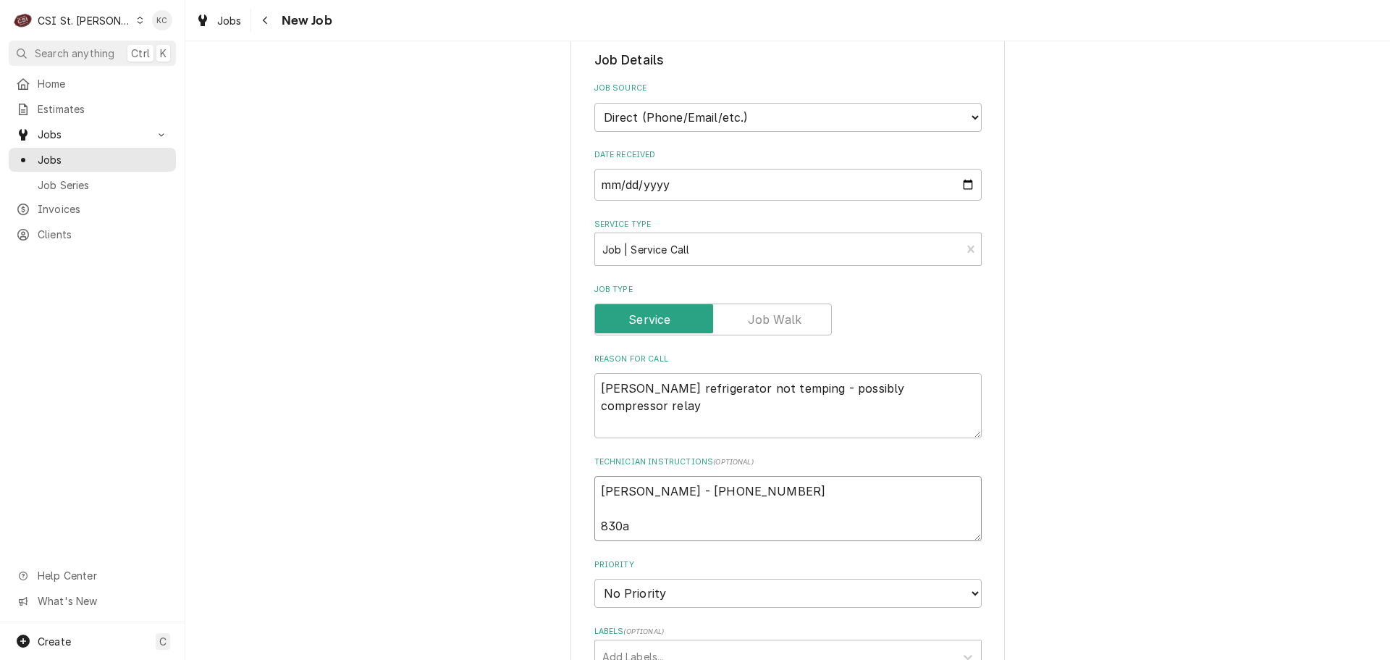
type textarea "x"
type textarea "[PERSON_NAME] - [PHONE_NUMBER] 830am"
type textarea "x"
type textarea "[PERSON_NAME] - [PHONE_NUMBER] 830am"
click at [596, 476] on textarea "[PERSON_NAME] - [PHONE_NUMBER] 830am - 5pm" at bounding box center [788, 508] width 387 height 65
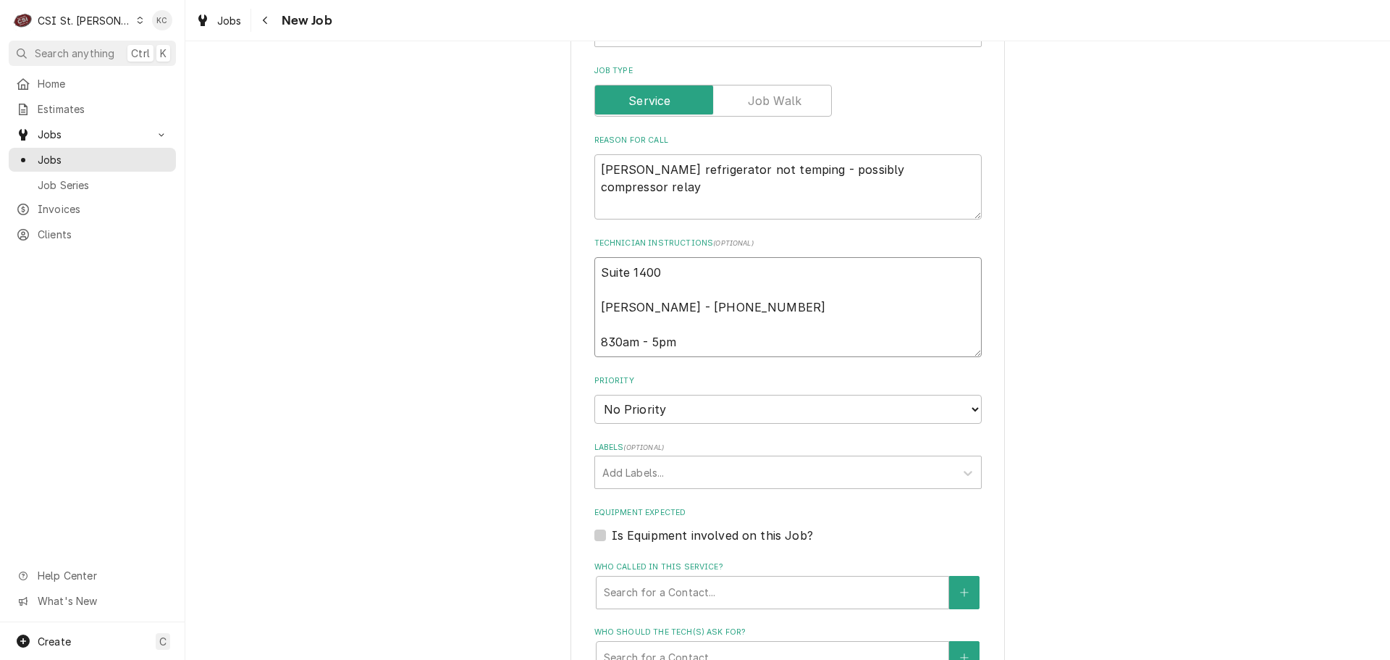
scroll to position [652, 0]
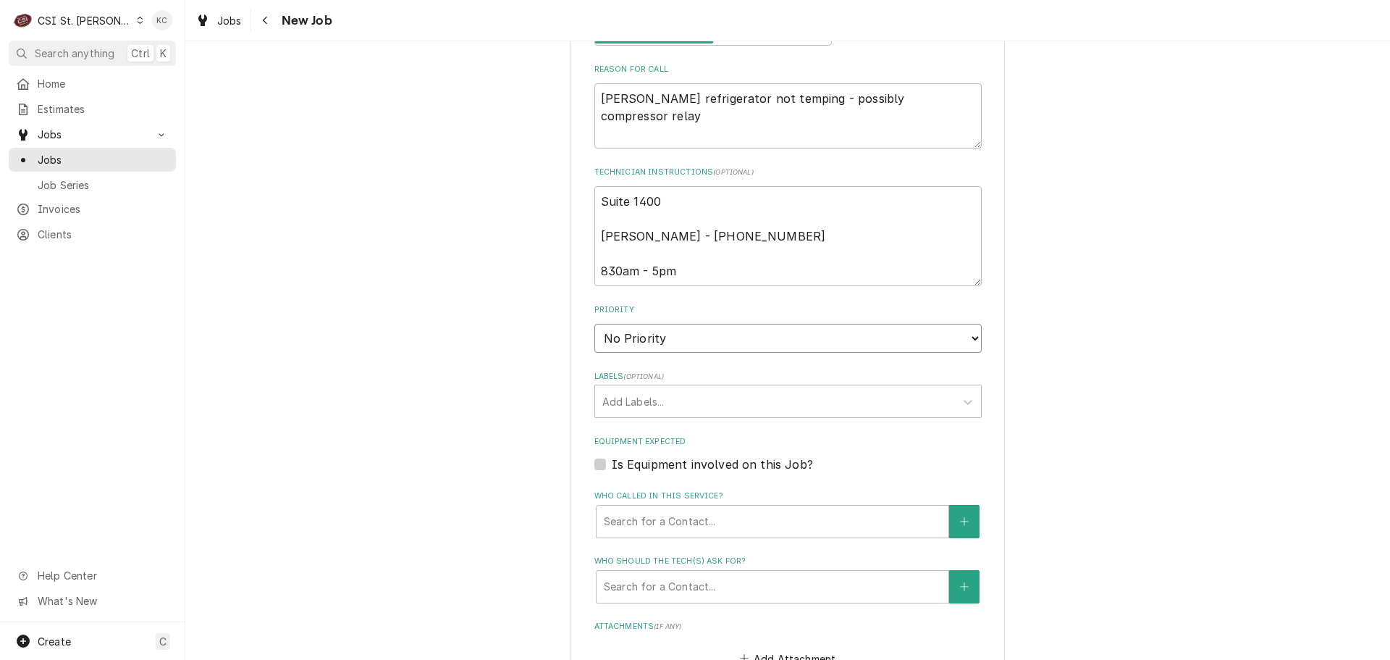
click at [621, 325] on select "No Priority Urgent High Medium Low" at bounding box center [788, 338] width 387 height 29
click at [595, 324] on select "No Priority Urgent High Medium Low" at bounding box center [788, 338] width 387 height 29
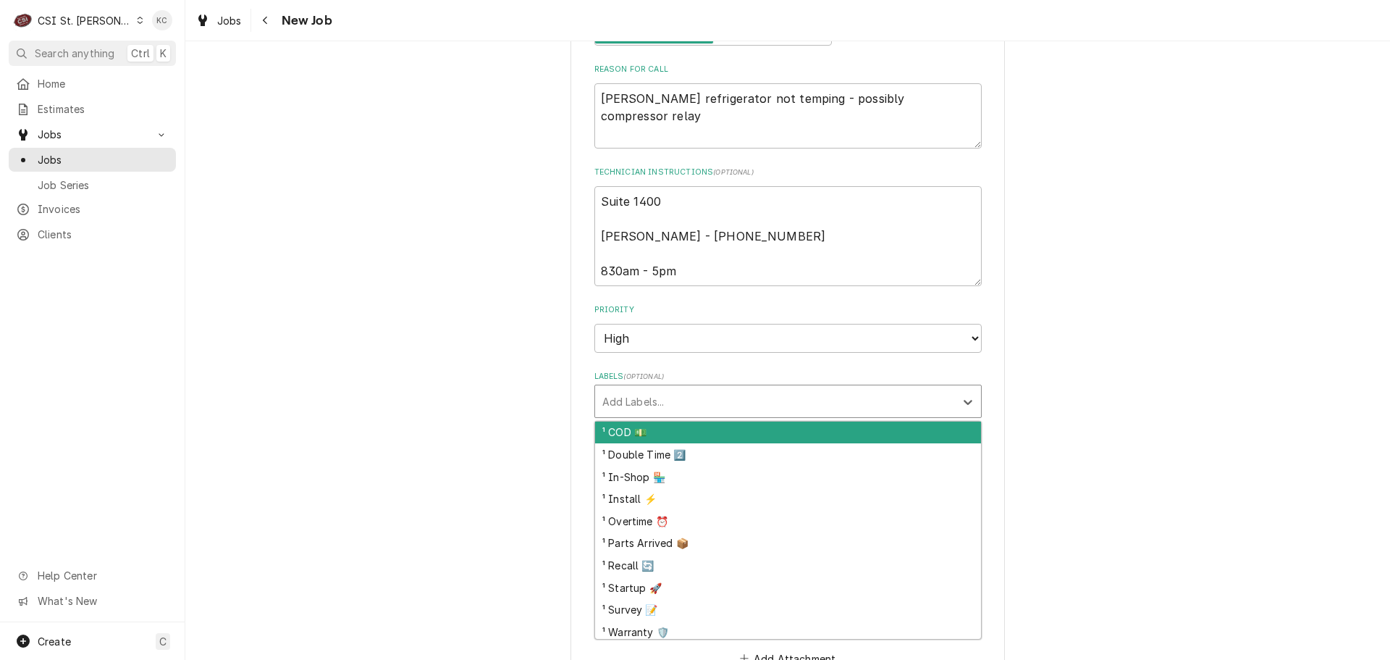
click at [618, 394] on div "Labels" at bounding box center [774, 401] width 345 height 26
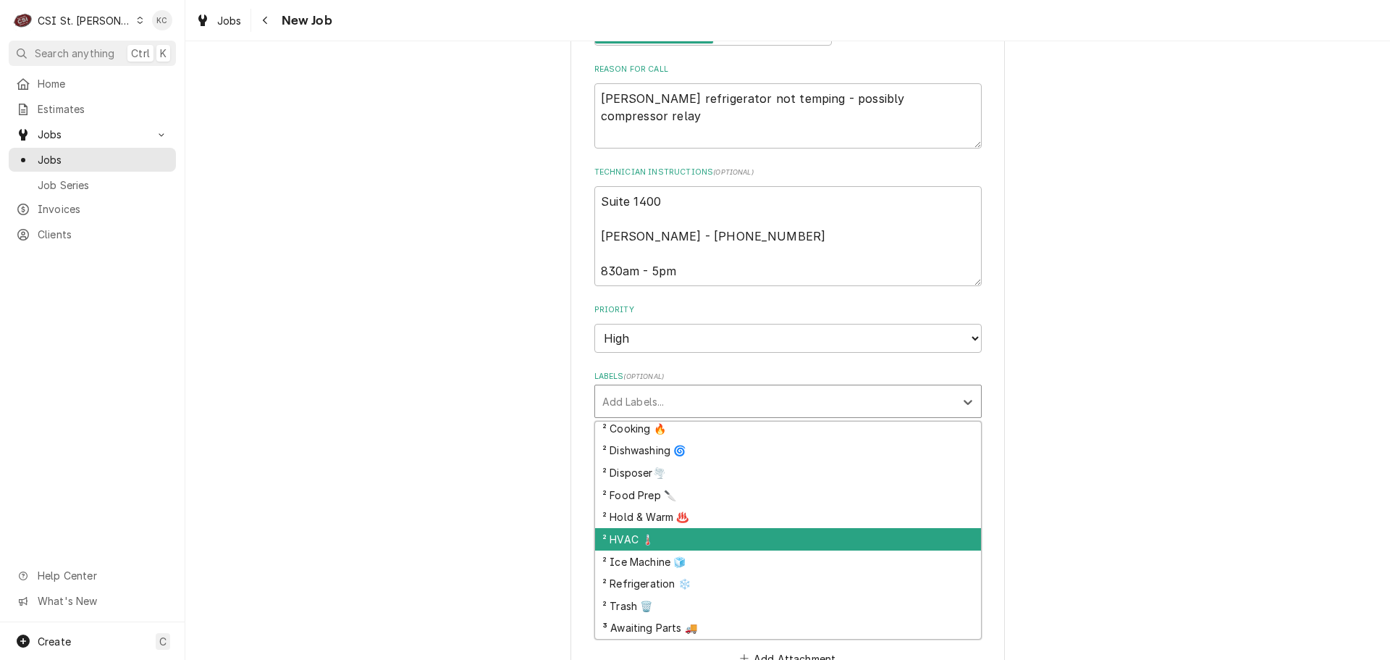
scroll to position [290, 0]
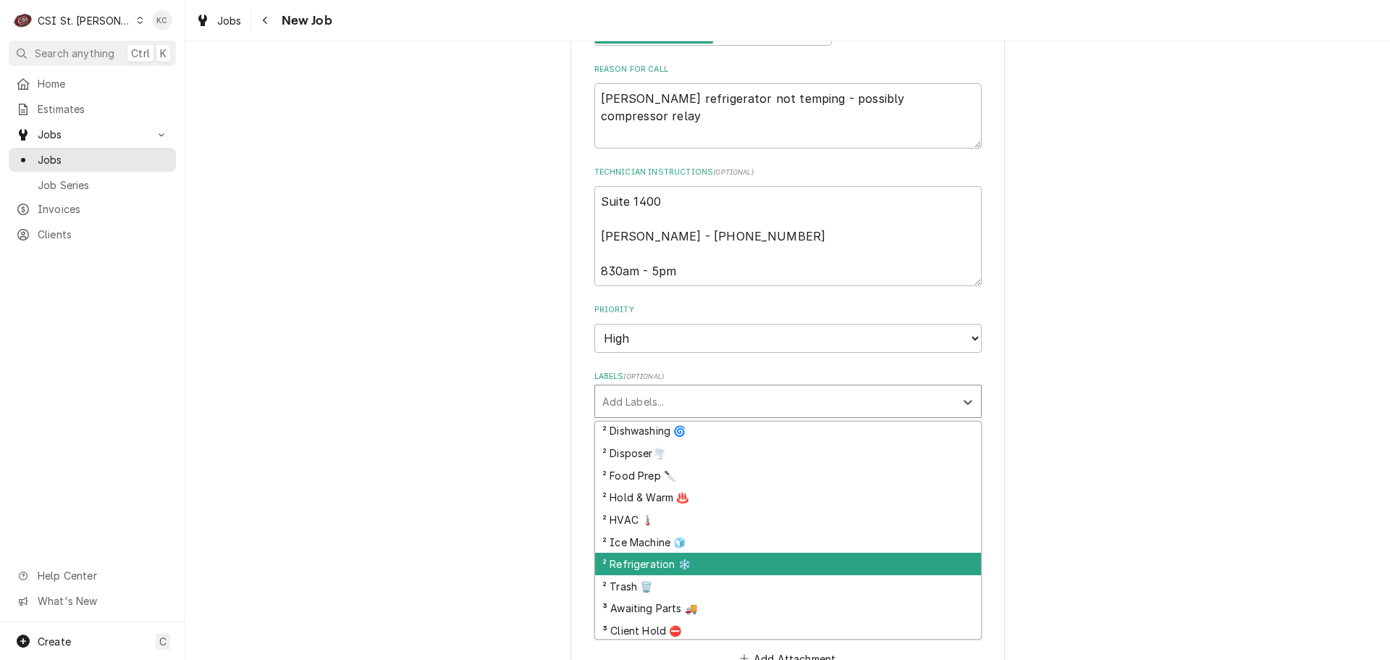
click at [705, 553] on div "² Refrigeration ❄️" at bounding box center [788, 564] width 386 height 22
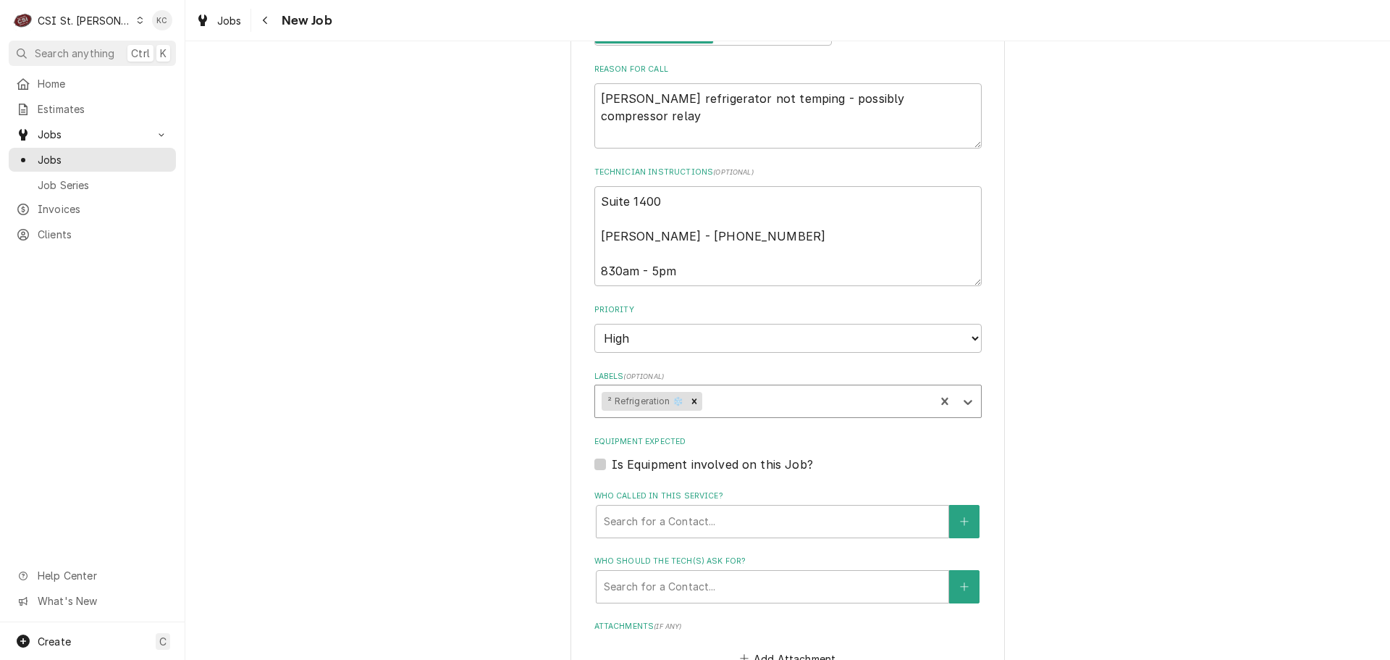
click at [1123, 535] on div "Please provide the following information to create a job: Client Details Client…" at bounding box center [787, 201] width 1205 height 1593
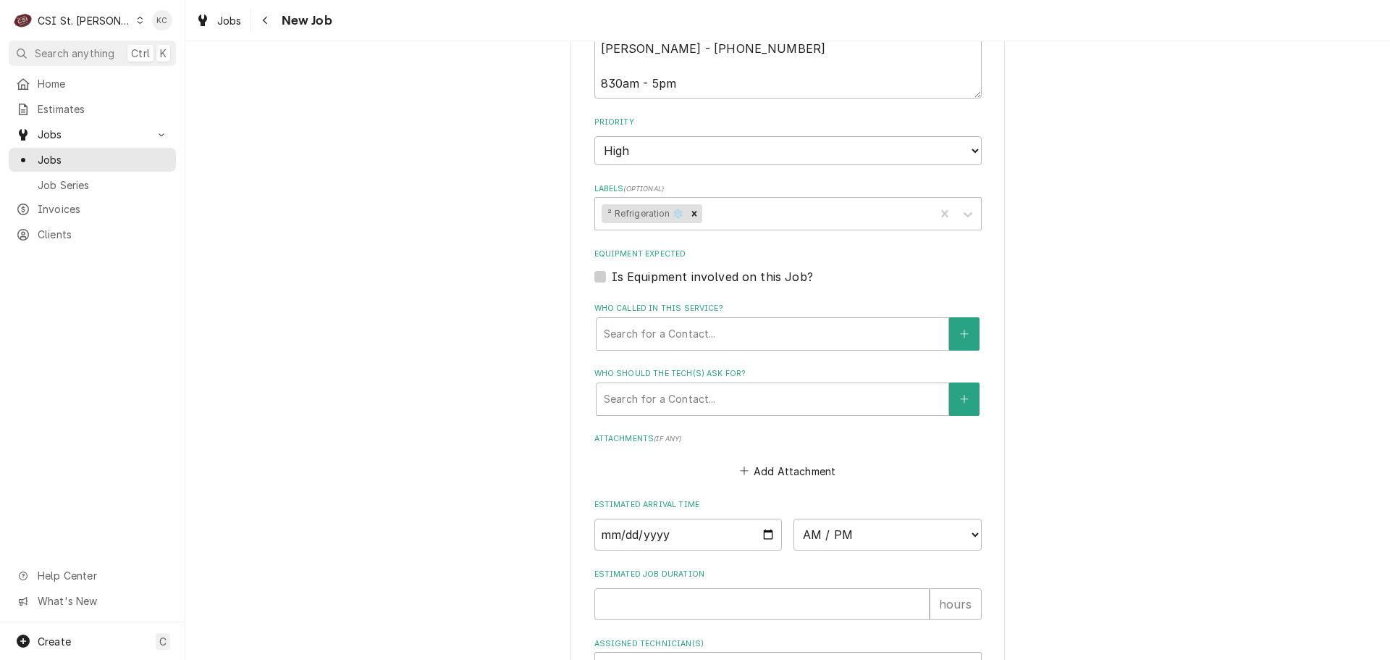
scroll to position [869, 0]
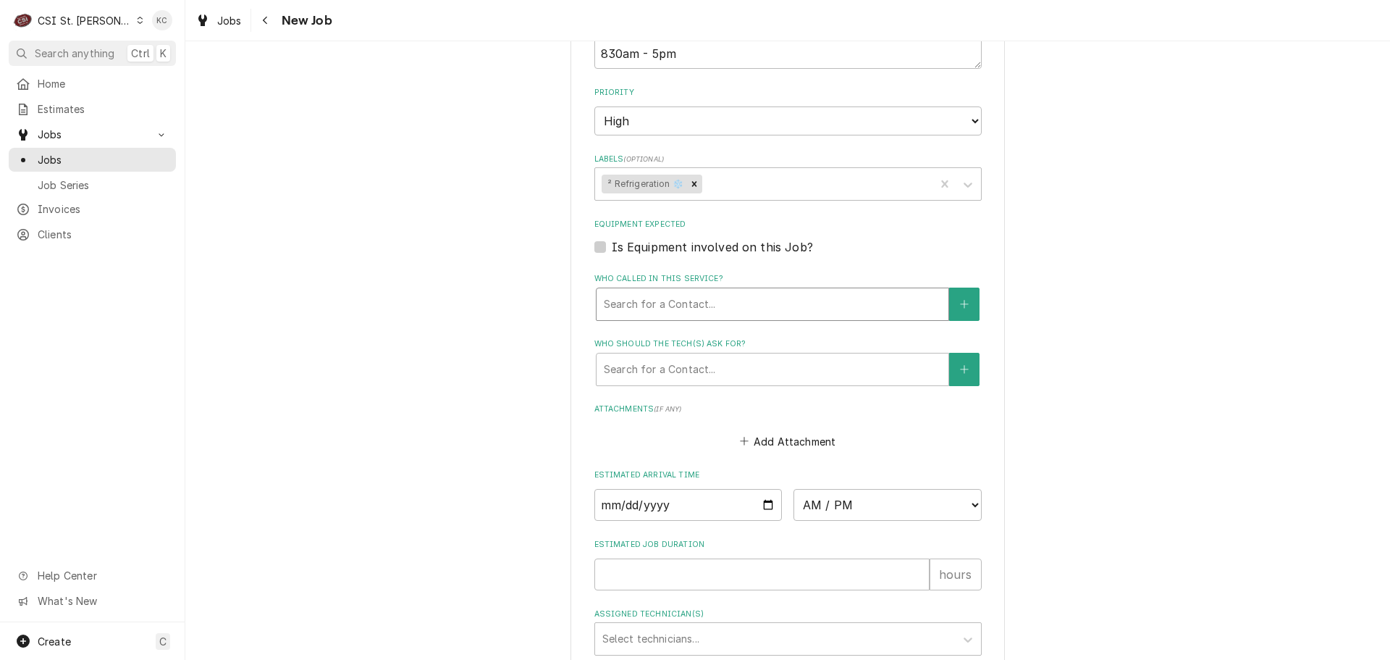
click at [671, 295] on div "Who called in this service?" at bounding box center [772, 304] width 337 height 26
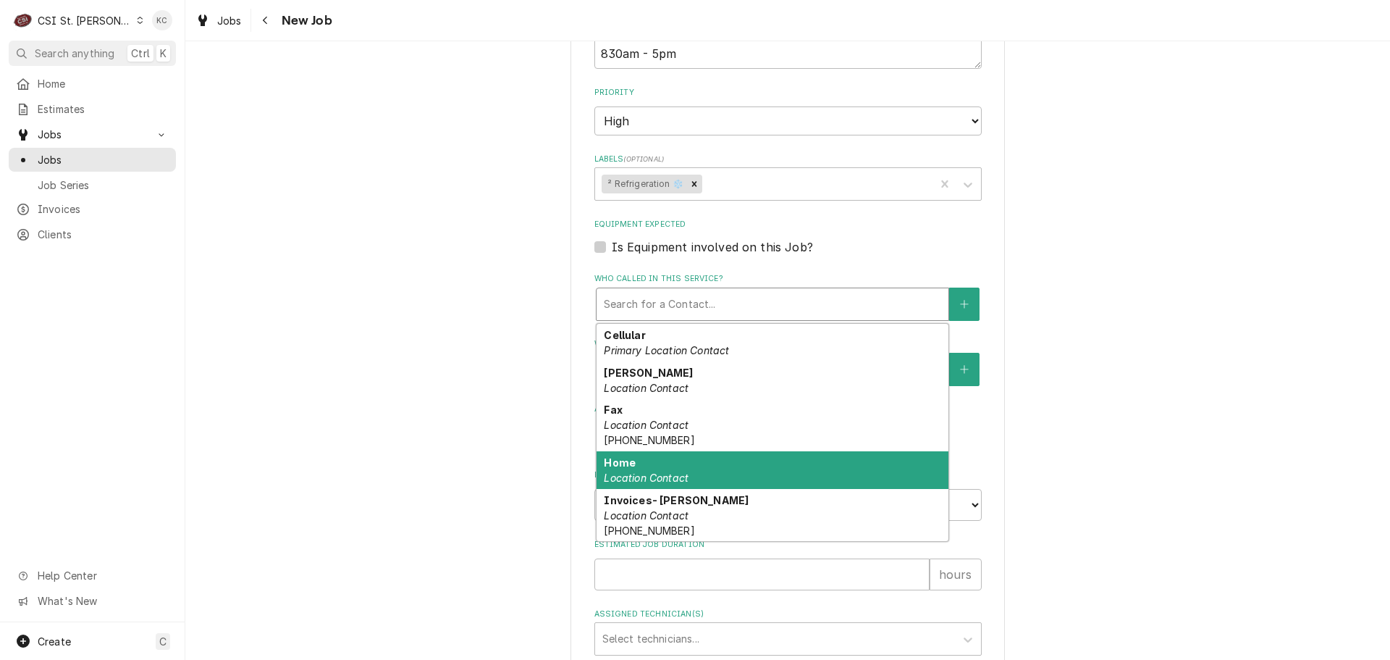
click at [694, 451] on div "Home Location Contact" at bounding box center [773, 470] width 352 height 38
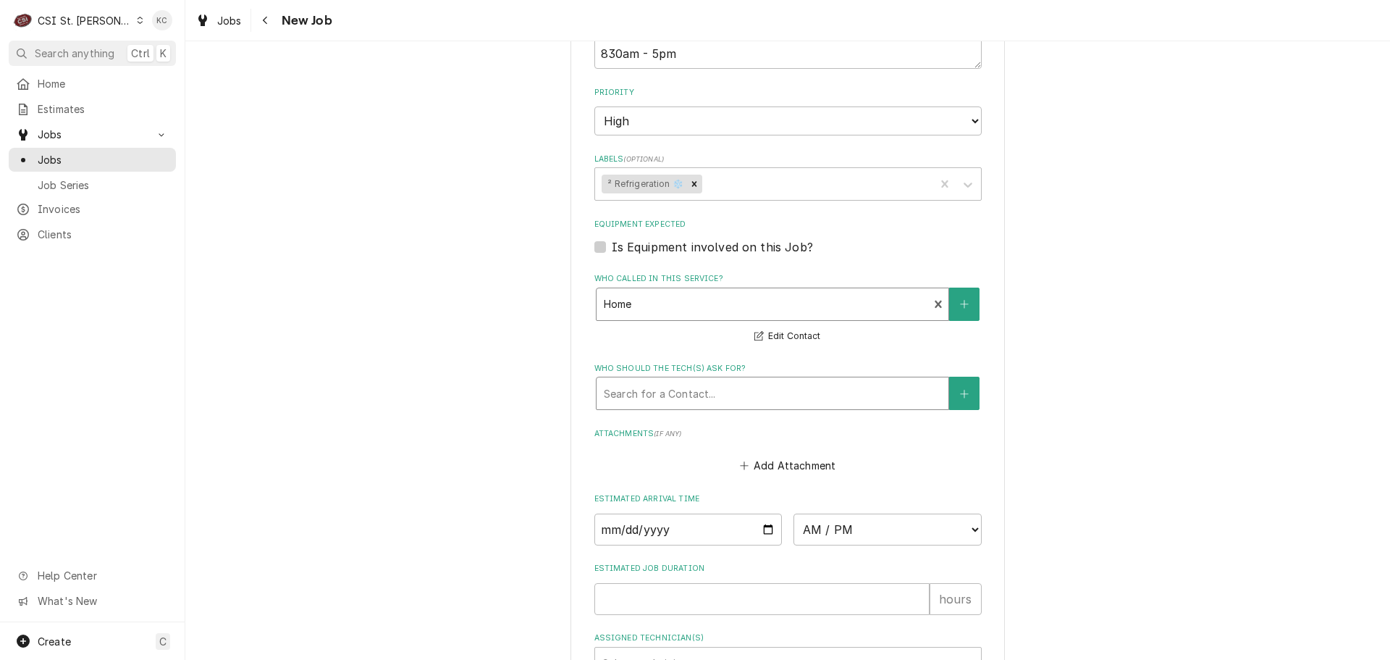
click at [734, 380] on div "Who should the tech(s) ask for?" at bounding box center [772, 393] width 337 height 26
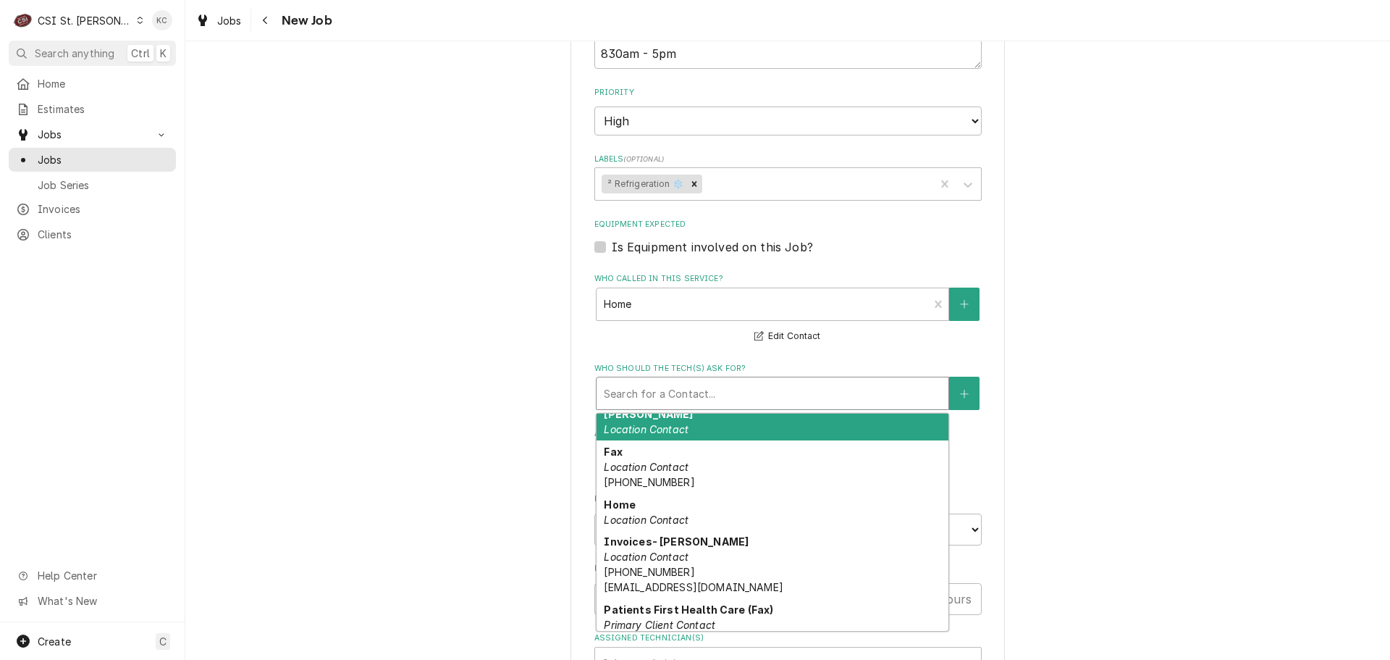
scroll to position [120, 0]
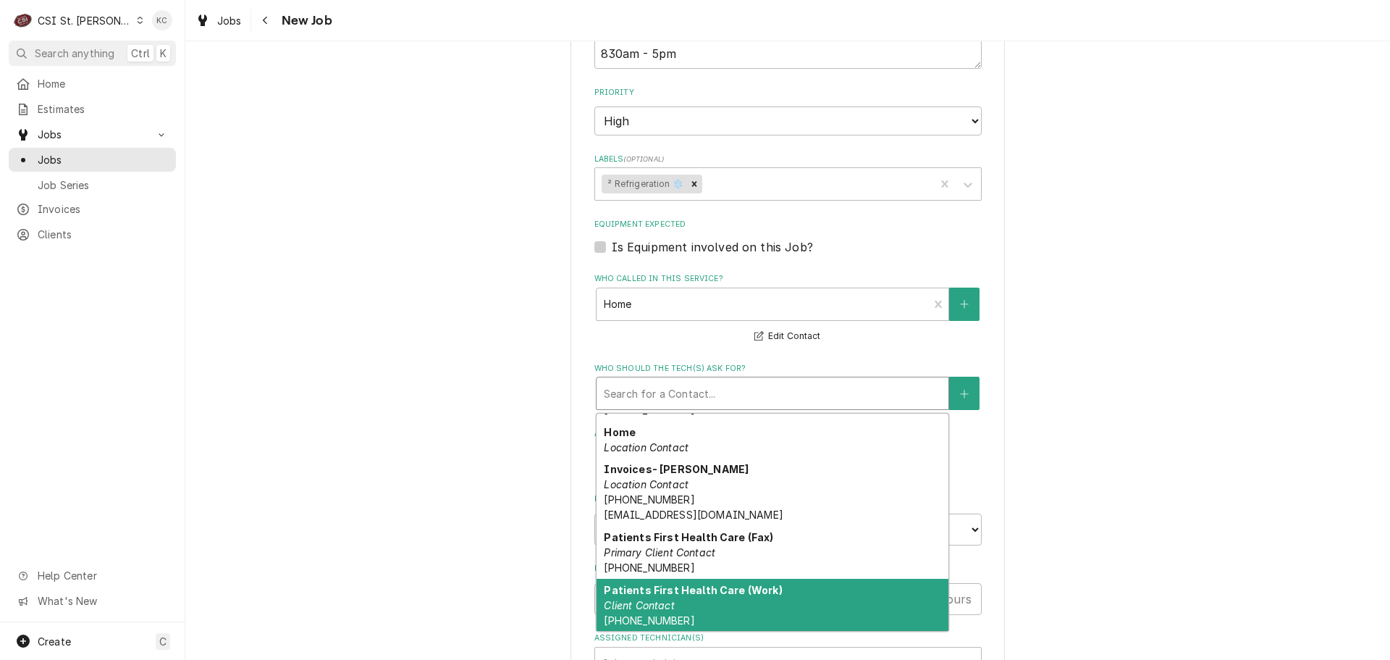
click at [719, 587] on div "Patients First Health Care (Work) Client Contact [PHONE_NUMBER]" at bounding box center [773, 605] width 352 height 53
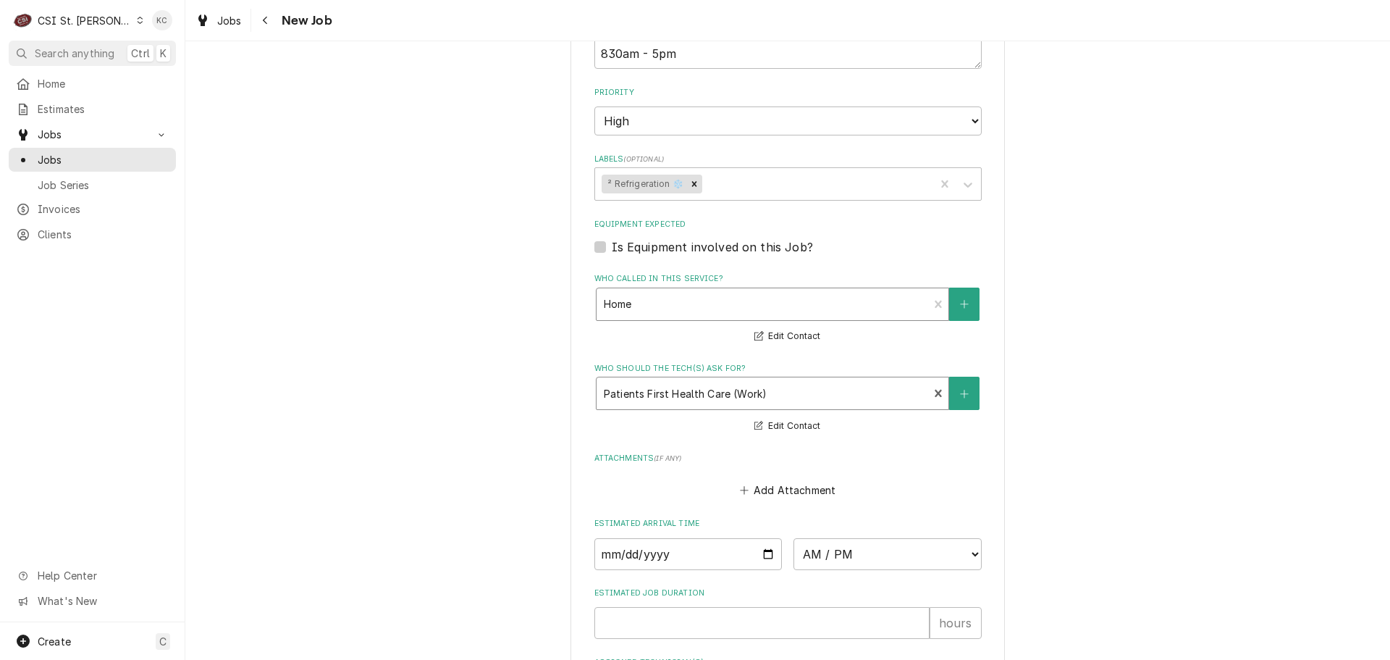
click at [663, 293] on div "Who called in this service?" at bounding box center [763, 304] width 318 height 26
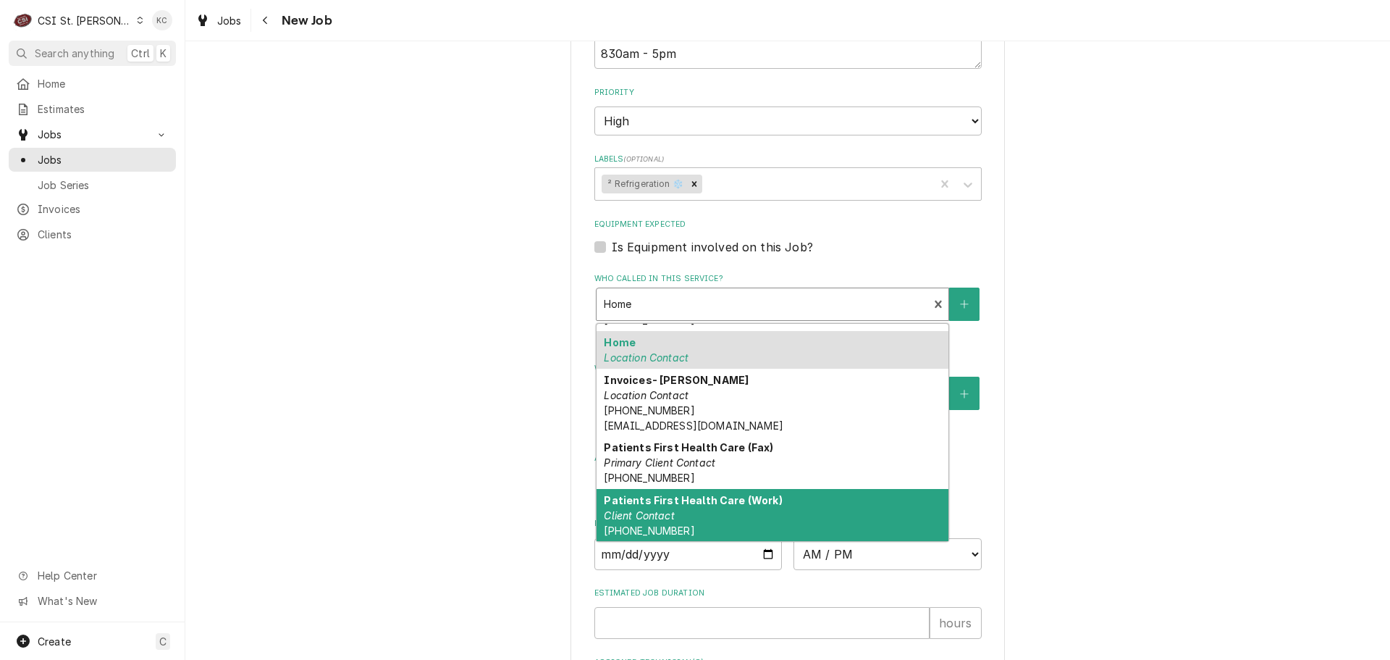
click at [708, 491] on div "Patients First Health Care (Work) Client Contact [PHONE_NUMBER]" at bounding box center [773, 515] width 352 height 53
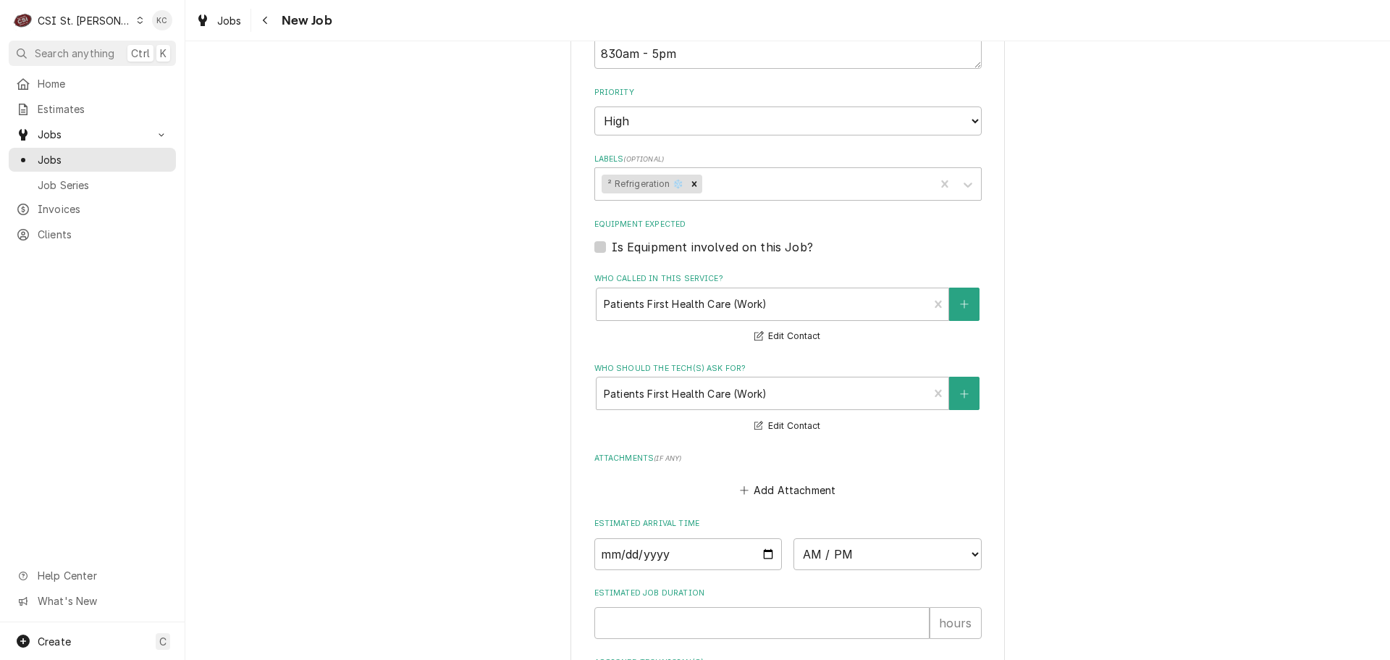
click at [1054, 408] on div "Please provide the following information to create a job: Client Details Client…" at bounding box center [787, 9] width 1205 height 1642
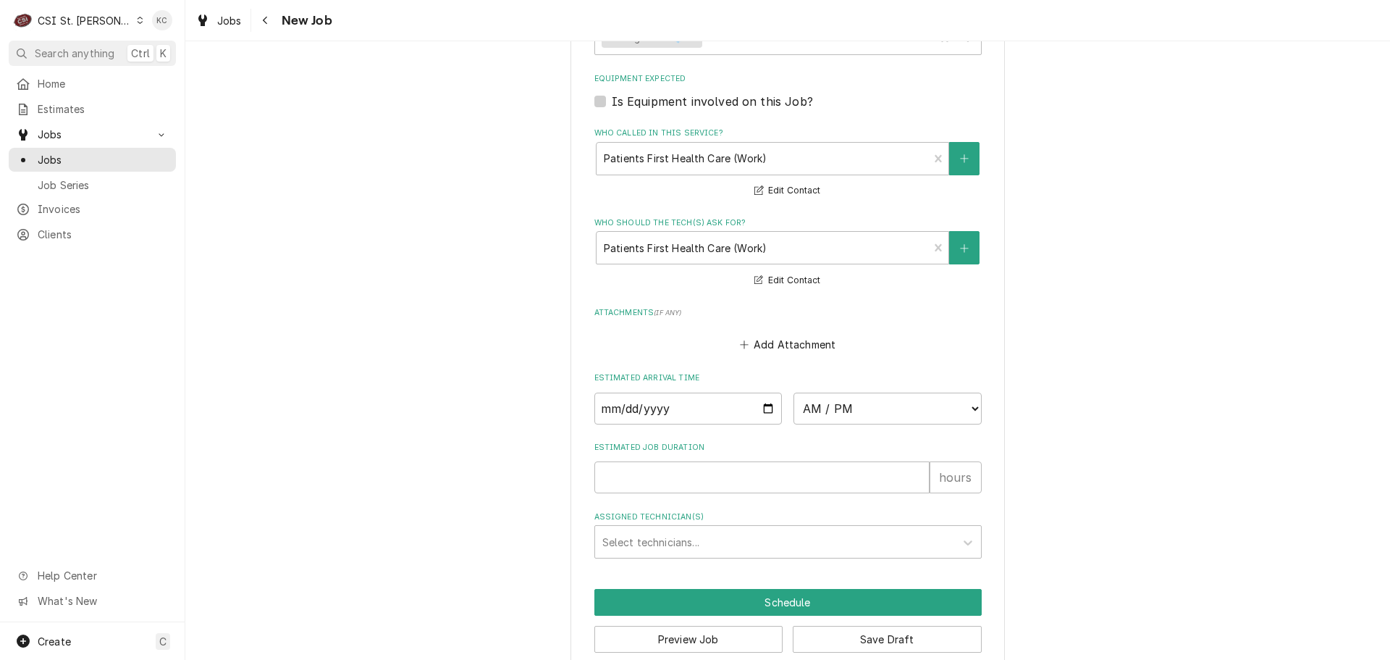
scroll to position [1021, 0]
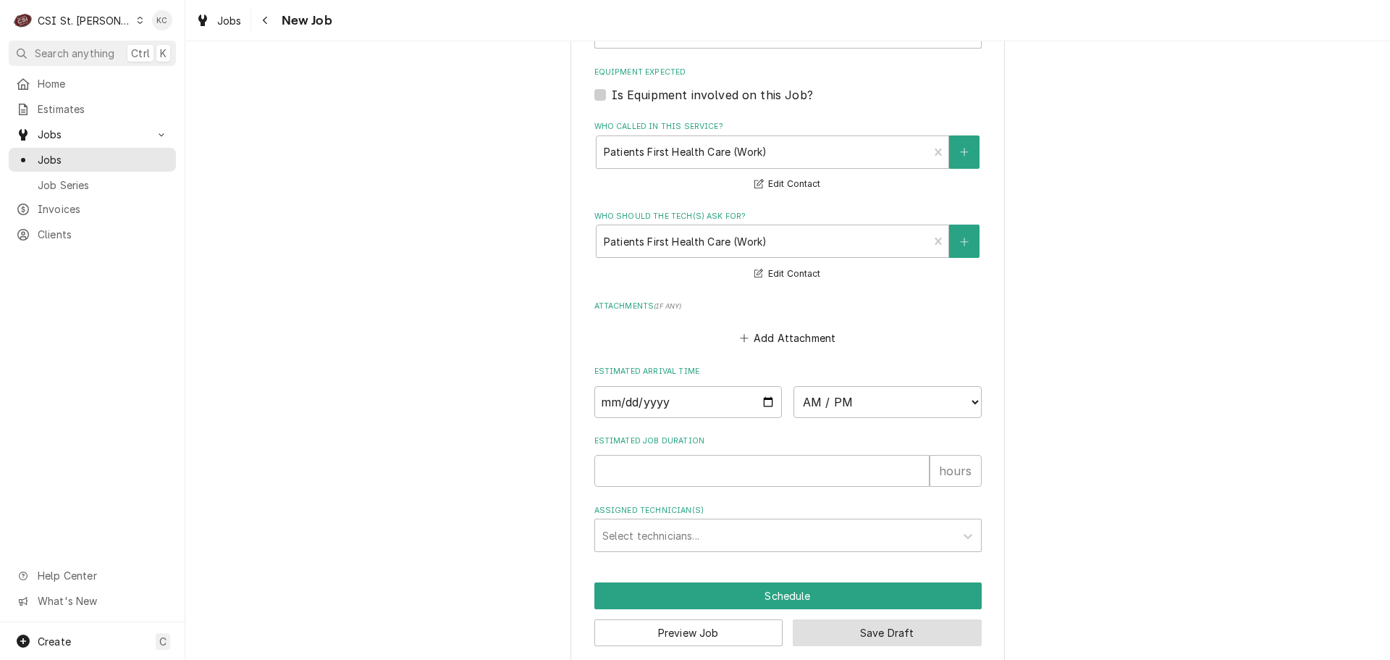
click at [940, 619] on button "Save Draft" at bounding box center [887, 632] width 189 height 27
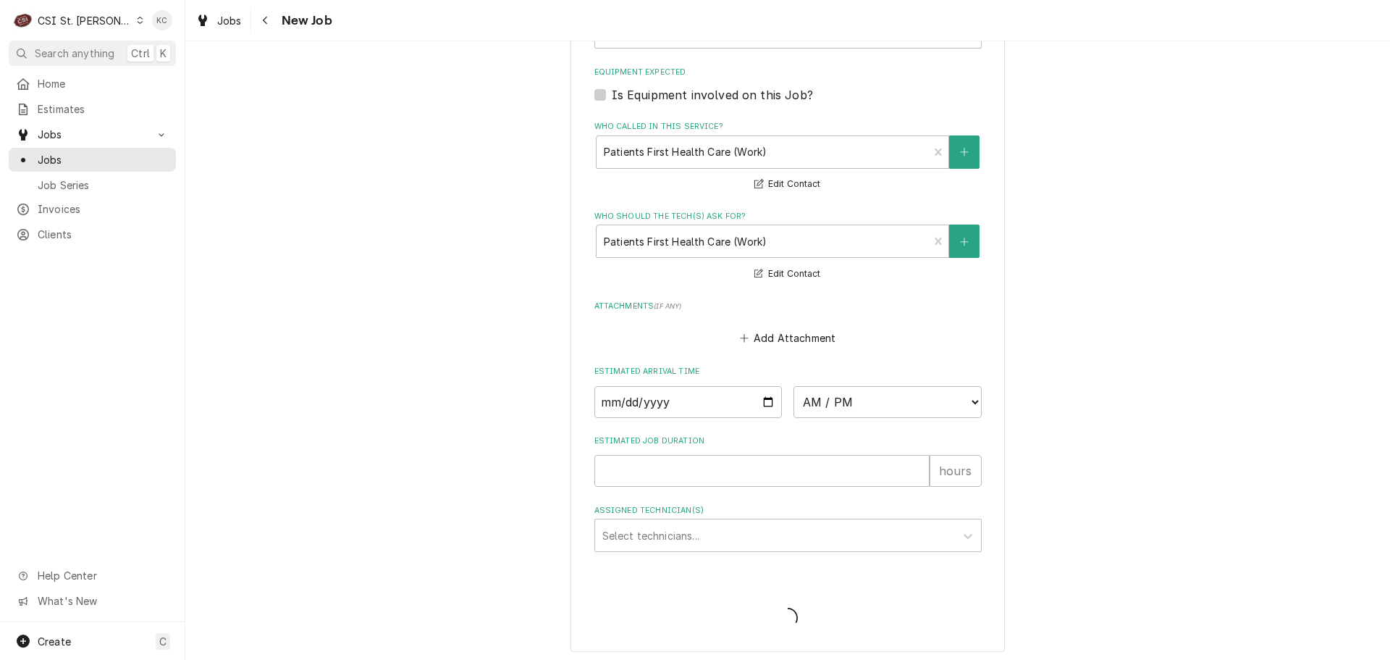
scroll to position [1008, 0]
